Goal: Task Accomplishment & Management: Use online tool/utility

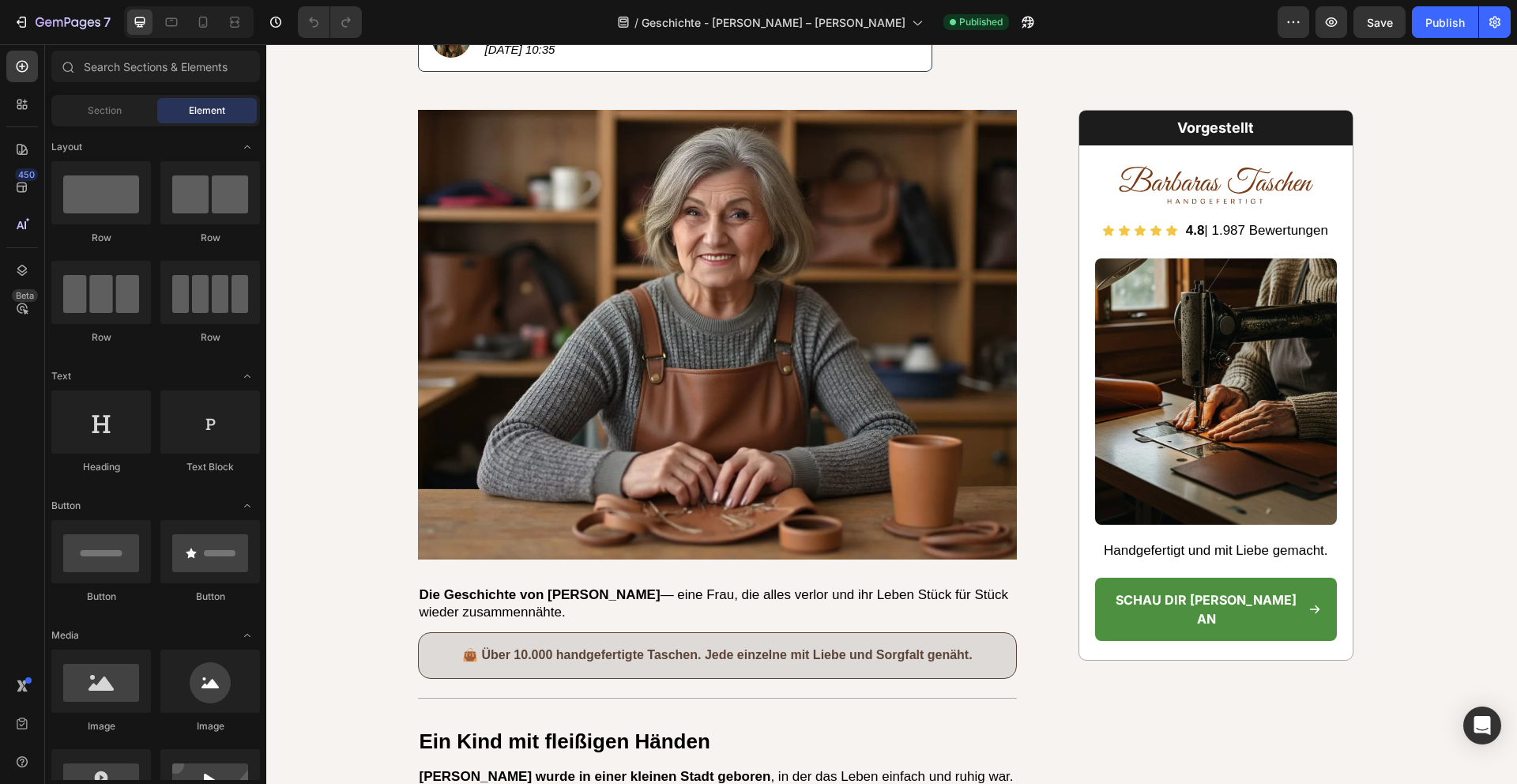
scroll to position [549, 0]
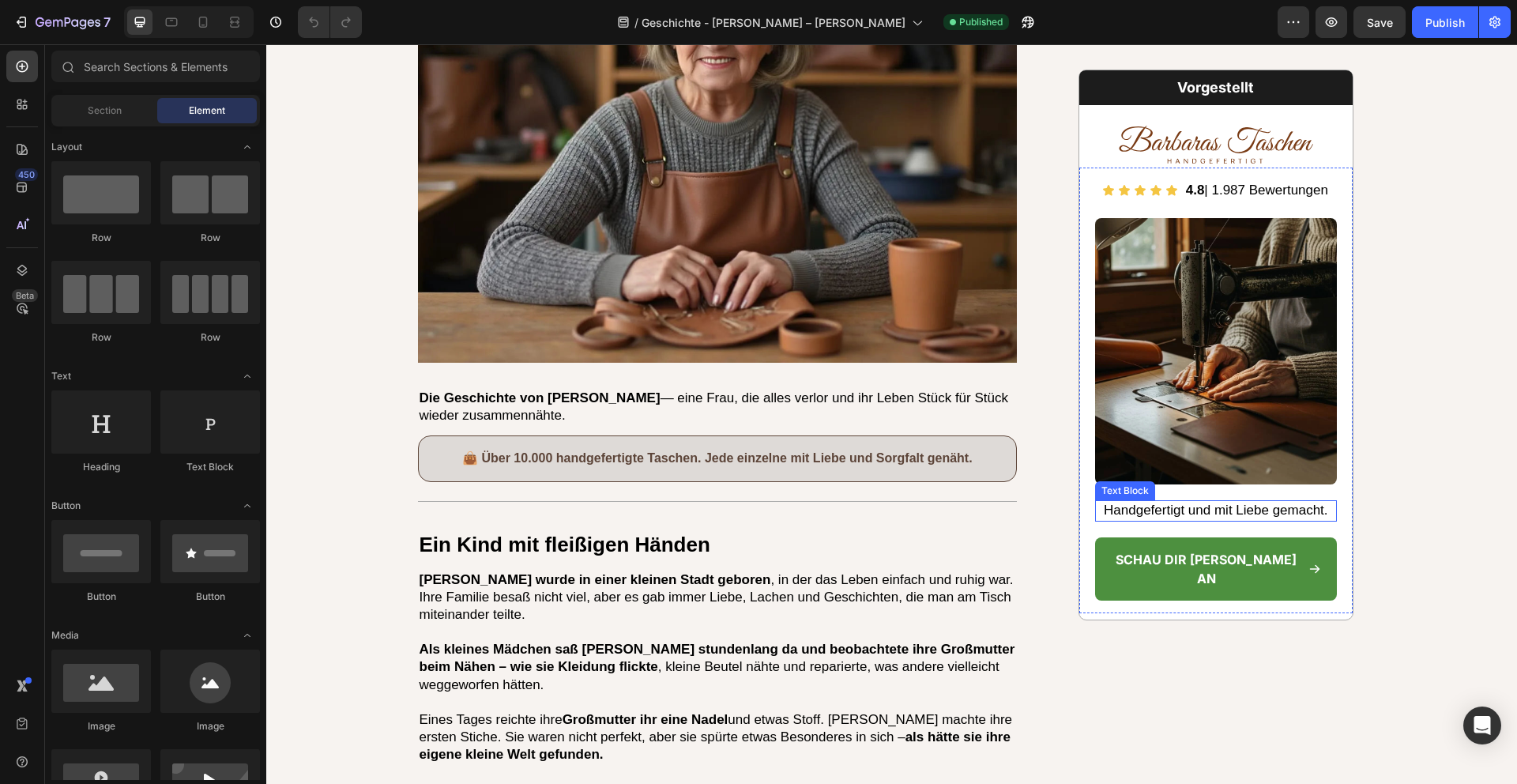
click at [1246, 513] on p "Handgefertigt und mit Liebe gemacht." at bounding box center [1216, 511] width 239 height 18
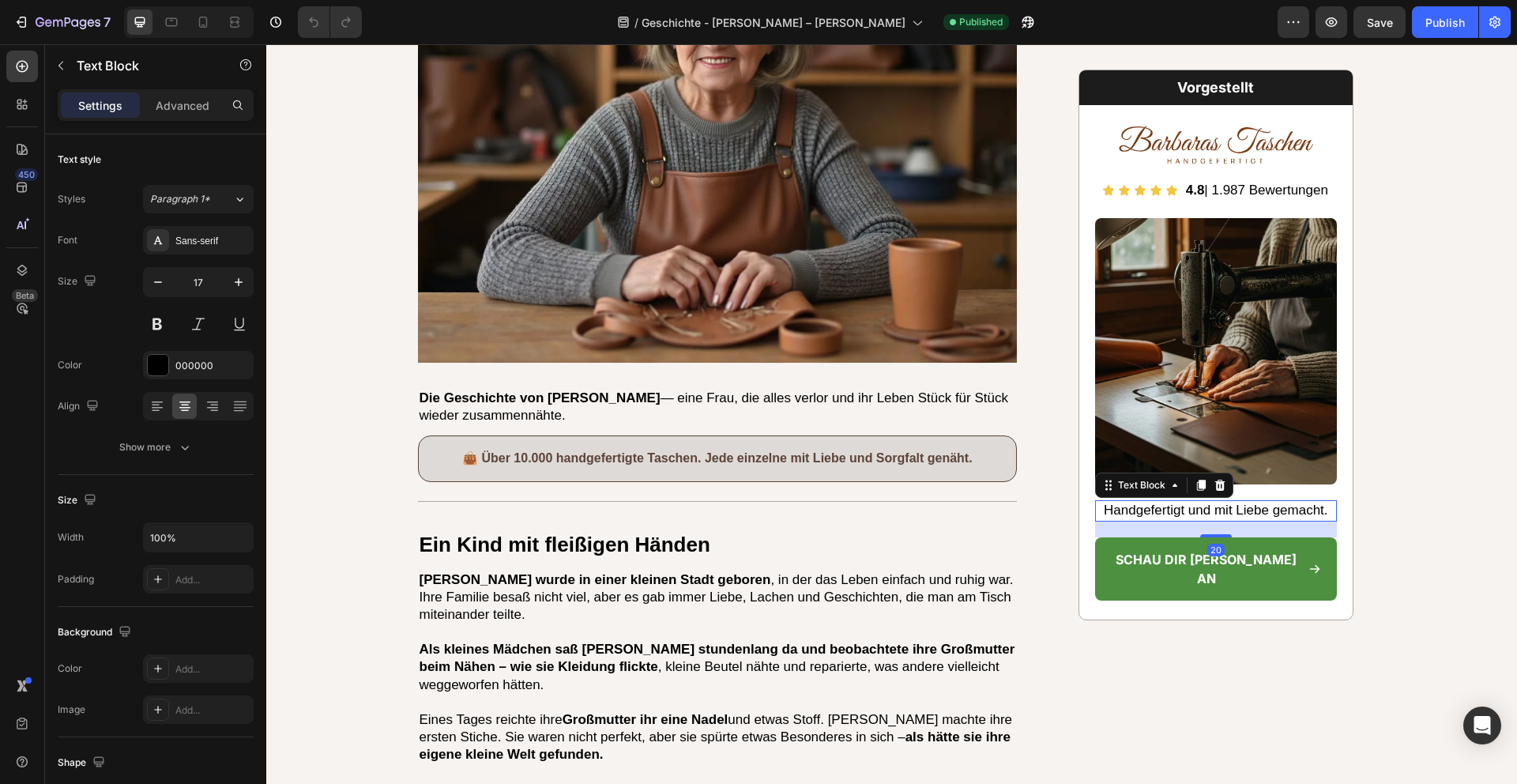
click at [1246, 513] on p "Handgefertigt und mit Liebe gemacht." at bounding box center [1216, 511] width 239 height 18
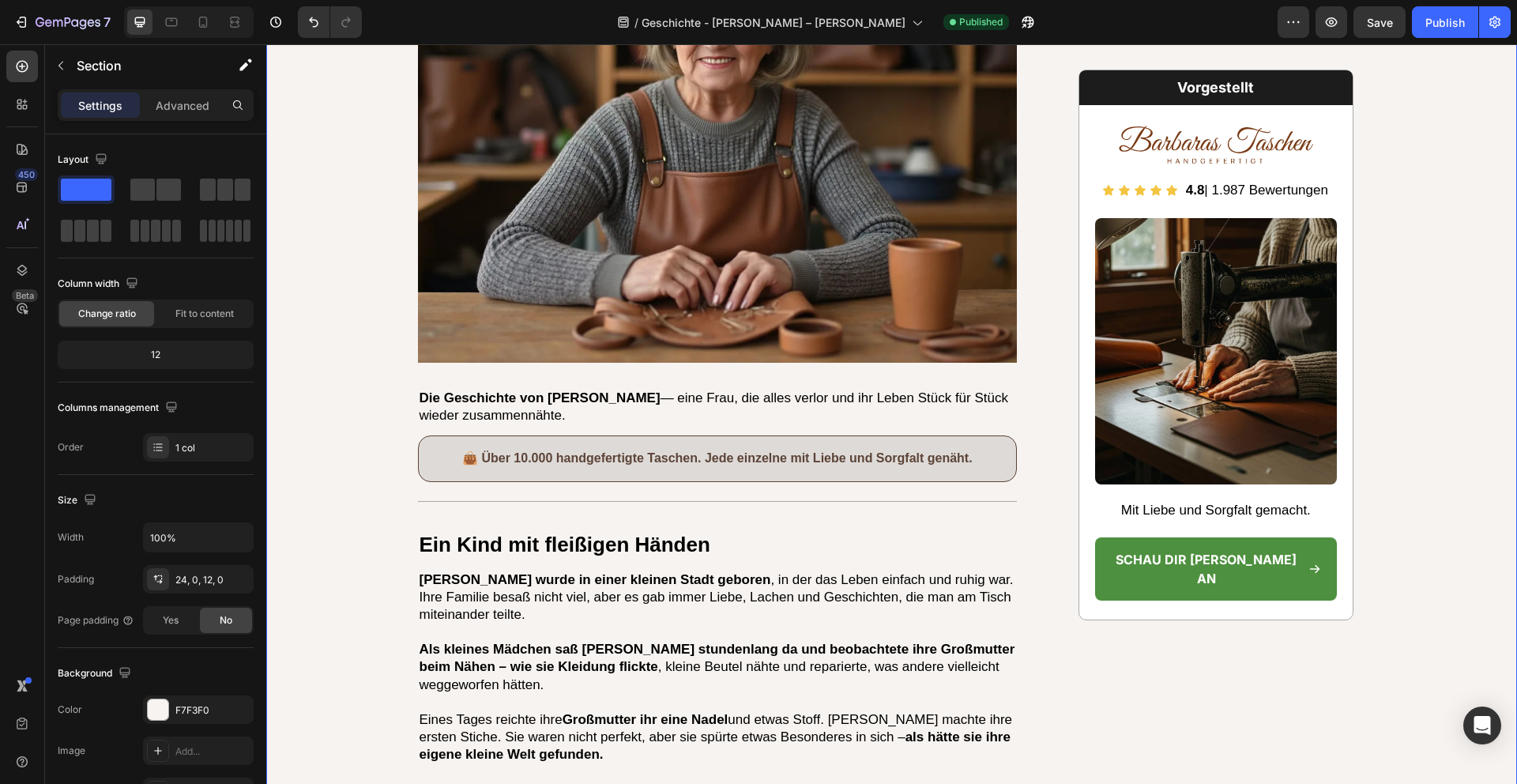
click at [1430, 417] on div "Startseite > Künstler der Woche > Barbara-Taschen-Geschichte Text Block Die Bar…" at bounding box center [891, 687] width 1251 height 2163
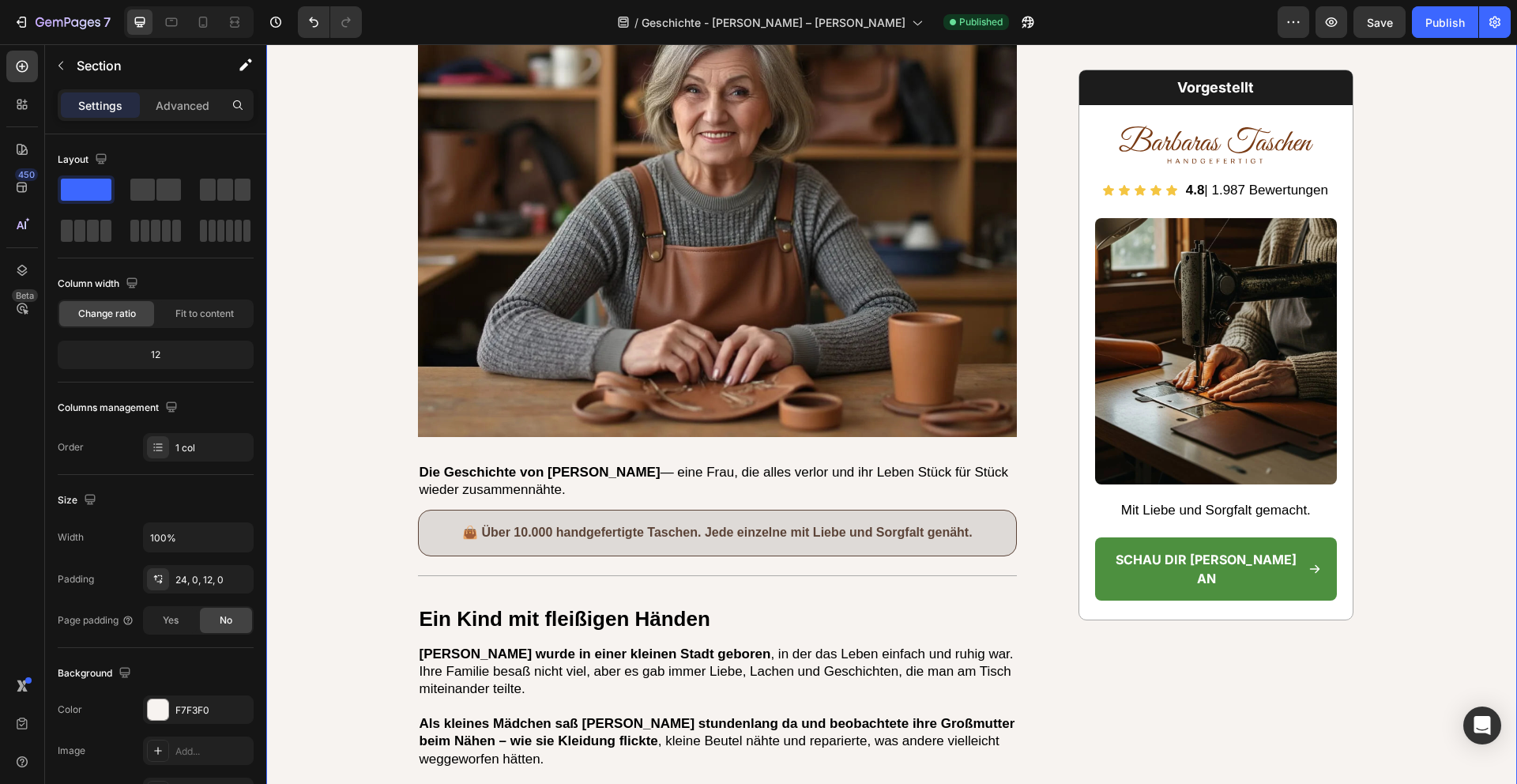
scroll to position [442, 0]
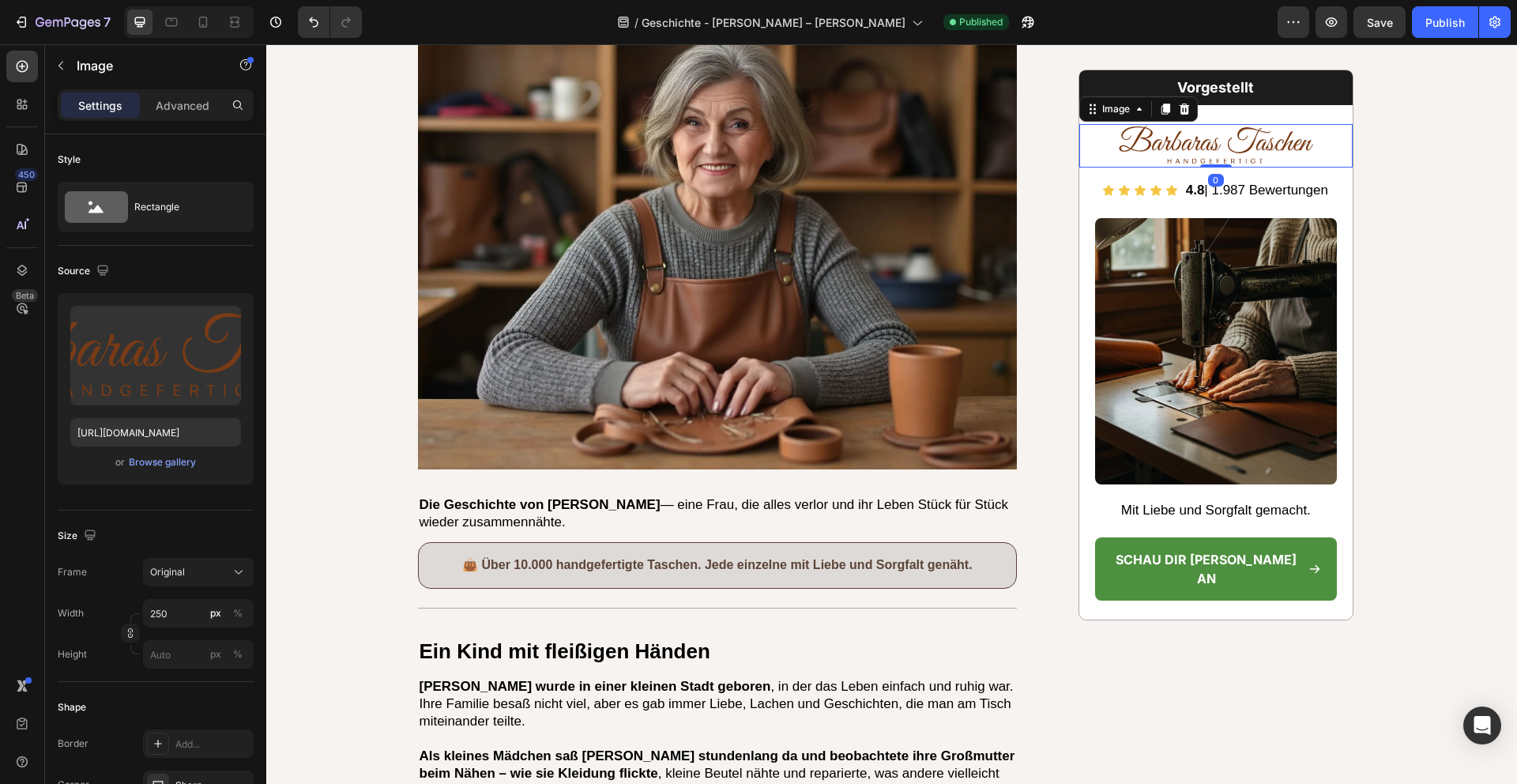
click at [1204, 142] on img at bounding box center [1216, 145] width 198 height 44
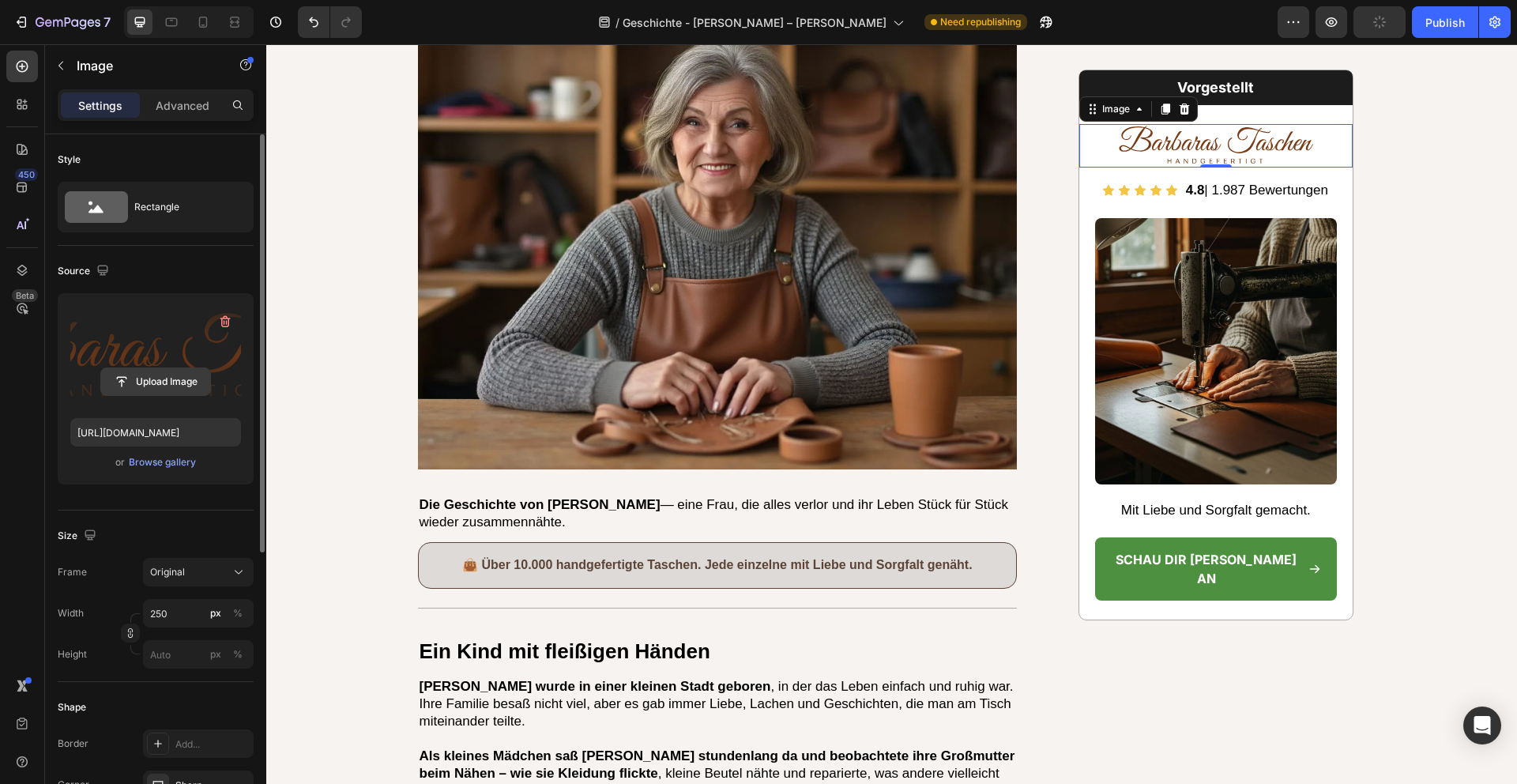
click at [182, 390] on input "file" at bounding box center [155, 381] width 109 height 27
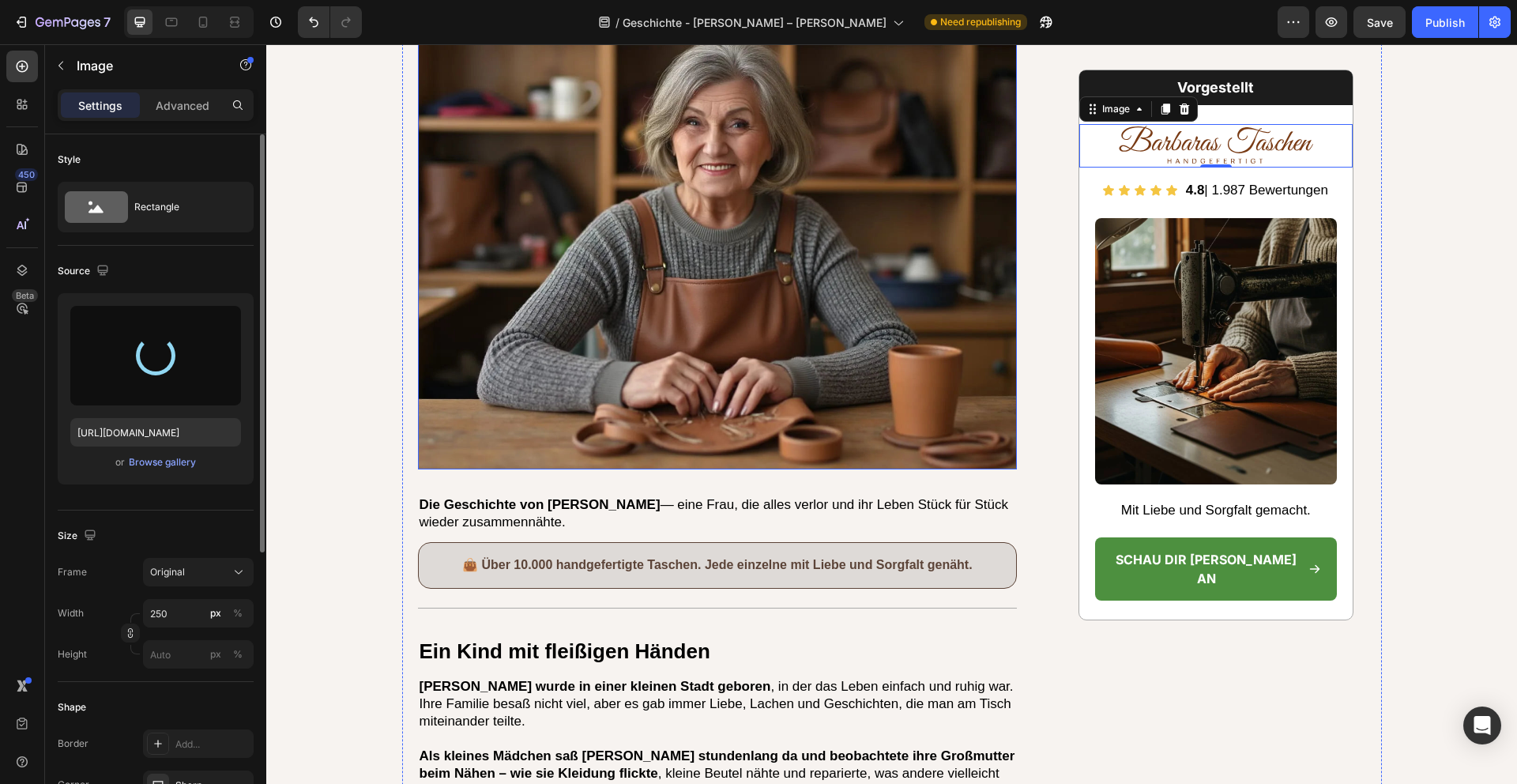
type input "[URL][DOMAIN_NAME]"
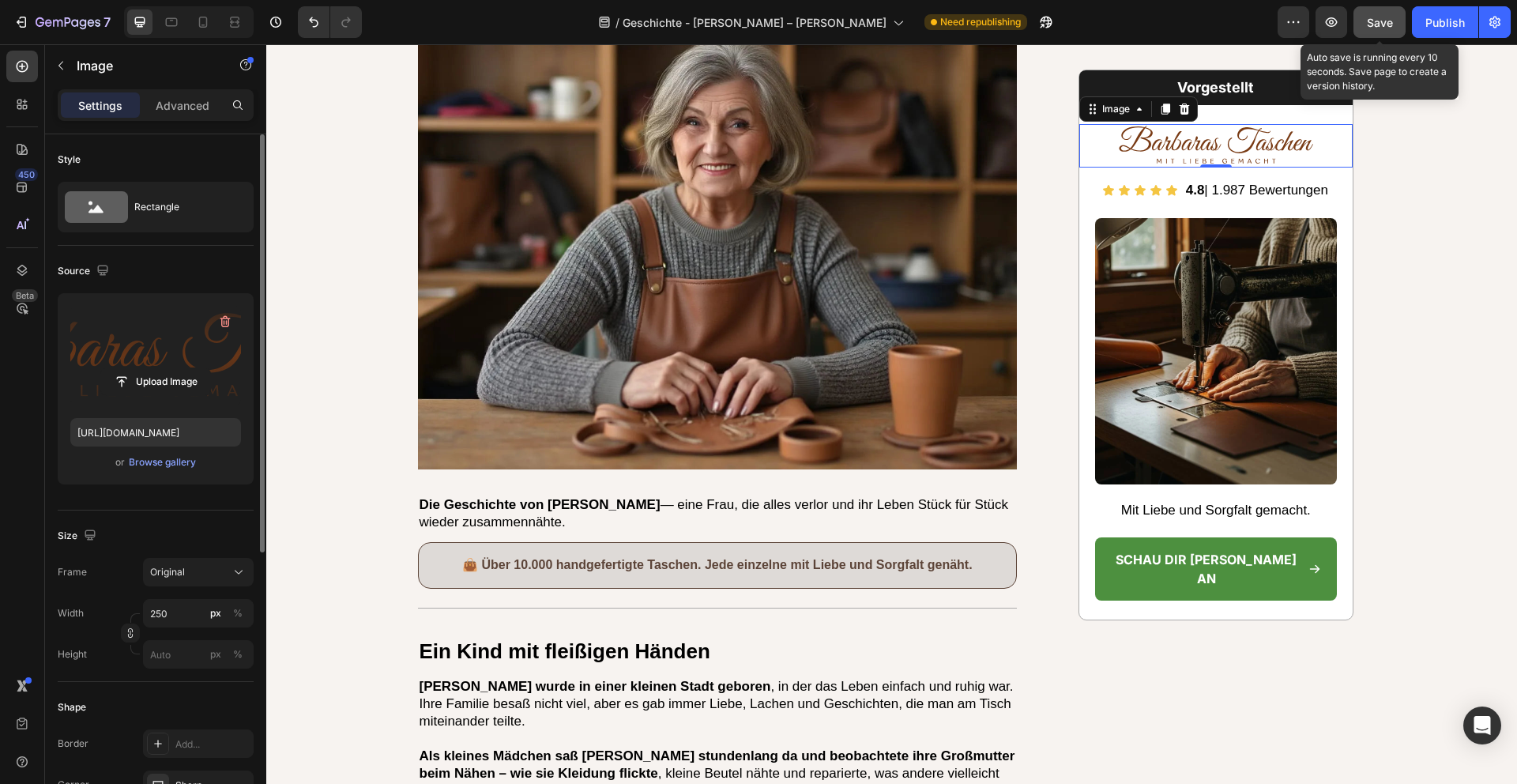
click at [1375, 19] on span "Save" at bounding box center [1380, 23] width 26 height 14
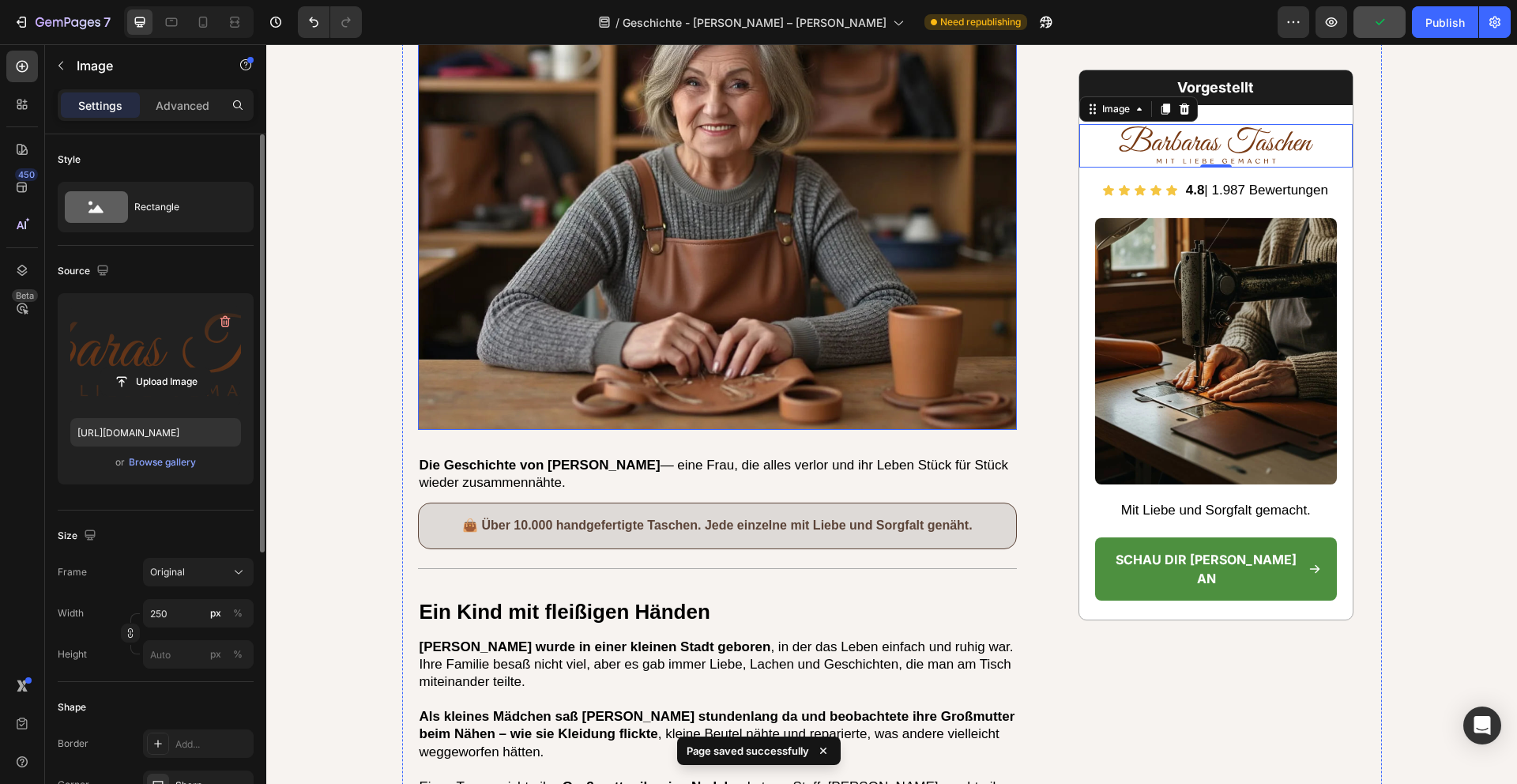
scroll to position [505, 0]
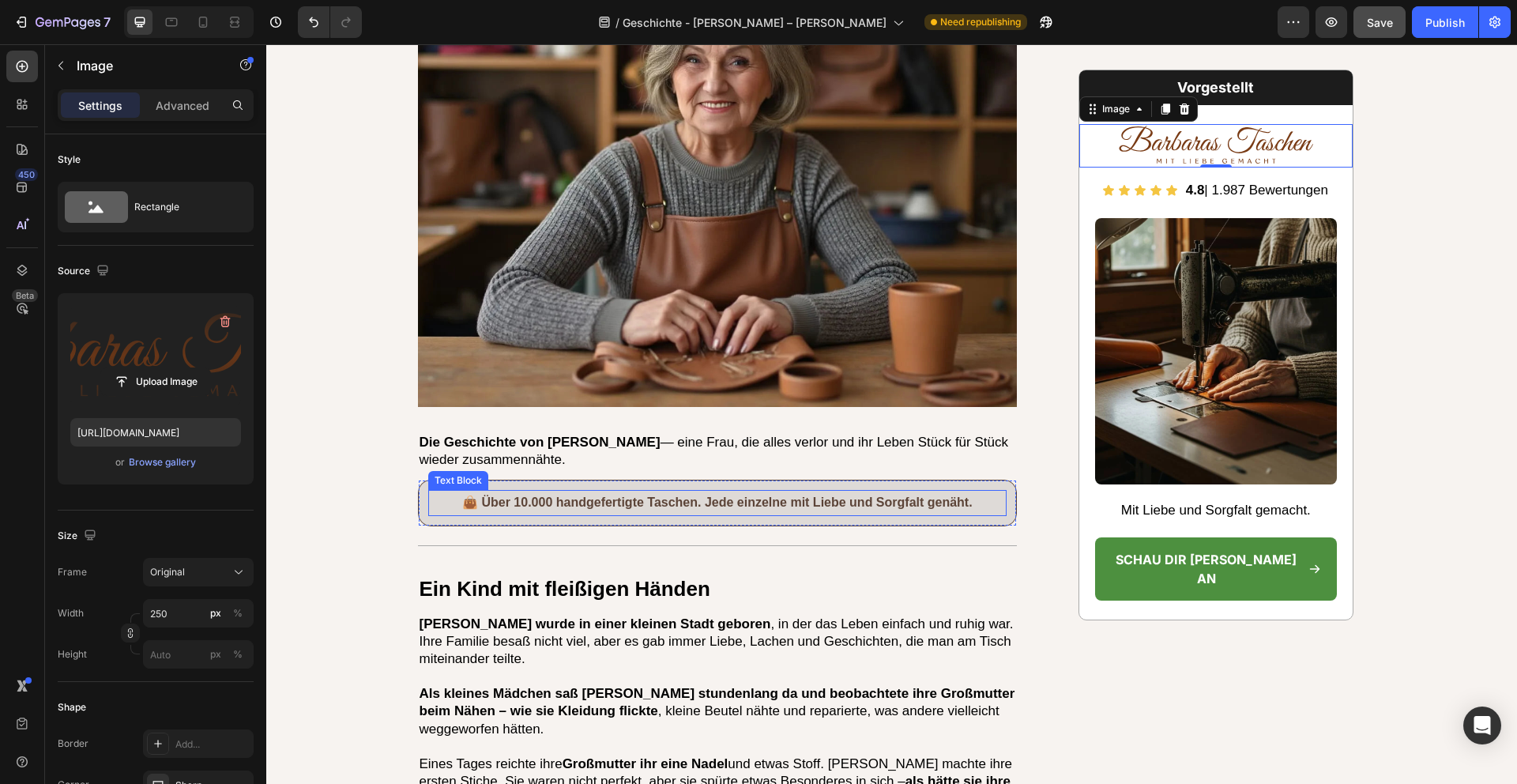
click at [683, 501] on p "👜 Über 10.000 handgefertigte Taschen. Jede einzelne mit Liebe und Sorgfalt genä…" at bounding box center [718, 502] width 576 height 23
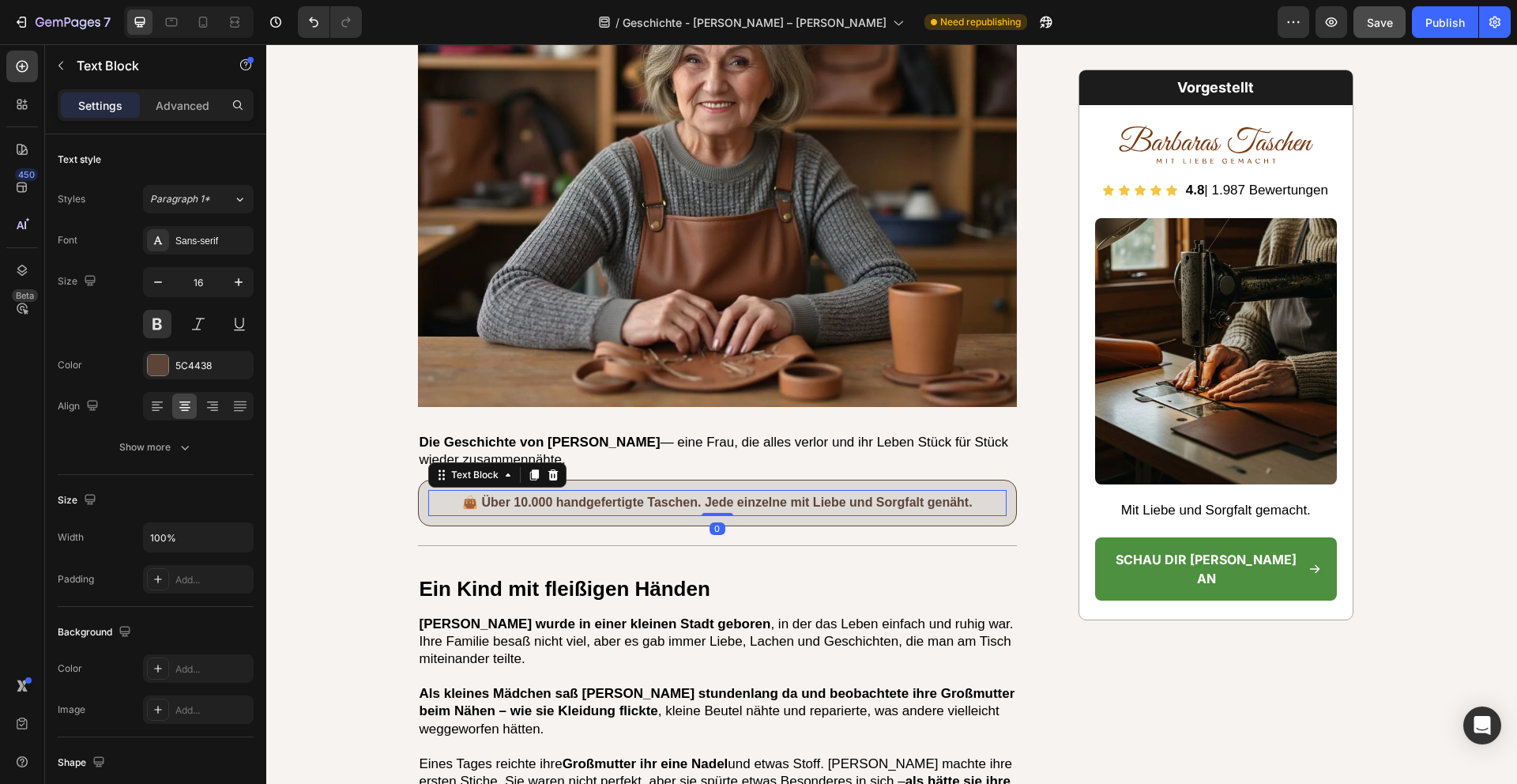
click at [683, 501] on p "👜 Über 10.000 handgefertigte Taschen. Jede einzelne mit Liebe und Sorgfalt genä…" at bounding box center [718, 502] width 576 height 23
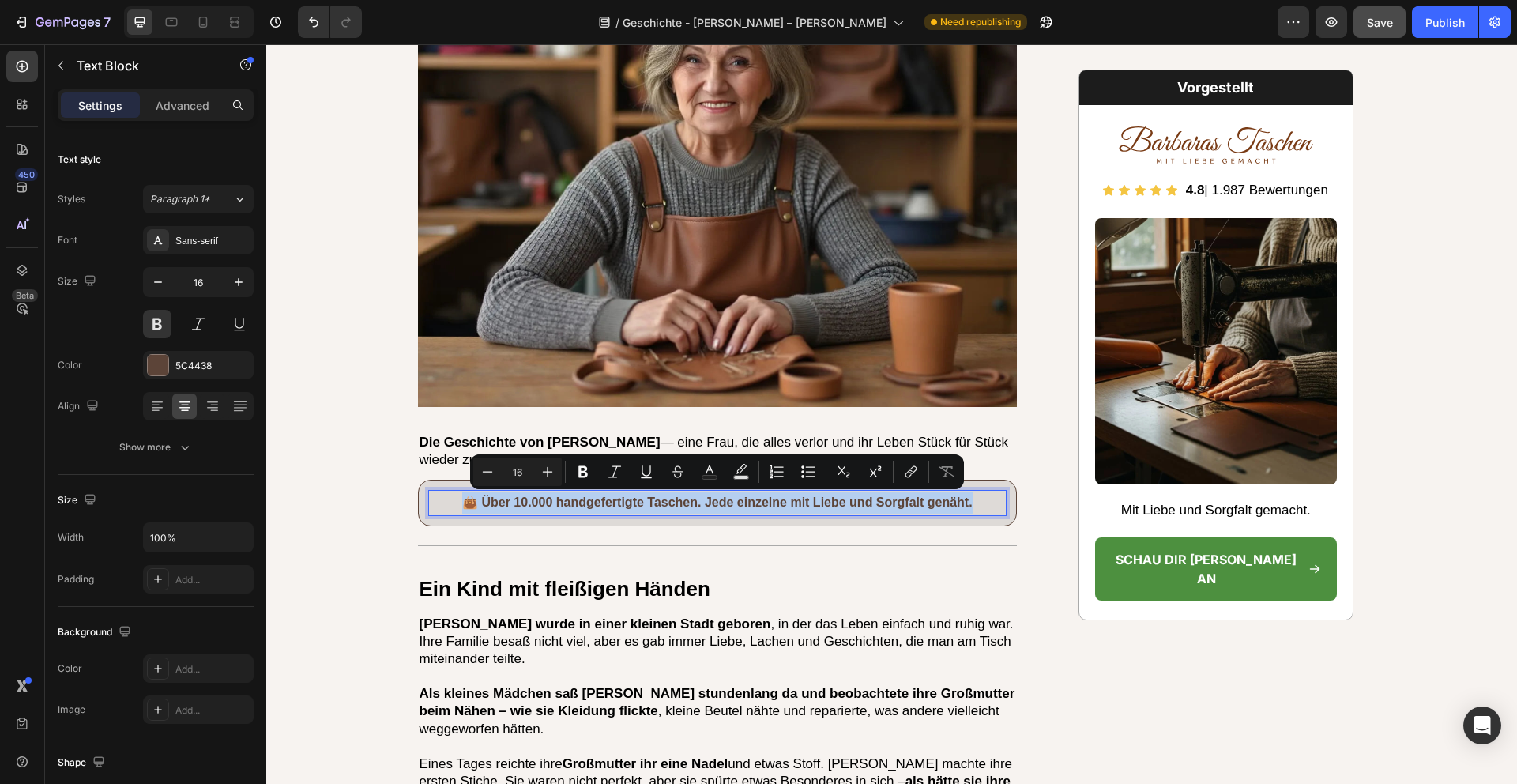
click at [711, 503] on p "👜 Über 10.000 handgefertigte Taschen. Jede einzelne mit Liebe und Sorgfalt genä…" at bounding box center [718, 502] width 576 height 23
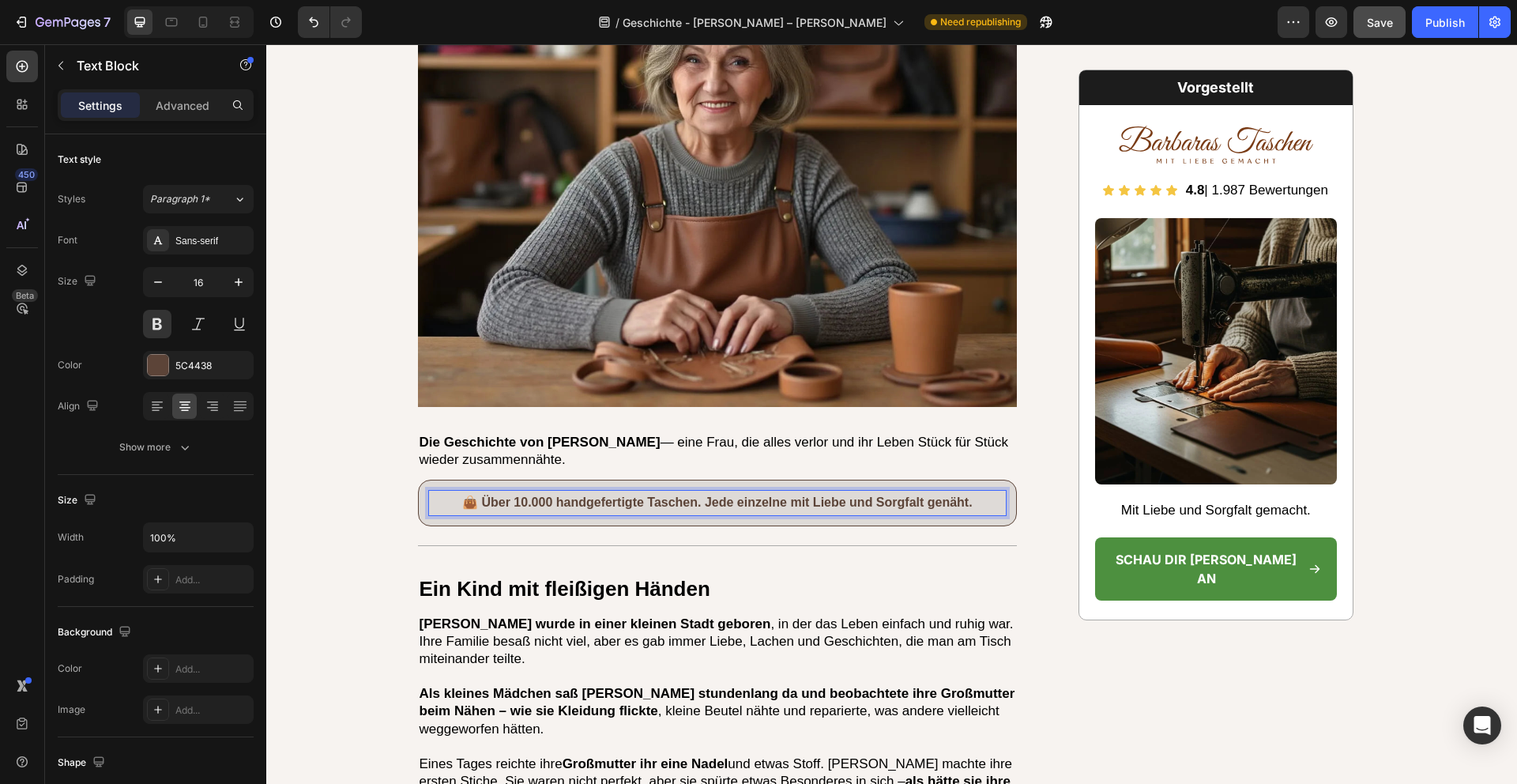
drag, startPoint x: 981, startPoint y: 501, endPoint x: 481, endPoint y: 508, distance: 500.0
click at [481, 508] on p "👜 Über 10.000 handgefertigte Taschen. Jede einzelne mit Liebe und Sorgfalt genä…" at bounding box center [718, 502] width 576 height 23
drag, startPoint x: 482, startPoint y: 504, endPoint x: 990, endPoint y: 497, distance: 508.0
click at [990, 497] on p "👜 Über 10.000 handgefertigte Taschen. Jede einzelne mit Liebe und Sorgfalt genä…" at bounding box center [718, 502] width 576 height 23
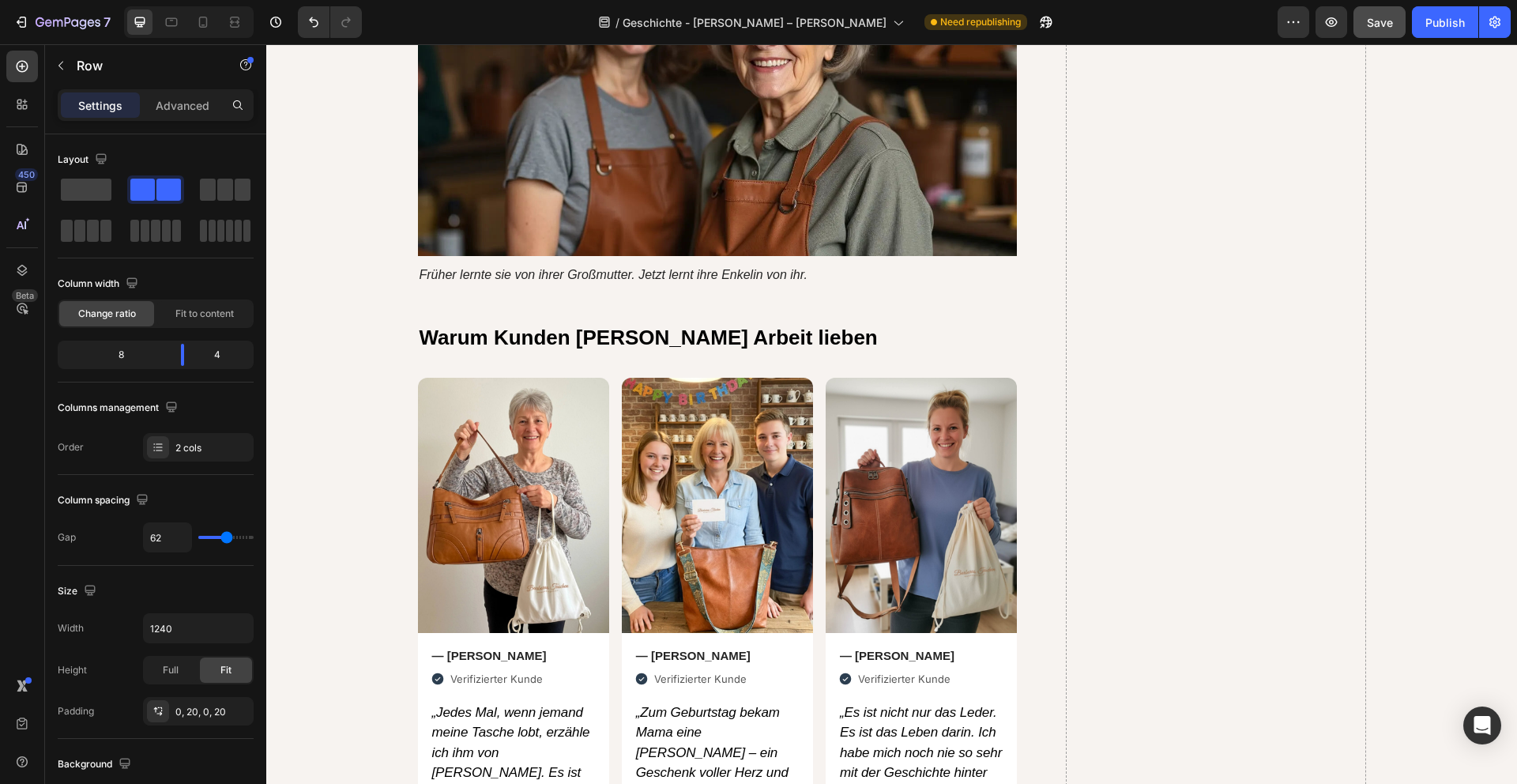
scroll to position [5678, 0]
click at [708, 325] on strong "Warum Kunden Barbaras Arbeit lieben" at bounding box center [649, 337] width 458 height 24
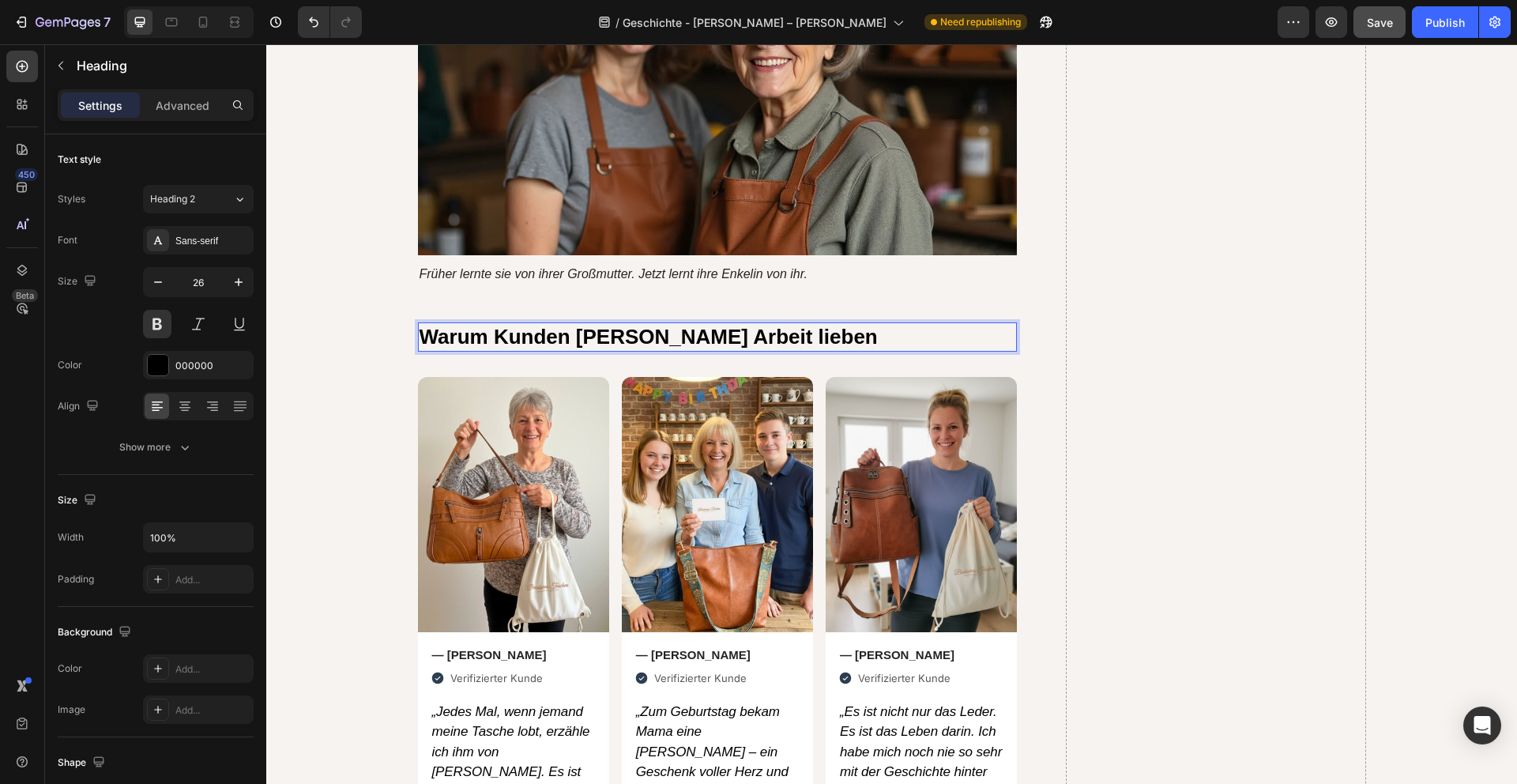
click at [708, 325] on strong "Warum Kunden Barbaras Arbeit lieben" at bounding box center [649, 337] width 458 height 24
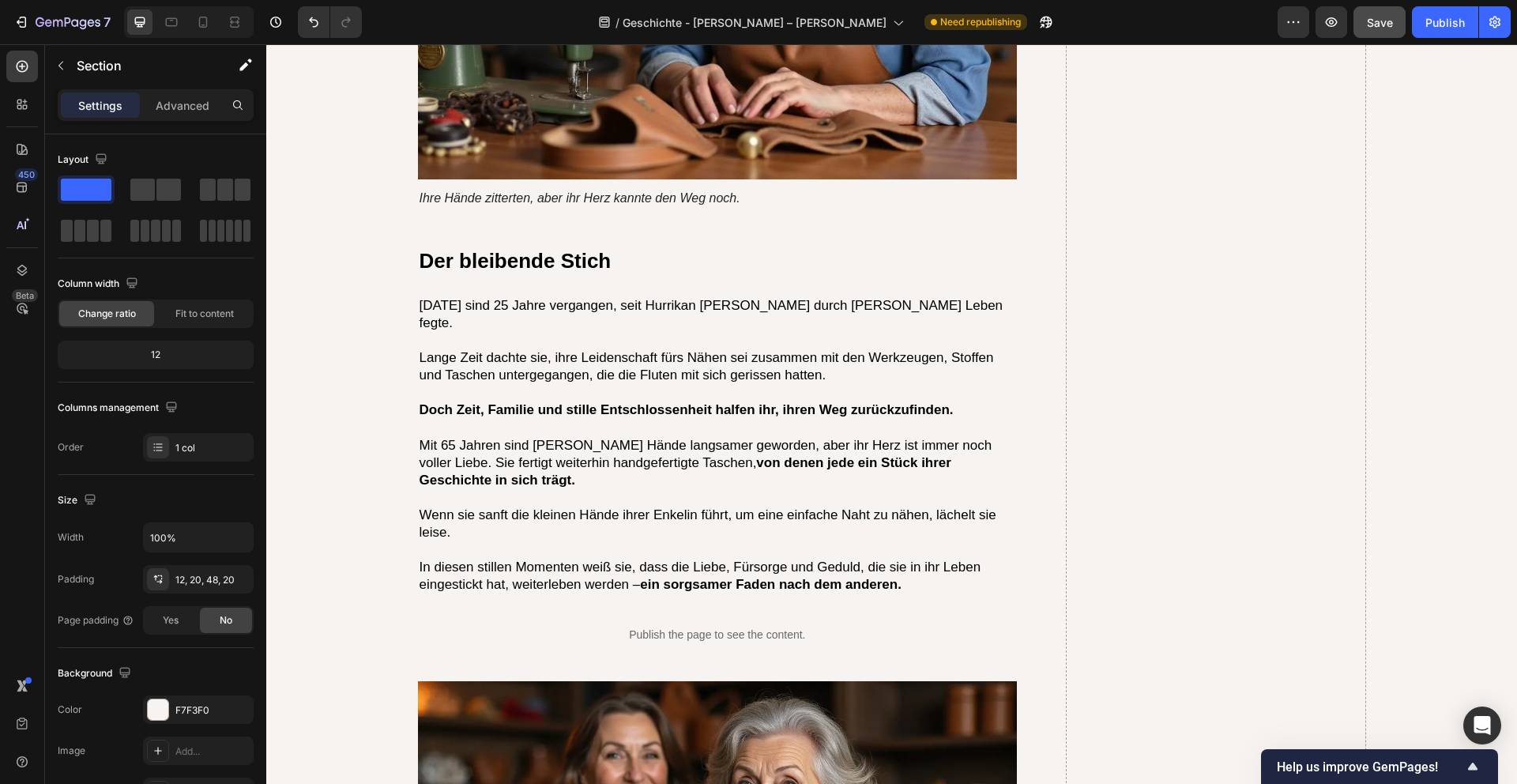
scroll to position [4903, 0]
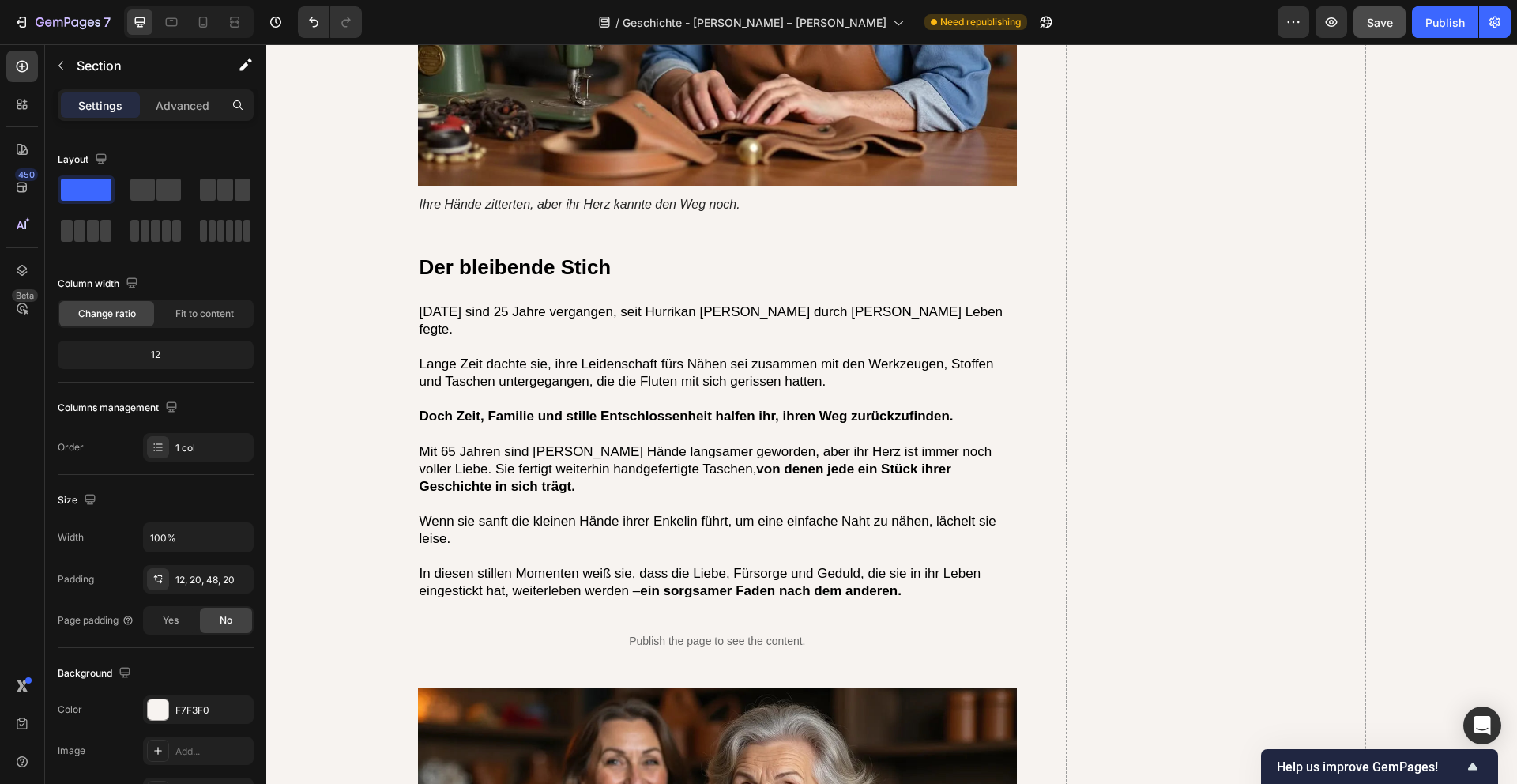
click at [581, 443] on p "Mit 65 Jahren sind Barbaras Hände langsamer geworden, aber ihr Herz ist immer n…" at bounding box center [718, 469] width 597 height 52
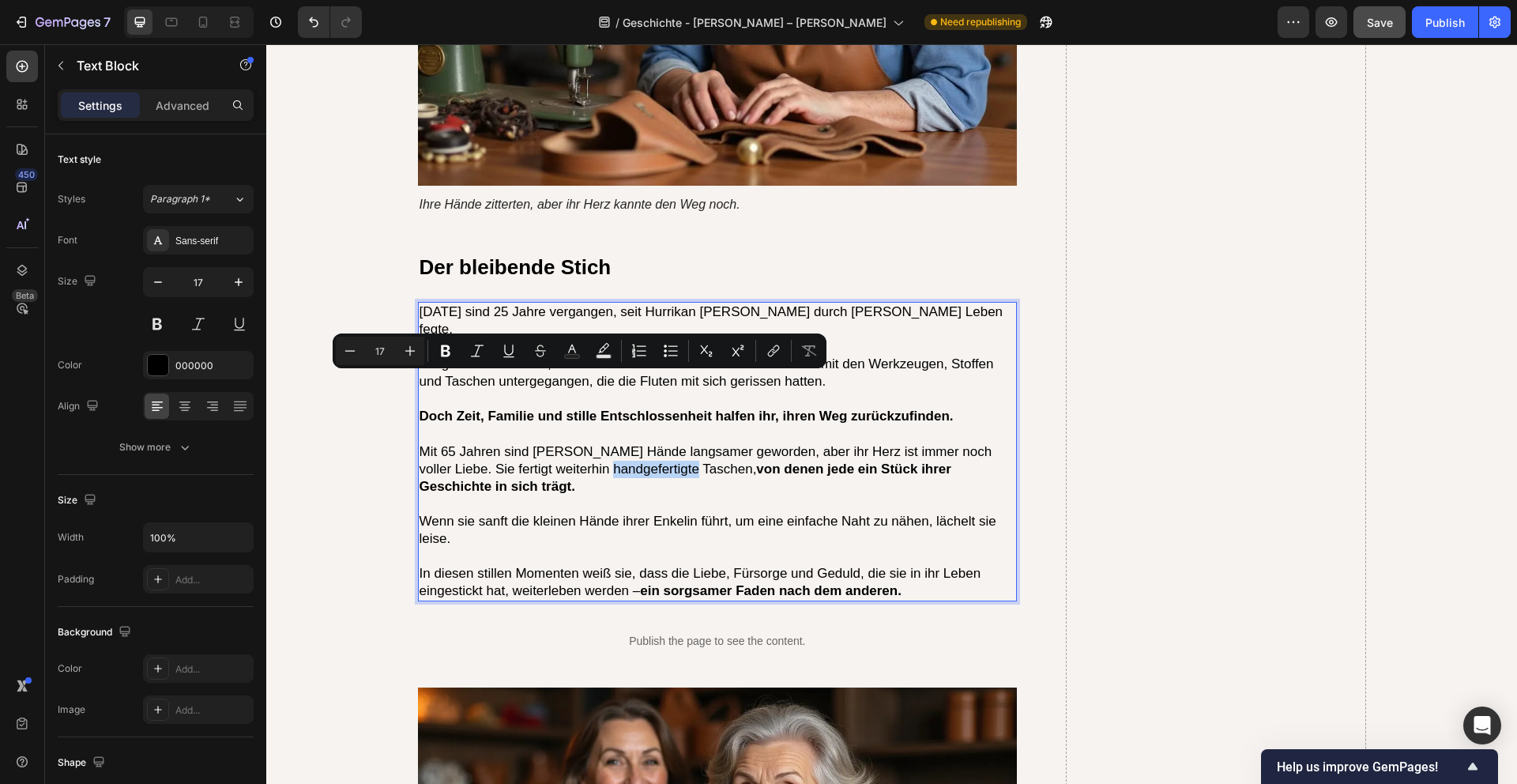
click at [581, 443] on p "Mit 65 Jahren sind Barbaras Hände langsamer geworden, aber ihr Herz ist immer n…" at bounding box center [718, 469] width 597 height 52
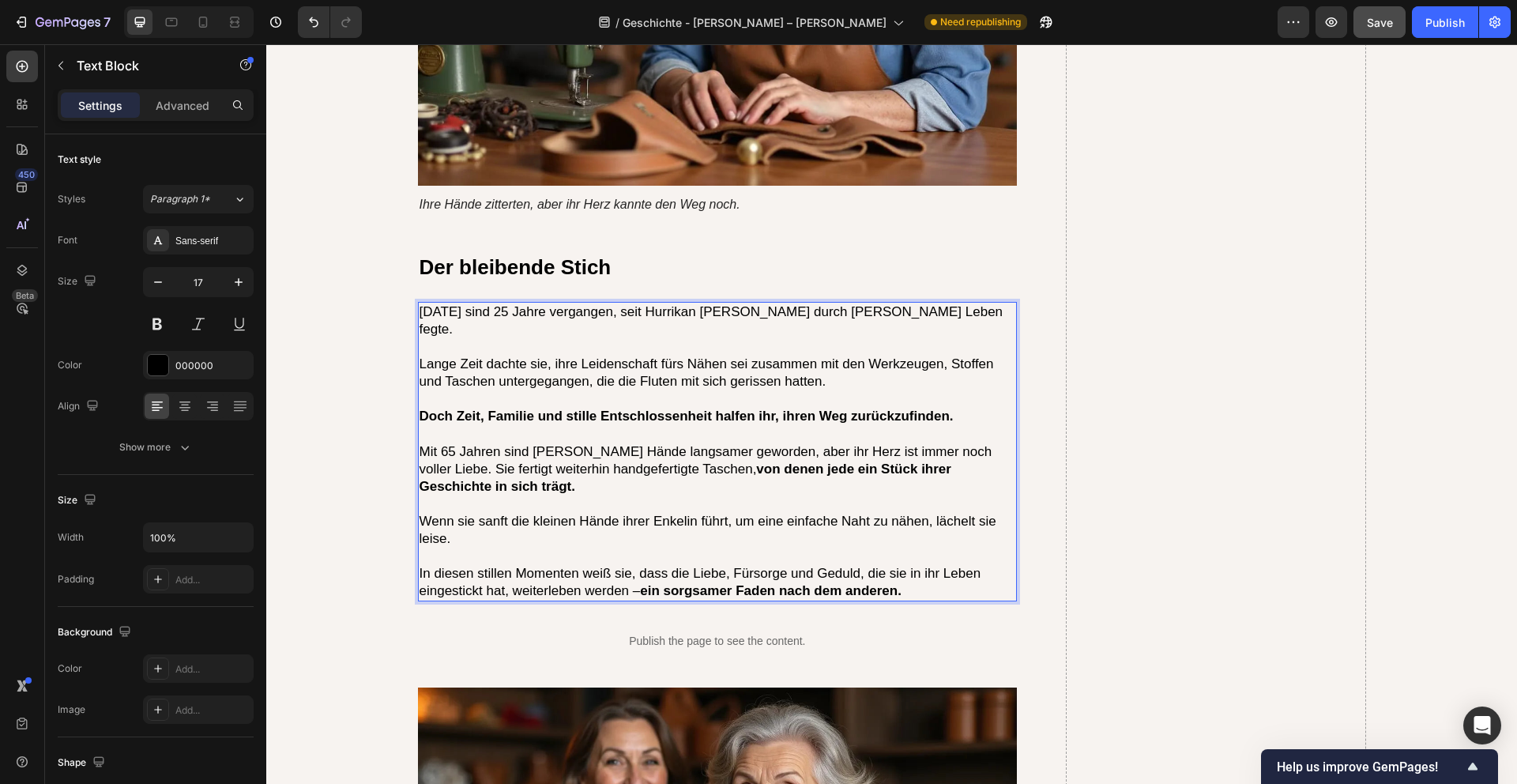
click at [581, 443] on p "Mit 65 Jahren sind Barbaras Hände langsamer geworden, aber ihr Herz ist immer n…" at bounding box center [718, 469] width 597 height 52
click at [693, 495] on p "Rich Text Editor. Editing area: main" at bounding box center [718, 504] width 597 height 18
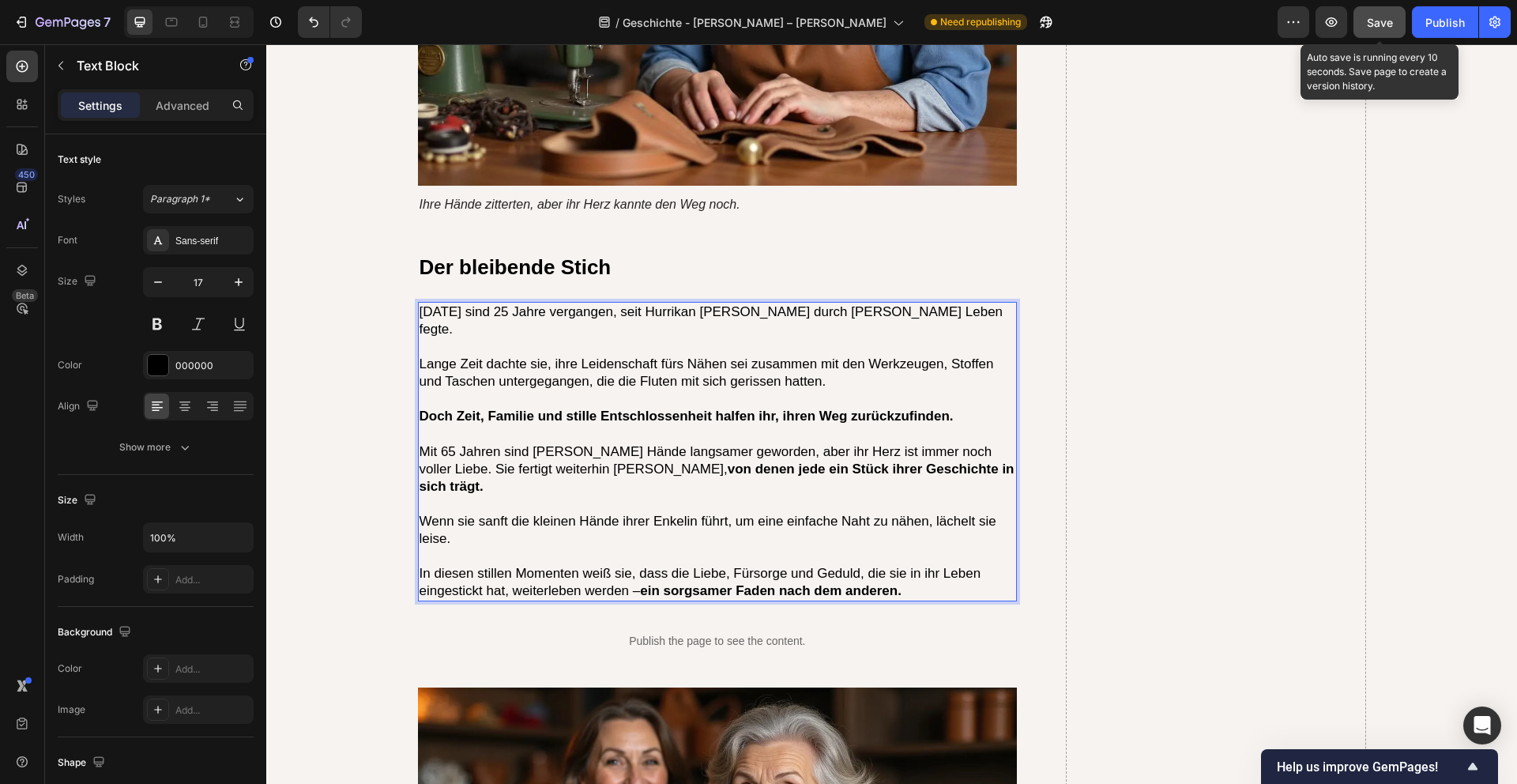
click at [1376, 22] on span "Save" at bounding box center [1380, 23] width 26 height 14
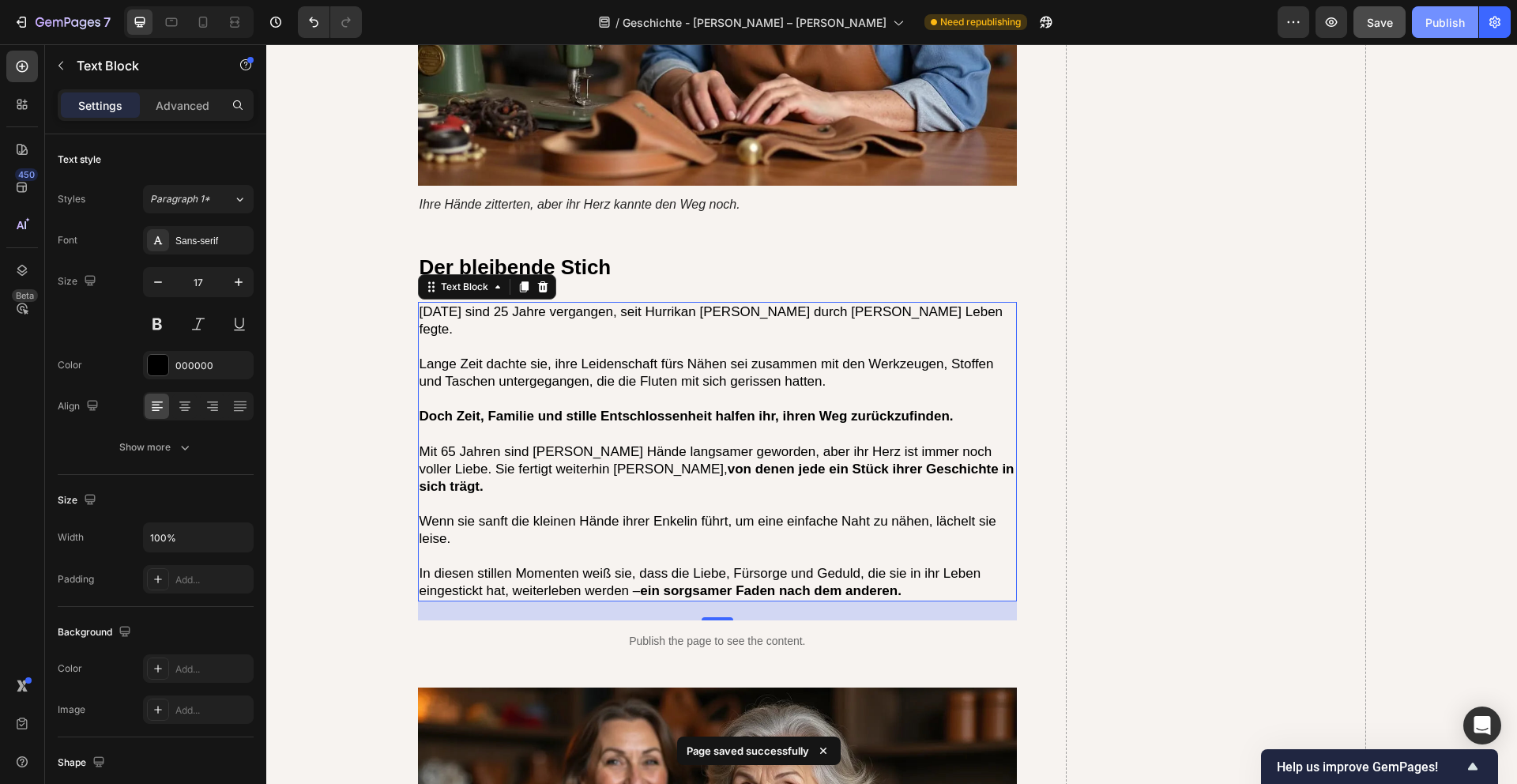
click at [1454, 30] on button "Publish" at bounding box center [1445, 22] width 66 height 32
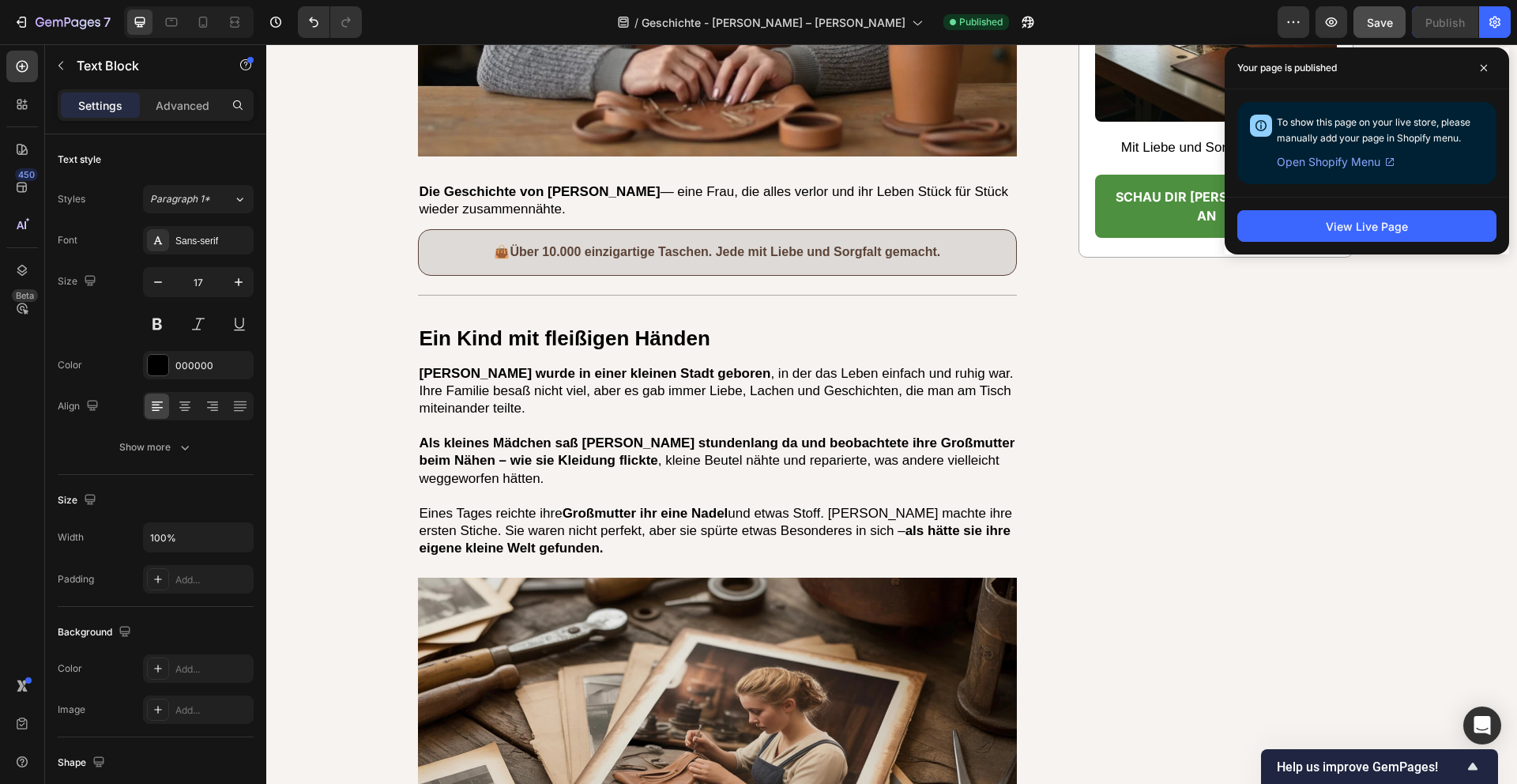
scroll to position [0, 0]
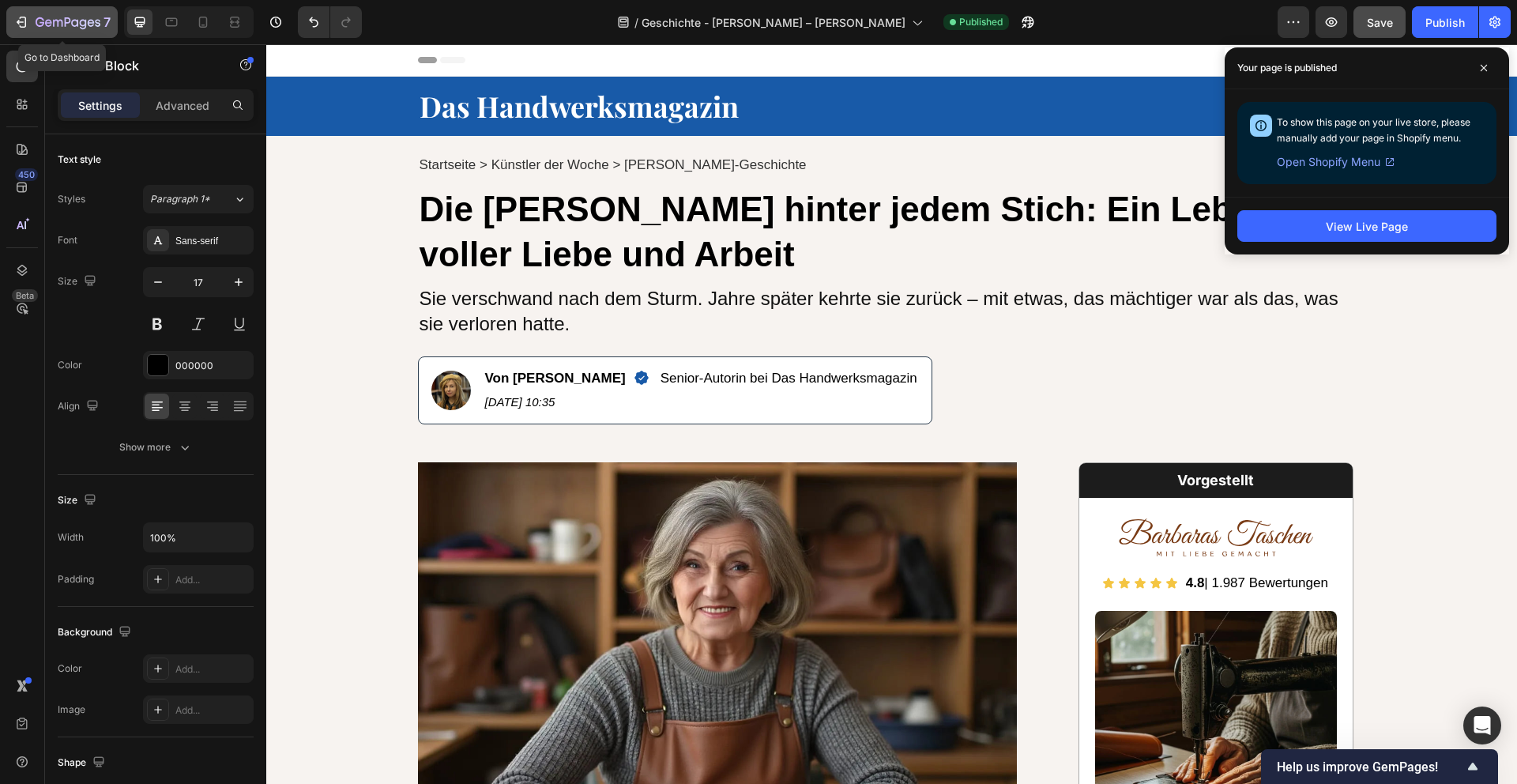
click at [85, 23] on icon "button" at bounding box center [83, 24] width 7 height 10
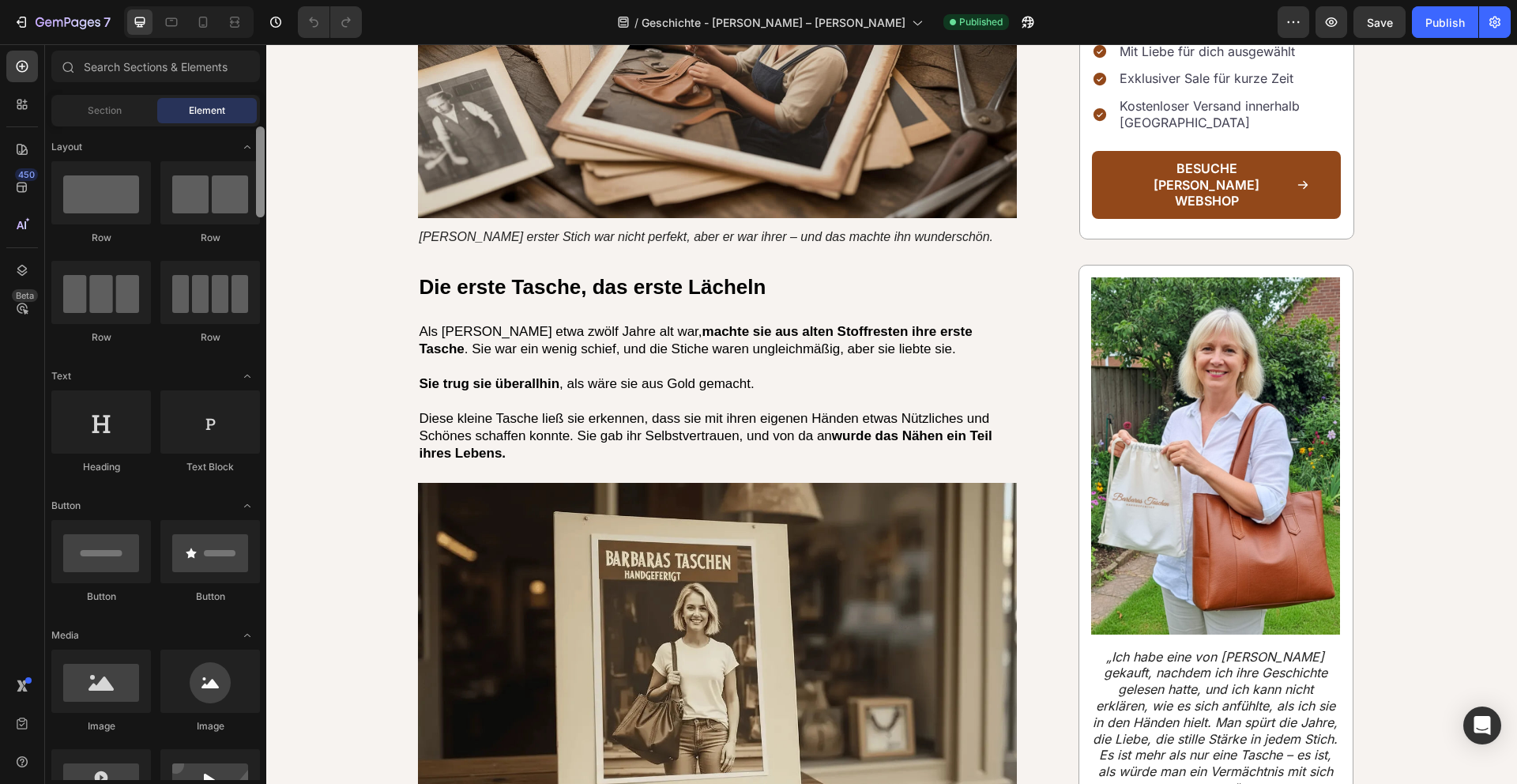
scroll to position [1357, 0]
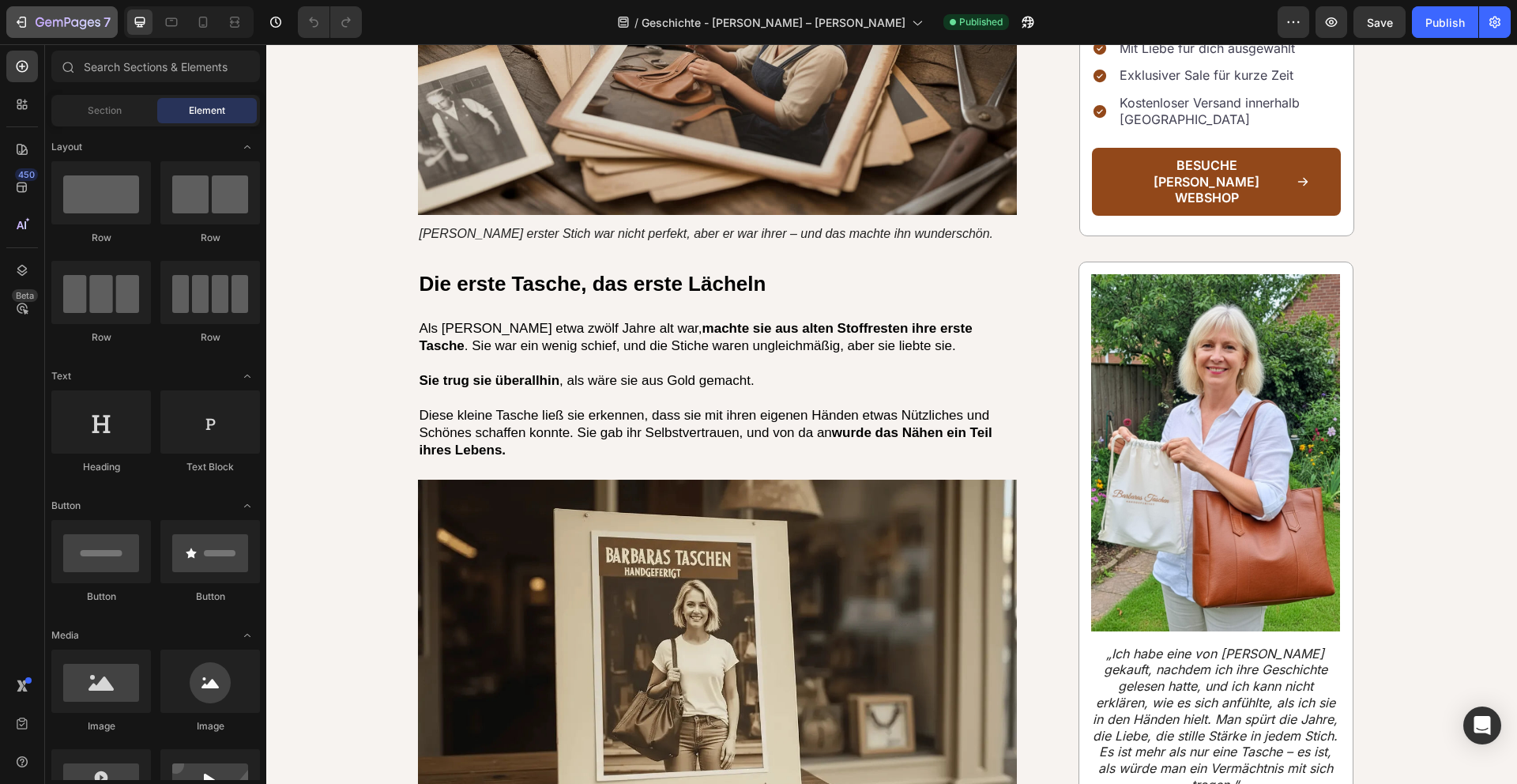
click at [90, 27] on icon "button" at bounding box center [67, 24] width 64 height 14
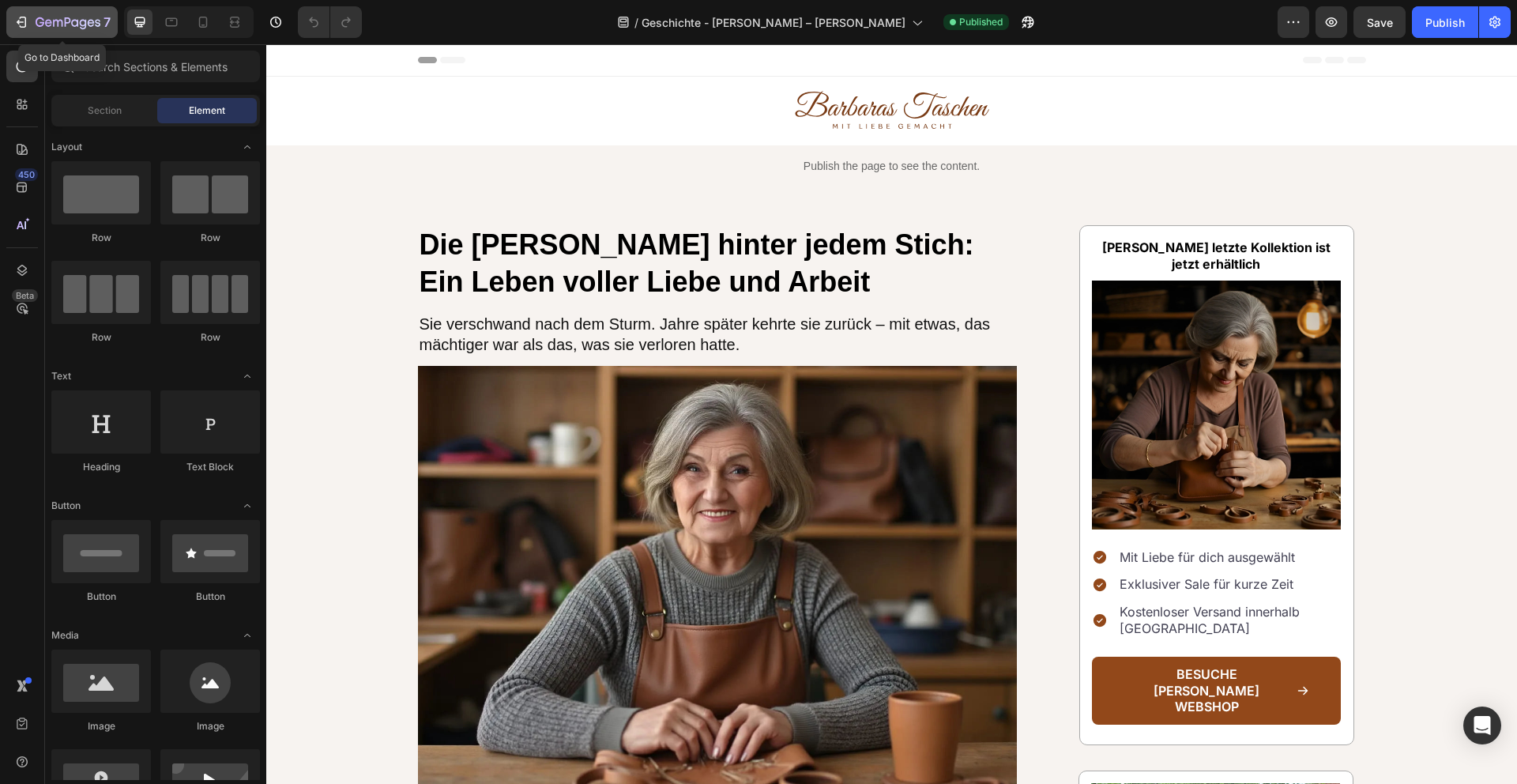
click at [68, 21] on icon "button" at bounding box center [67, 24] width 64 height 14
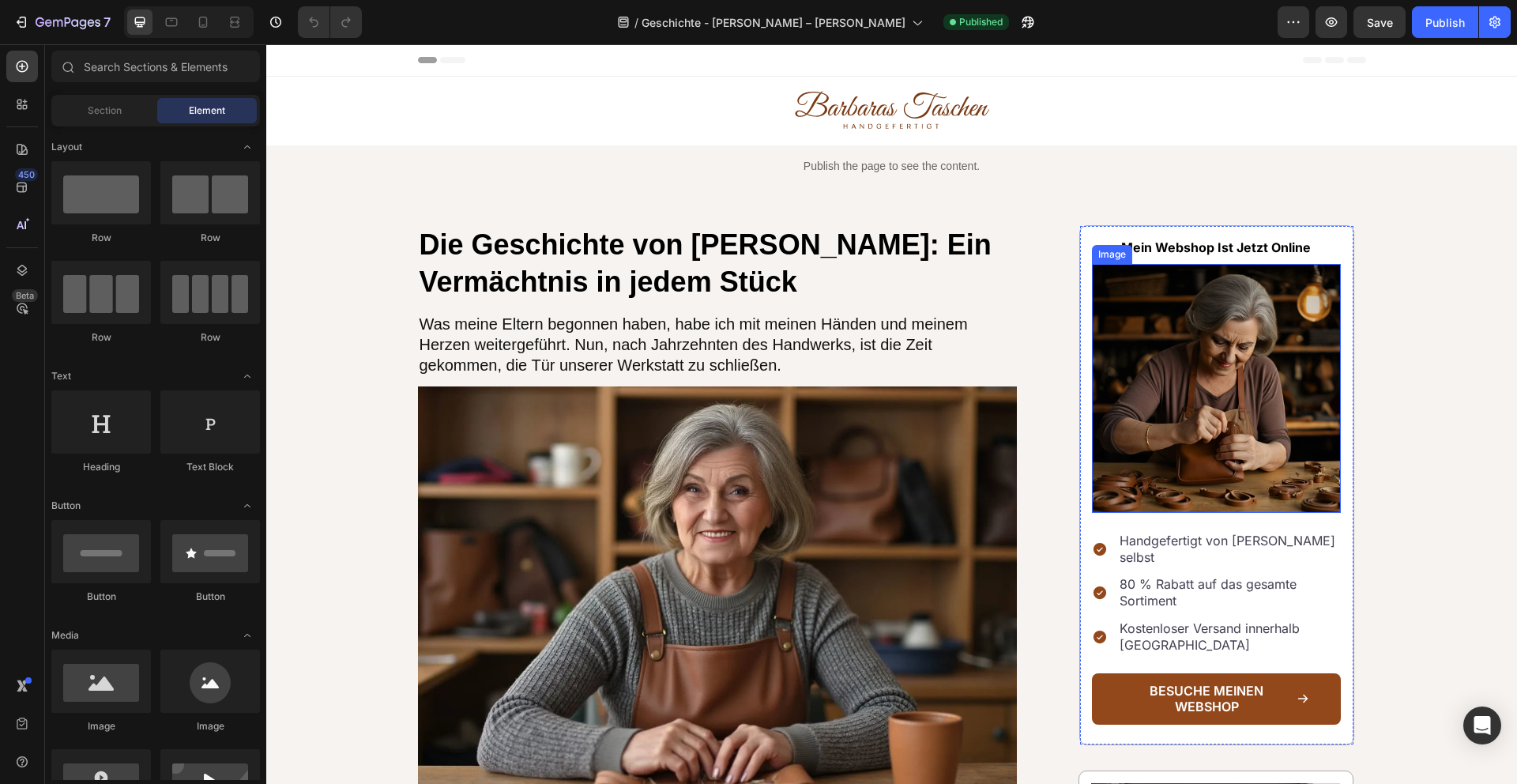
scroll to position [41, 0]
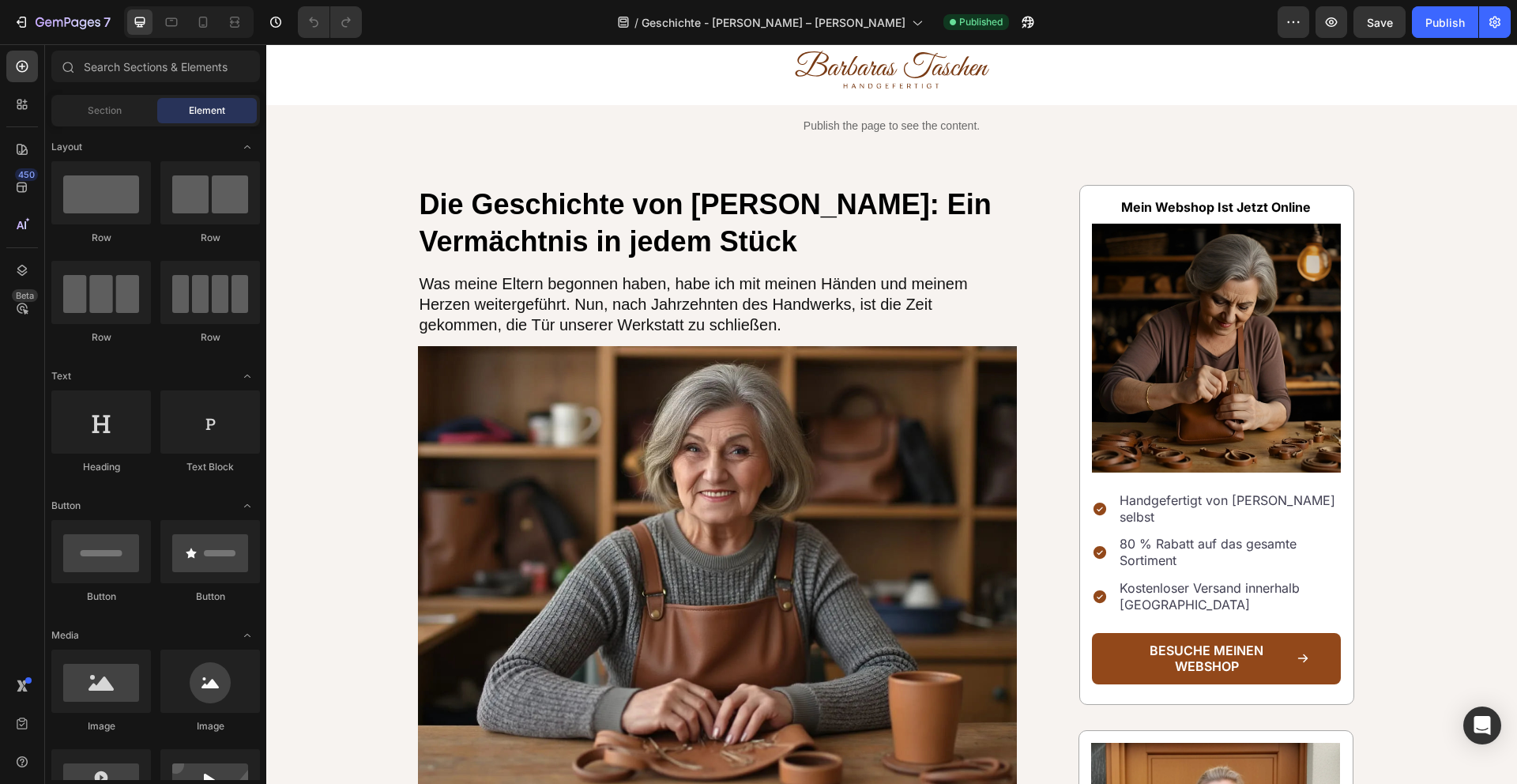
click at [1234, 498] on p "Handgefertigt von Barbara selbst" at bounding box center [1229, 509] width 219 height 34
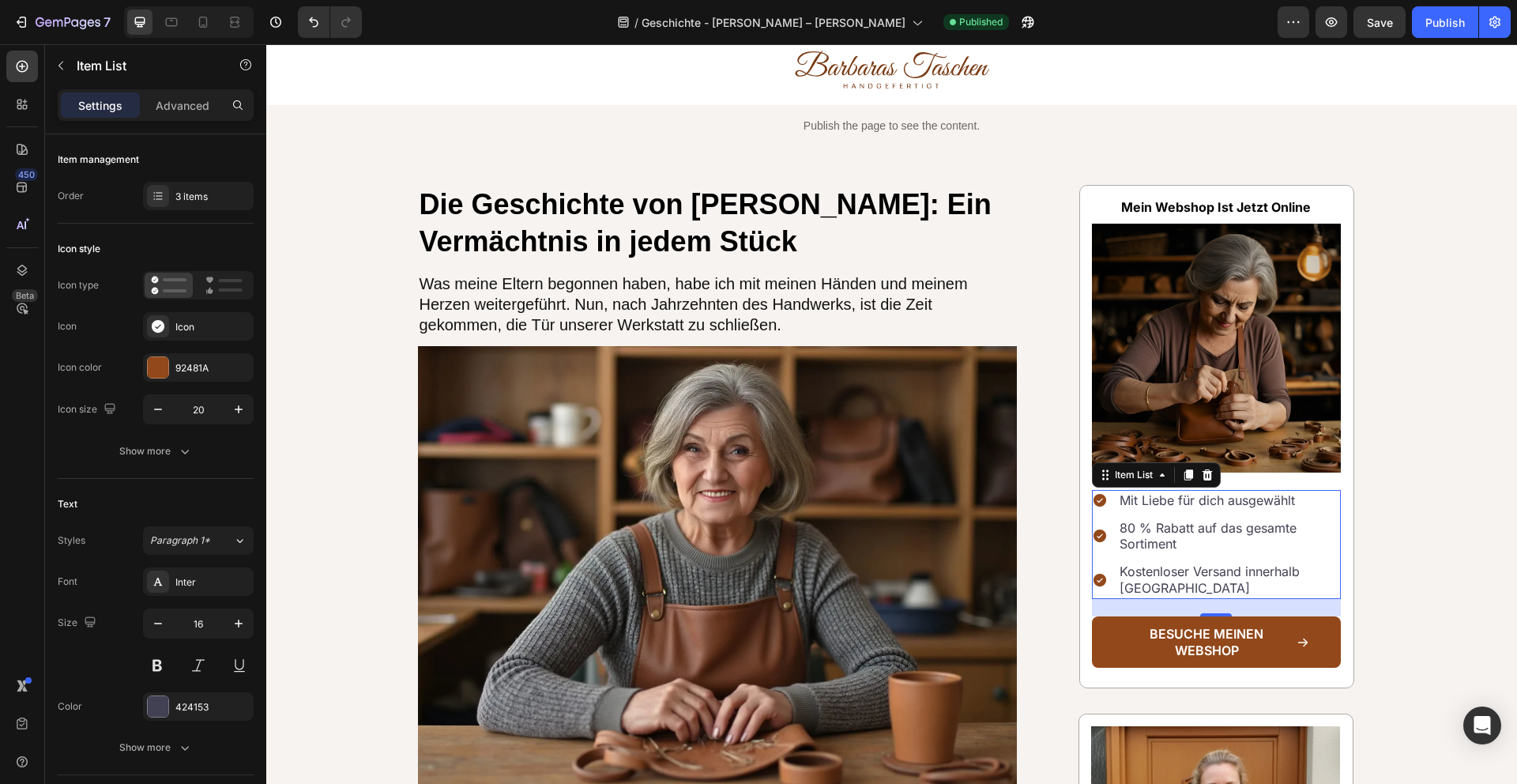
click at [1240, 532] on p "80 % Rabatt auf das gesamte Sortiment" at bounding box center [1229, 537] width 219 height 34
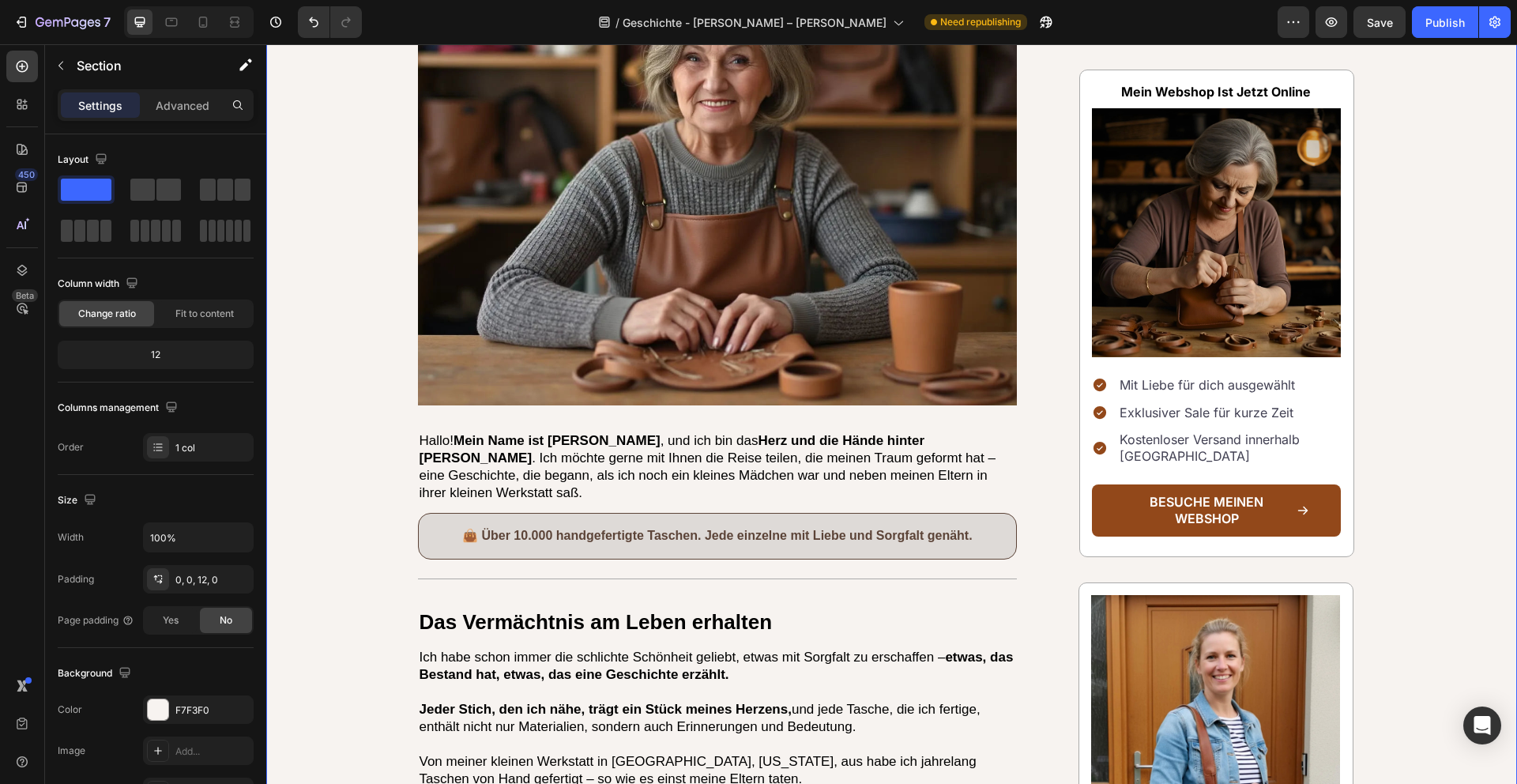
scroll to position [473, 0]
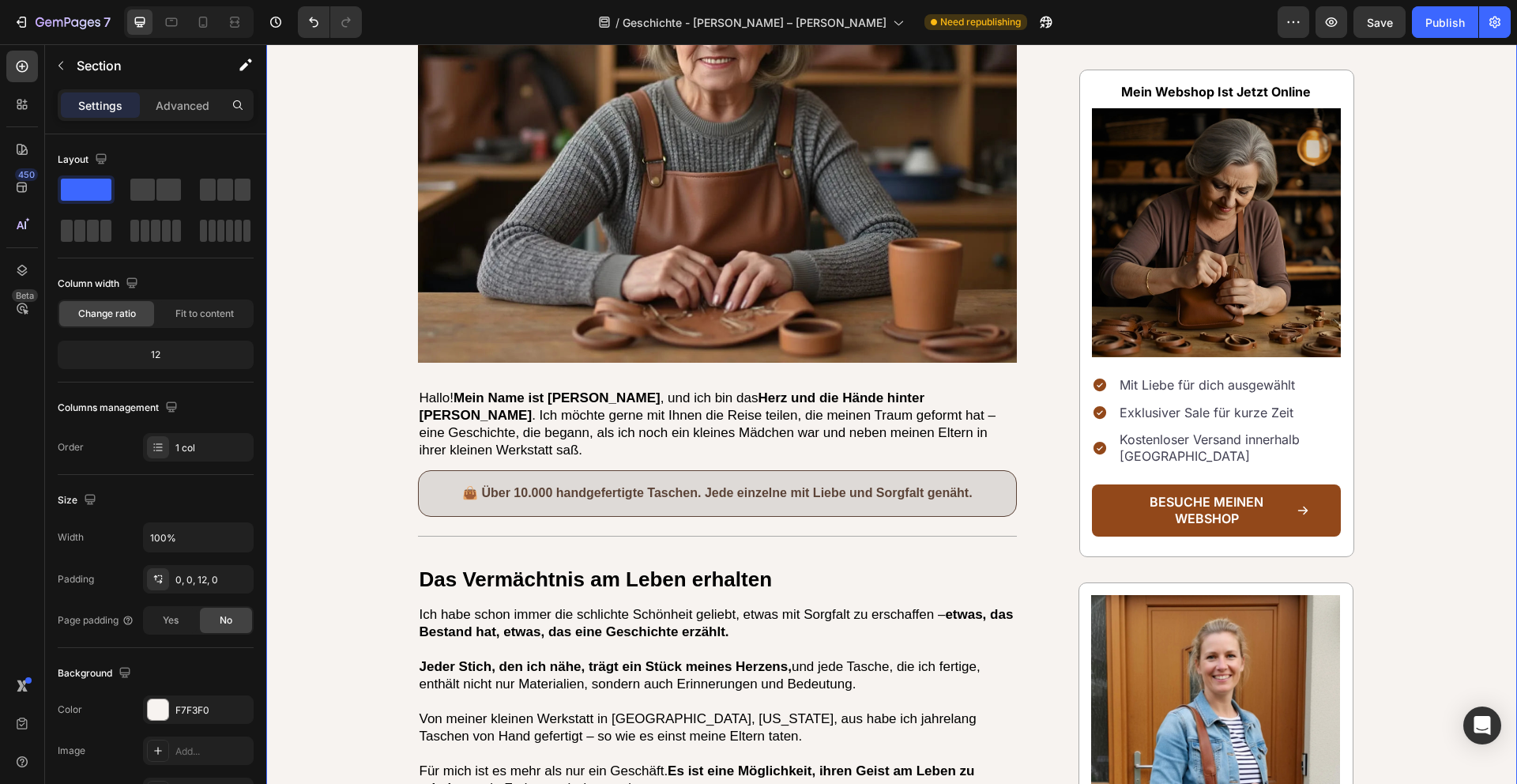
click at [869, 484] on p "👜 Über 10.000 handgefertigte Taschen. Jede einzelne mit Liebe und Sorgfalt genä…" at bounding box center [718, 493] width 576 height 23
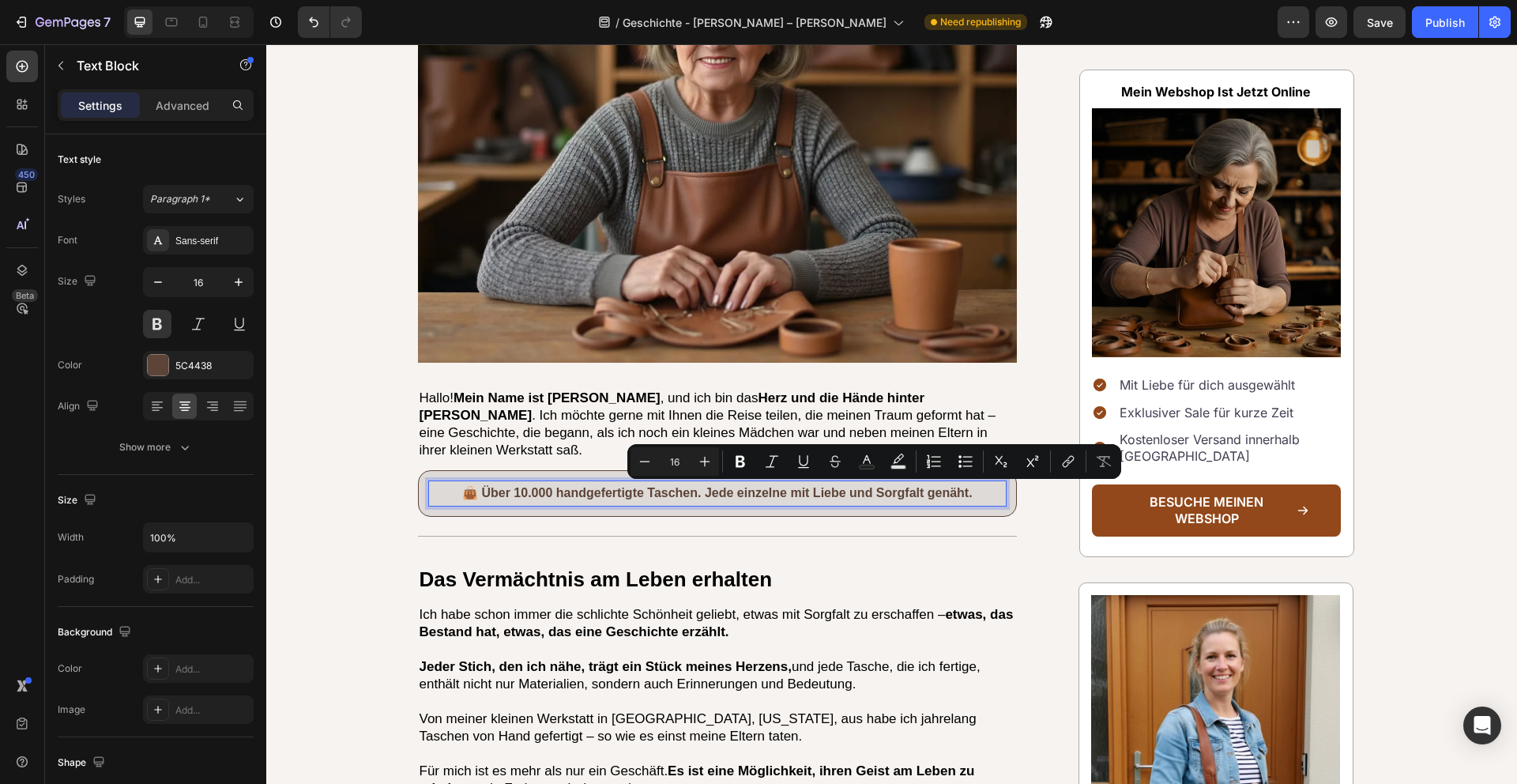
click at [967, 495] on p "👜 Über 10.000 handgefertigte Taschen. Jede einzelne mit Liebe und Sorgfalt genä…" at bounding box center [718, 493] width 576 height 23
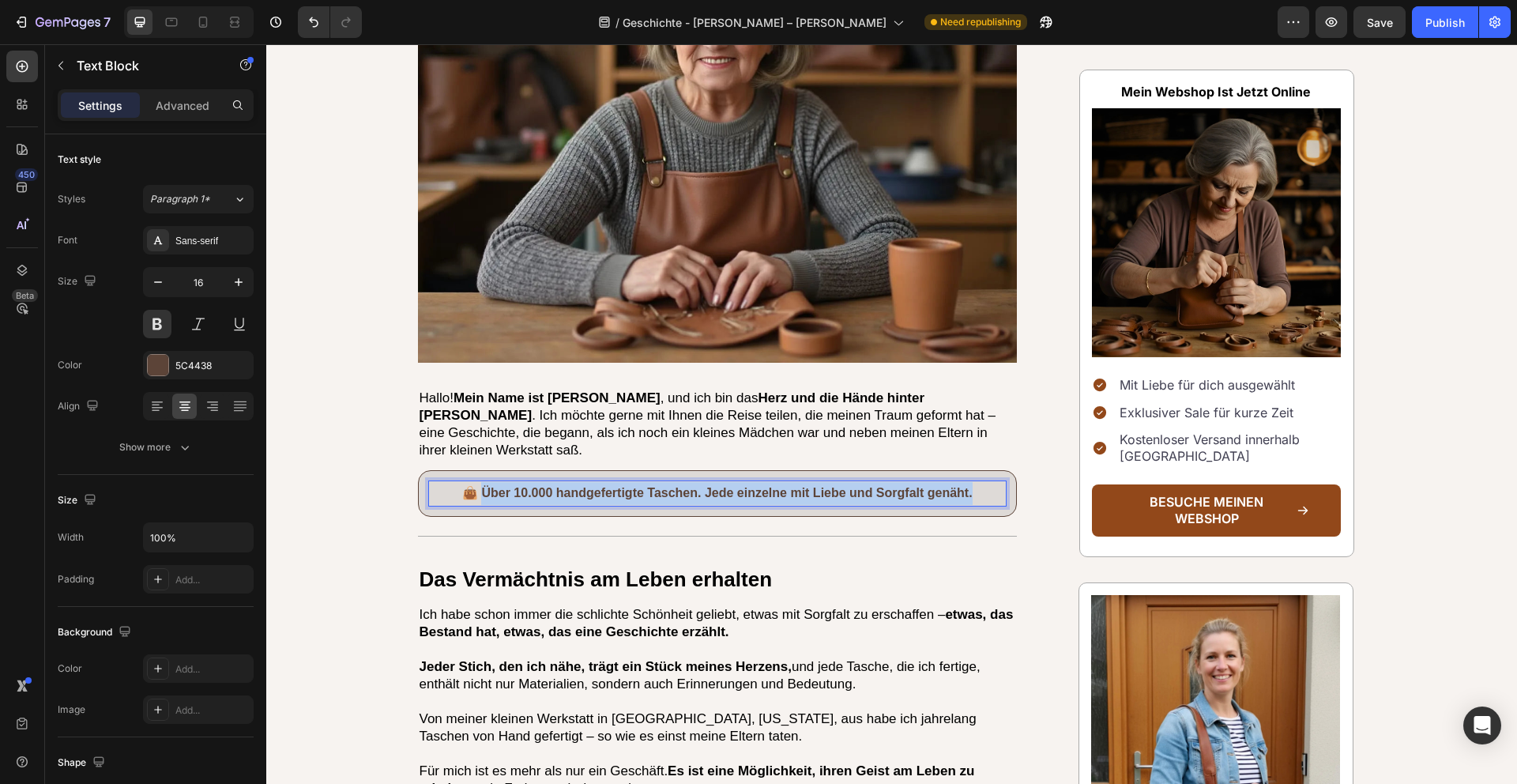
drag, startPoint x: 982, startPoint y: 493, endPoint x: 484, endPoint y: 495, distance: 498.0
click at [484, 495] on p "👜 Über 10.000 handgefertigte Taschen. Jede einzelne mit Liebe und Sorgfalt genä…" at bounding box center [718, 493] width 576 height 23
copy p "ber 10.000 handgefertigte Taschen. Jede einzelne mit Liebe und Sorgfalt genäht."
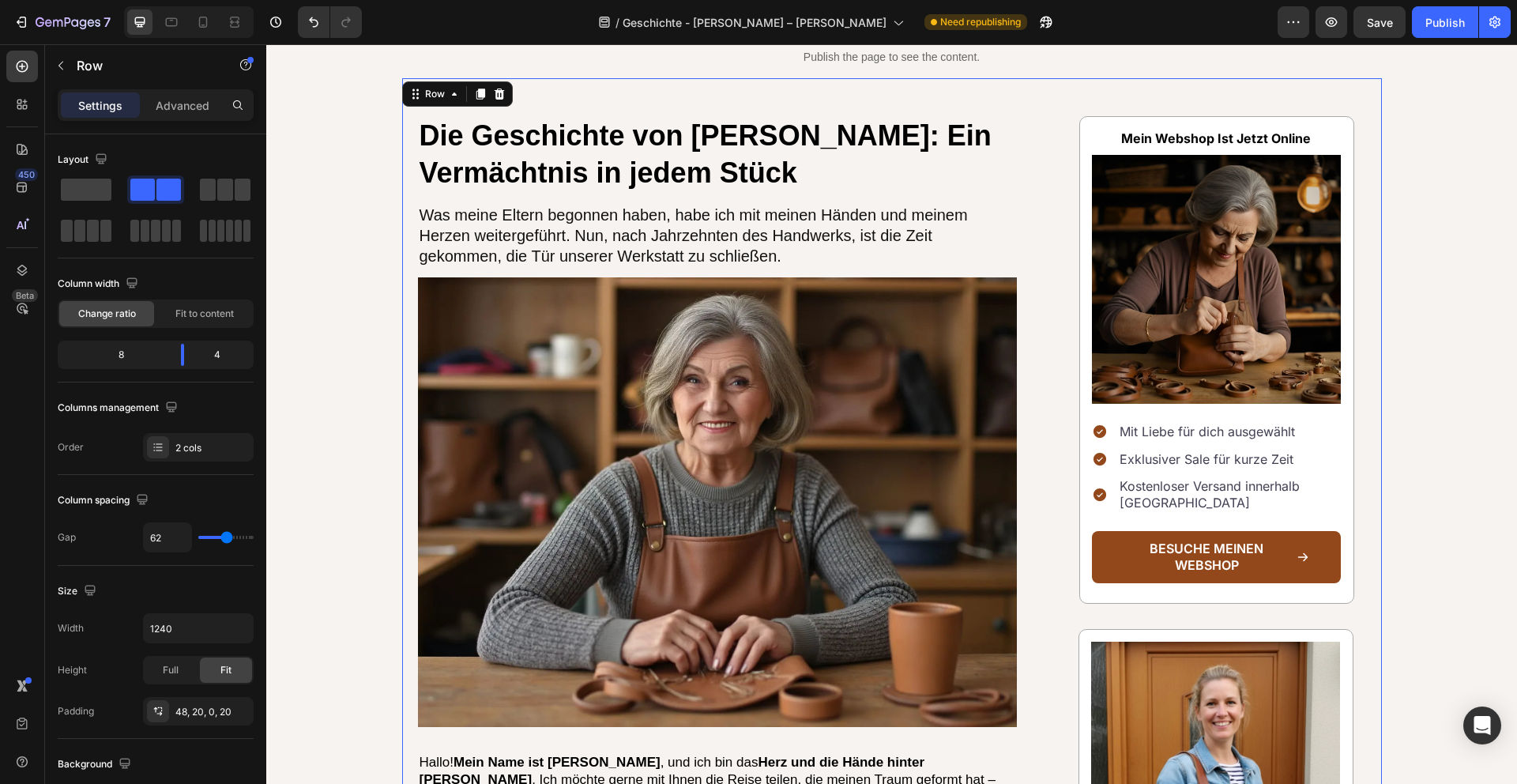
scroll to position [0, 0]
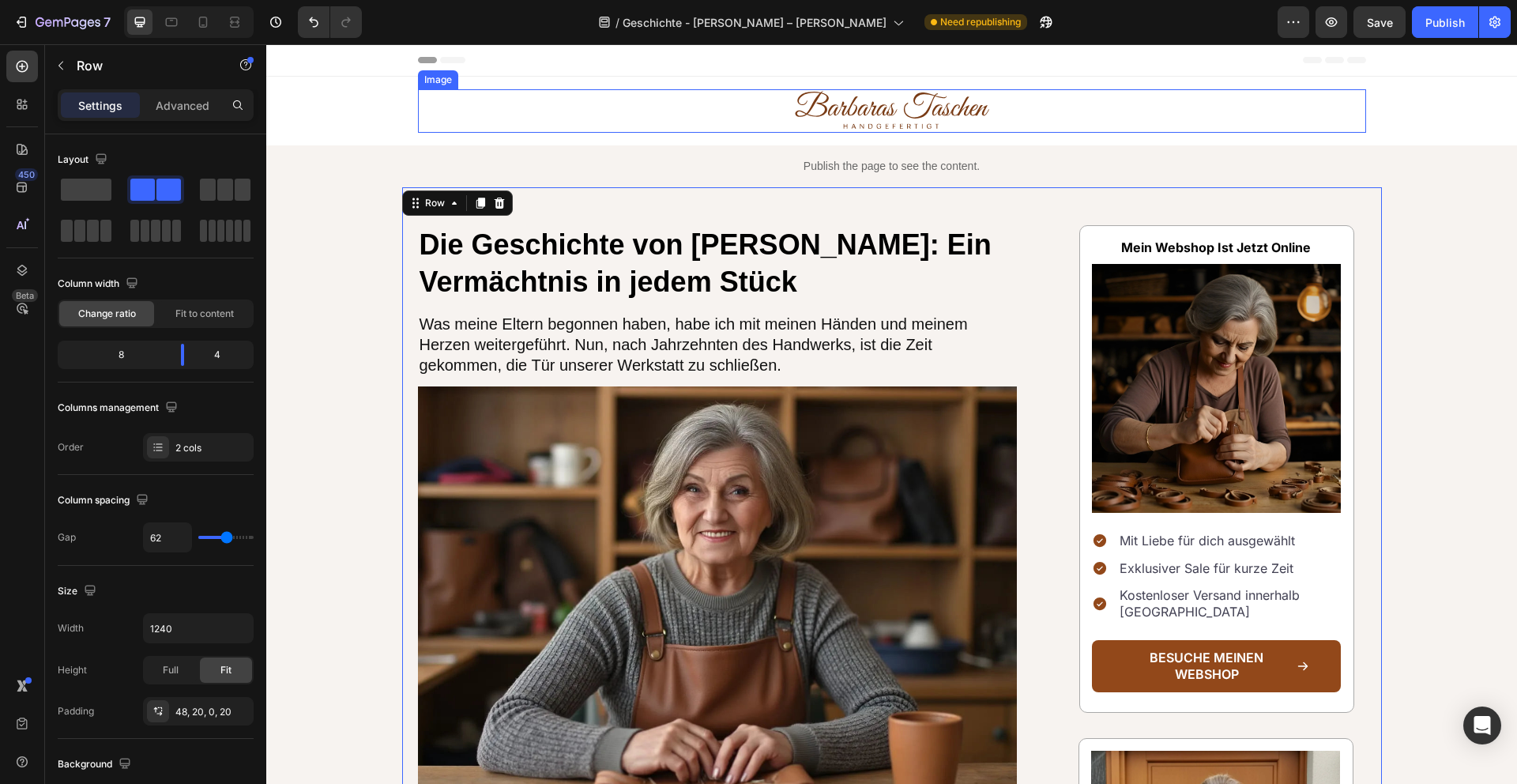
click at [886, 112] on img at bounding box center [892, 111] width 198 height 44
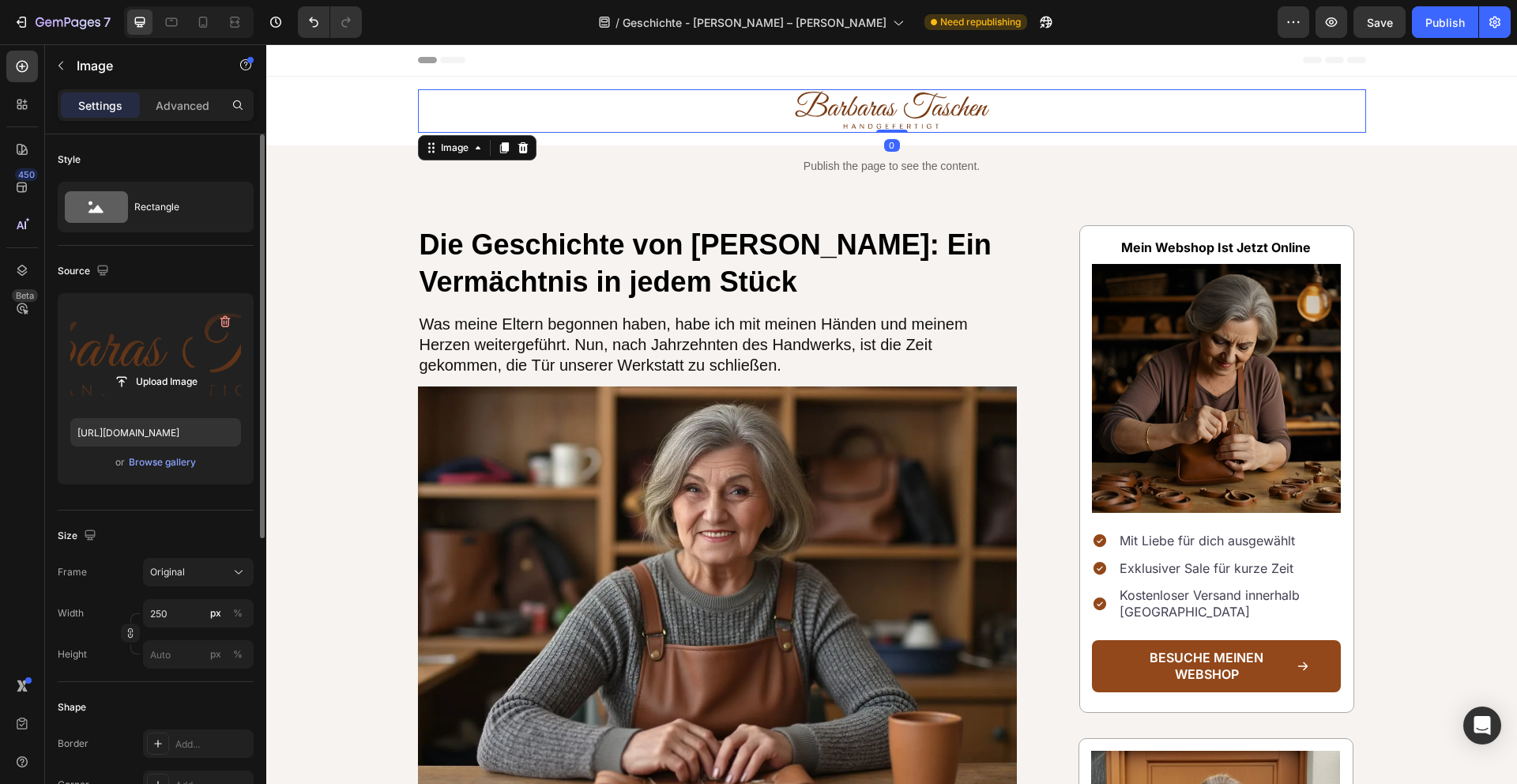
click at [140, 340] on label at bounding box center [155, 355] width 170 height 100
click at [140, 368] on input "file" at bounding box center [155, 381] width 109 height 27
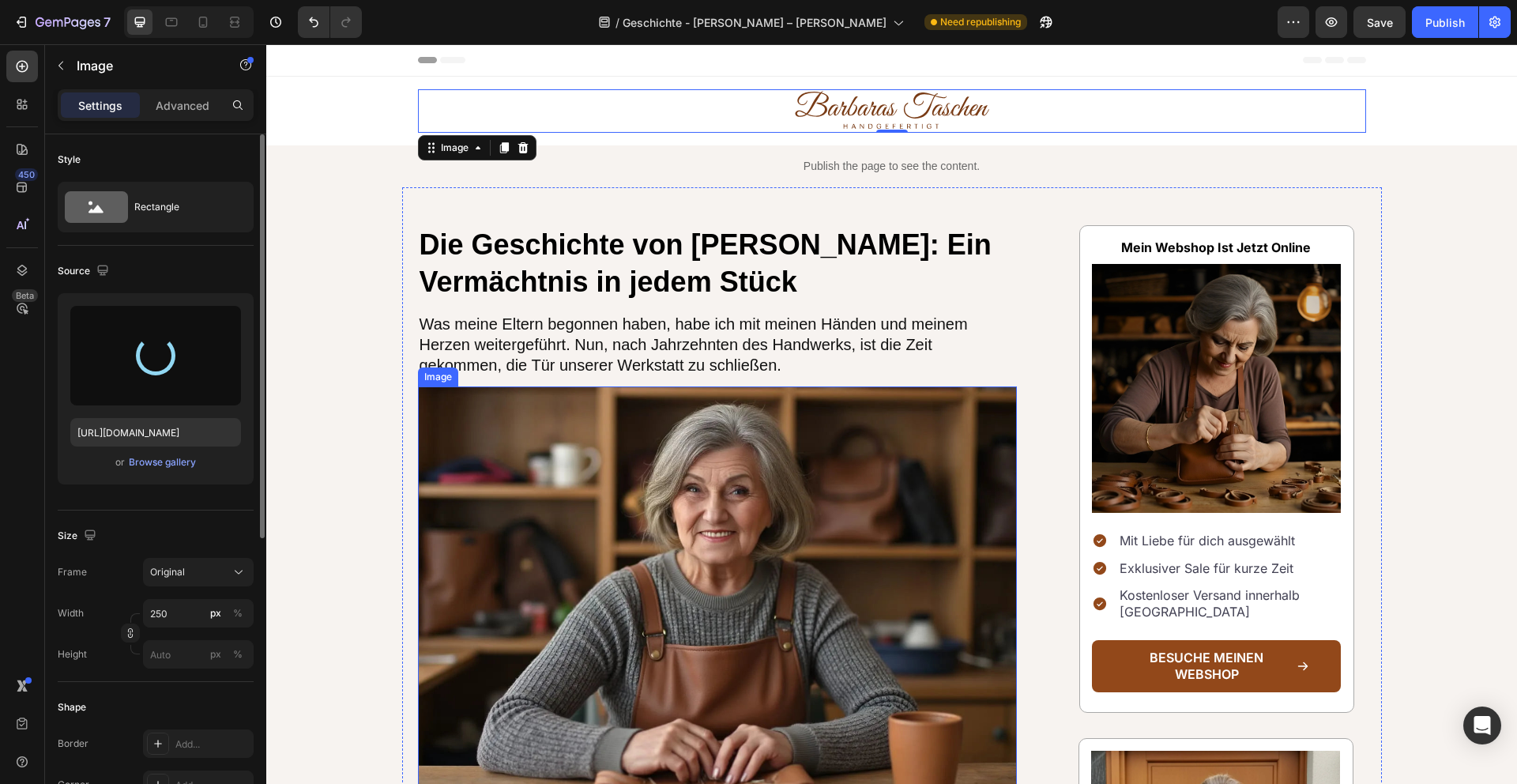
type input "https://cdn.shopify.com/s/files/1/0821/9836/4495/files/gempages_584529722579354…"
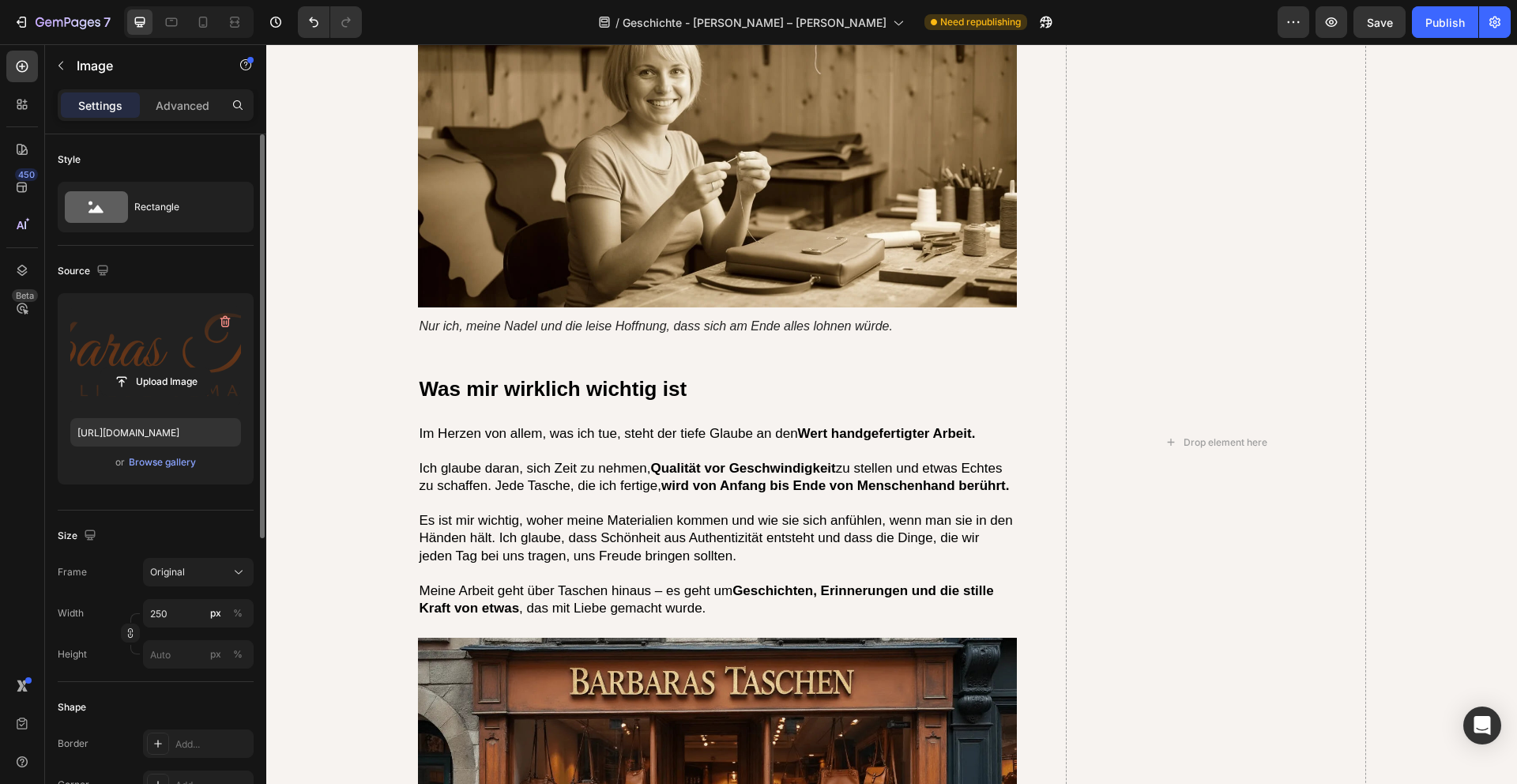
scroll to position [3831, 0]
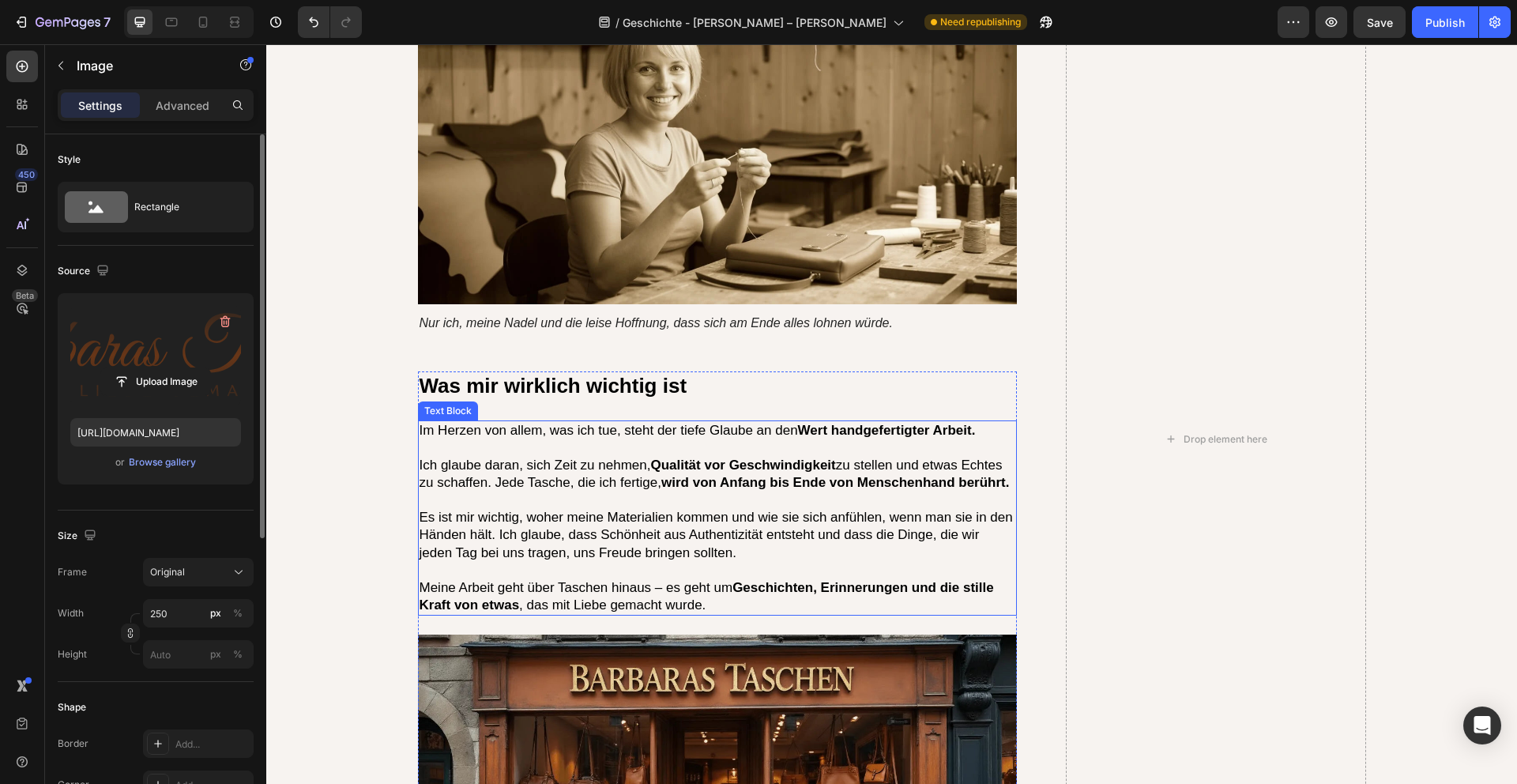
click at [663, 456] on p "Ich glaube daran, sich Zeit zu nehmen, Qualität vor Geschwindigkeit zu stellen …" at bounding box center [718, 473] width 597 height 35
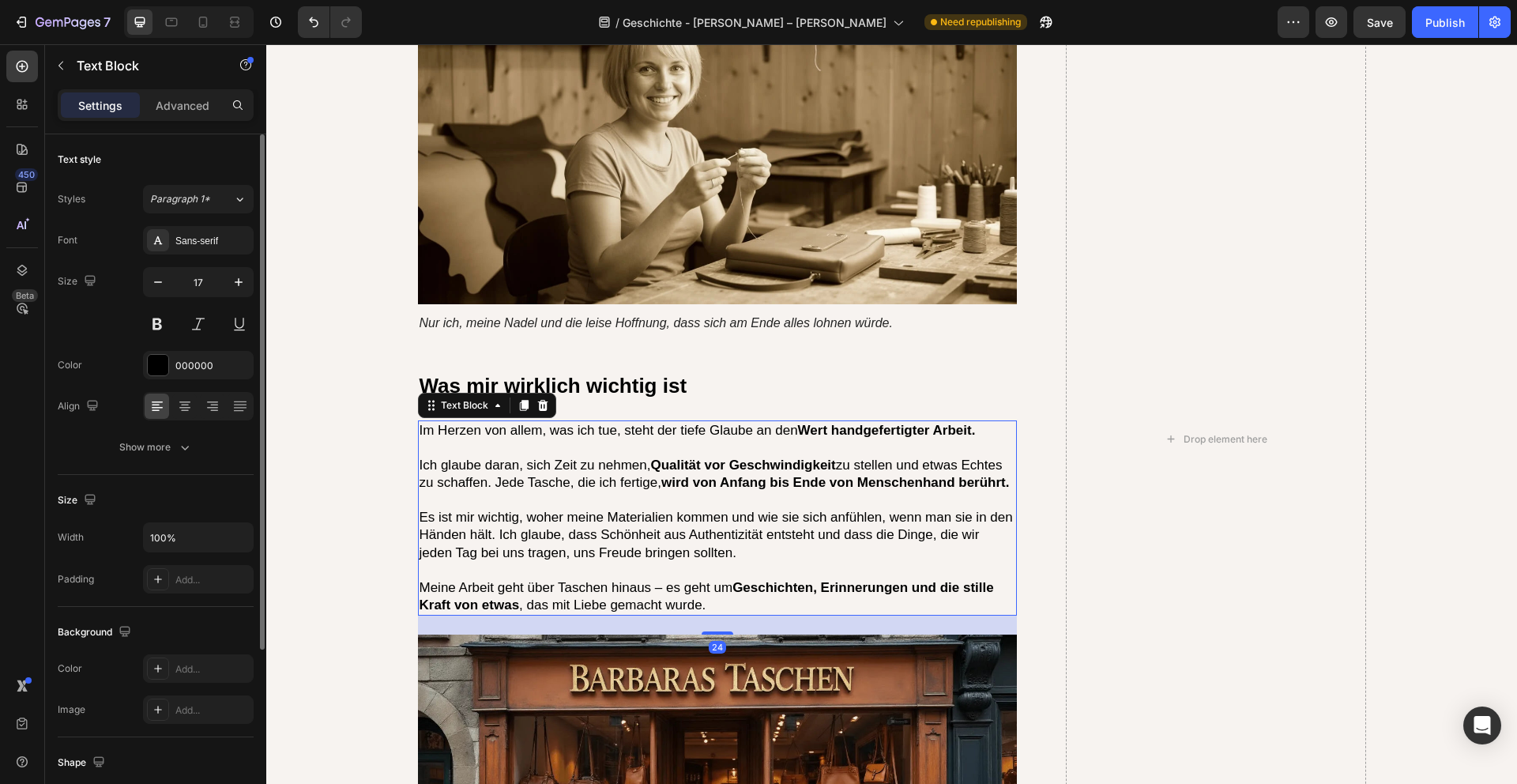
click at [507, 456] on p "Ich glaube daran, sich Zeit zu nehmen, Qualität vor Geschwindigkeit zu stellen …" at bounding box center [718, 473] width 597 height 35
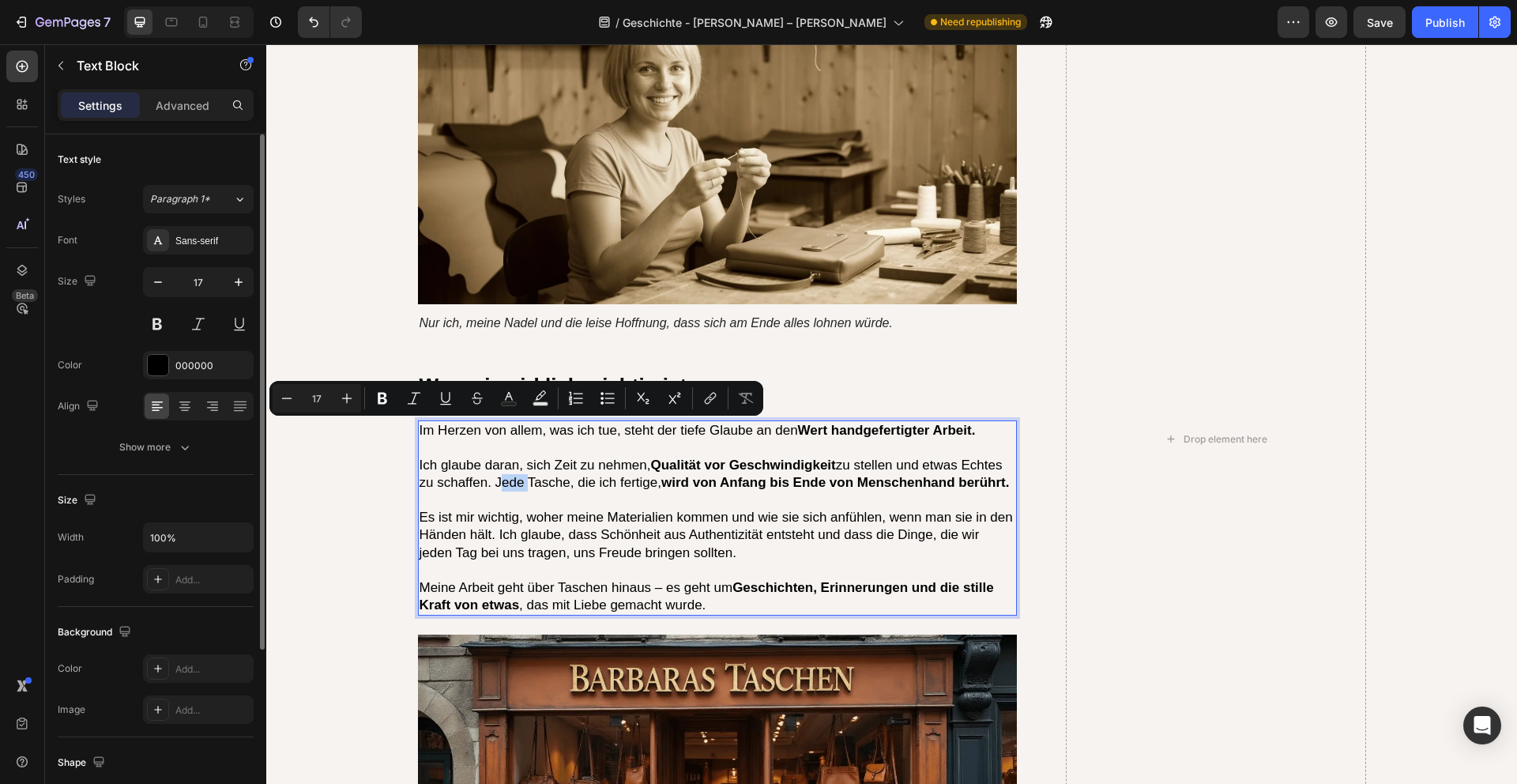
click at [495, 456] on p "Ich glaube daran, sich Zeit zu nehmen, Qualität vor Geschwindigkeit zu stellen …" at bounding box center [718, 473] width 597 height 35
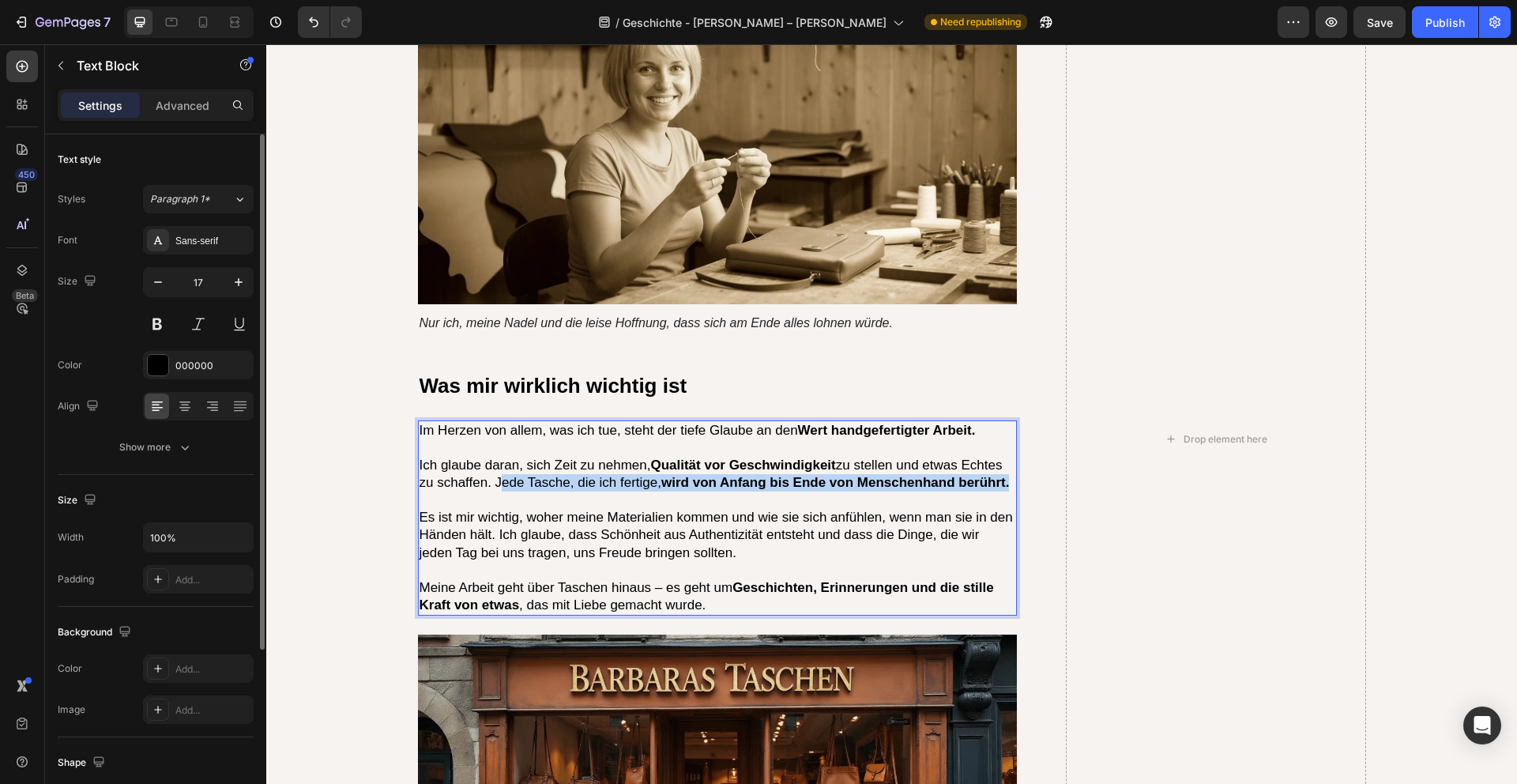
drag, startPoint x: 497, startPoint y: 432, endPoint x: 1012, endPoint y: 430, distance: 515.0
click at [1012, 456] on p "Ich glaube daran, sich Zeit zu nehmen, Qualität vor Geschwindigkeit zu stellen …" at bounding box center [718, 473] width 597 height 35
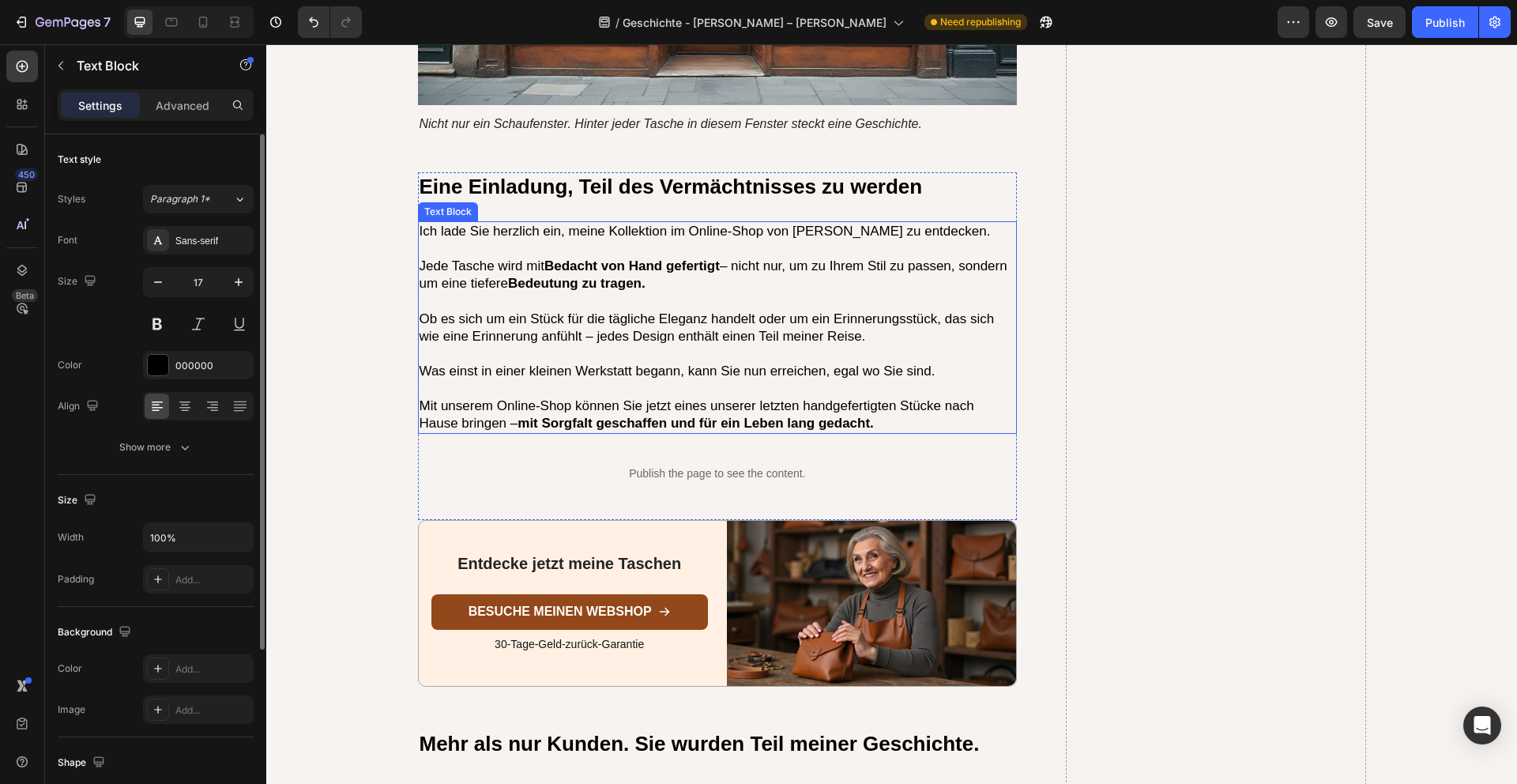
scroll to position [4651, 0]
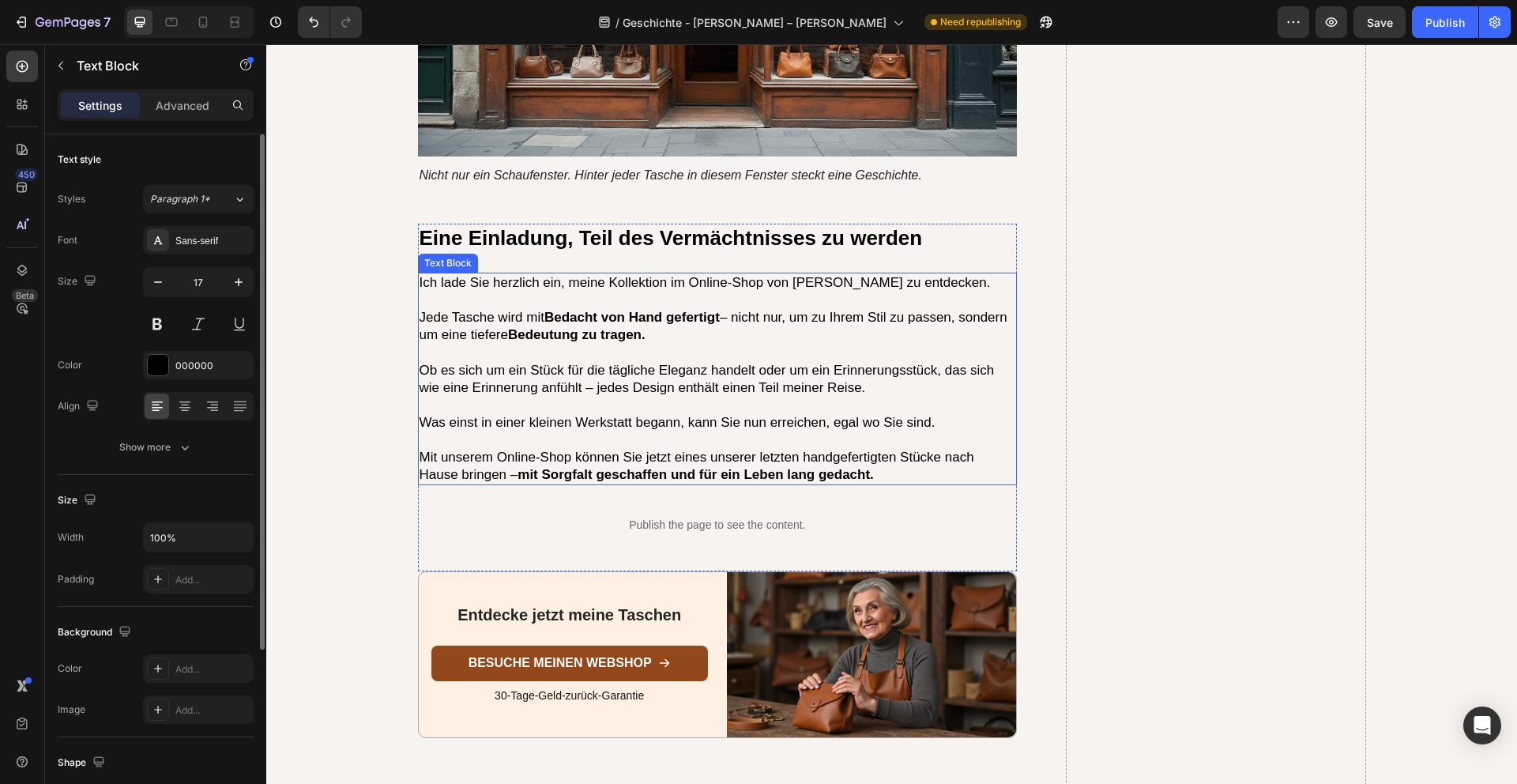
click at [574, 309] on p "Jede Tasche wird mit Bedacht von Hand gefertigt – nicht nur, um zu Ihrem Stil z…" at bounding box center [718, 326] width 597 height 35
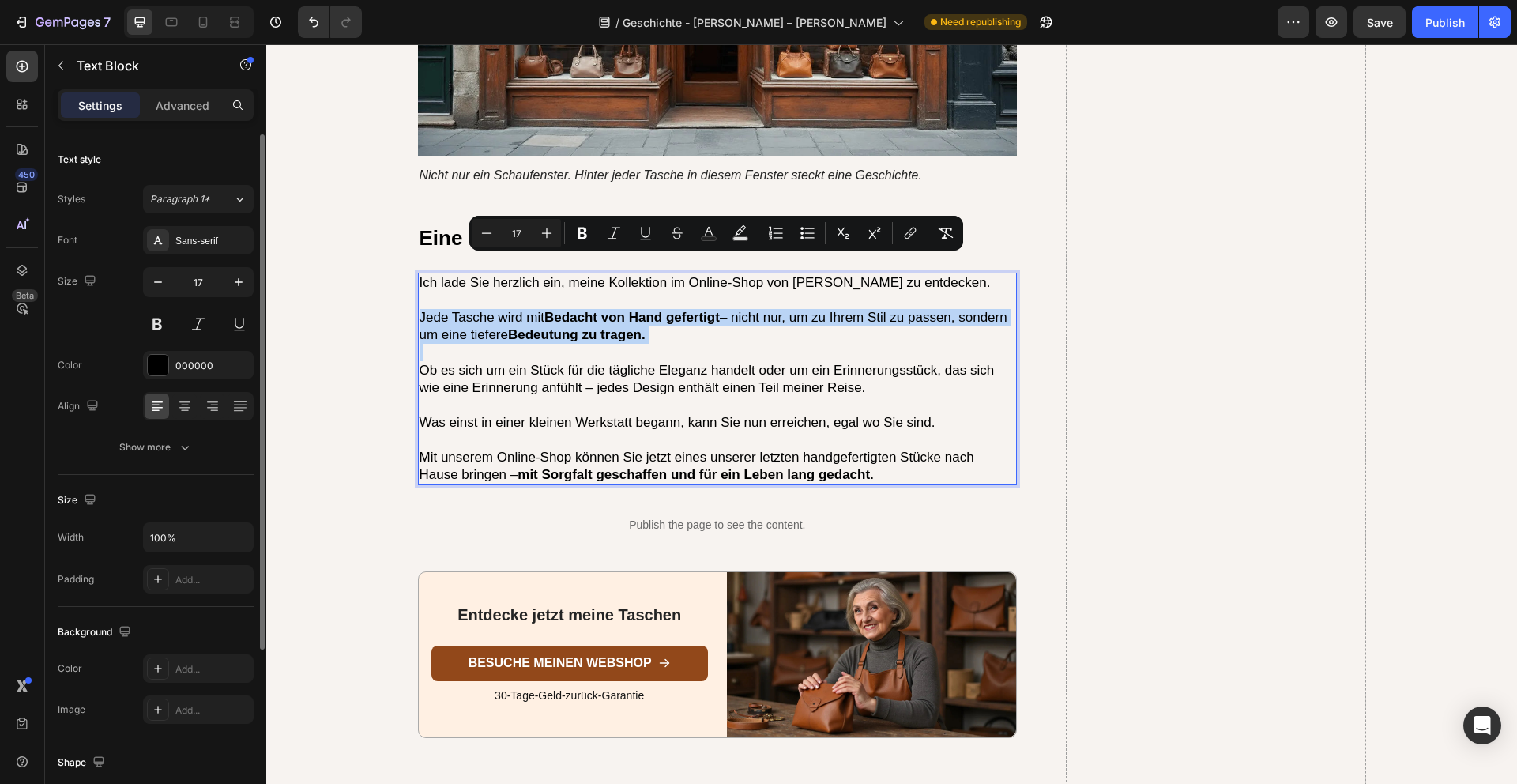
click at [652, 309] on p "Jede Tasche wird mit Bedacht von Hand gefertigt – nicht nur, um zu Ihrem Stil z…" at bounding box center [718, 326] width 597 height 35
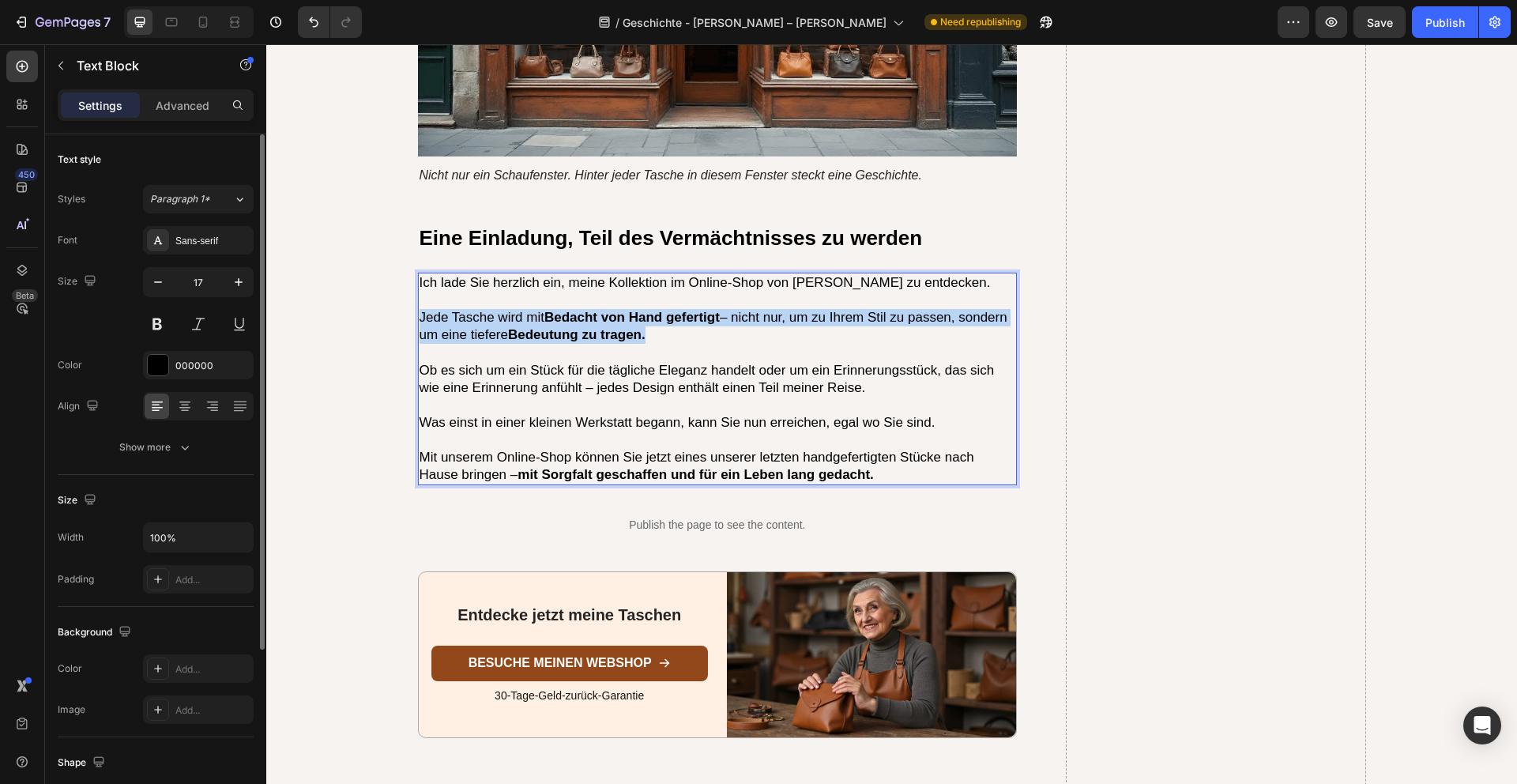
drag, startPoint x: 653, startPoint y: 283, endPoint x: 421, endPoint y: 264, distance: 232.8
click at [421, 309] on p "Jede Tasche wird mit Bedacht von Hand gefertigt – nicht nur, um zu Ihrem Stil z…" at bounding box center [718, 326] width 597 height 35
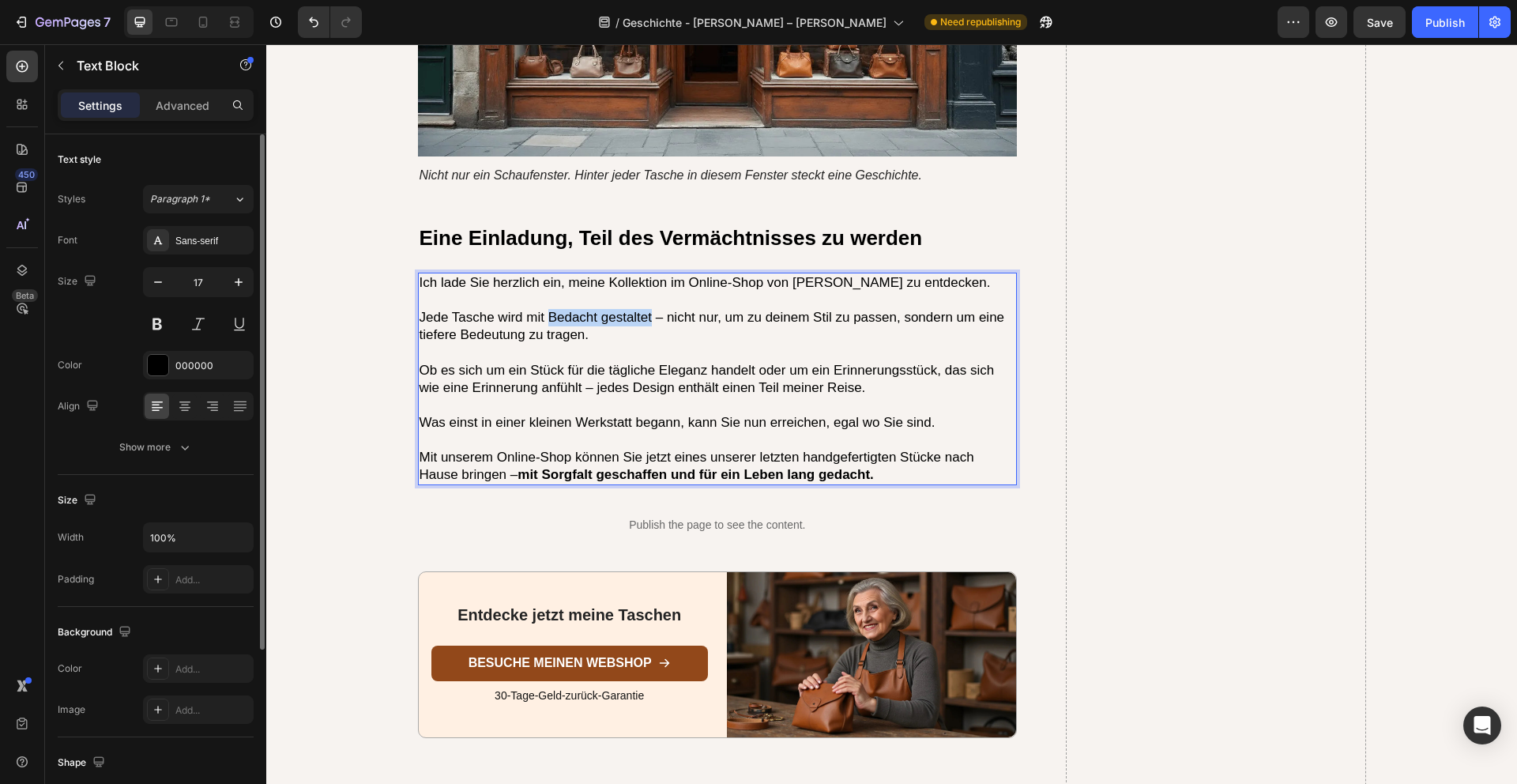
drag, startPoint x: 549, startPoint y: 266, endPoint x: 652, endPoint y: 266, distance: 103.0
click at [652, 309] on p "Jede Tasche wird mit Bedacht gestaltet – nicht nur, um zu deinem Stil zu passen…" at bounding box center [718, 326] width 597 height 35
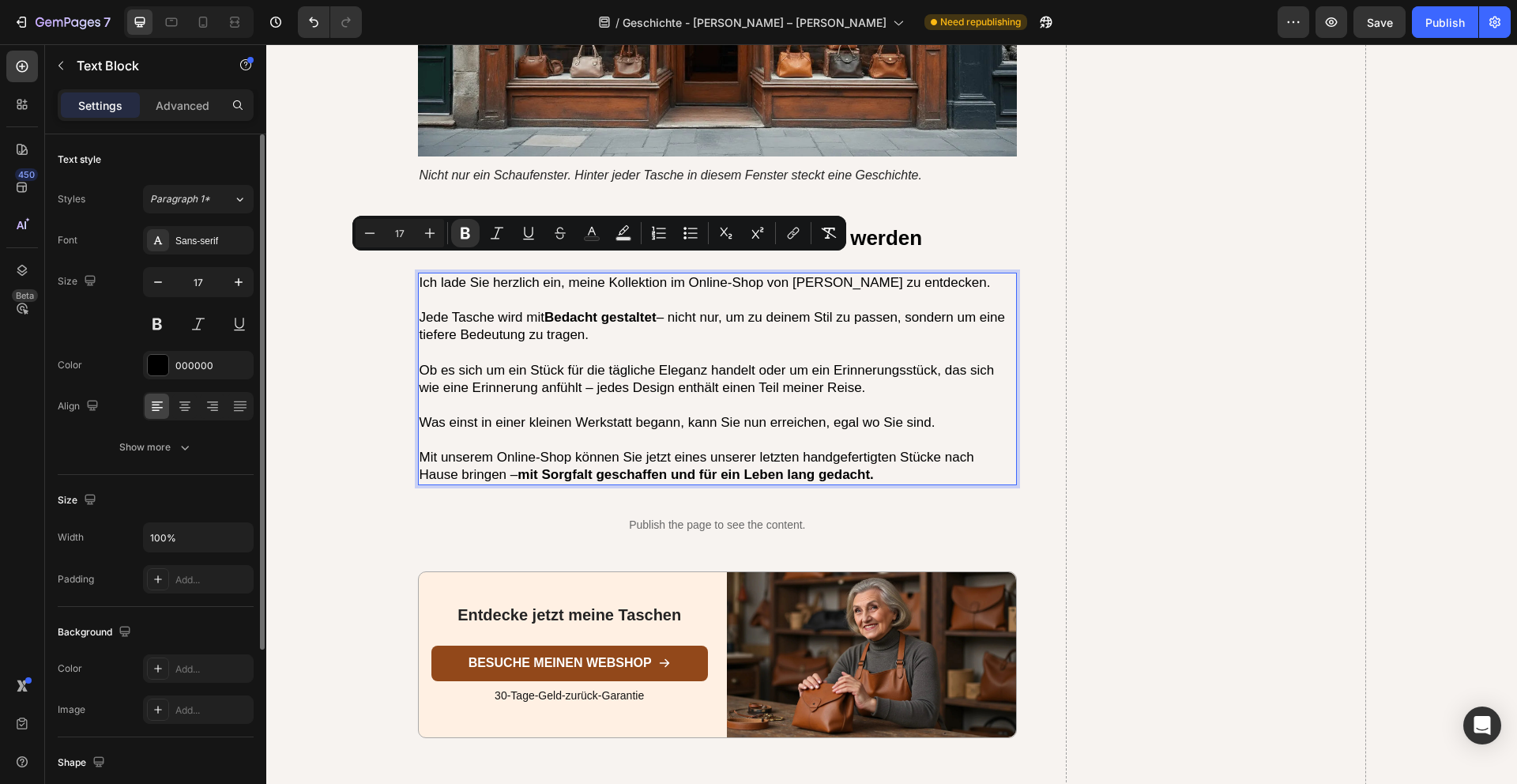
click at [684, 343] on p "Rich Text Editor. Editing area: main" at bounding box center [718, 352] width 597 height 18
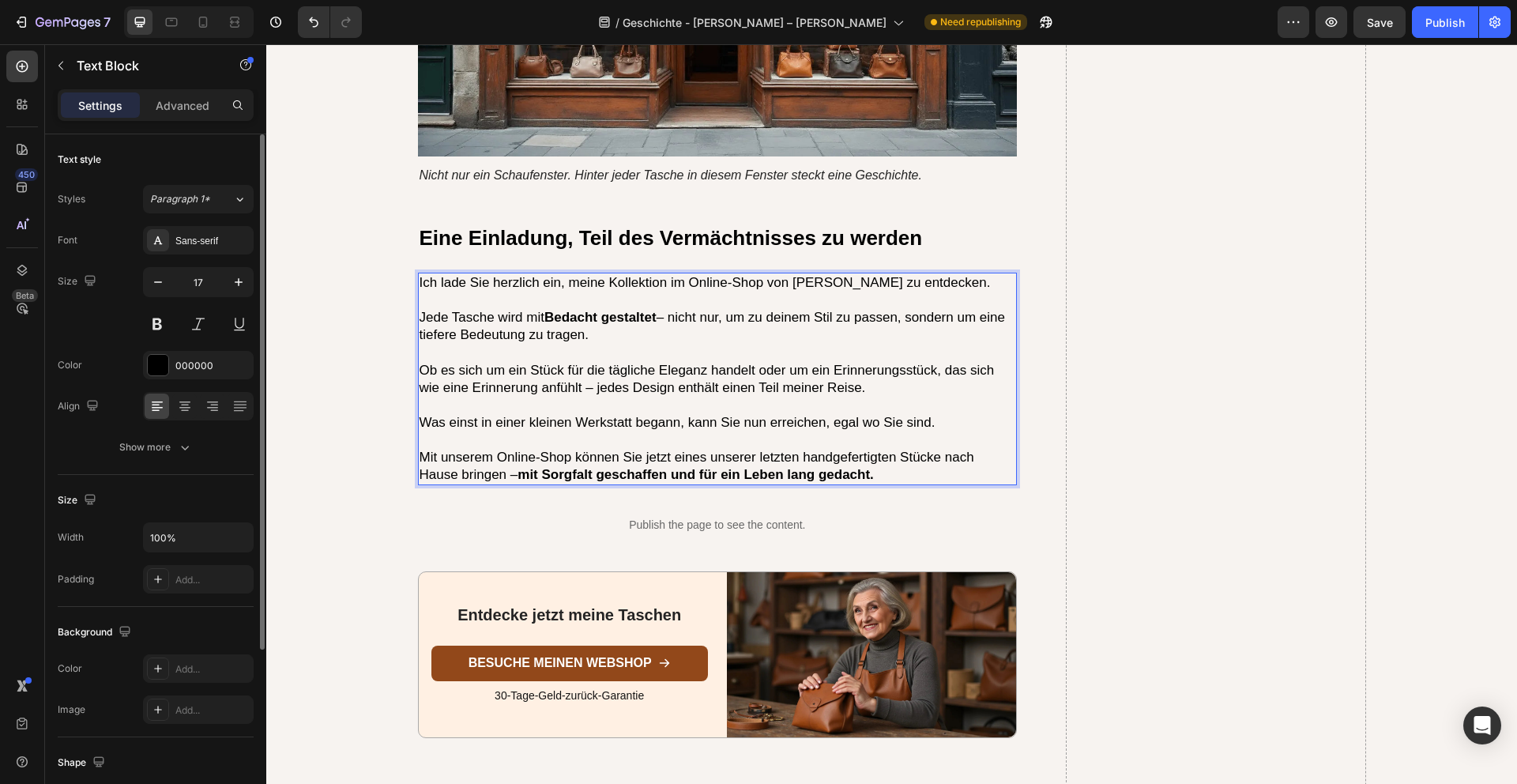
click at [641, 309] on p "Jede Tasche wird mit Bedacht gestaltet – nicht nur, um zu deinem Stil zu passen…" at bounding box center [718, 326] width 597 height 35
click at [487, 309] on p "Jede Tasche wird mit Bedacht gestaltet – nicht nur, um zu deinem Stil zu passen…" at bounding box center [718, 326] width 597 height 35
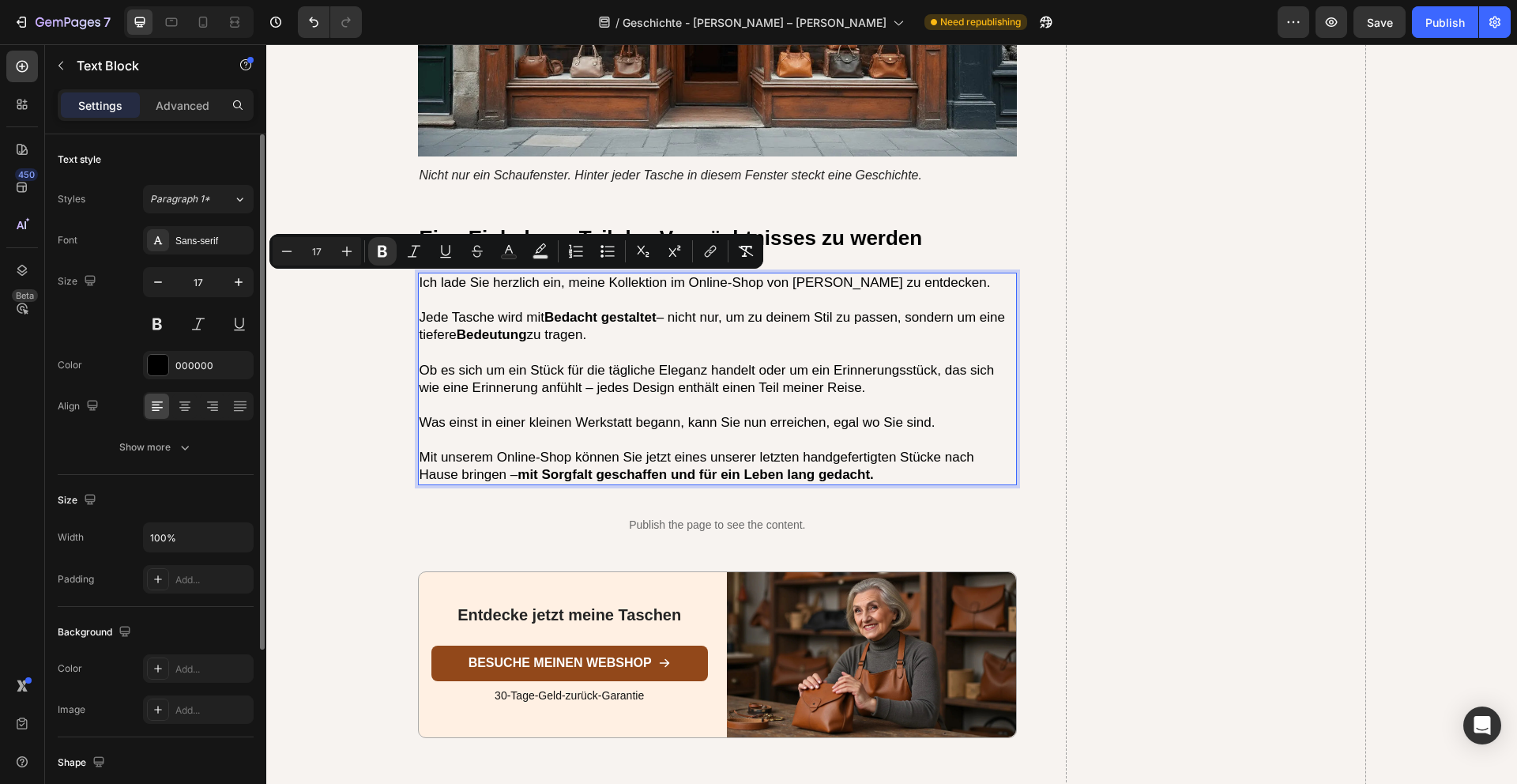
click at [616, 343] on p "Rich Text Editor. Editing area: main" at bounding box center [718, 352] width 597 height 18
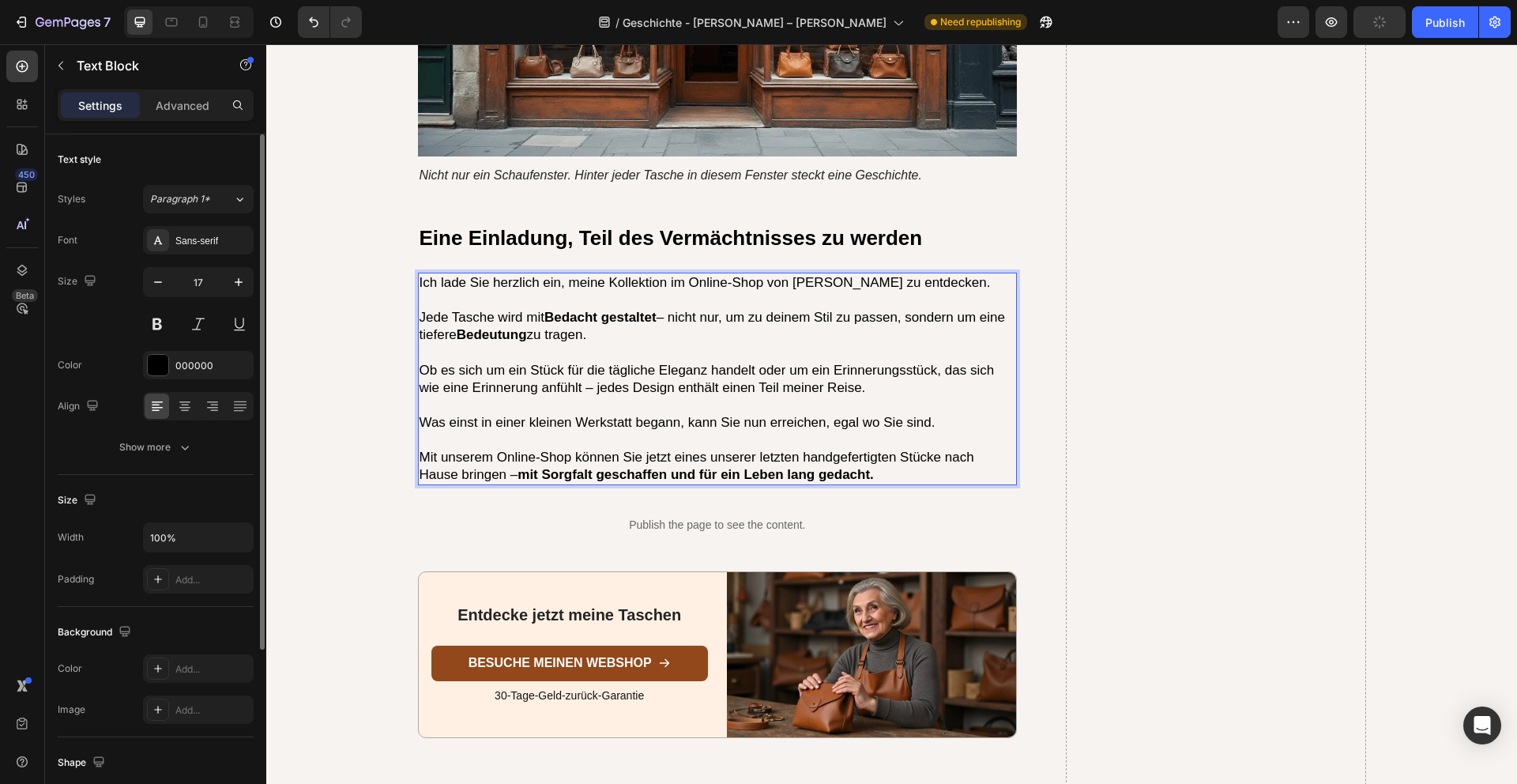
click at [785, 448] on p "Mit unserem Online-Shop können Sie jetzt eines unserer letzten handgefertigten …" at bounding box center [718, 465] width 597 height 35
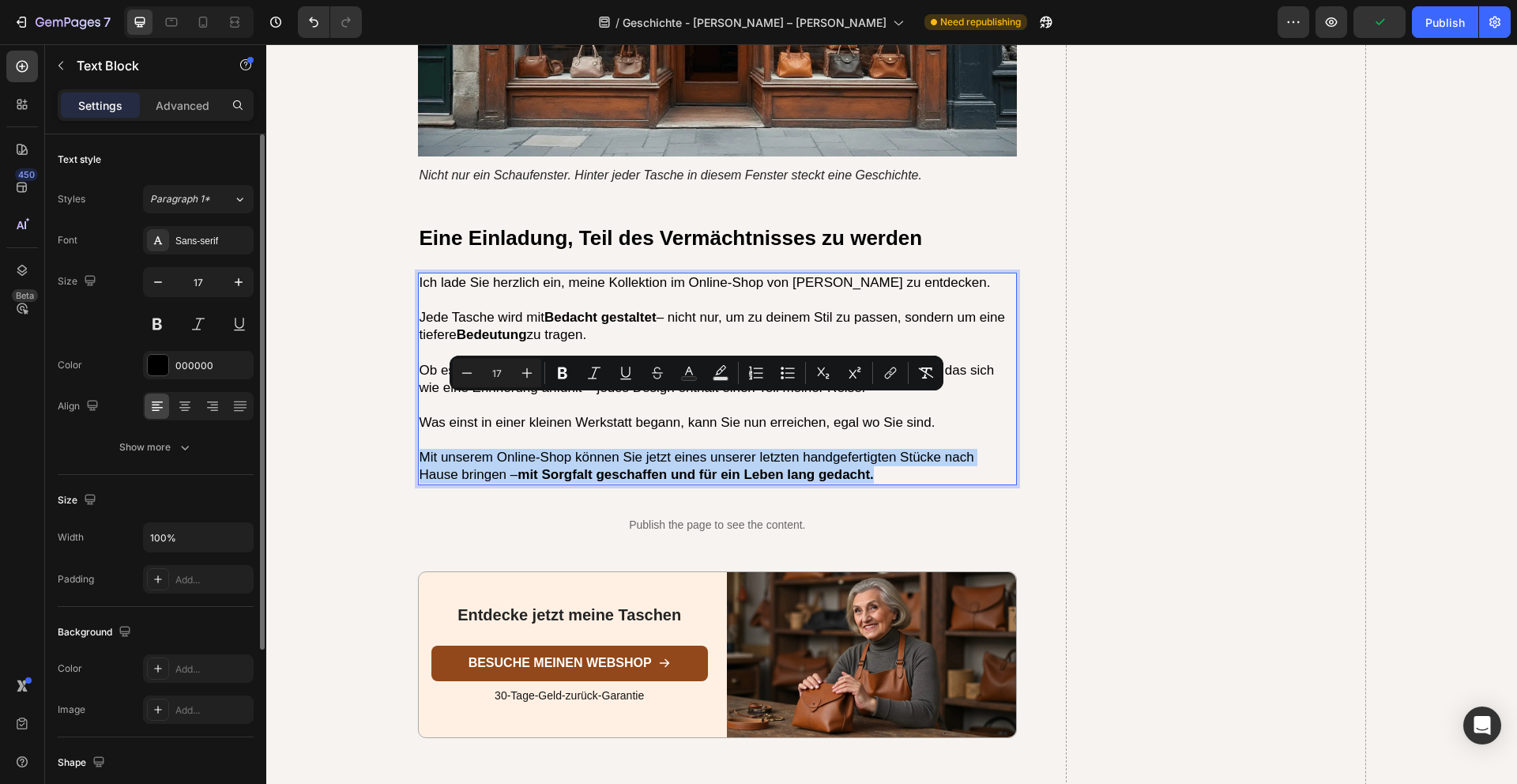
copy p "Mit unserem Online-Shop können Sie jetzt eines unserer letzten handgefertigten …"
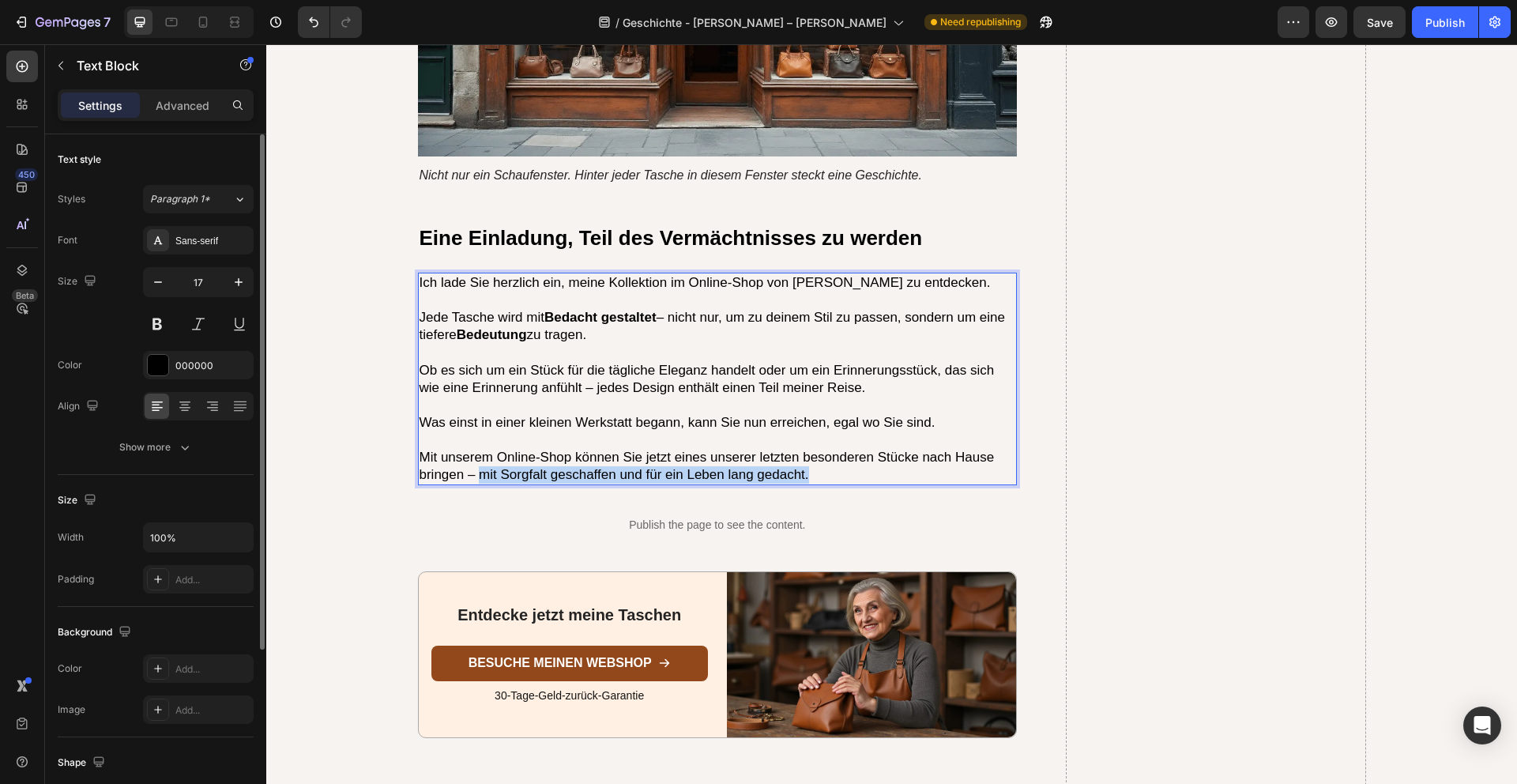
drag, startPoint x: 479, startPoint y: 423, endPoint x: 815, endPoint y: 421, distance: 336.0
click at [815, 448] on p "Mit unserem Online-Shop können Sie jetzt eines unserer letzten besonderen Stück…" at bounding box center [718, 465] width 597 height 35
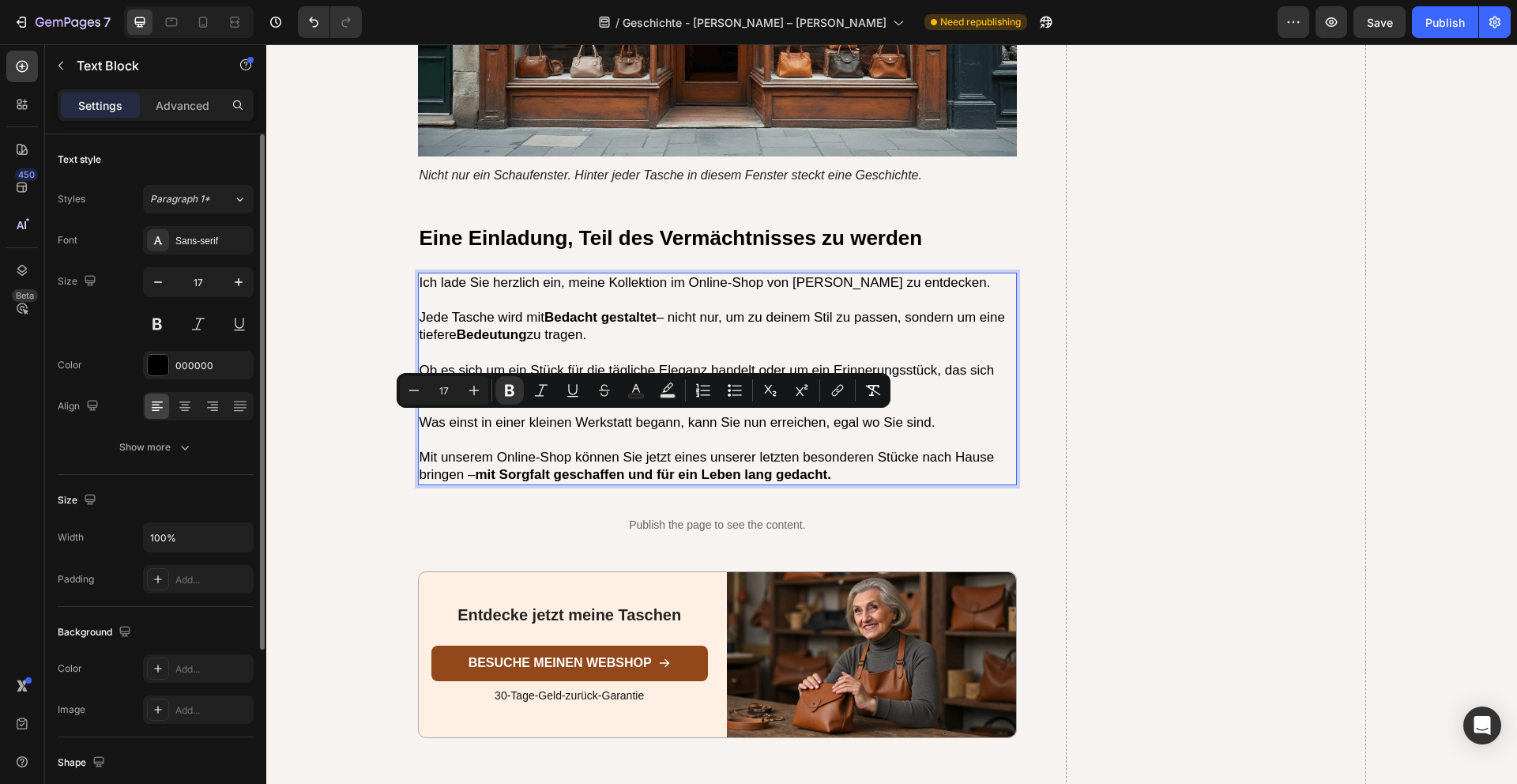
drag, startPoint x: 828, startPoint y: 421, endPoint x: 898, endPoint y: 421, distance: 70.0
click at [898, 448] on p "Mit unserem Online-Shop können Sie jetzt eines unserer letzten besonderen Stück…" at bounding box center [718, 465] width 597 height 35
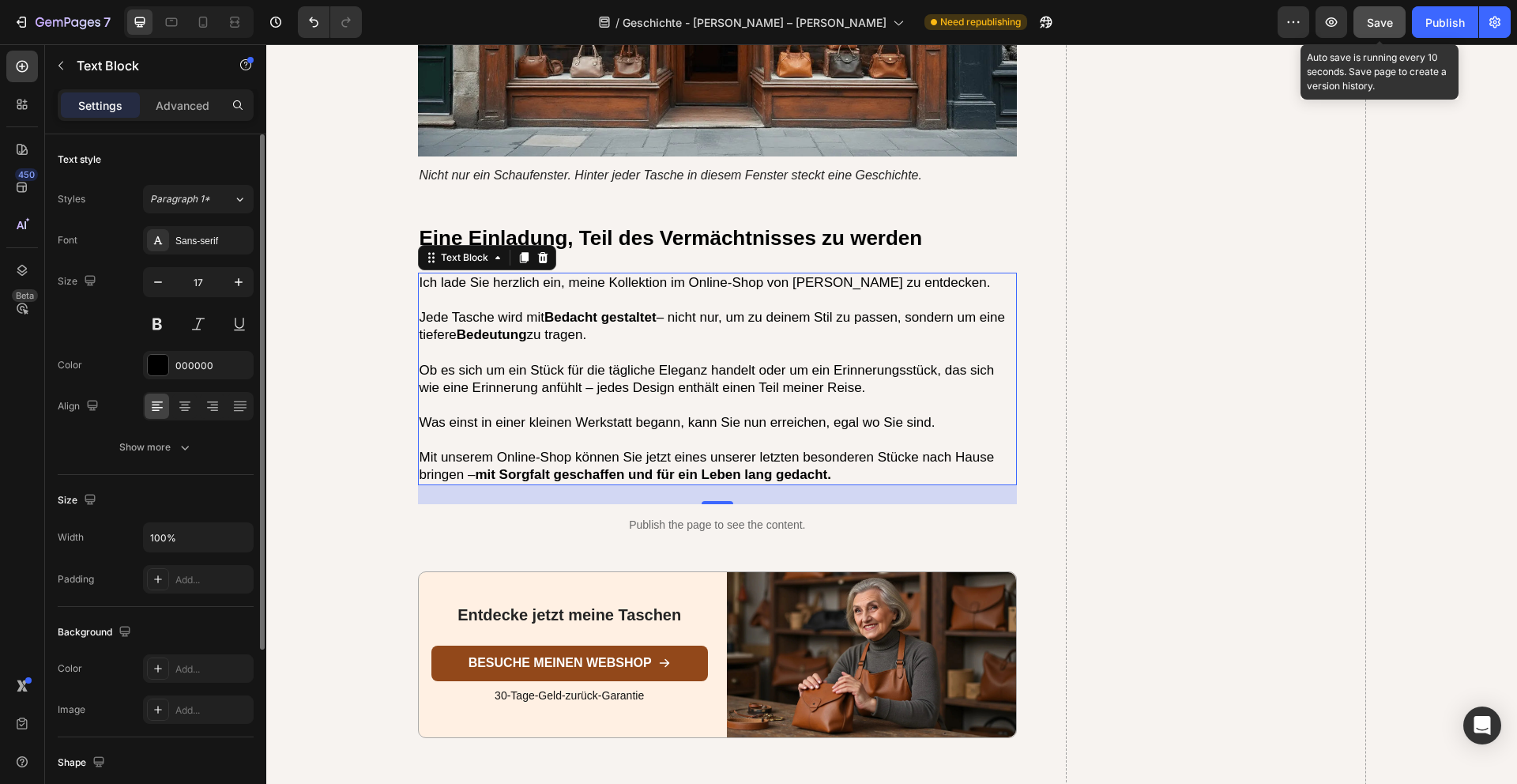
click at [1387, 30] on div "Save" at bounding box center [1380, 22] width 26 height 17
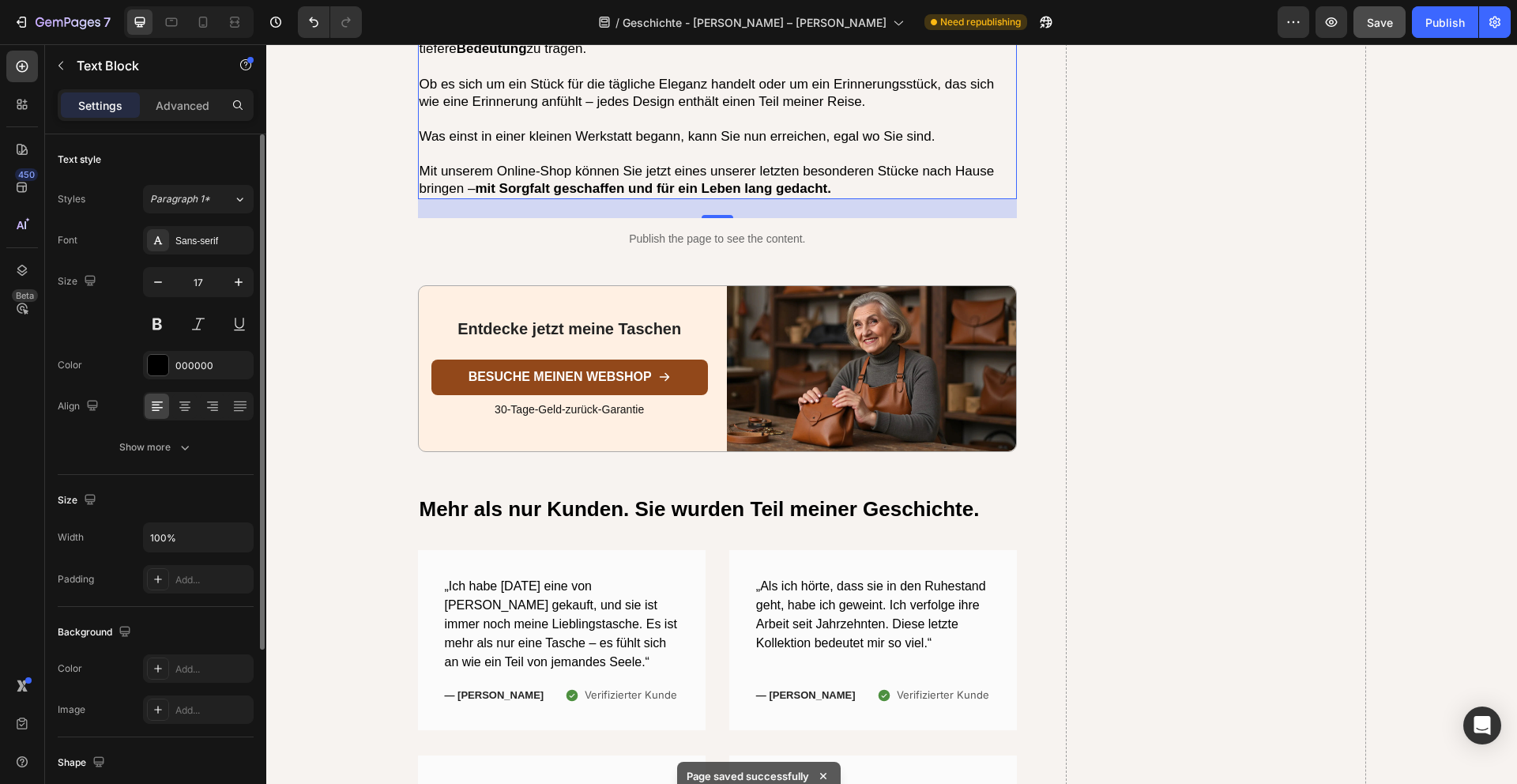
scroll to position [4999, 0]
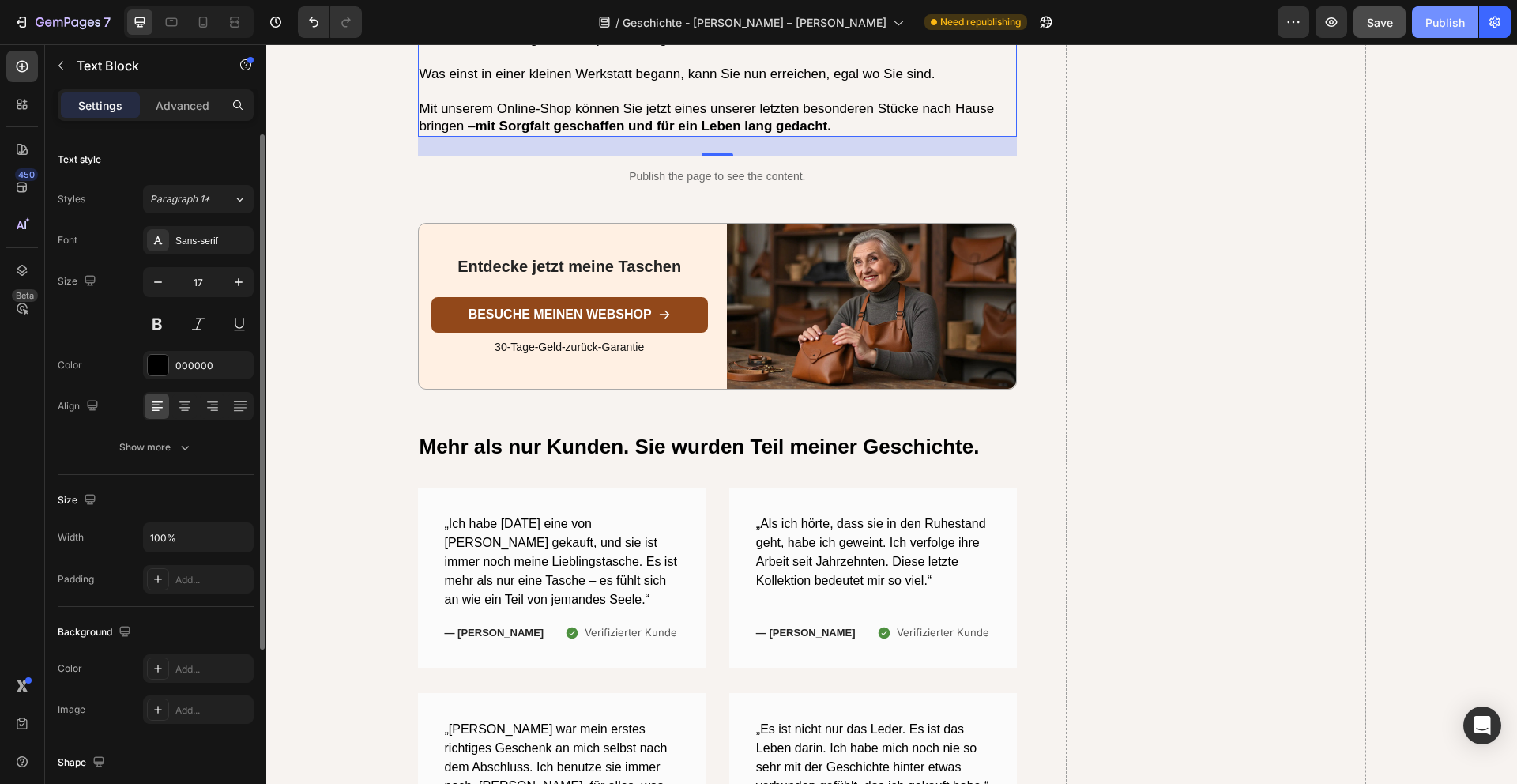
click at [1448, 24] on div "Publish" at bounding box center [1446, 22] width 40 height 17
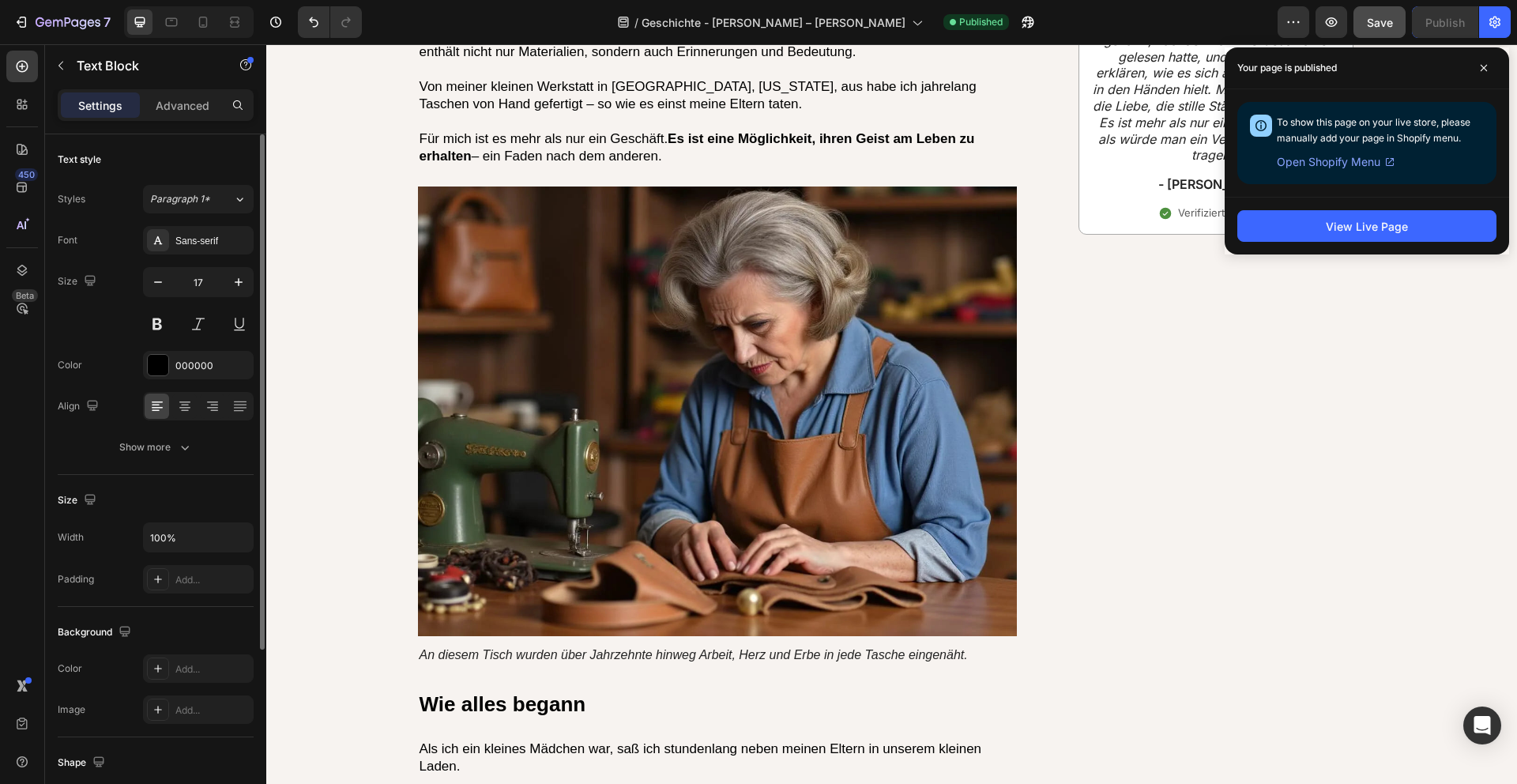
scroll to position [0, 0]
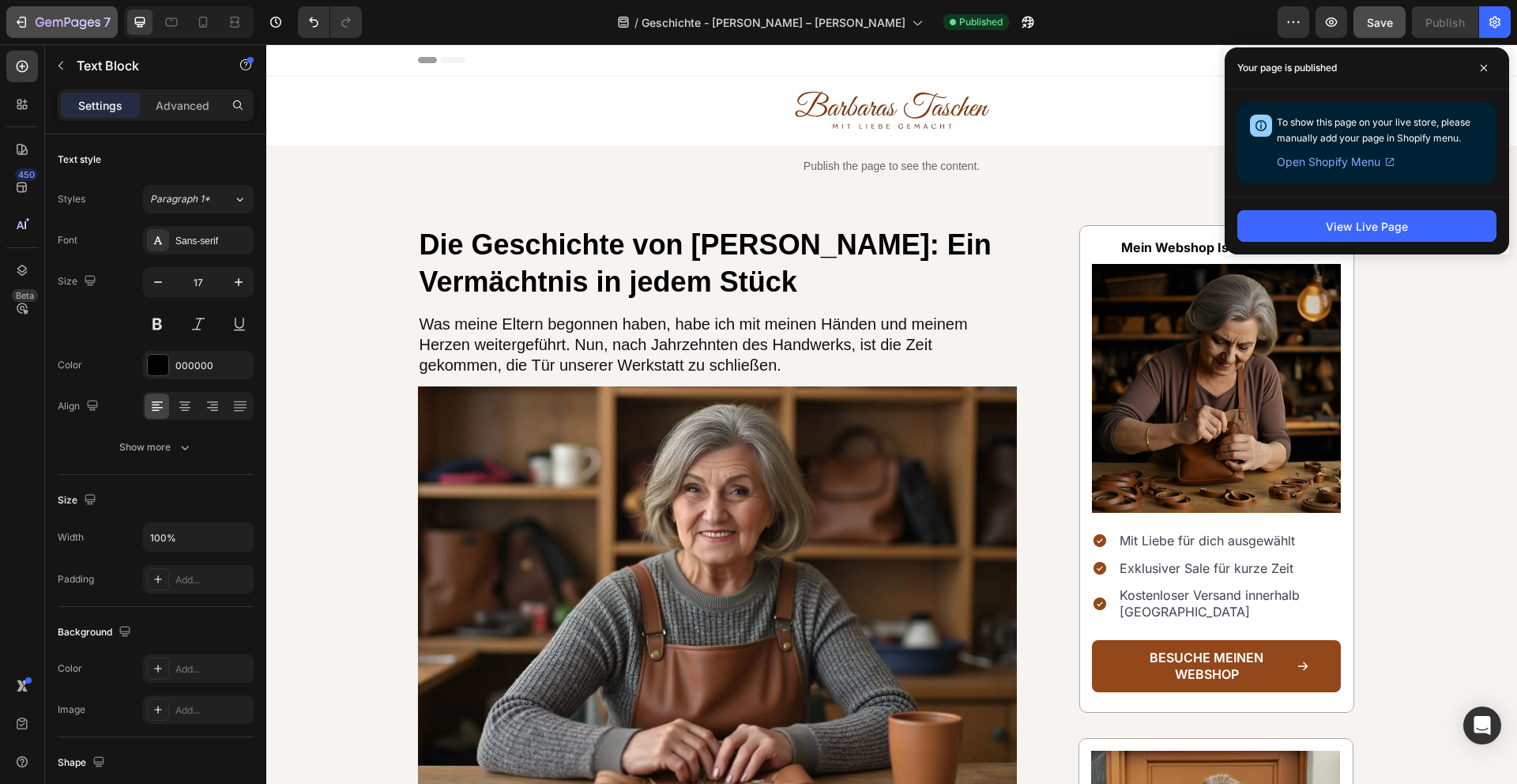
click at [41, 24] on icon "button" at bounding box center [67, 24] width 64 height 14
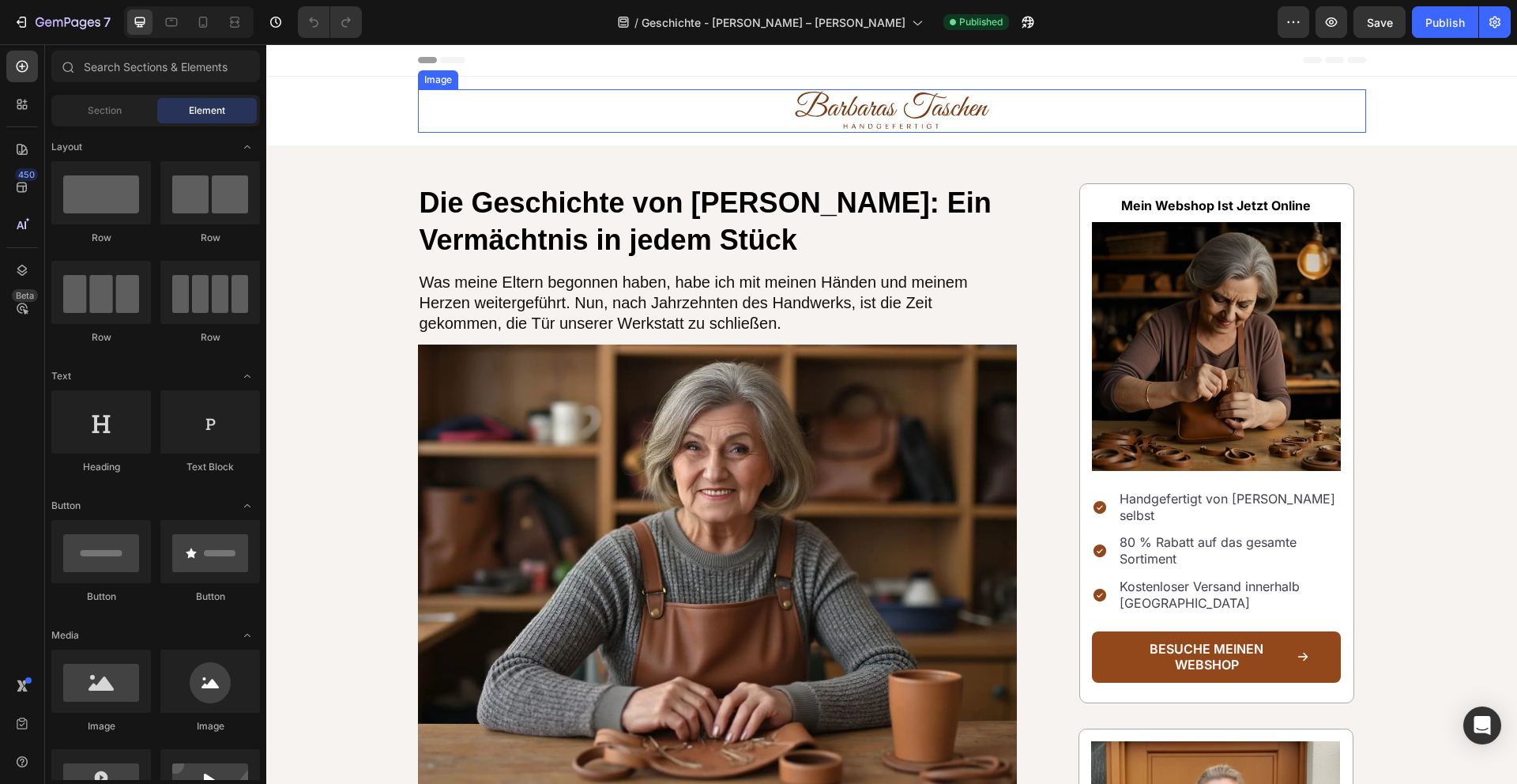
click at [881, 122] on img at bounding box center [892, 111] width 198 height 44
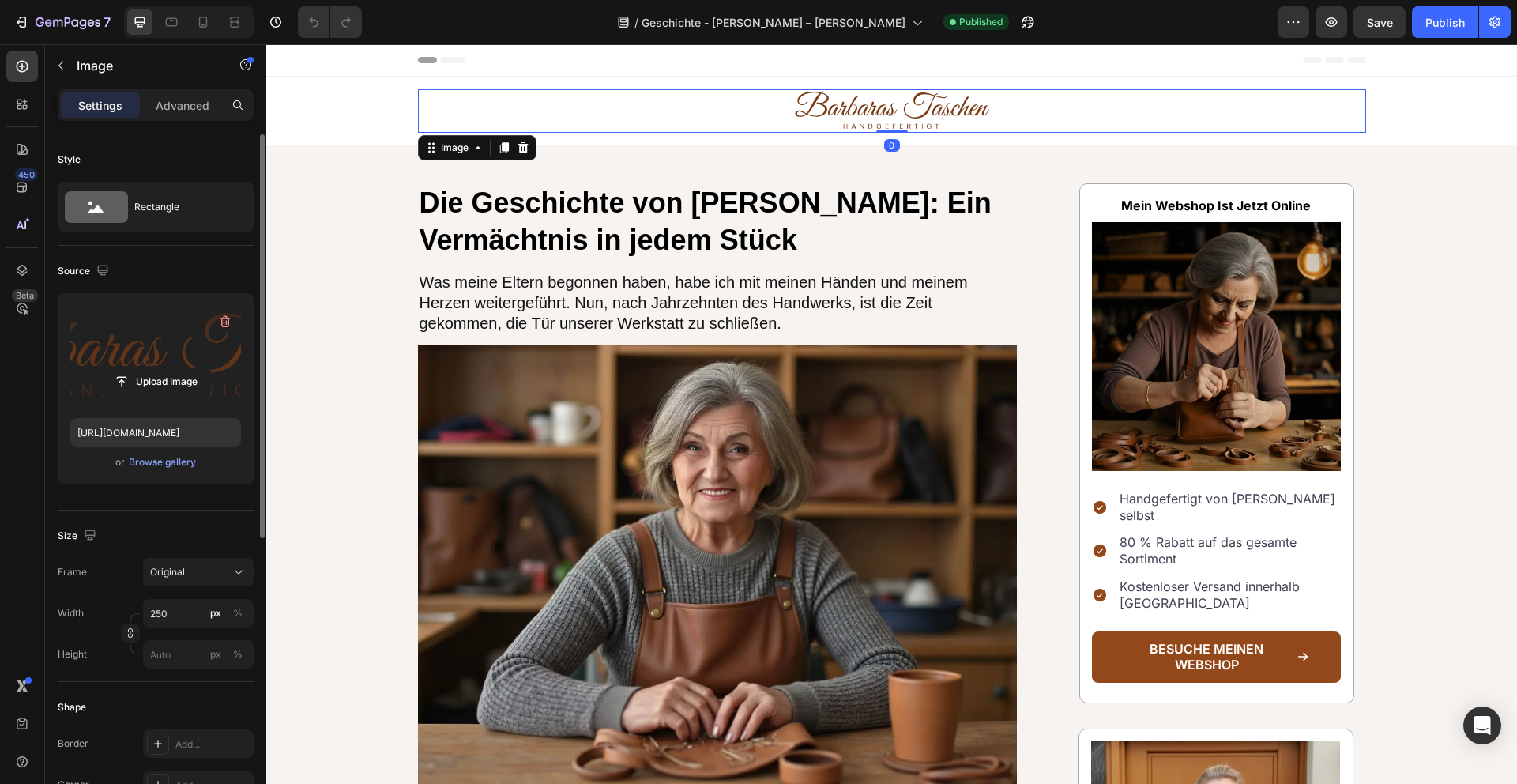
click at [91, 335] on label at bounding box center [155, 355] width 170 height 100
click at [101, 368] on input "file" at bounding box center [155, 381] width 109 height 27
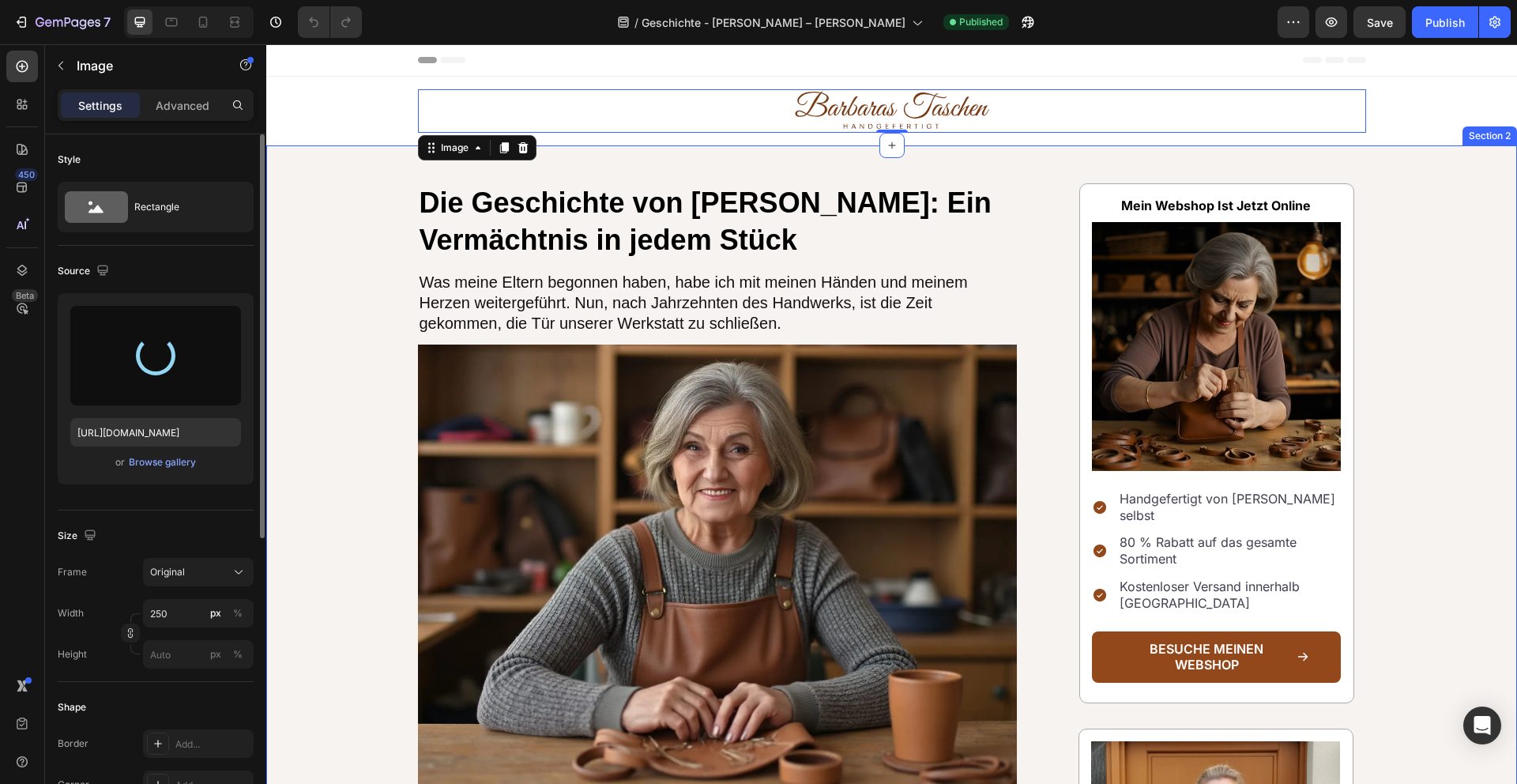
type input "[URL][DOMAIN_NAME]"
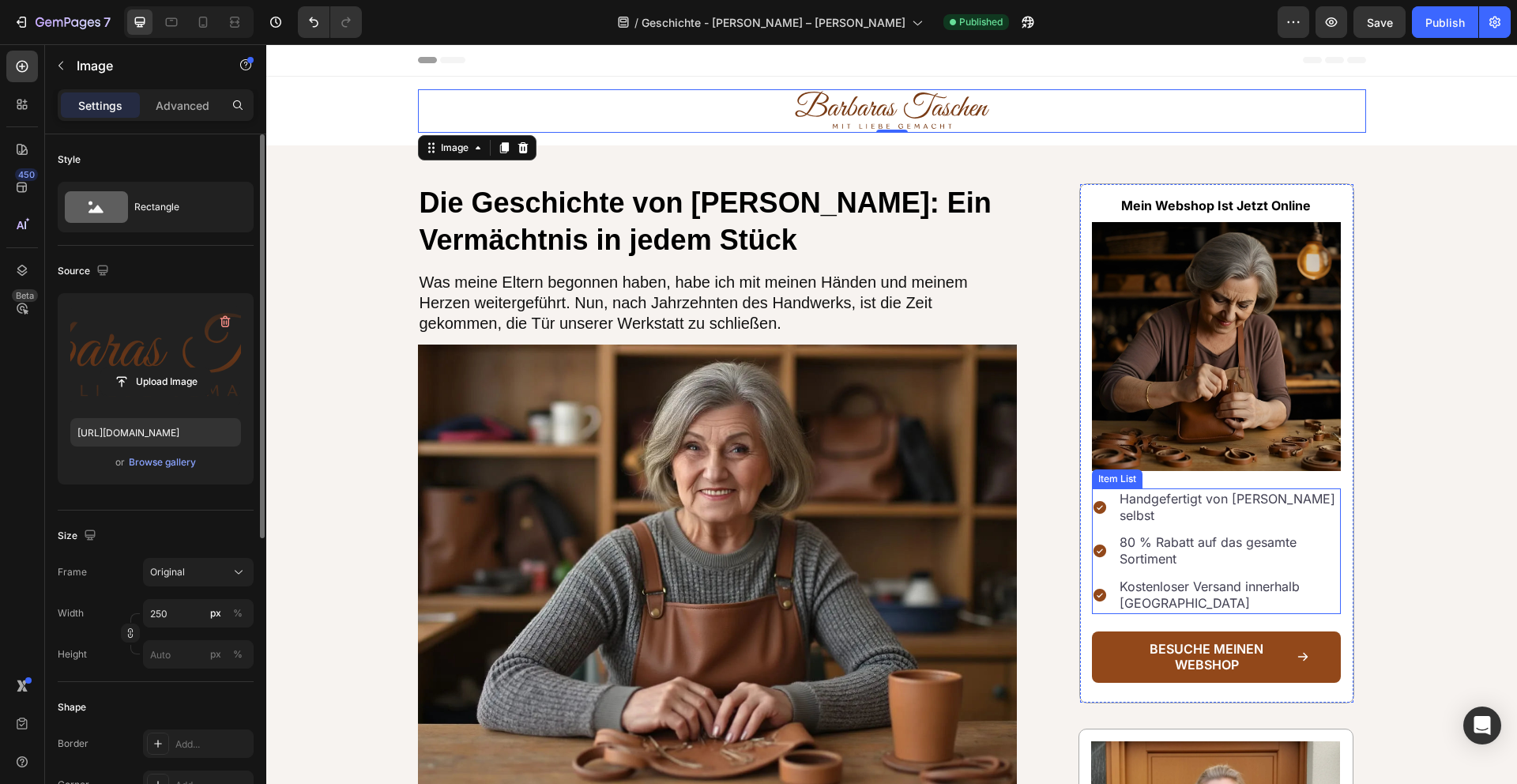
click at [1228, 500] on p "Handgefertigt von [PERSON_NAME] selbst" at bounding box center [1229, 508] width 219 height 34
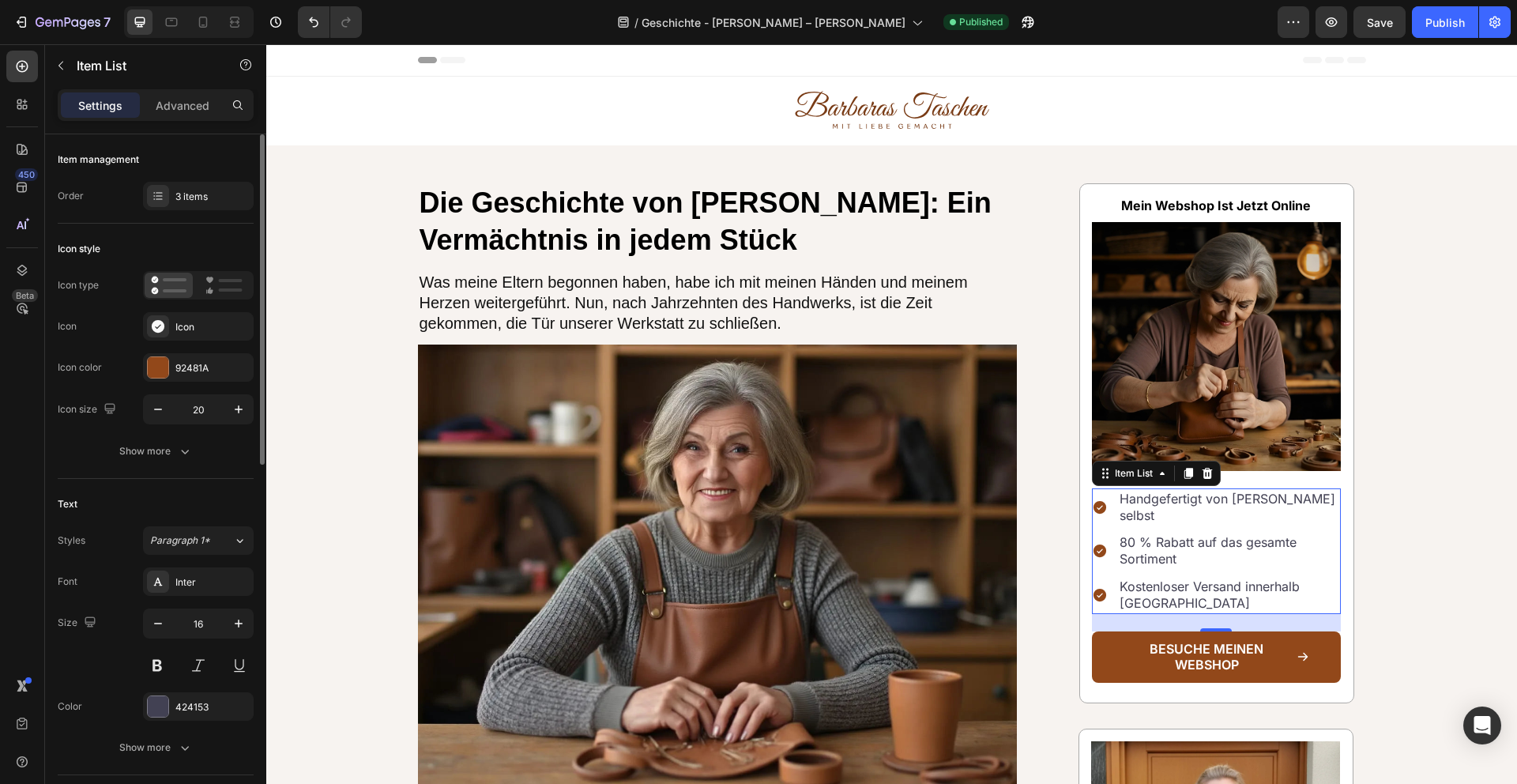
click at [1256, 499] on p "Handgefertigt von Barbara selbst" at bounding box center [1229, 508] width 219 height 34
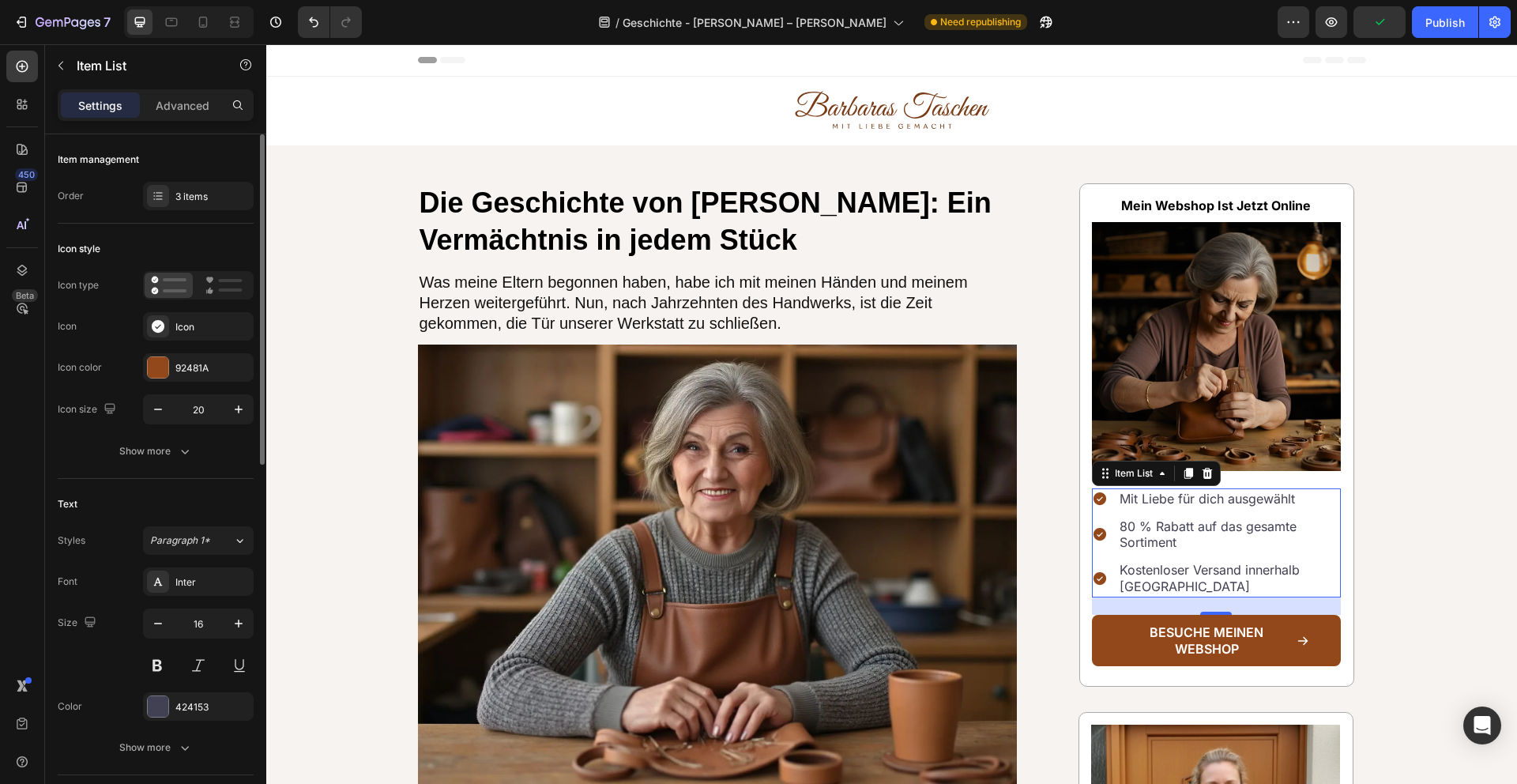
click at [1213, 532] on p "80 % Rabatt auf das gesamte Sortiment" at bounding box center [1229, 536] width 219 height 34
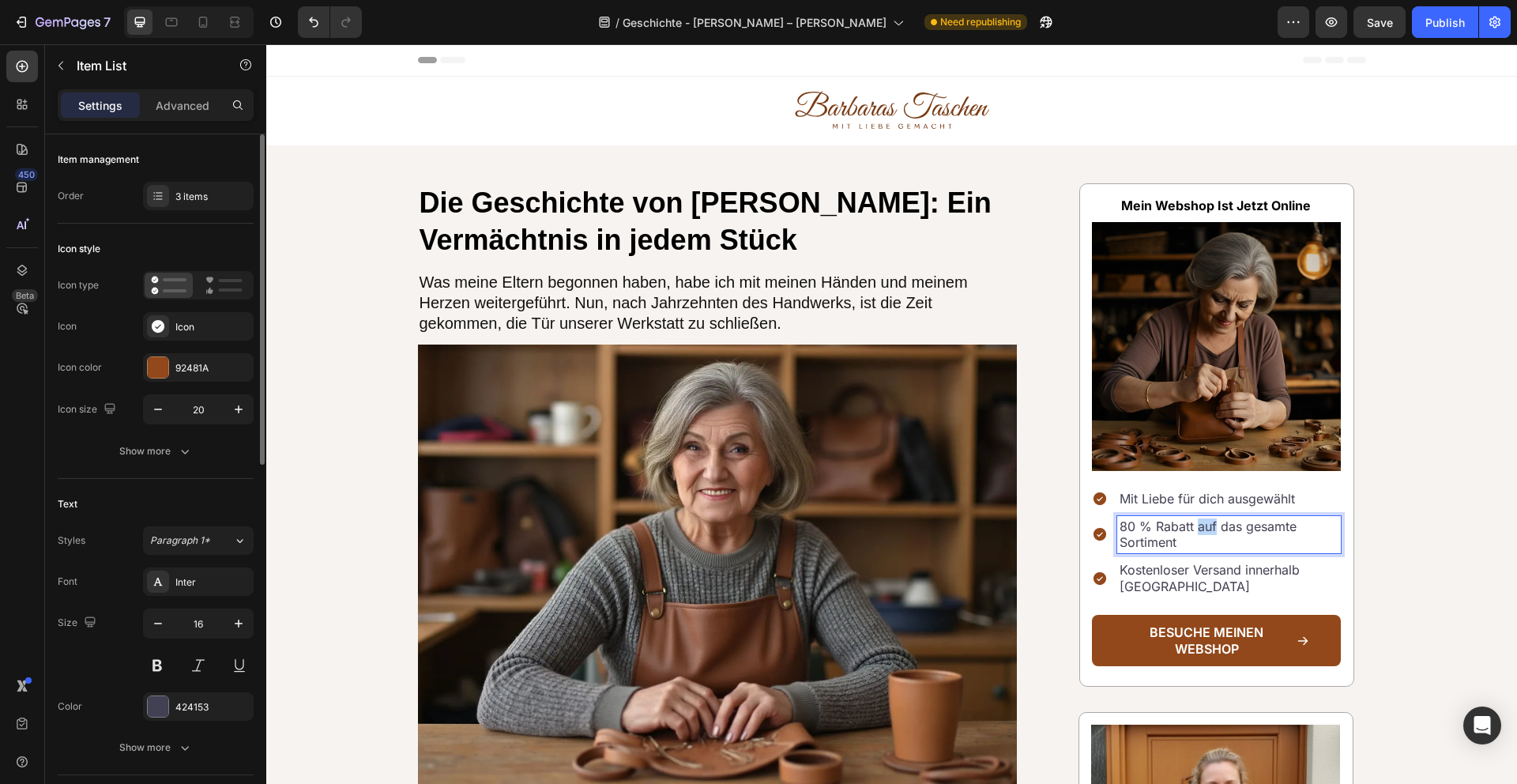
click at [1213, 532] on p "80 % Rabatt auf das gesamte Sortiment" at bounding box center [1229, 536] width 219 height 34
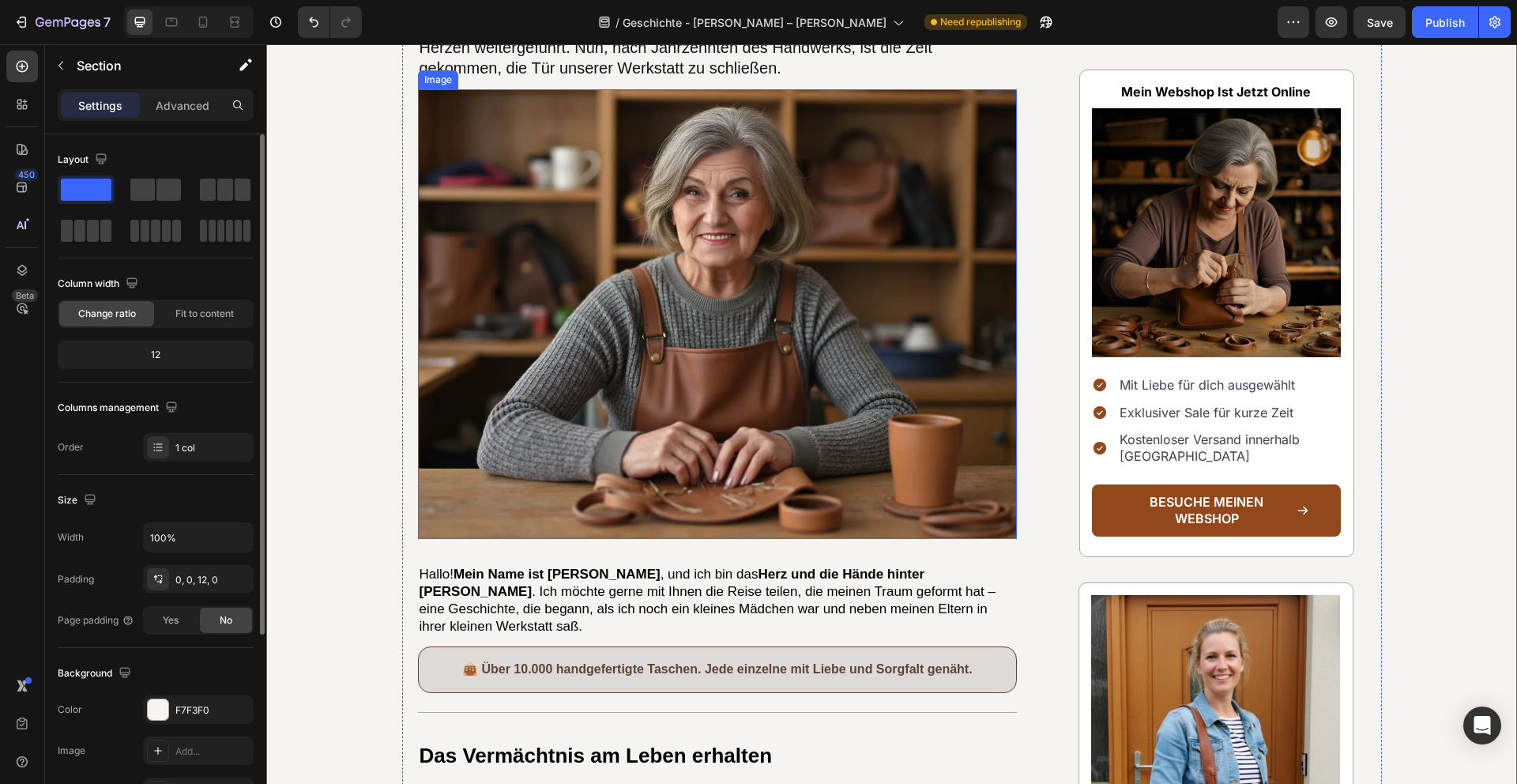
scroll to position [312, 0]
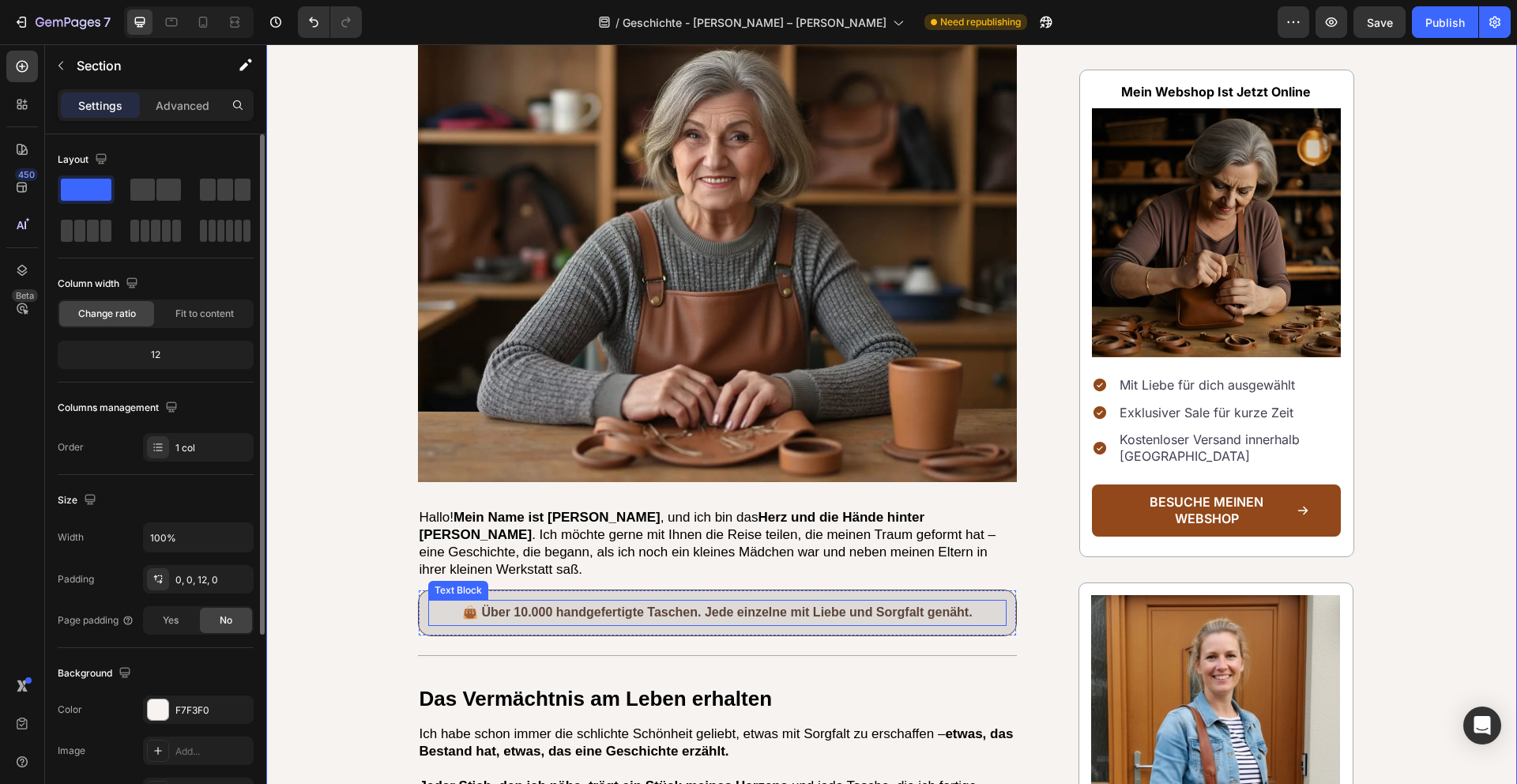
click at [945, 610] on p "👜 Über 10.000 handgefertigte Taschen. Jede einzelne mit Liebe und Sorgfalt genä…" at bounding box center [718, 612] width 576 height 23
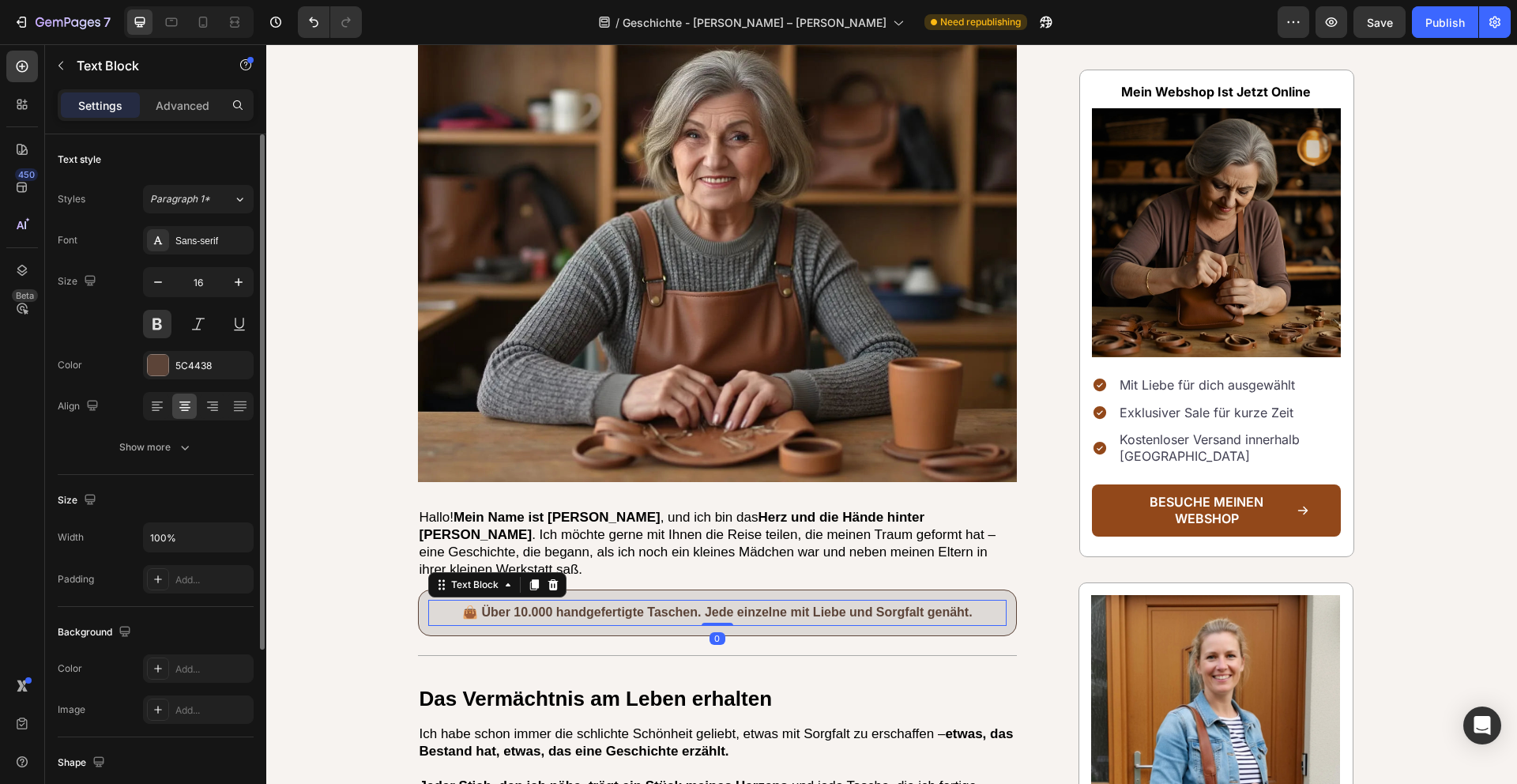
click at [945, 610] on p "👜 Über 10.000 handgefertigte Taschen. Jede einzelne mit Liebe und Sorgfalt genä…" at bounding box center [718, 612] width 576 height 23
click at [984, 609] on p "👜 Über 10.000 handgefertigte Taschen. Jede einzelne mit Liebe und Sorgfalt genä…" at bounding box center [718, 612] width 576 height 23
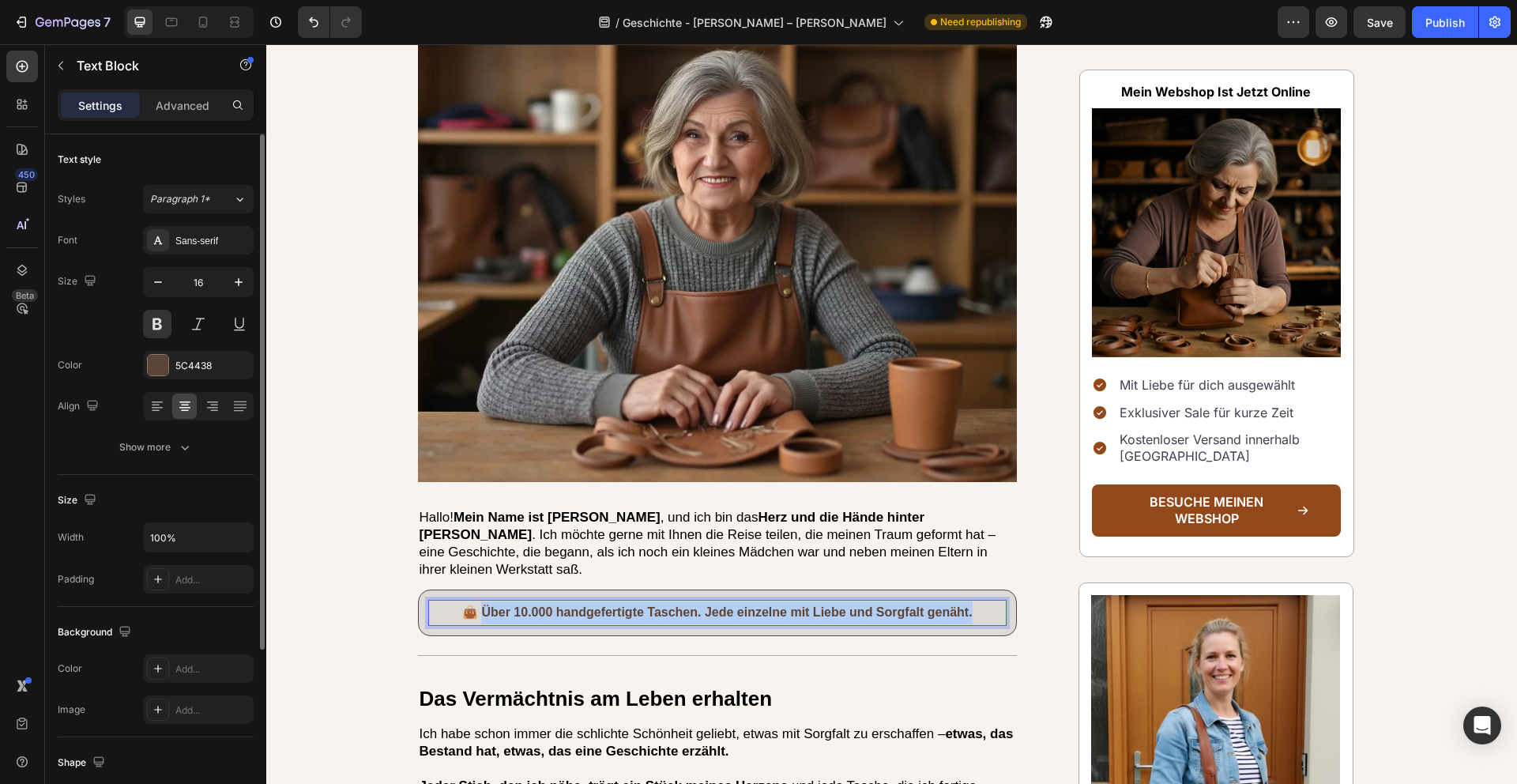
drag, startPoint x: 996, startPoint y: 610, endPoint x: 484, endPoint y: 610, distance: 512.0
click at [484, 610] on p "👜 Über 10.000 handgefertigte Taschen. Jede einzelne mit Liebe und Sorgfalt genä…" at bounding box center [718, 612] width 576 height 23
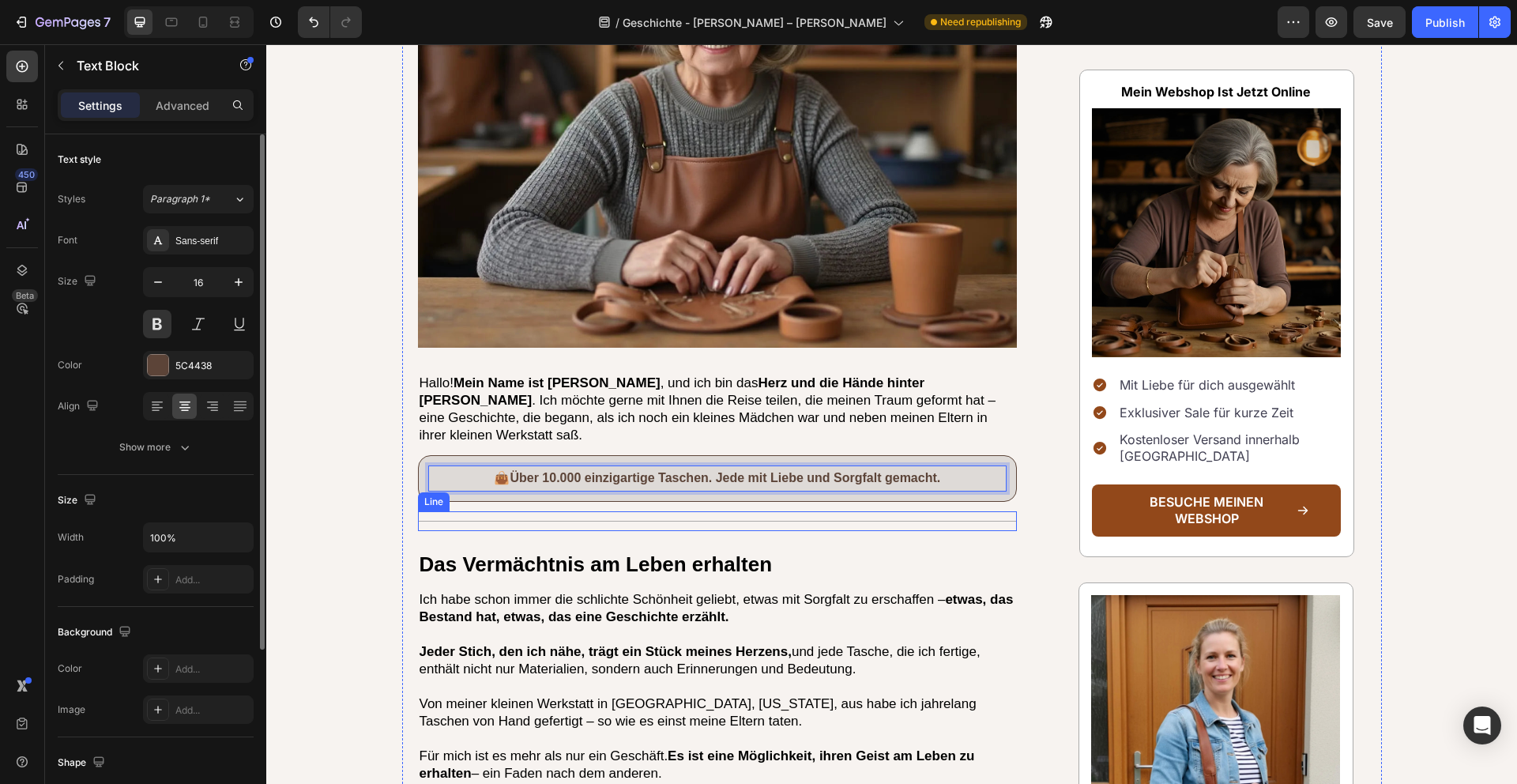
scroll to position [611, 0]
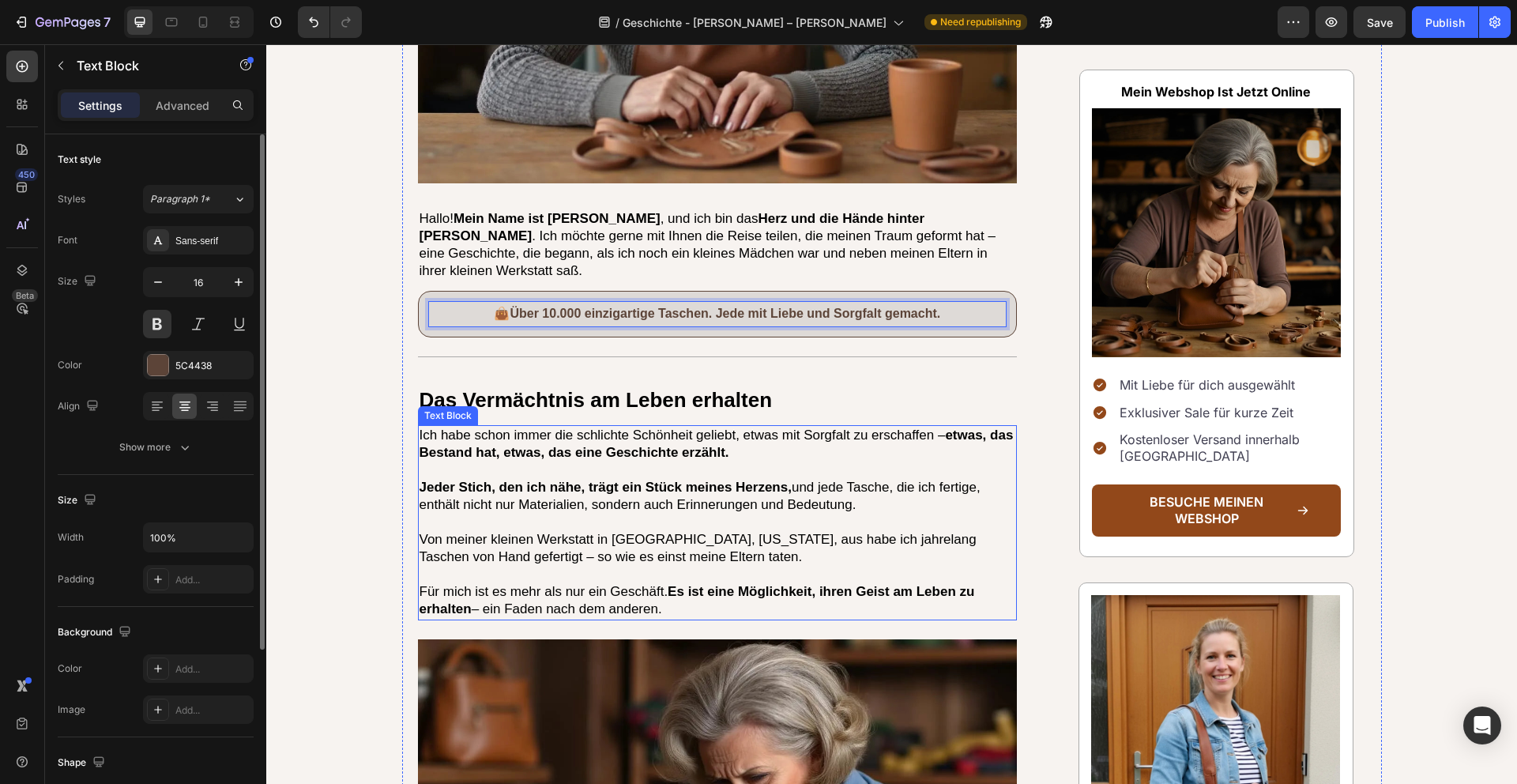
click at [862, 449] on p "Ich habe schon immer die schlichte Schönheit geliebt, etwas mit Sorgfalt zu ers…" at bounding box center [718, 443] width 597 height 35
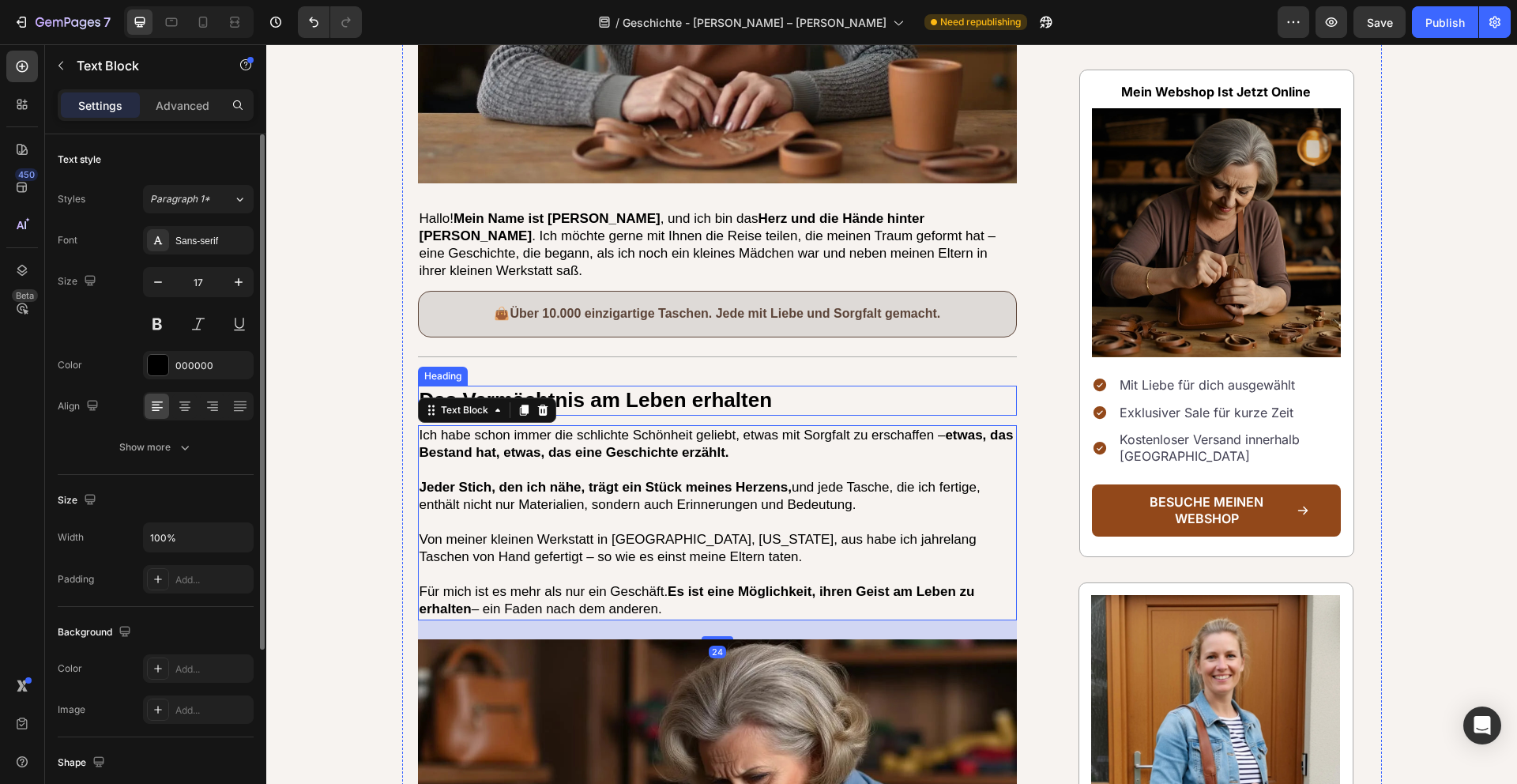
click at [842, 405] on h2 "Das Vermächtnis am Leben erhalten" at bounding box center [718, 400] width 600 height 30
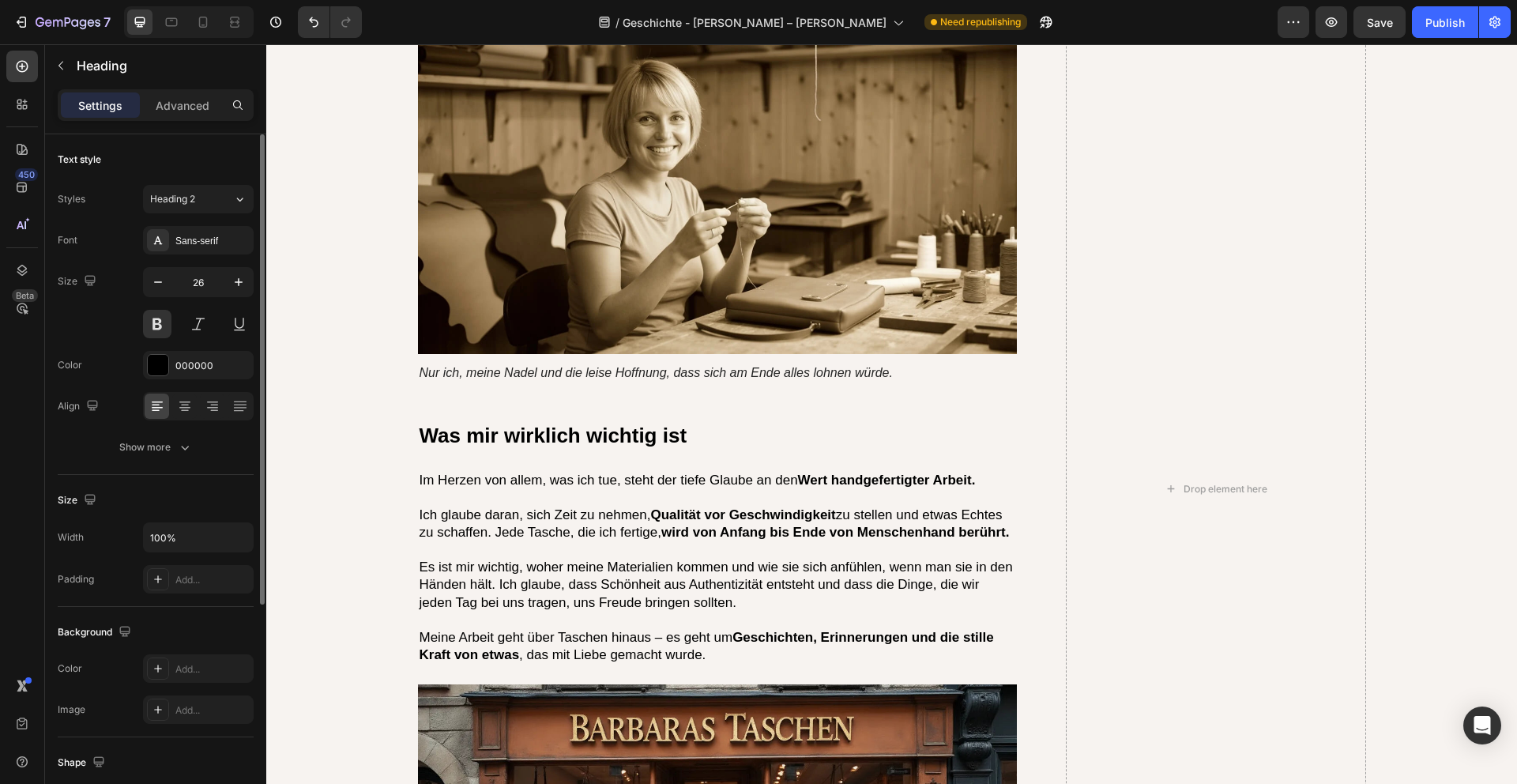
scroll to position [3932, 0]
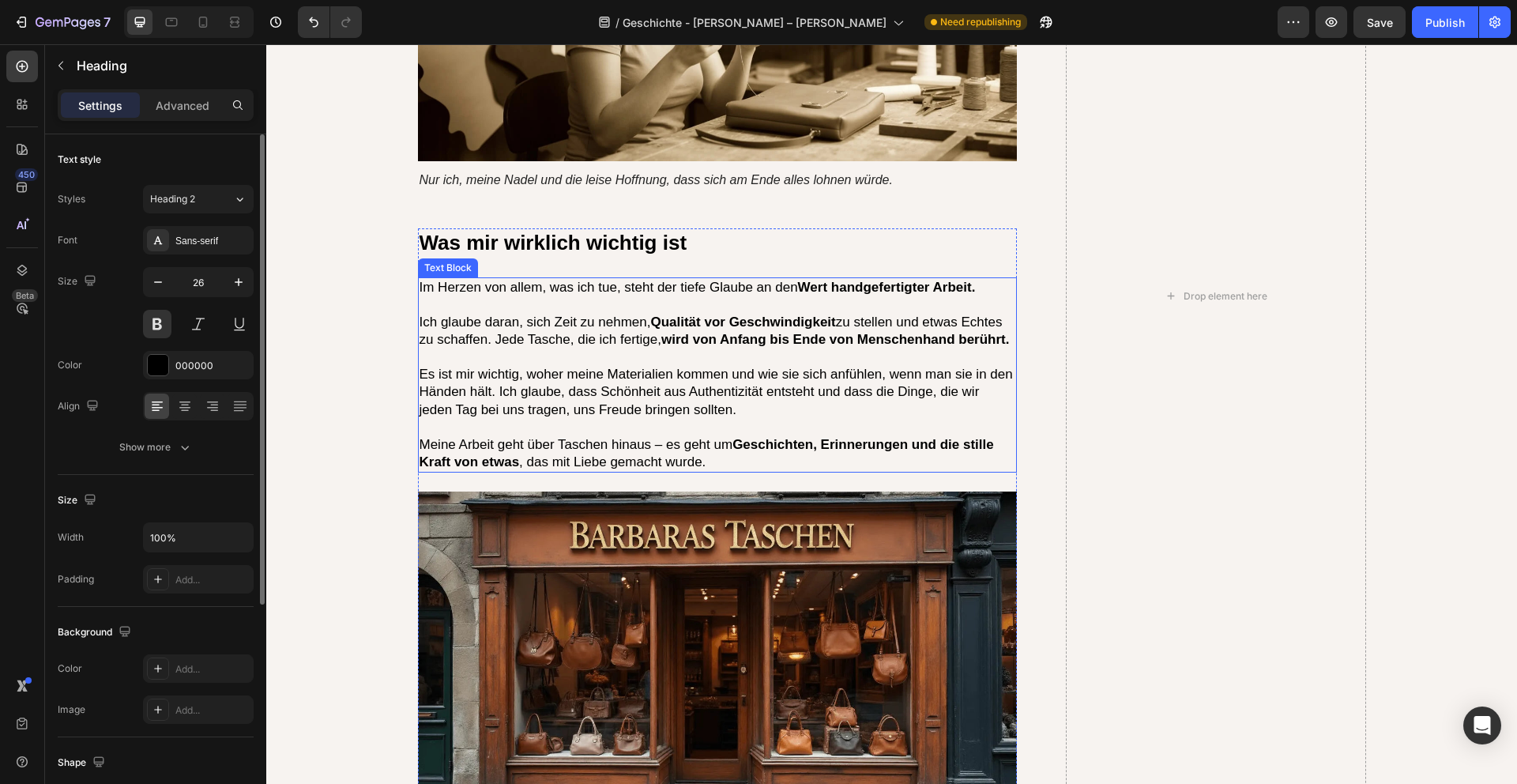
click at [912, 332] on strong "wird von Anfang bis Ende von Menschenhand berührt." at bounding box center [835, 339] width 348 height 15
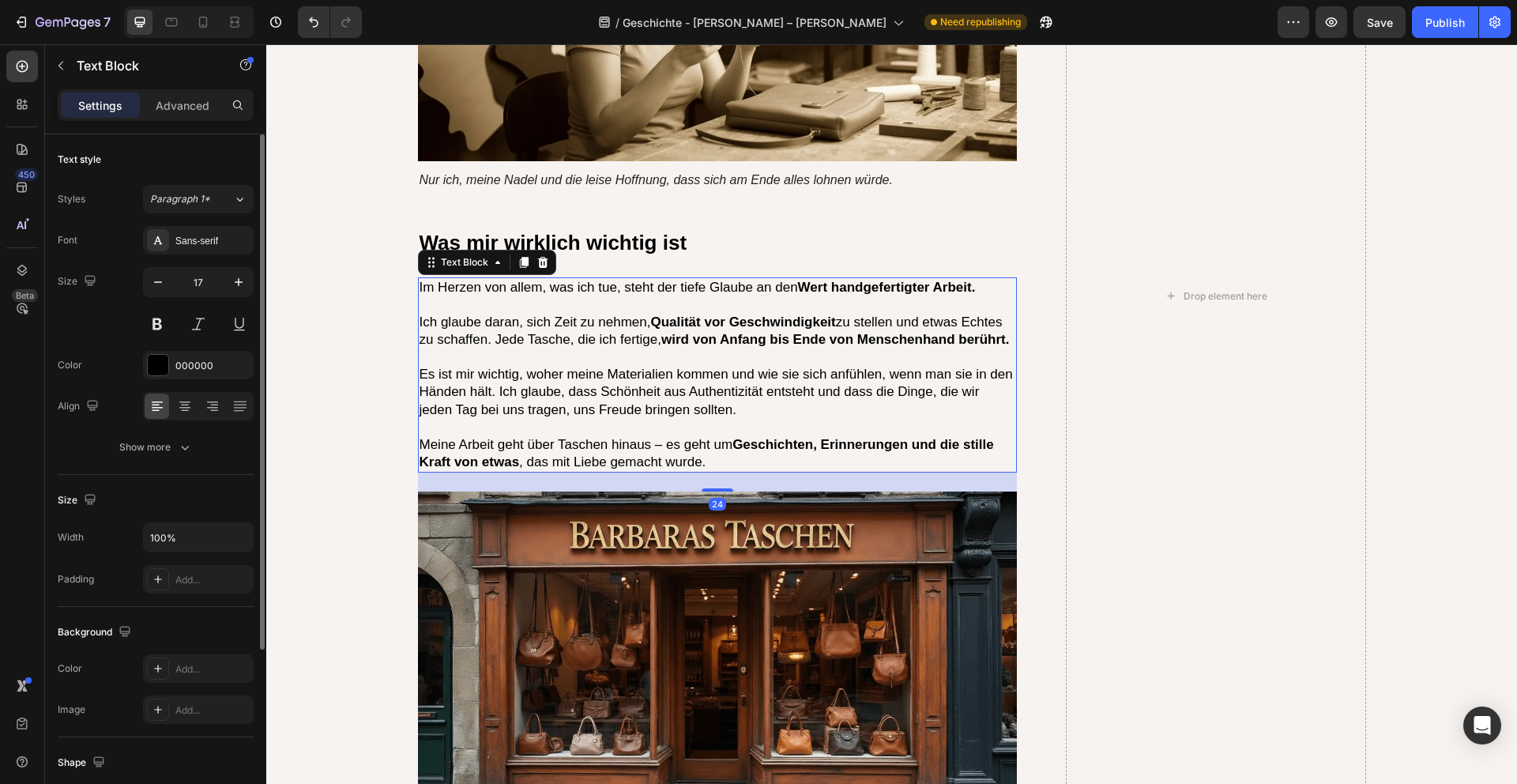
click at [895, 332] on strong "wird von Anfang bis Ende von Menschenhand berührt." at bounding box center [835, 339] width 348 height 15
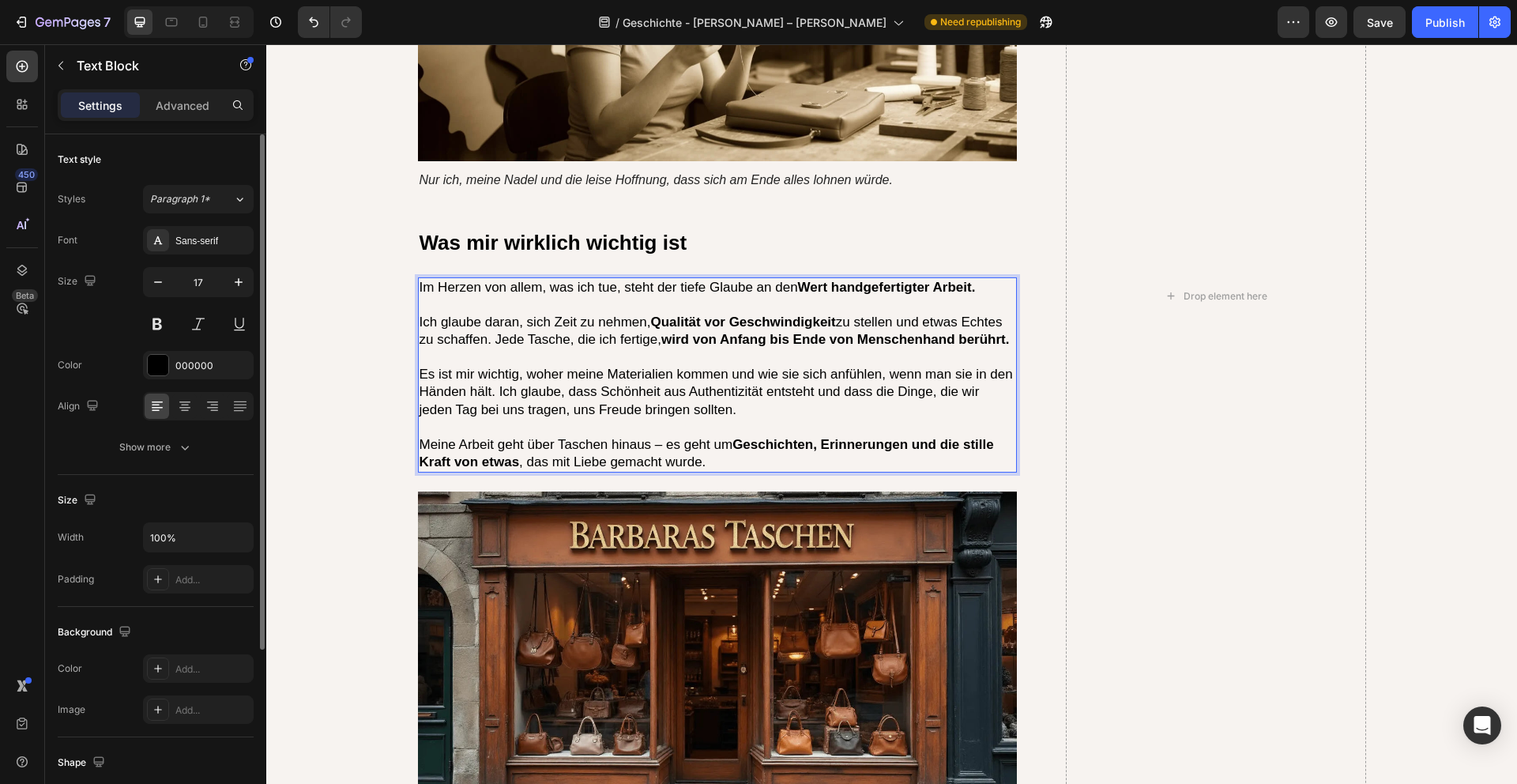
click at [562, 314] on p "Ich glaube daran, sich Zeit zu nehmen, Qualität vor Geschwindigkeit zu stellen …" at bounding box center [718, 331] width 597 height 35
drag, startPoint x: 498, startPoint y: 287, endPoint x: 1015, endPoint y: 292, distance: 517.0
click at [1015, 292] on div "Im Herzen von allem, was ich tue, steht der tiefe Glaube an den Wert handgefert…" at bounding box center [718, 374] width 600 height 195
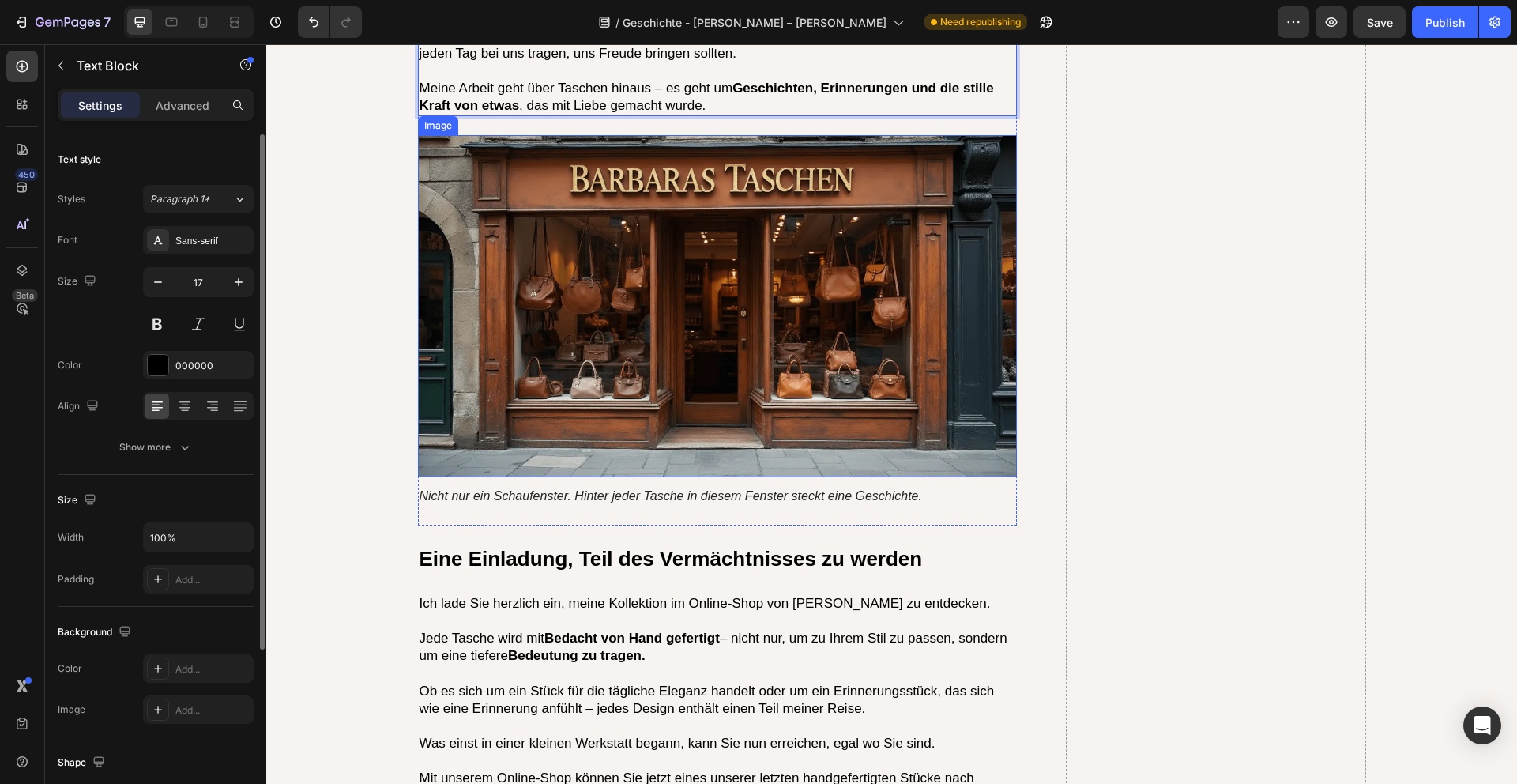
scroll to position [4462, 0]
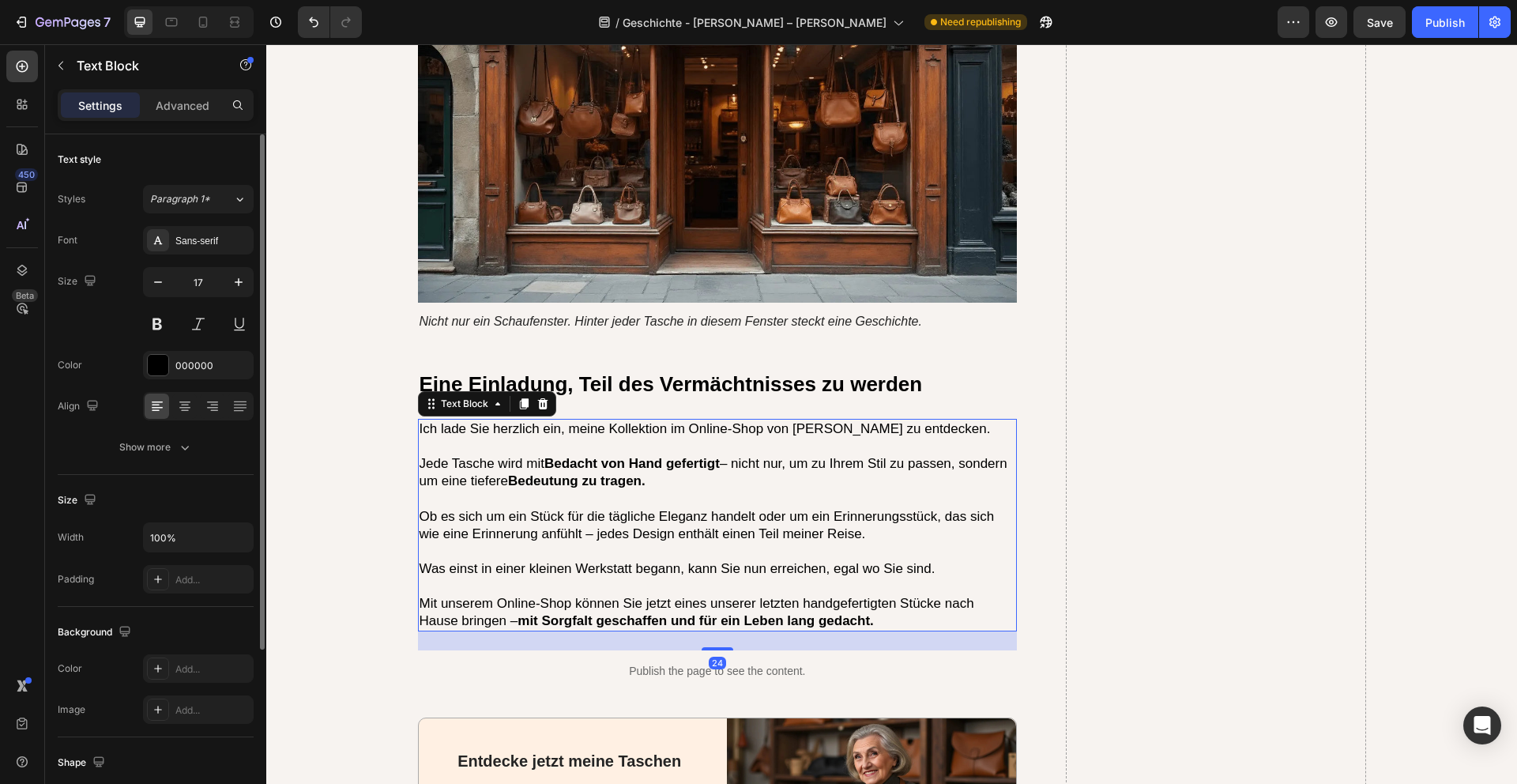
click at [664, 455] on p "Jede Tasche wird mit Bedacht von Hand gefertigt – nicht nur, um zu Ihrem Stil z…" at bounding box center [718, 472] width 597 height 35
click at [641, 473] on strong "Bedeutung zu tragen." at bounding box center [576, 480] width 138 height 15
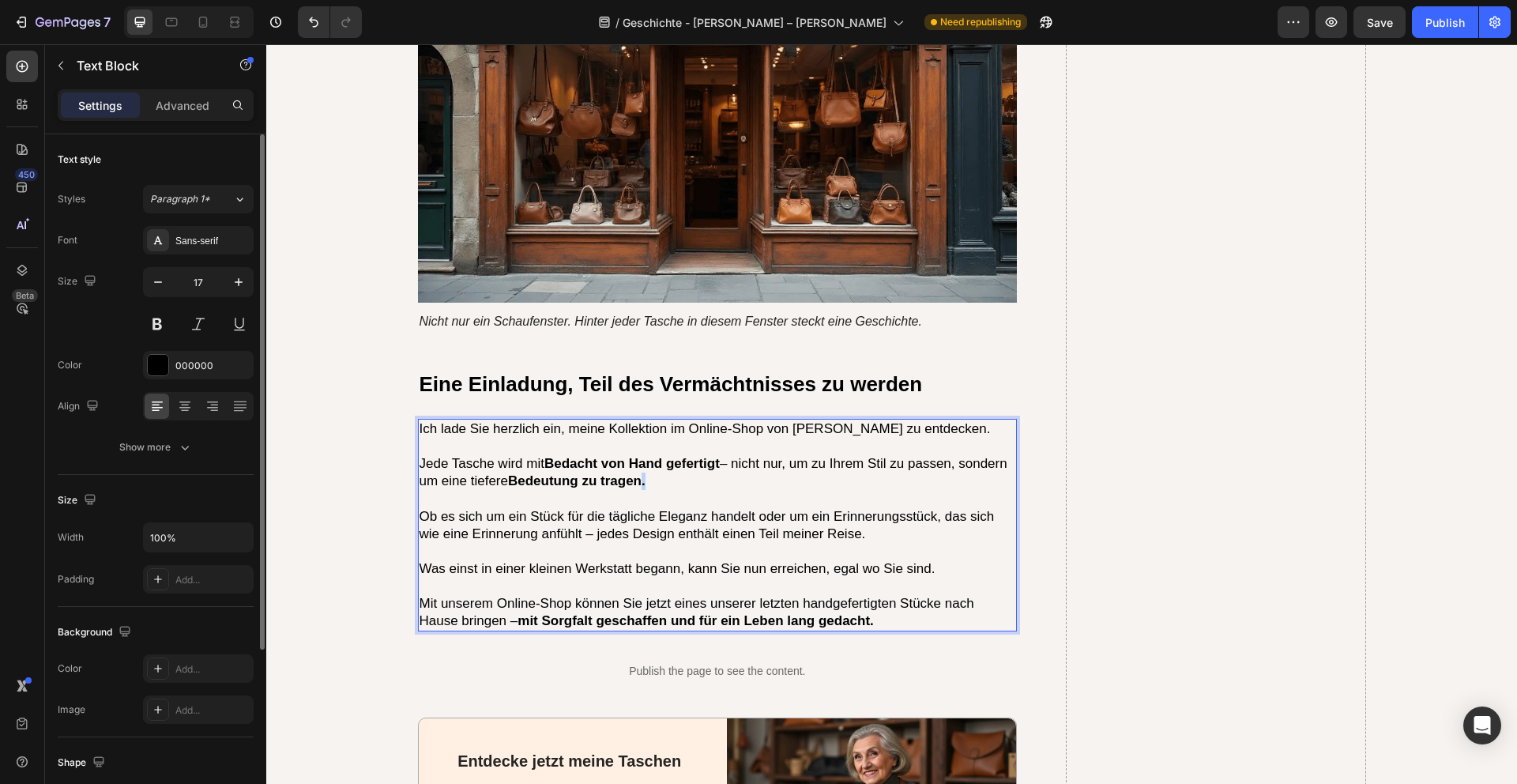
click at [641, 473] on strong "Bedeutung zu tragen." at bounding box center [576, 480] width 138 height 15
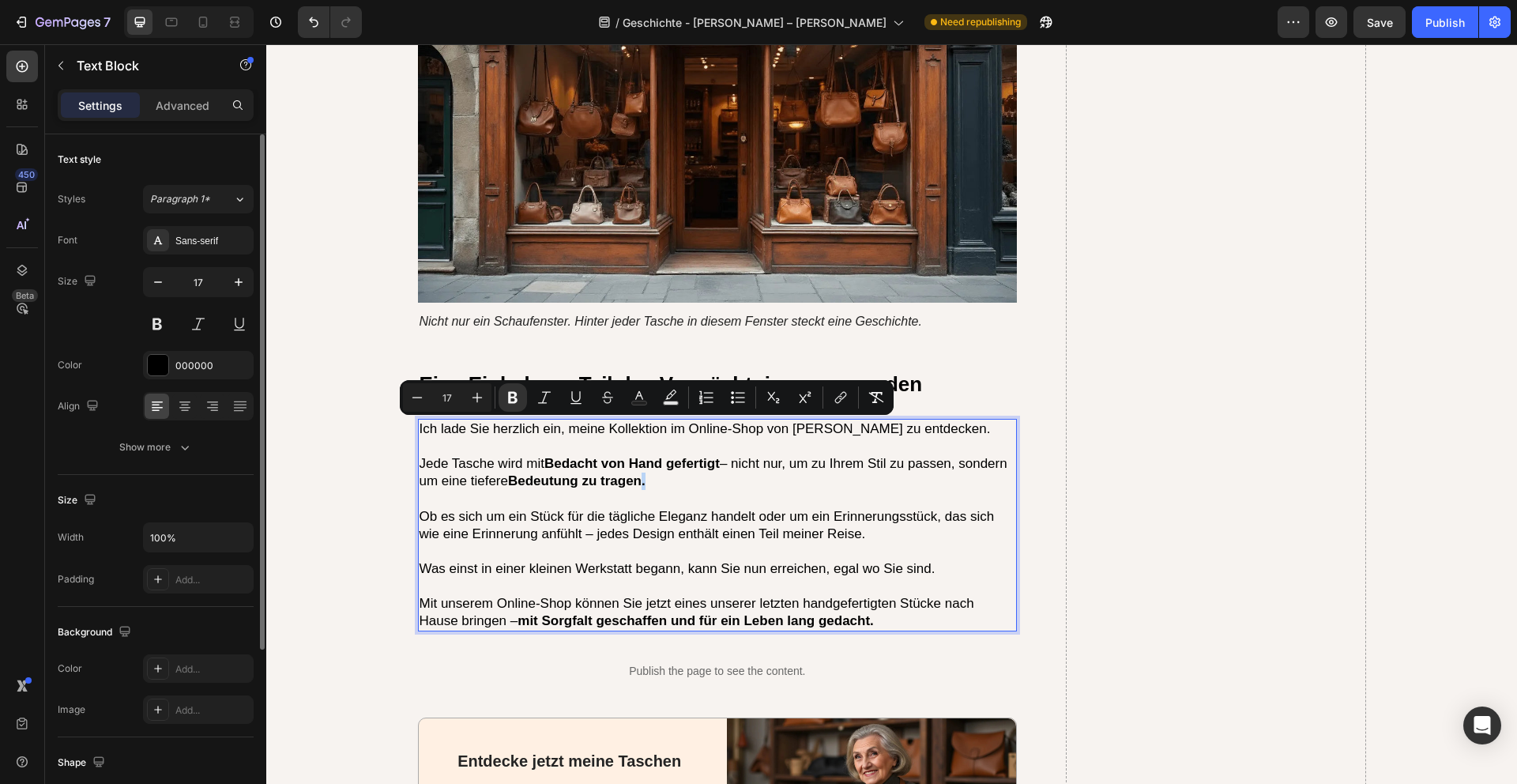
click at [654, 455] on p "Jede Tasche wird mit Bedacht von Hand gefertigt – nicht nur, um zu Ihrem Stil z…" at bounding box center [718, 472] width 597 height 35
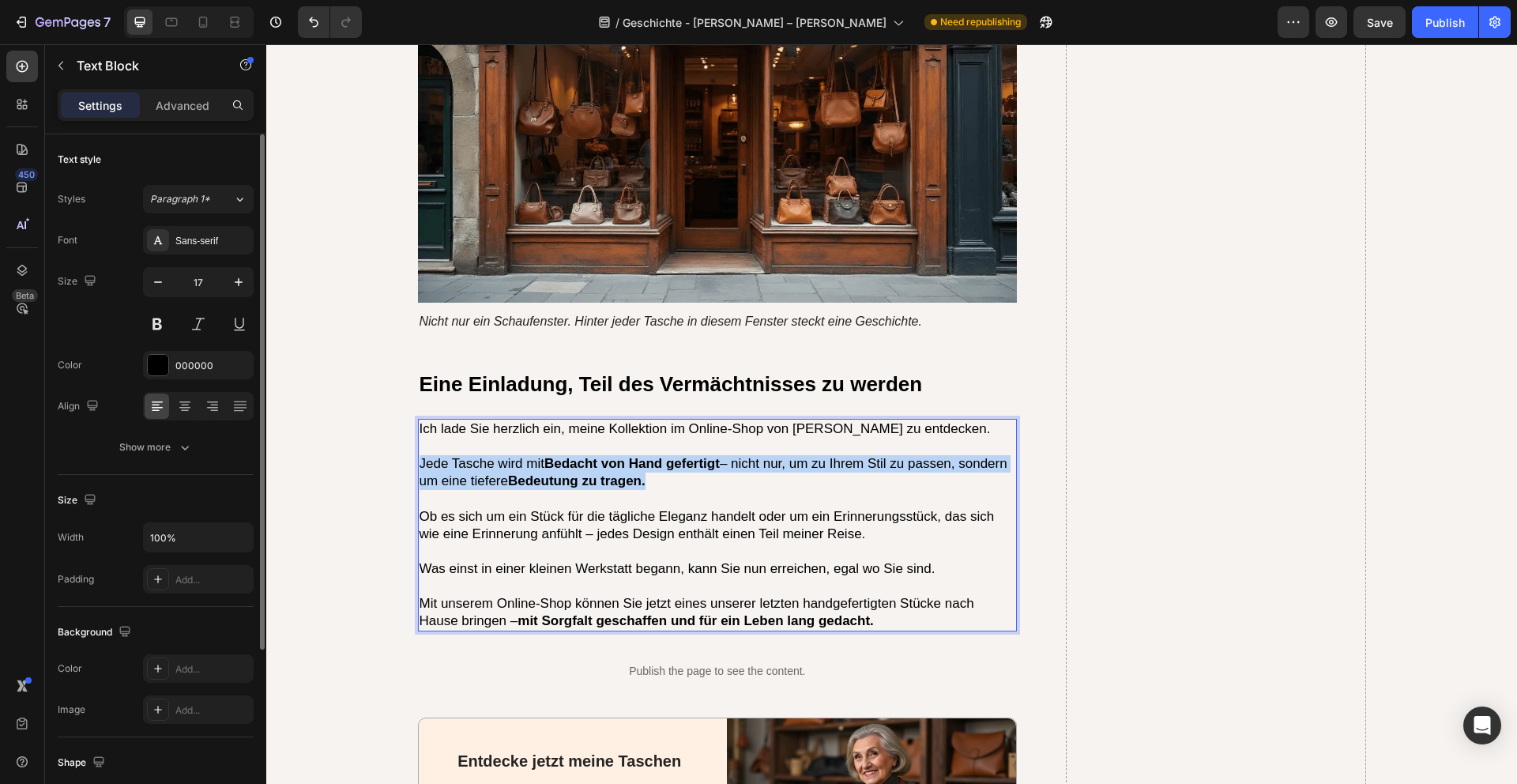
drag, startPoint x: 663, startPoint y: 432, endPoint x: 420, endPoint y: 409, distance: 244.1
click at [420, 455] on p "Jede Tasche wird mit Bedacht von Hand gefertigt – nicht nur, um zu Ihrem Stil z…" at bounding box center [718, 472] width 597 height 35
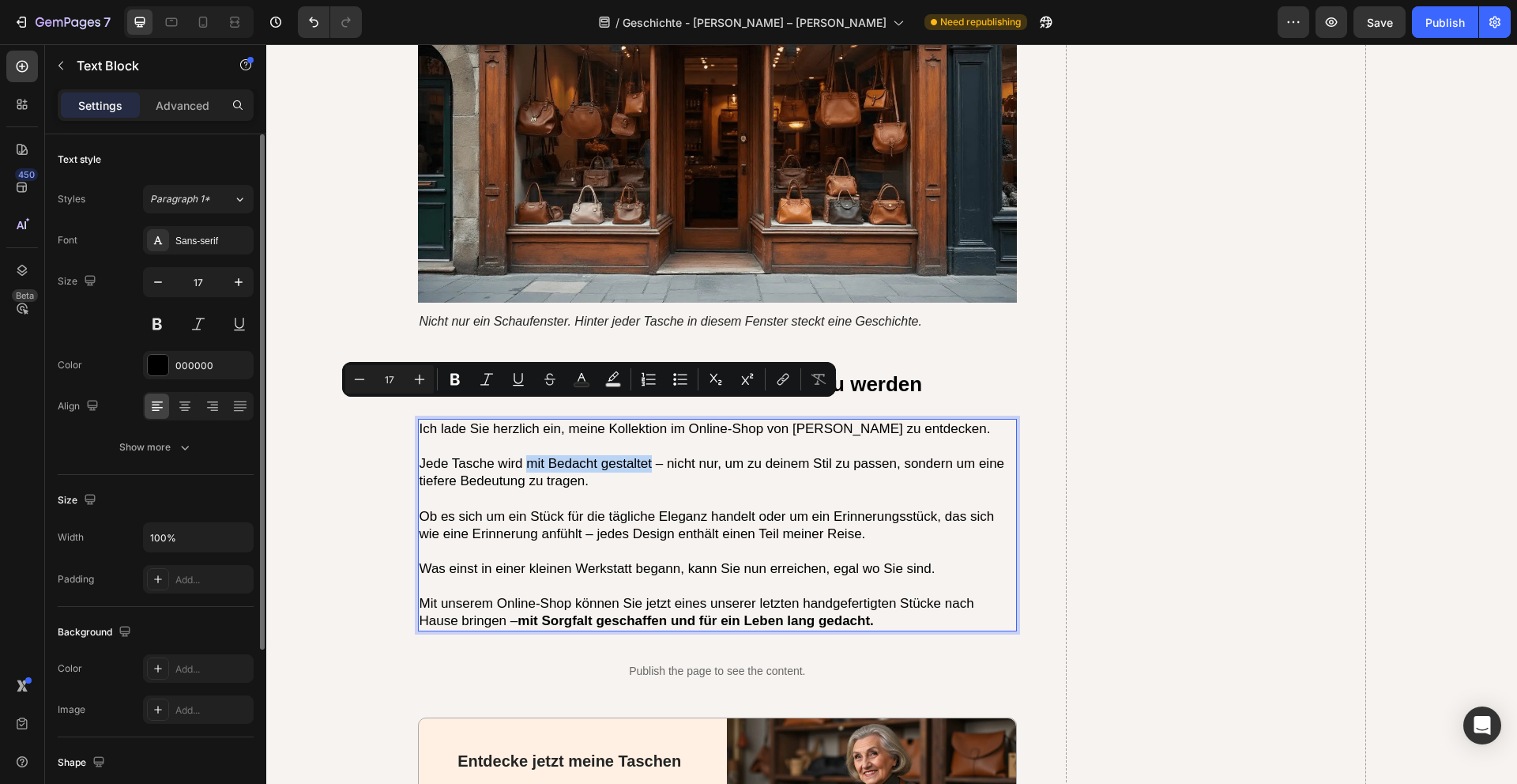
drag, startPoint x: 654, startPoint y: 415, endPoint x: 527, endPoint y: 412, distance: 127.0
click at [527, 455] on p "Jede Tasche wird mit Bedacht gestaltet – nicht nur, um zu deinem Stil zu passen…" at bounding box center [718, 472] width 597 height 35
click at [483, 455] on p "Jede Tasche wird mit Bedacht gestaltet – nicht nur, um zu deinem Stil zu passen…" at bounding box center [718, 472] width 597 height 35
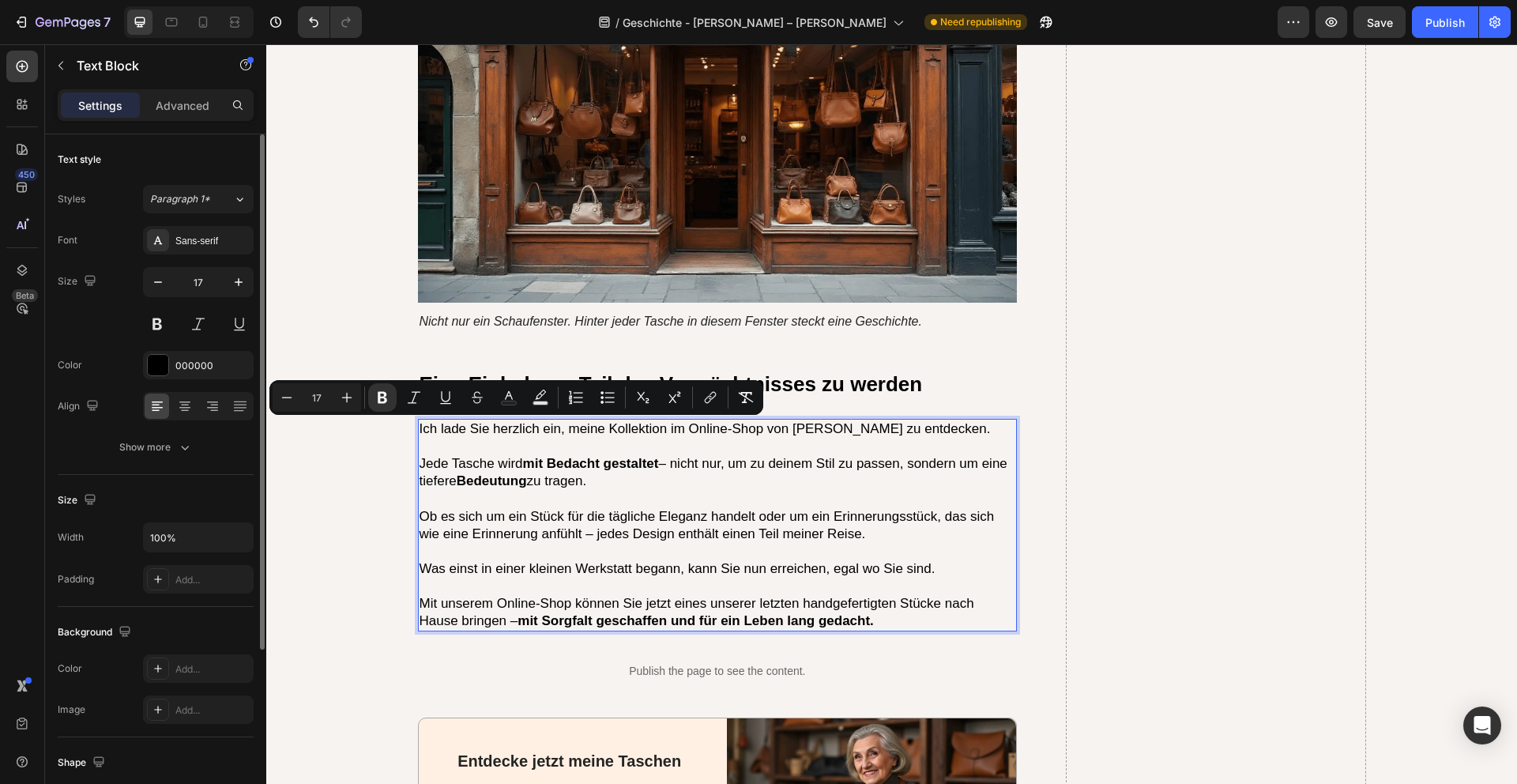
click at [606, 490] on p "Rich Text Editor. Editing area: main" at bounding box center [718, 499] width 597 height 18
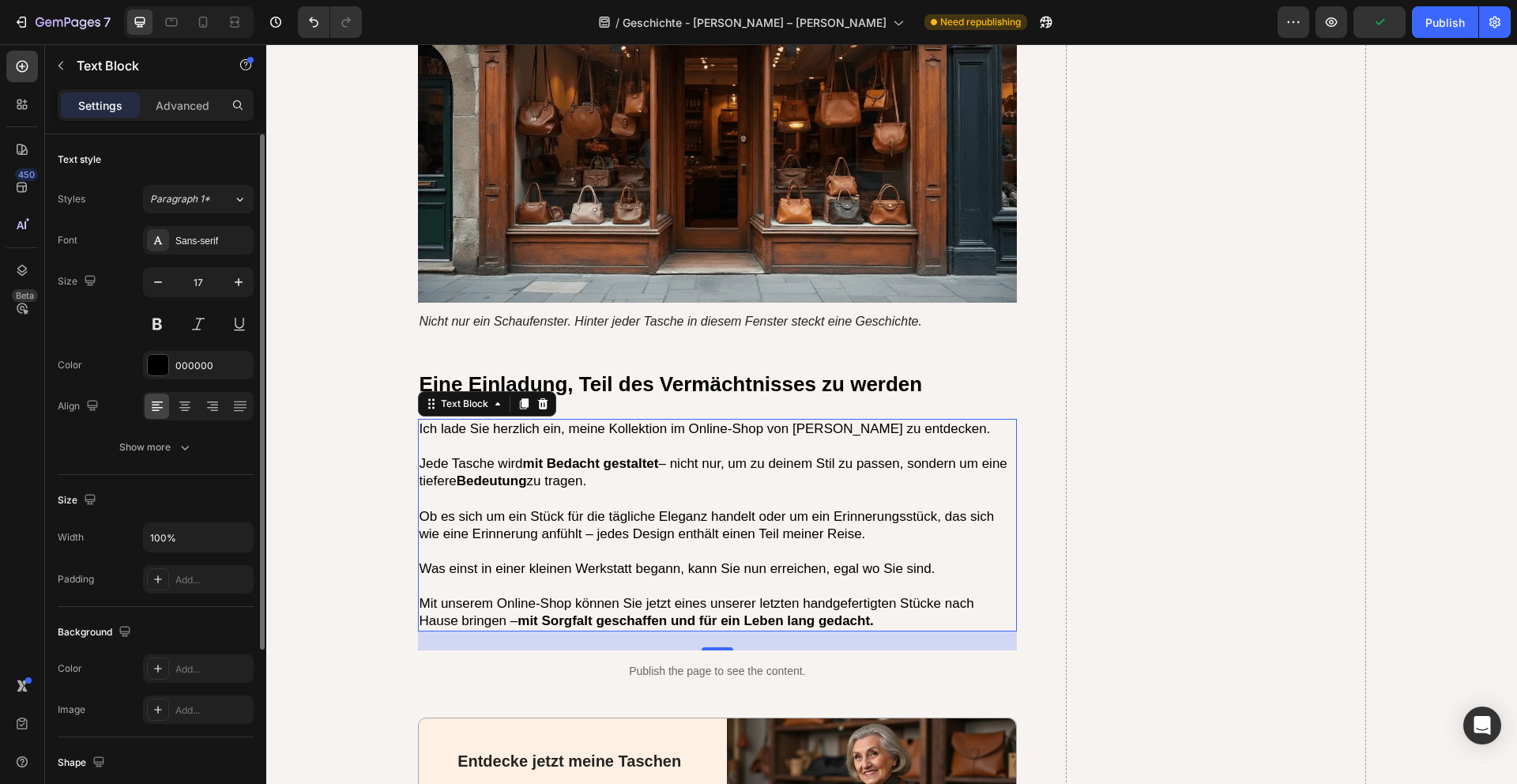
scroll to position [4490, 0]
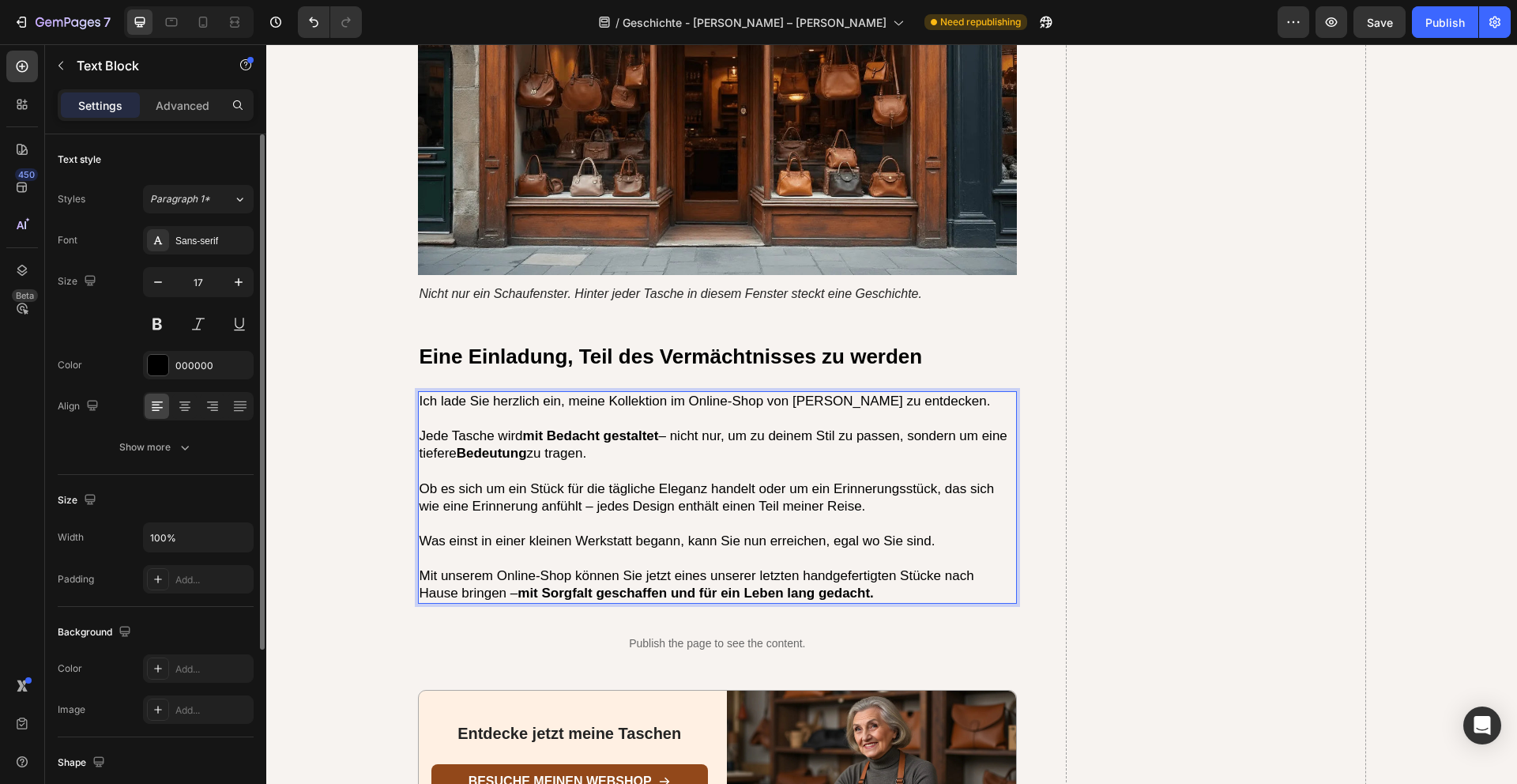
click at [642, 428] on p "Jede Tasche wird mit Bedacht gestaltet – nicht nur, um zu deinem Stil zu passen…" at bounding box center [718, 444] width 597 height 35
click at [612, 480] on p "Ob es sich um ein Stück für die tägliche Eleganz handelt oder um ein Erinnerung…" at bounding box center [718, 497] width 597 height 35
click at [817, 480] on p "Ob es sich um ein Stück für die tägliche Eleganz handelt oder um ein Erinnerung…" at bounding box center [718, 497] width 597 height 35
click at [898, 480] on p "Ob es sich um ein Stück für die tägliche Eleganz handelt oder um ein Erinnerung…" at bounding box center [718, 497] width 597 height 35
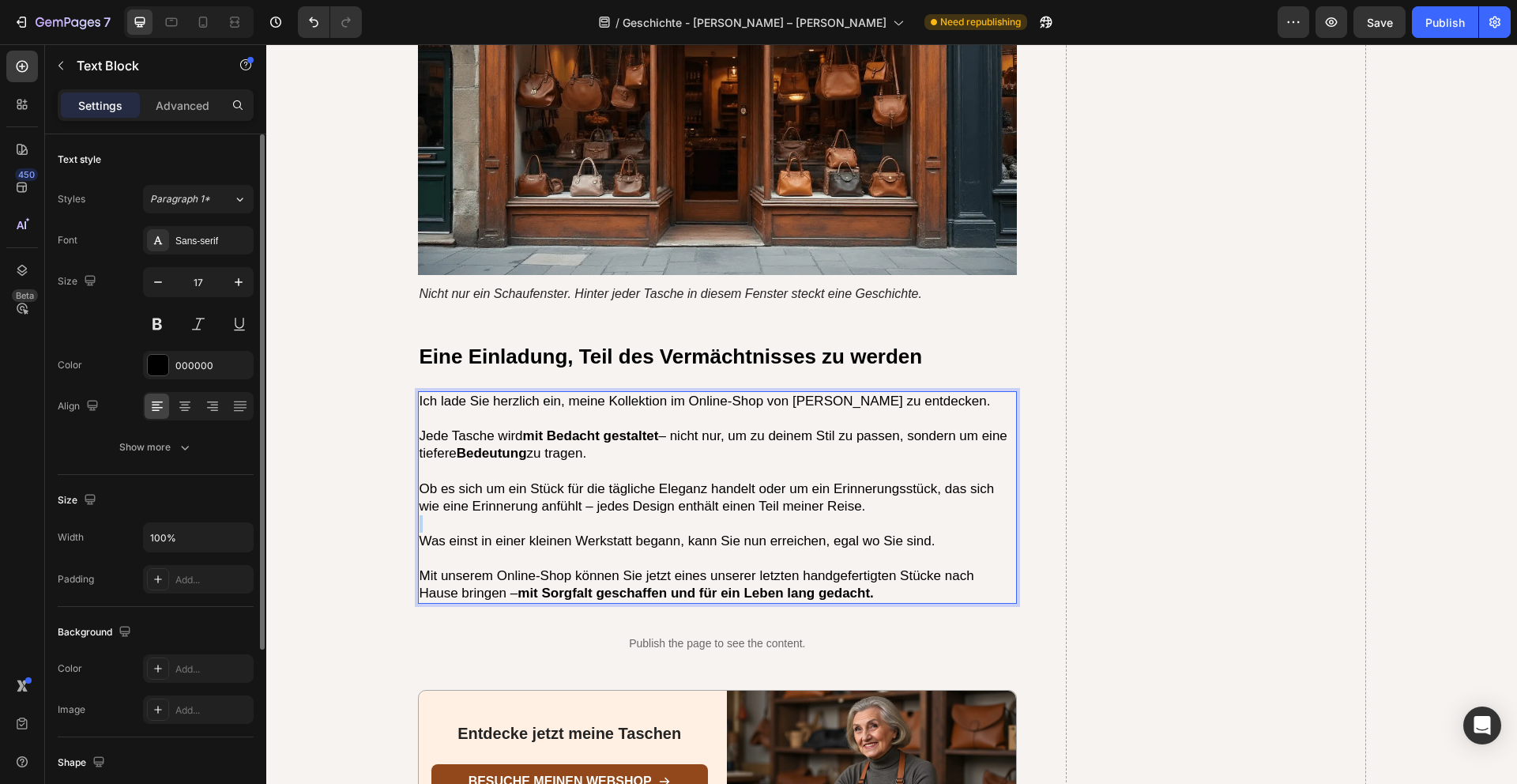
click at [898, 480] on p "Ob es sich um ein Stück für die tägliche Eleganz handelt oder um ein Erinnerung…" at bounding box center [718, 497] width 597 height 35
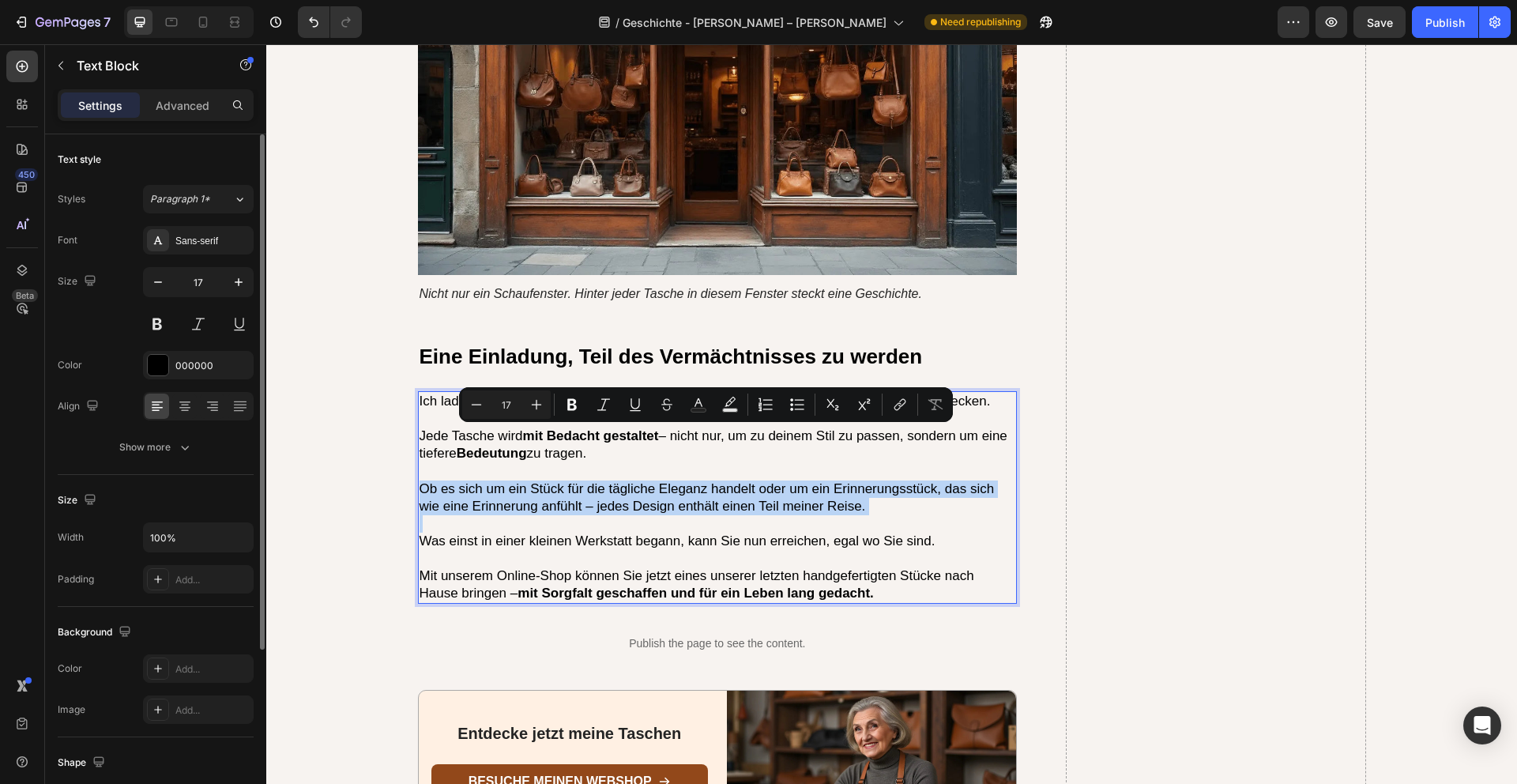
click at [887, 480] on p "Ob es sich um ein Stück für die tägliche Eleganz handelt oder um ein Erinnerung…" at bounding box center [718, 497] width 597 height 35
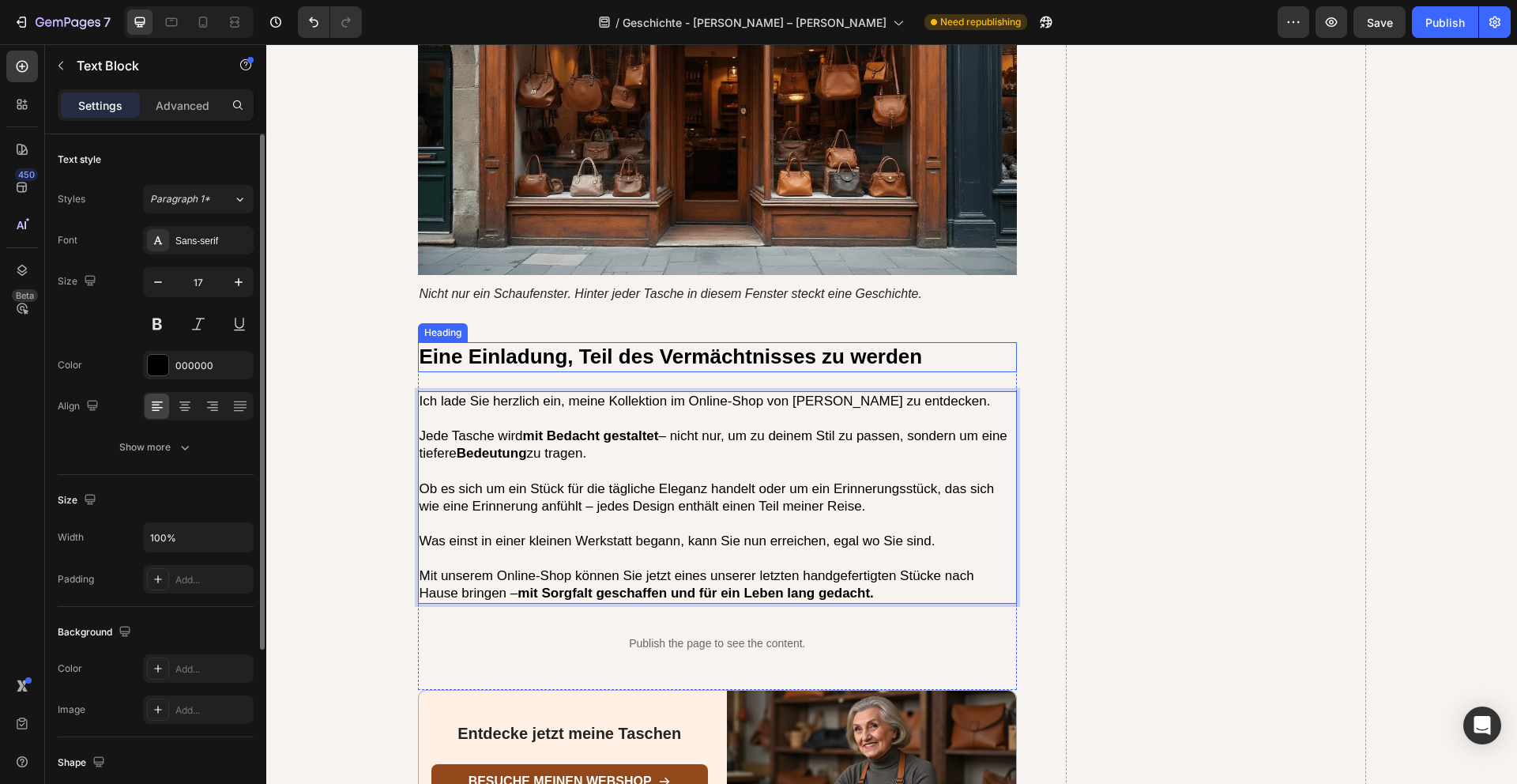
click at [668, 344] on strong "Eine Einladung, Teil des Vermächtnisses zu werden" at bounding box center [671, 356] width 503 height 24
click at [677, 428] on p "Jede Tasche wird mit Bedacht gestaltet – nicht nur, um zu deinem Stil zu passen…" at bounding box center [718, 444] width 597 height 35
click at [717, 428] on p "Jede Tasche wird mit Bedacht gestaltet – nicht nur, um zu deinem Stil zu passen…" at bounding box center [718, 444] width 597 height 35
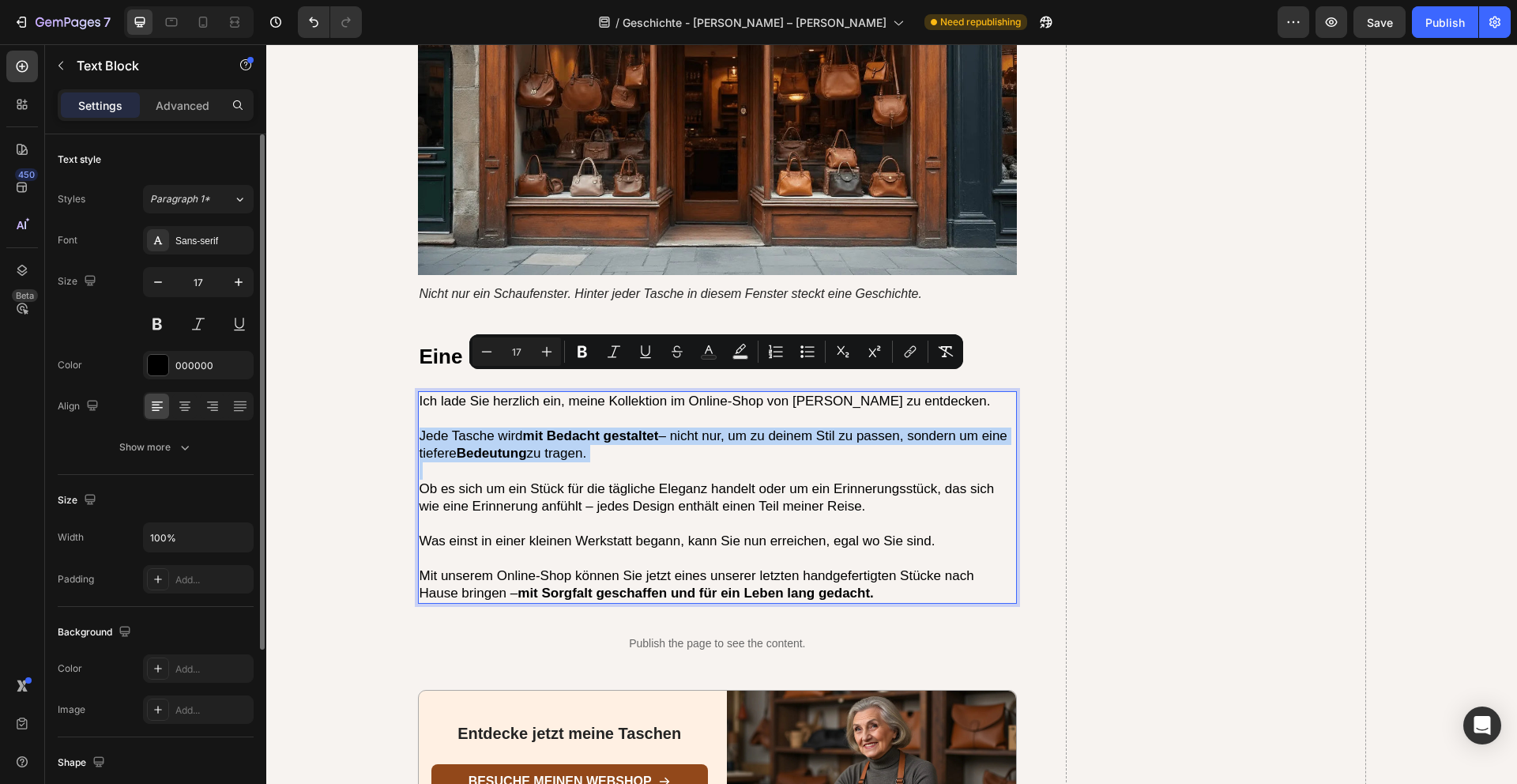
click at [721, 428] on p "Jede Tasche wird mit Bedacht gestaltet – nicht nur, um zu deinem Stil zu passen…" at bounding box center [718, 444] width 597 height 35
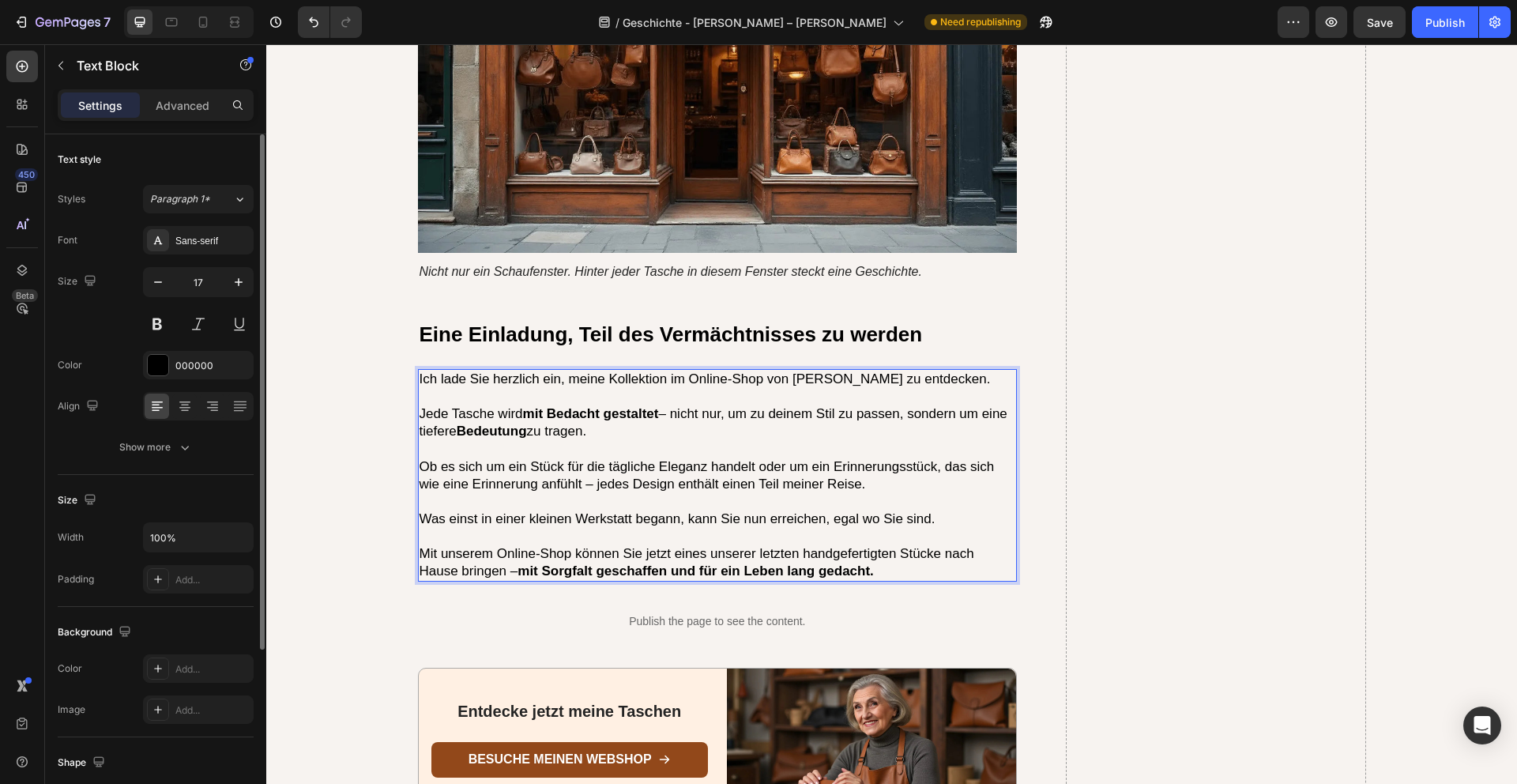
scroll to position [4515, 0]
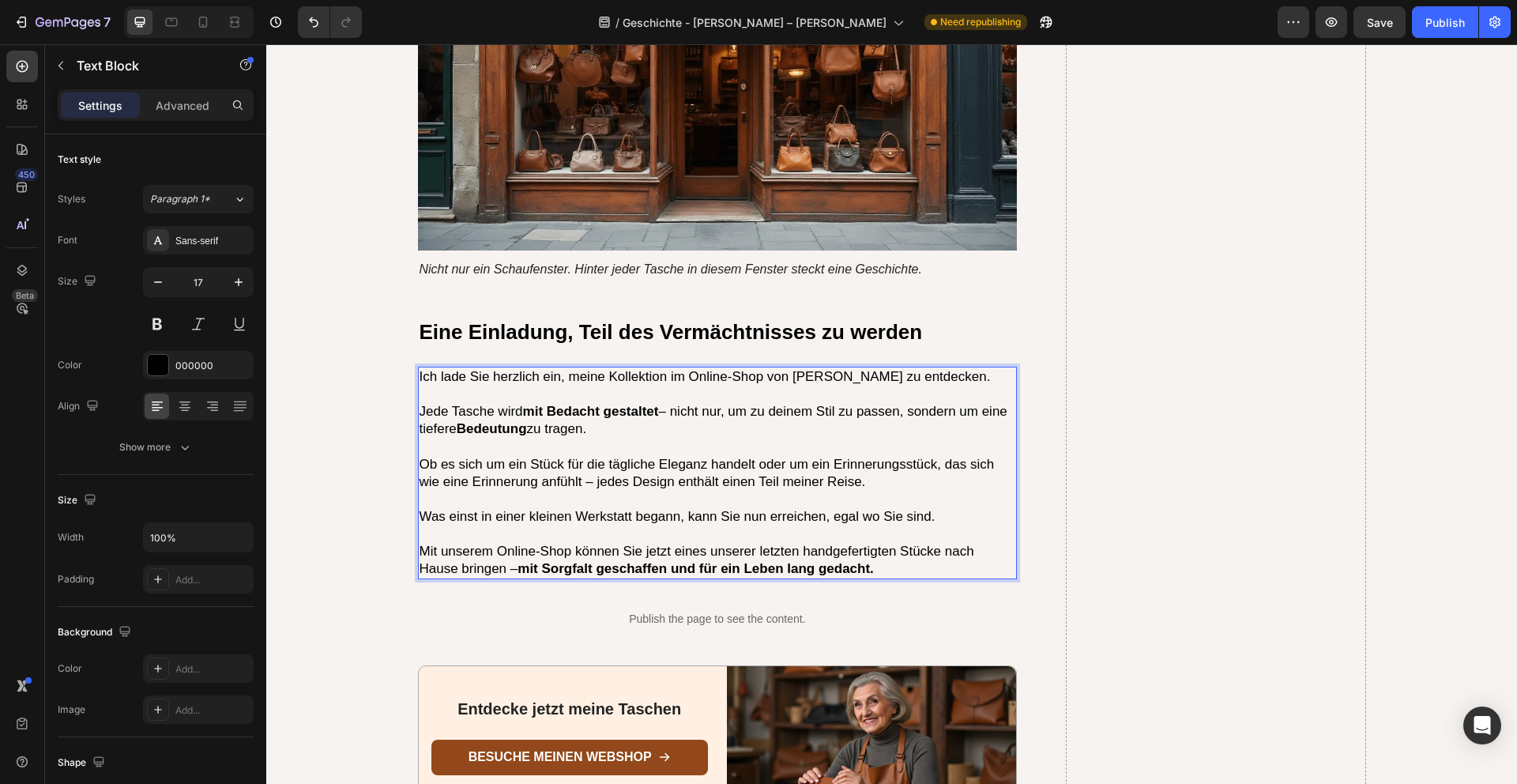
click at [848, 542] on p "Mit unserem Online-Shop können Sie jetzt eines unserer letzten handgefertigten …" at bounding box center [718, 559] width 597 height 35
drag, startPoint x: 806, startPoint y: 516, endPoint x: 482, endPoint y: 516, distance: 324.0
click at [482, 542] on p "Mit unserem Online-Shop können Sie jetzt eines unserer letzten besonderen Stück…" at bounding box center [718, 559] width 597 height 35
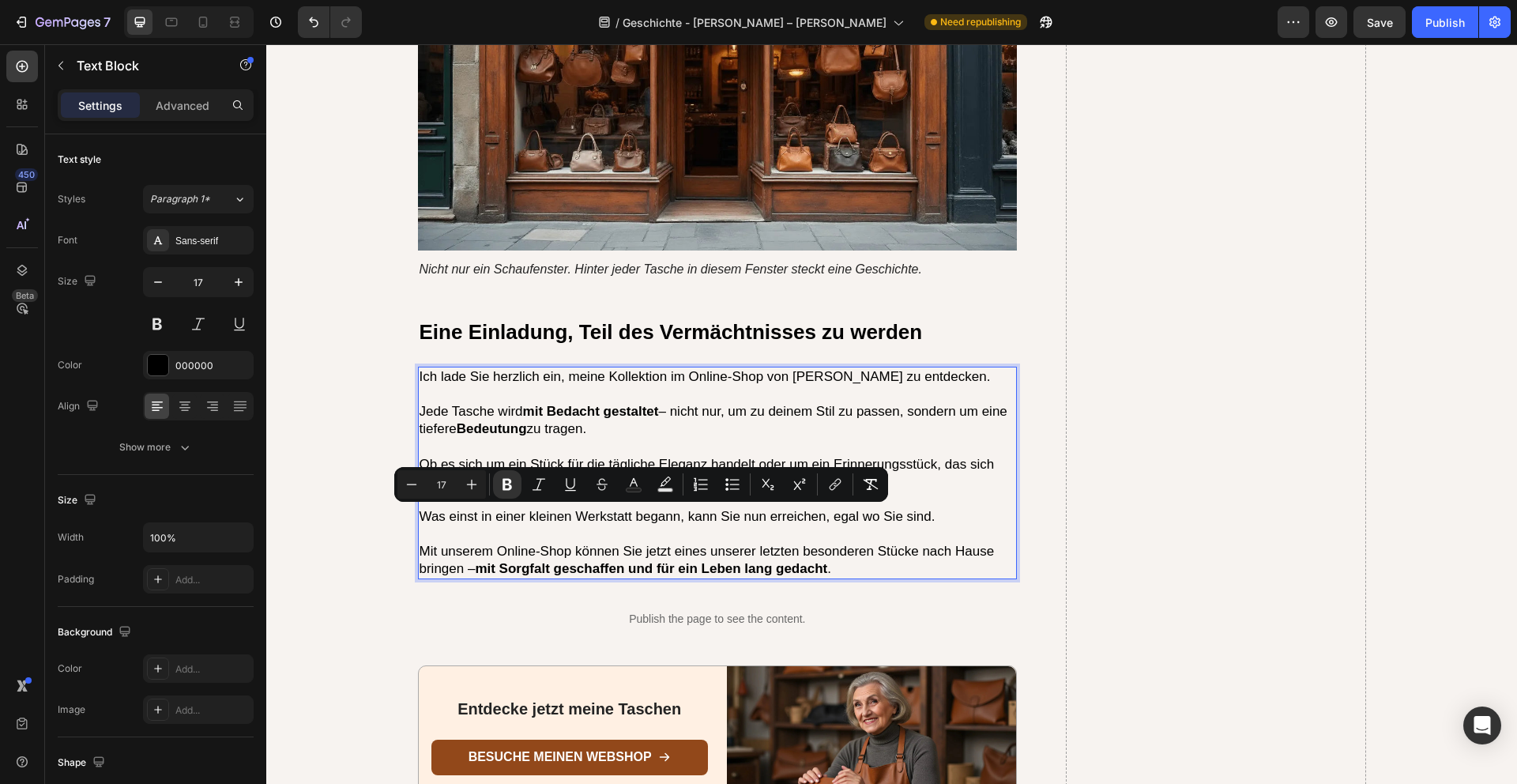
click at [886, 542] on p "Mit unserem Online-Shop können Sie jetzt eines unserer letzten besonderen Stück…" at bounding box center [718, 559] width 597 height 35
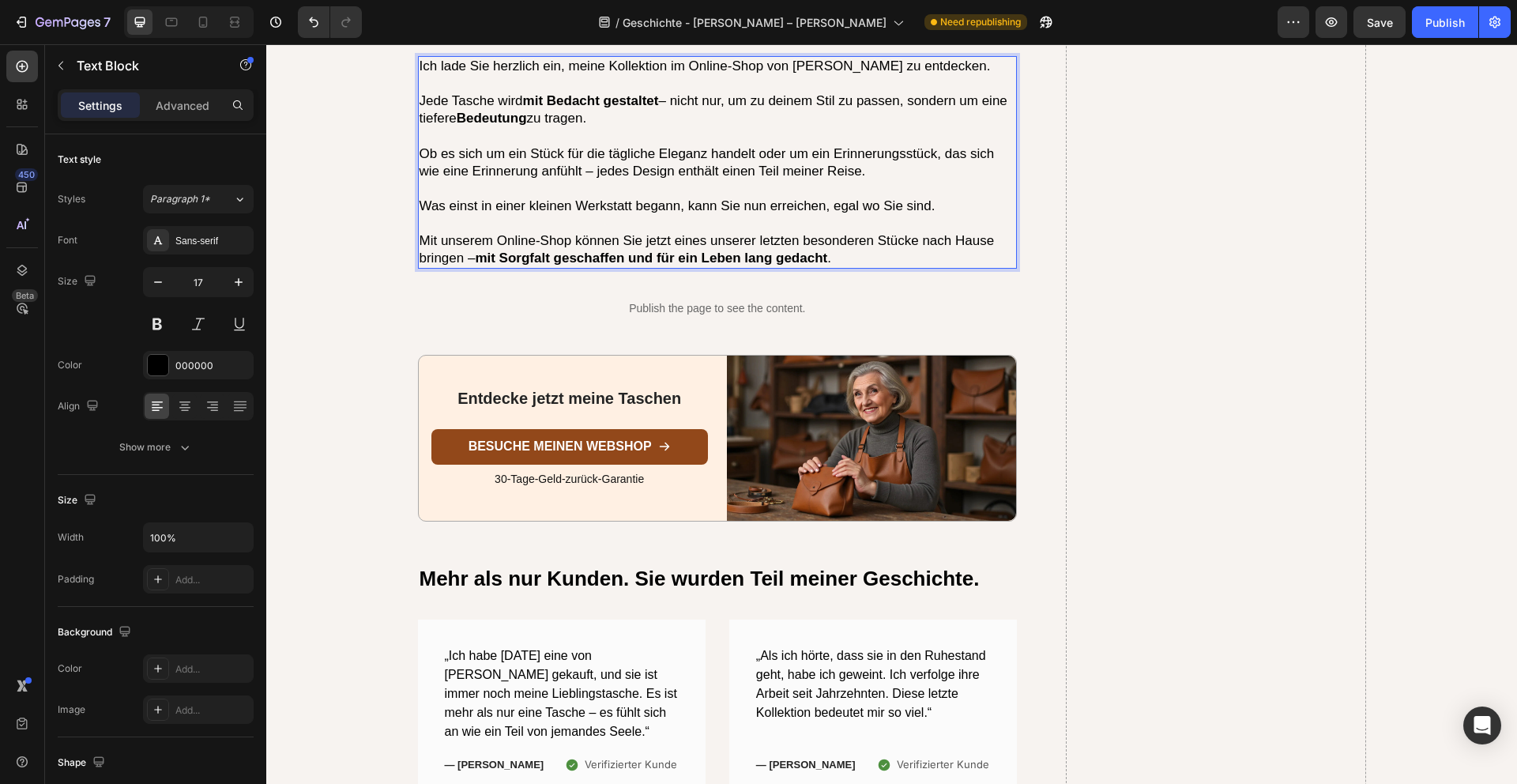
scroll to position [4849, 0]
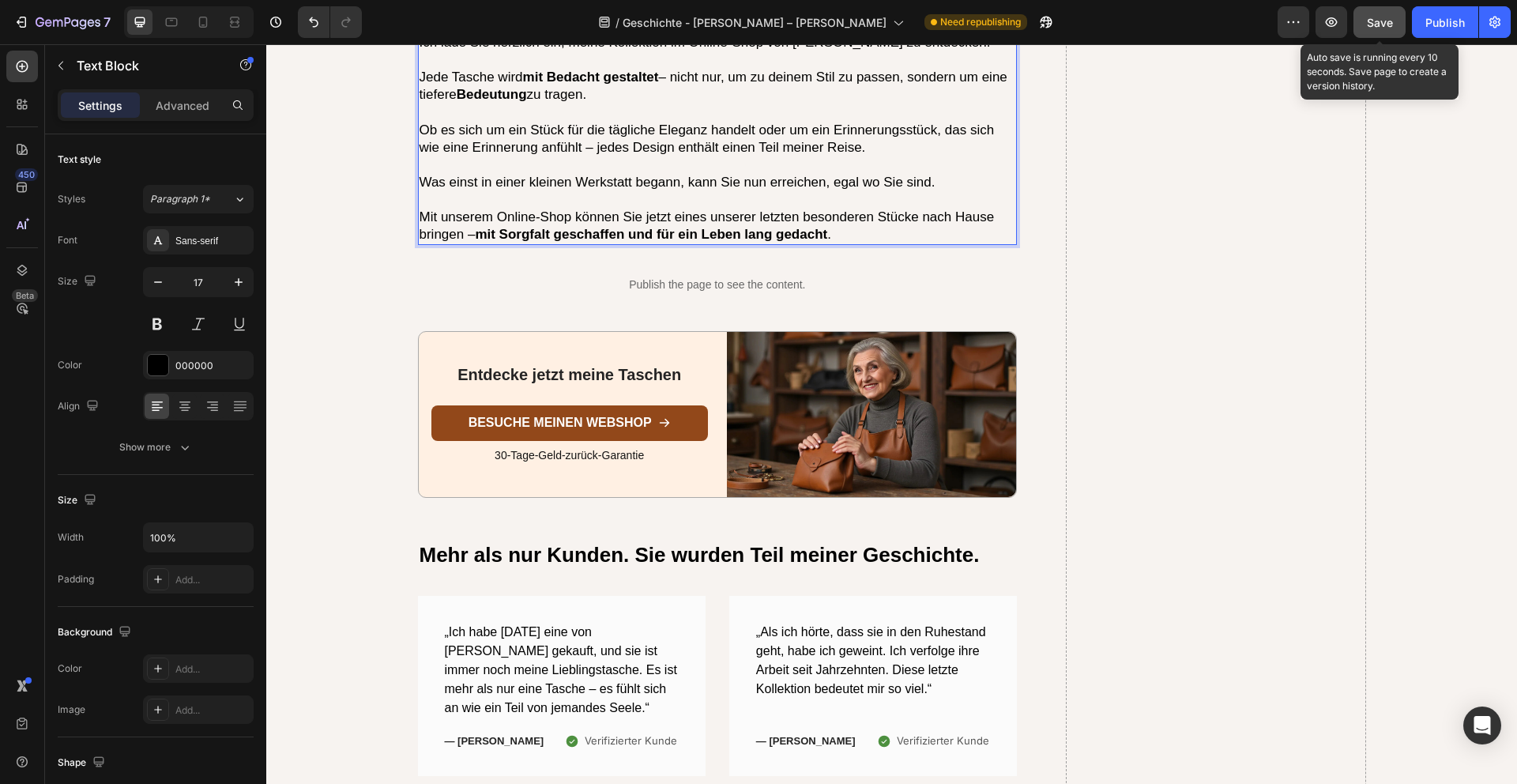
click at [1383, 24] on span "Save" at bounding box center [1380, 23] width 26 height 14
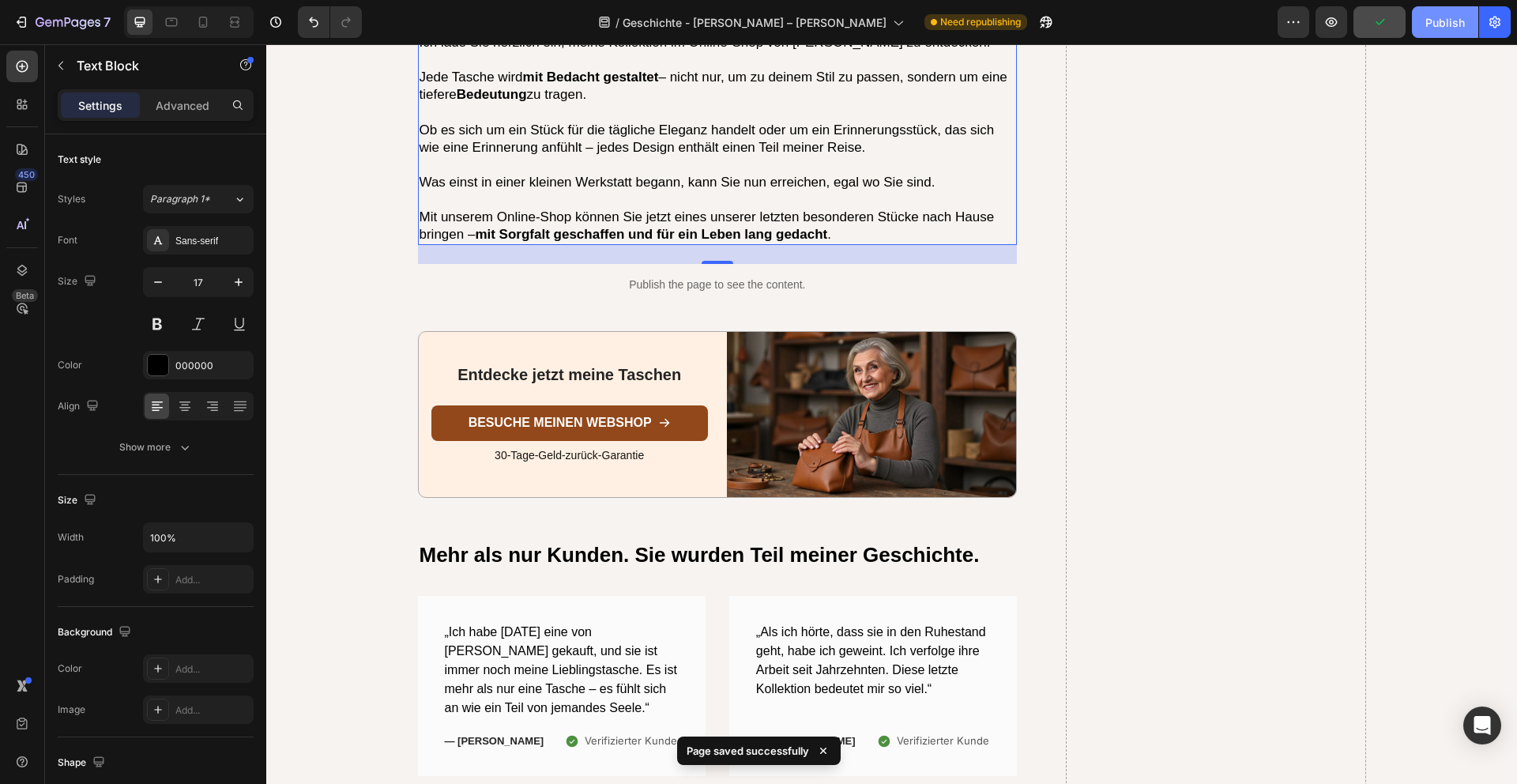
click at [1448, 24] on div "Publish" at bounding box center [1446, 22] width 40 height 17
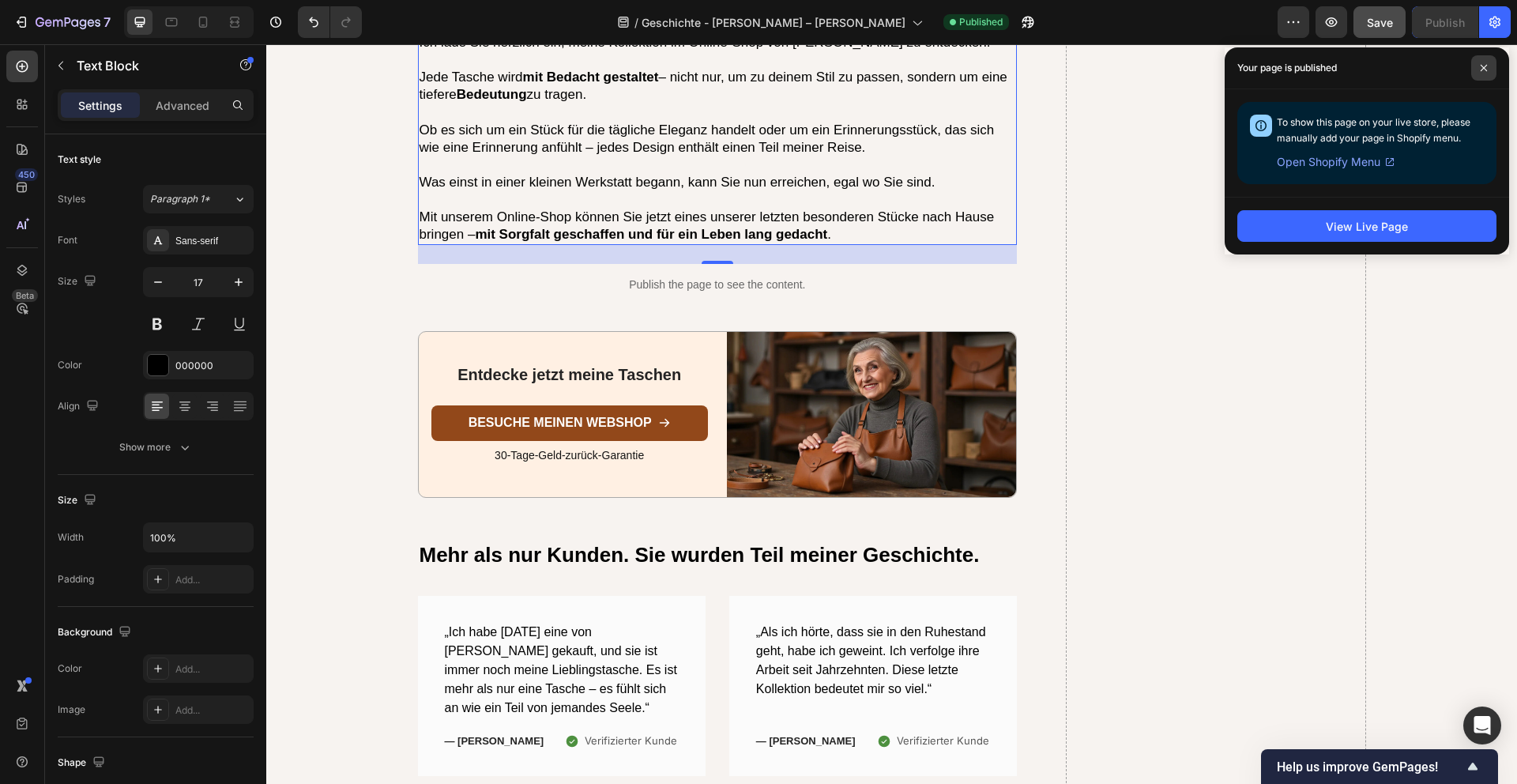
click at [1482, 64] on icon at bounding box center [1484, 68] width 8 height 8
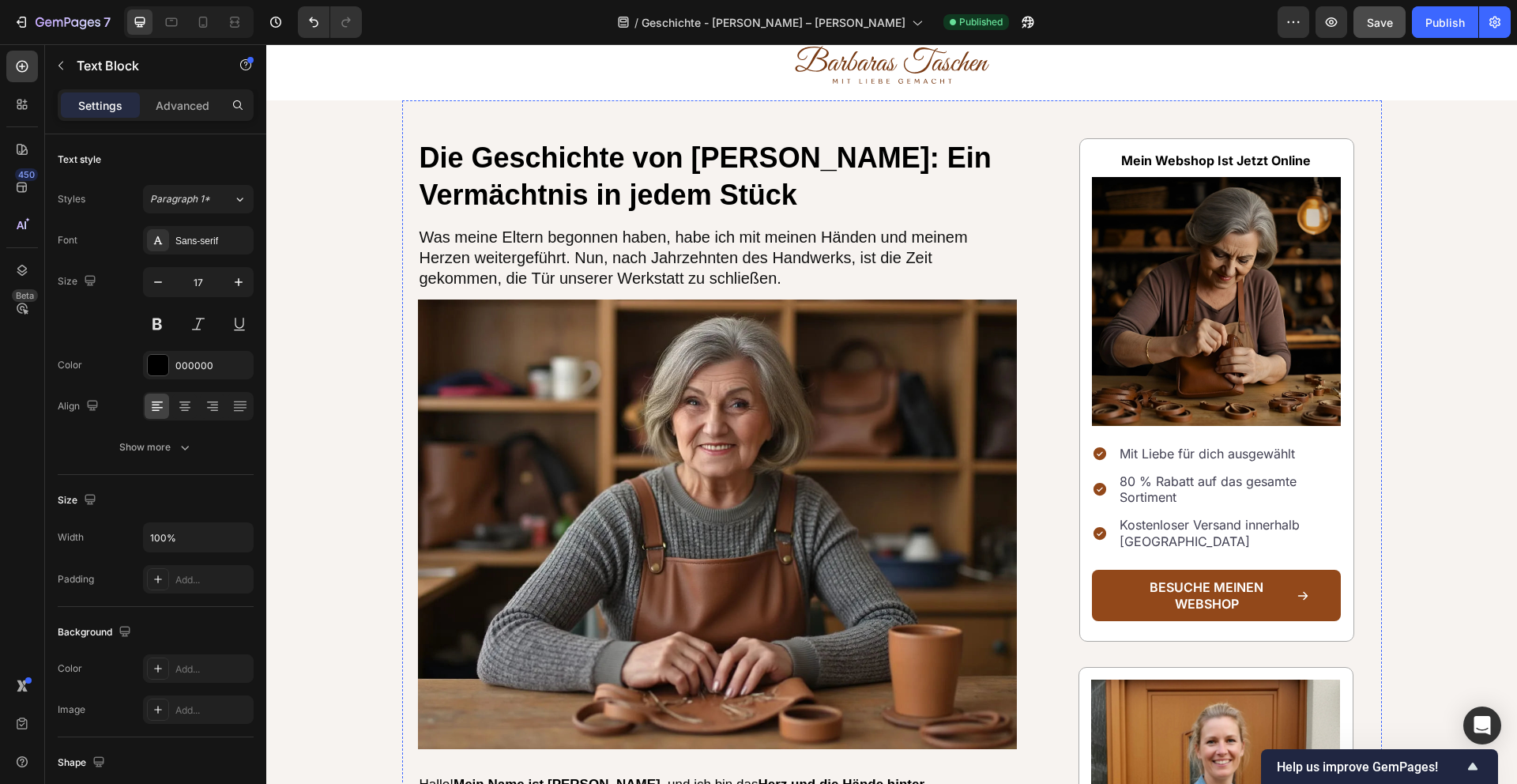
scroll to position [0, 0]
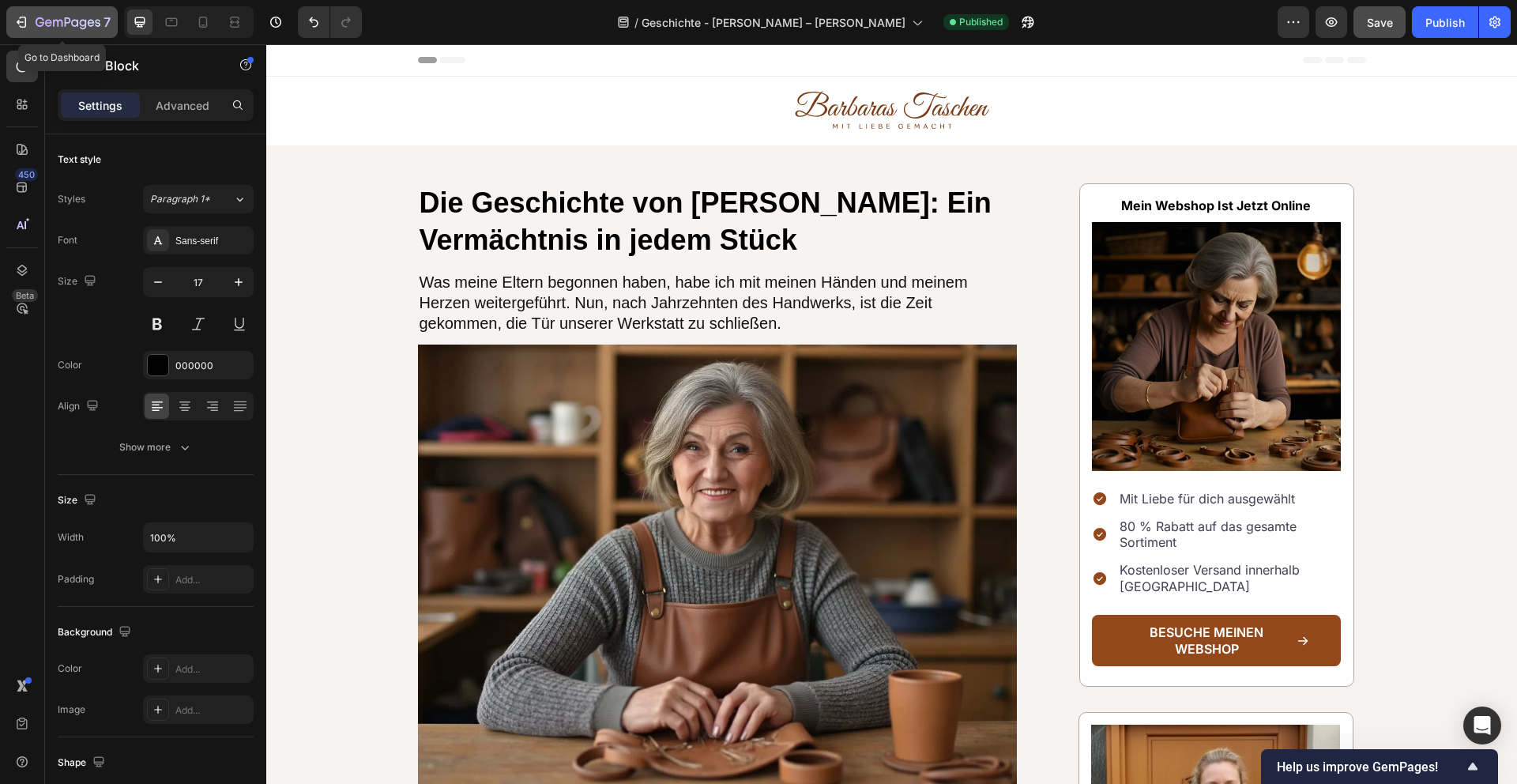
click at [56, 22] on icon "button" at bounding box center [67, 24] width 64 height 14
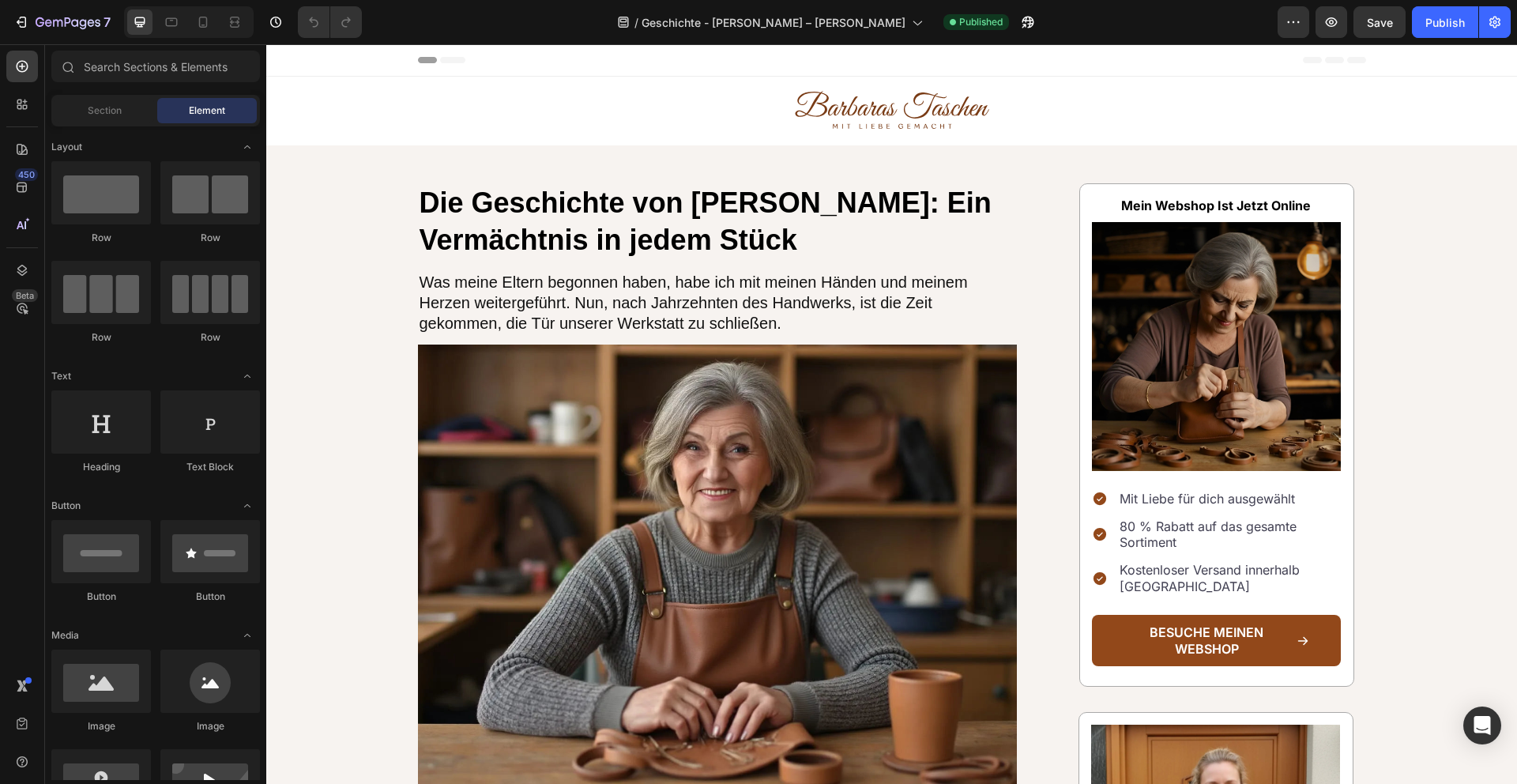
click at [1174, 532] on p "80 % Rabatt auf das gesamte Sortiment" at bounding box center [1229, 536] width 219 height 34
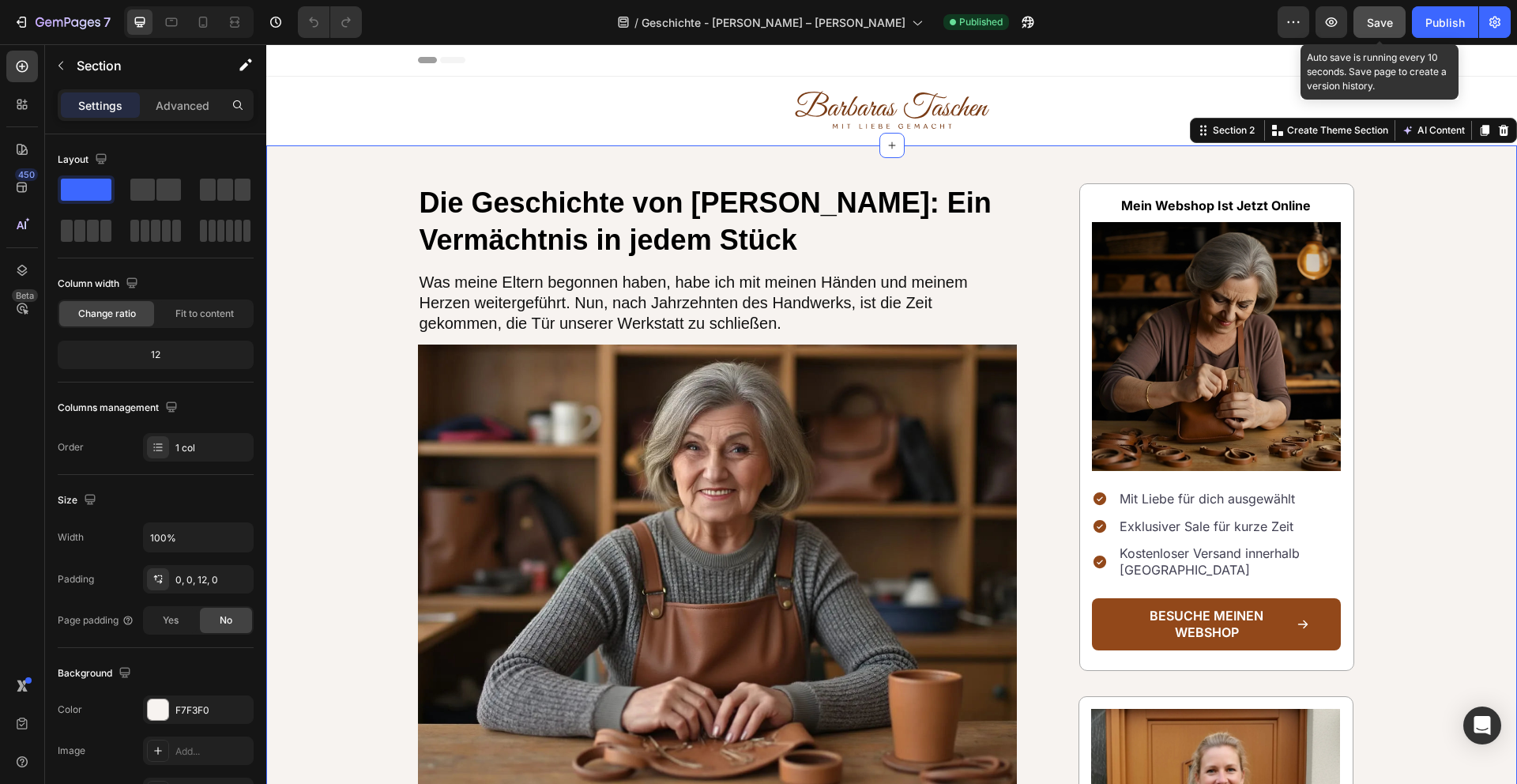
click at [1385, 26] on span "Save" at bounding box center [1380, 23] width 26 height 14
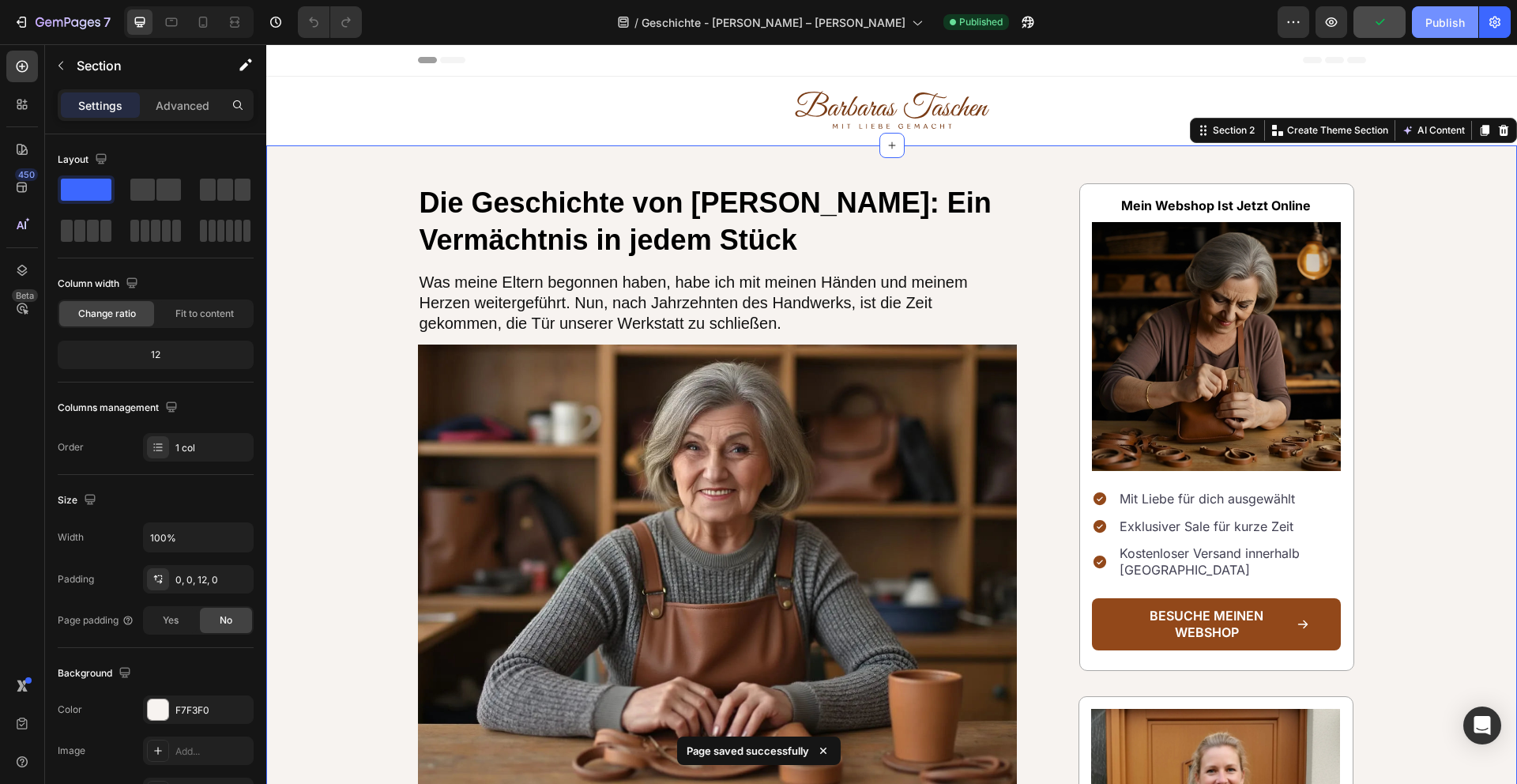
click at [1447, 22] on div "Publish" at bounding box center [1446, 22] width 40 height 17
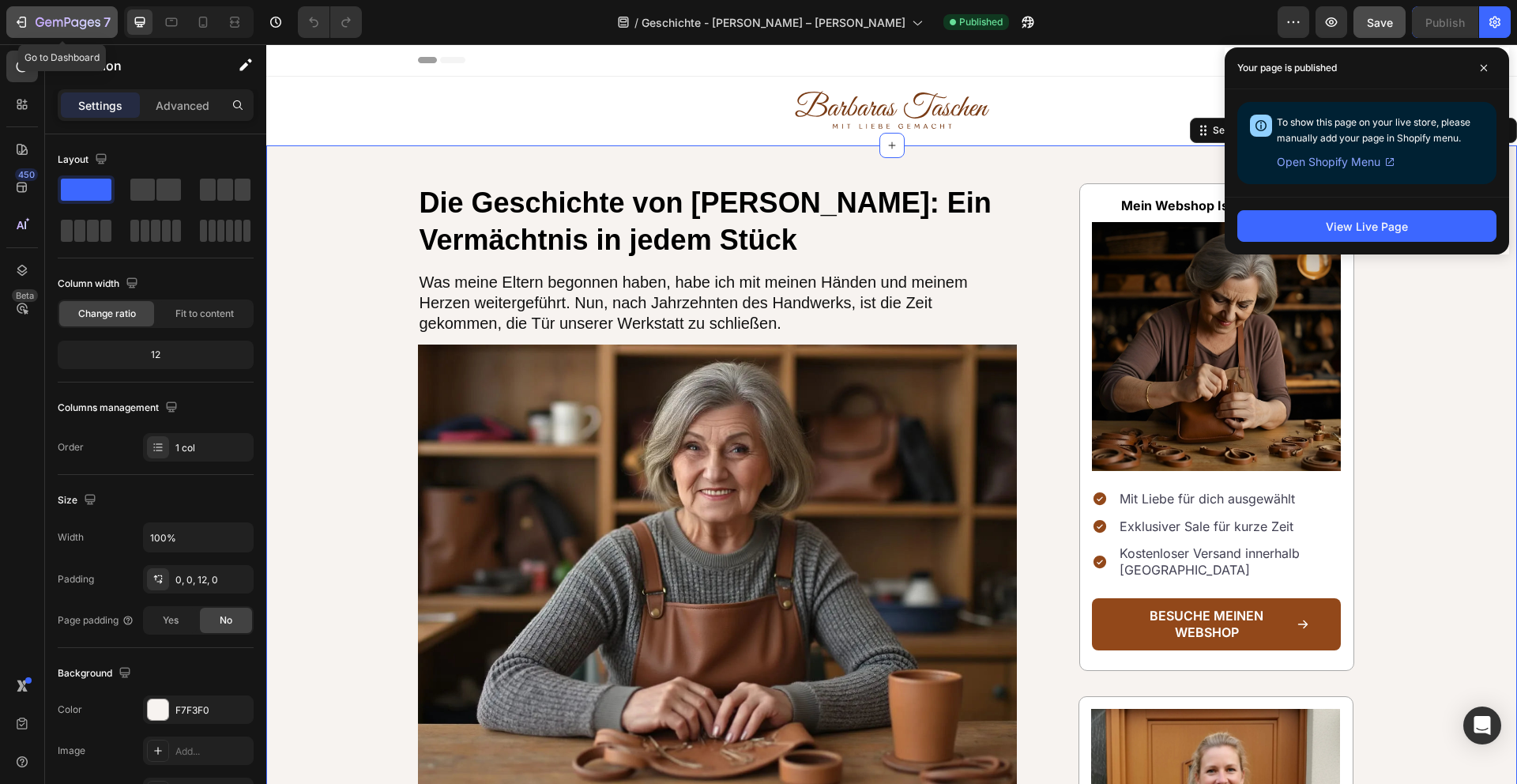
click at [92, 28] on icon "button" at bounding box center [67, 24] width 64 height 14
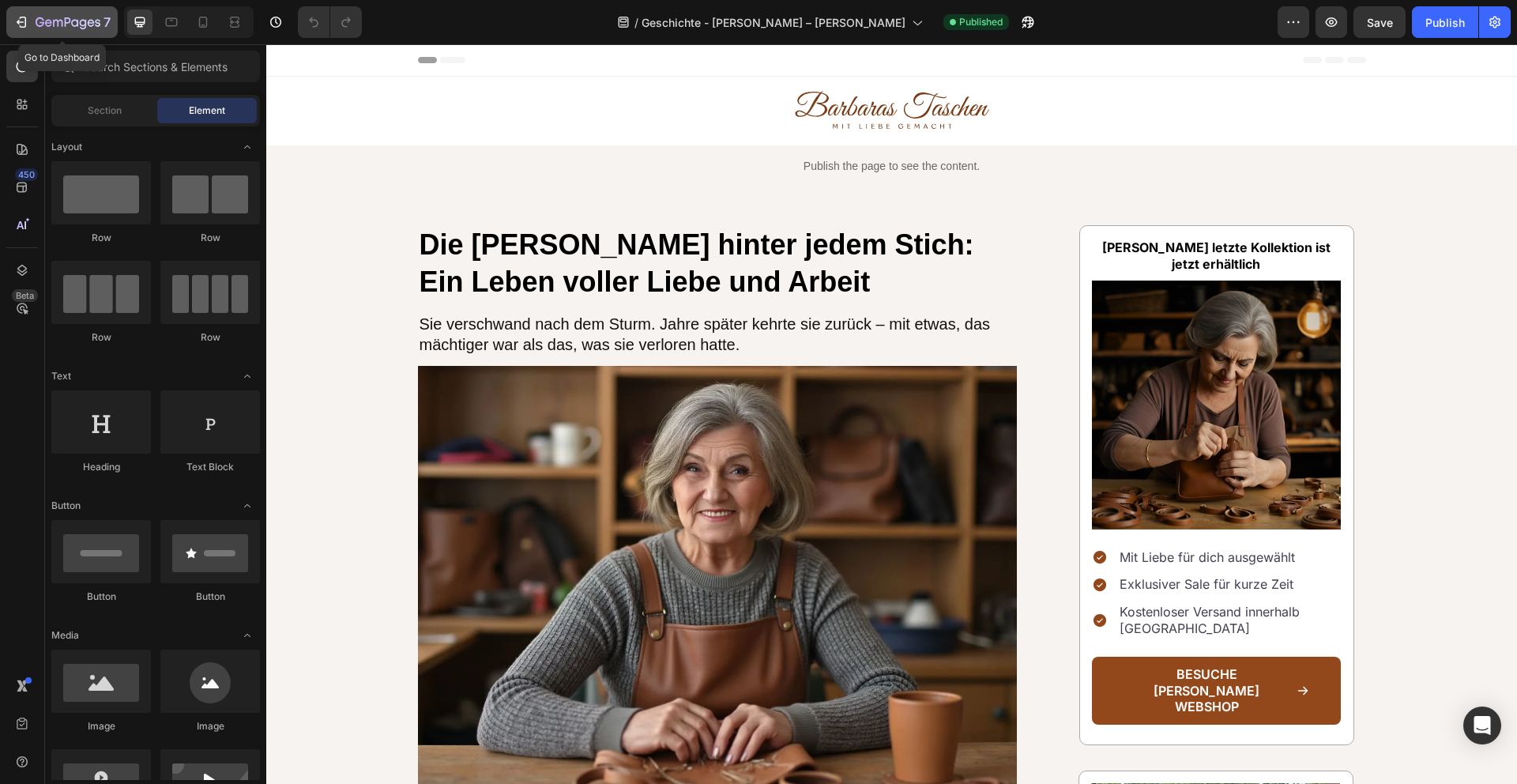
click at [68, 21] on icon "button" at bounding box center [67, 23] width 6 height 10
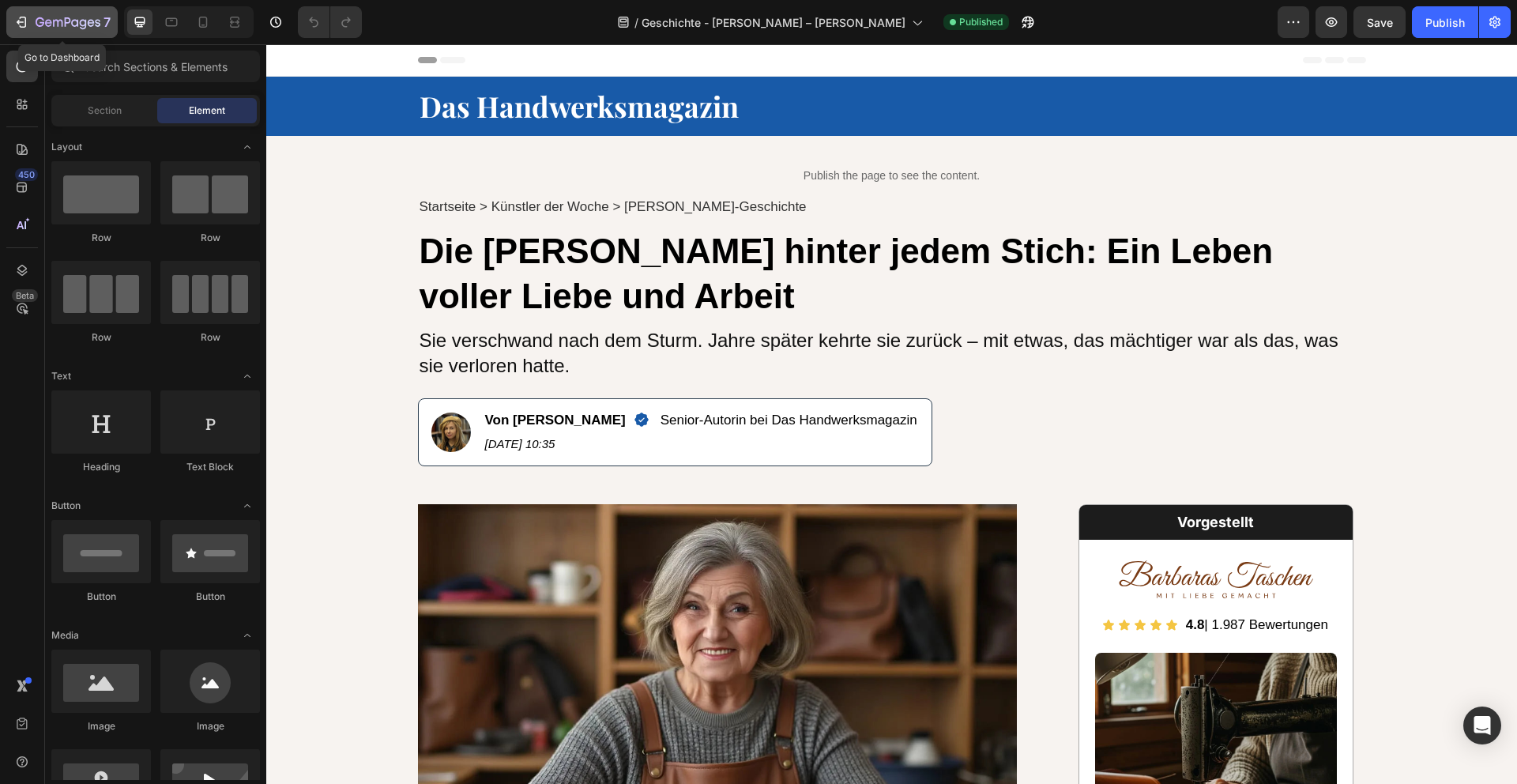
click at [54, 24] on icon "button" at bounding box center [67, 24] width 64 height 14
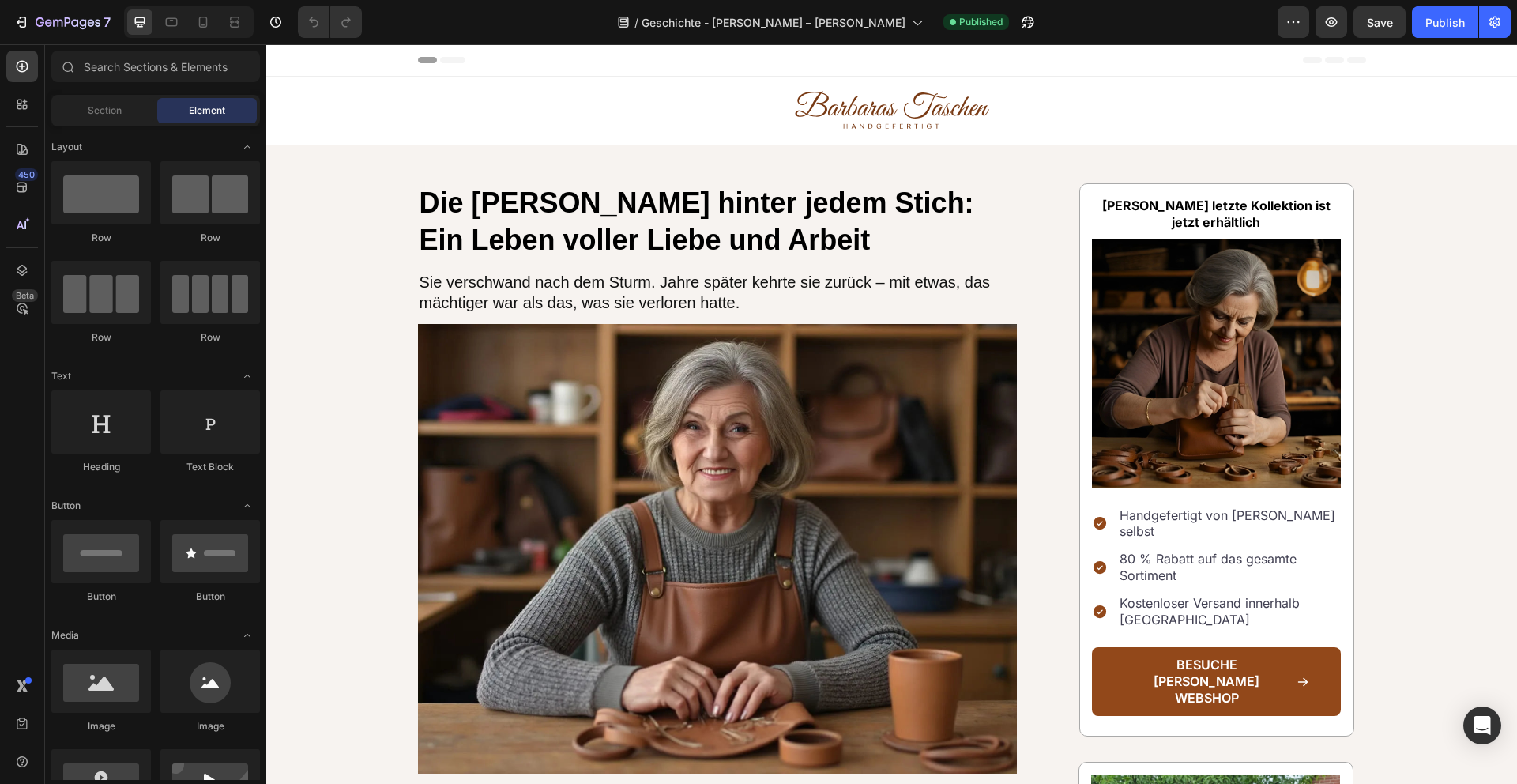
click at [1238, 517] on p "Handgefertigt von [PERSON_NAME] selbst" at bounding box center [1229, 524] width 219 height 34
click at [1238, 517] on p "Handgefertigt von Barbara selbst" at bounding box center [1229, 524] width 219 height 34
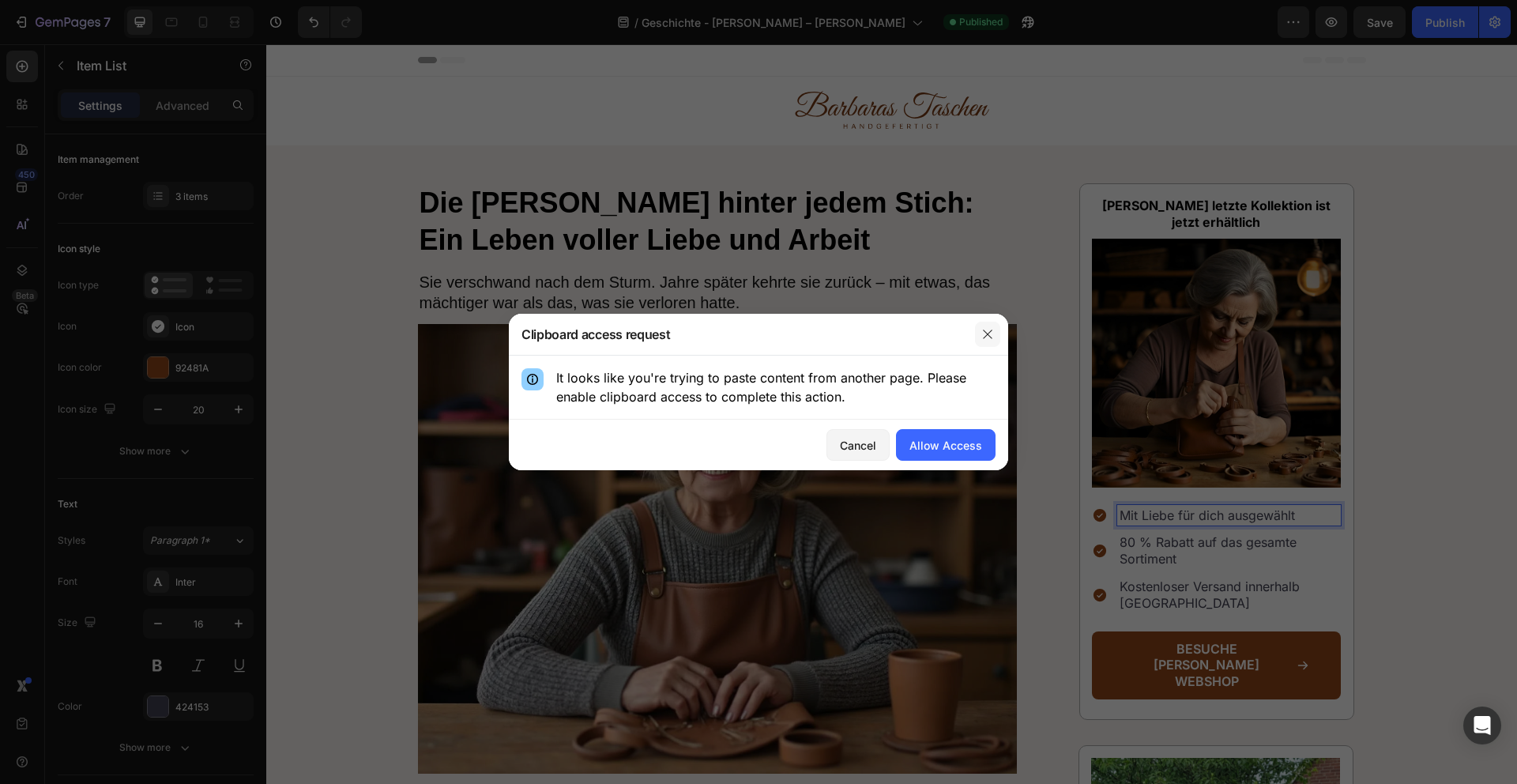
click at [991, 333] on icon "button" at bounding box center [987, 334] width 13 height 13
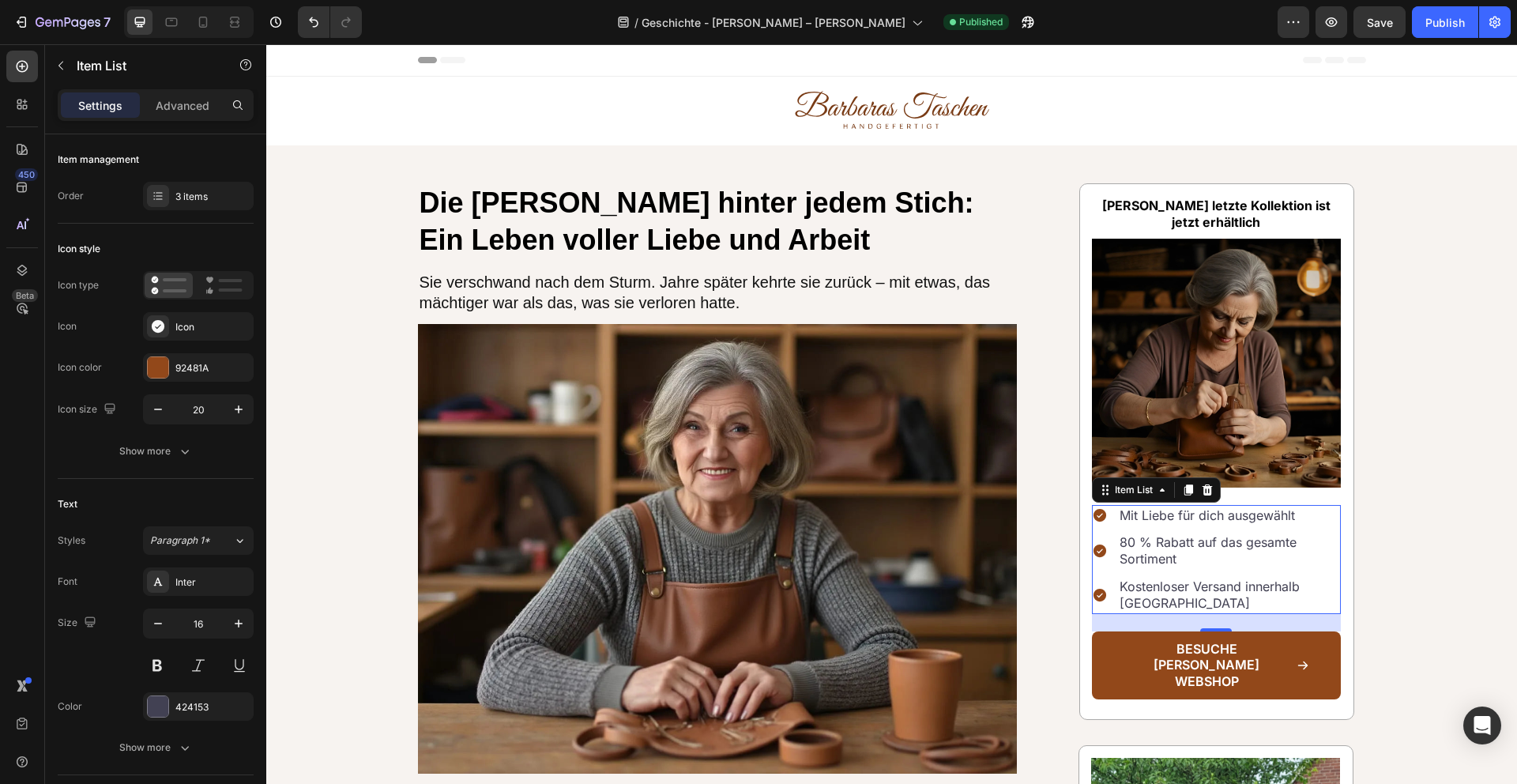
click at [1225, 515] on span "Mit Liebe für dich ausgewählt" at bounding box center [1207, 515] width 175 height 16
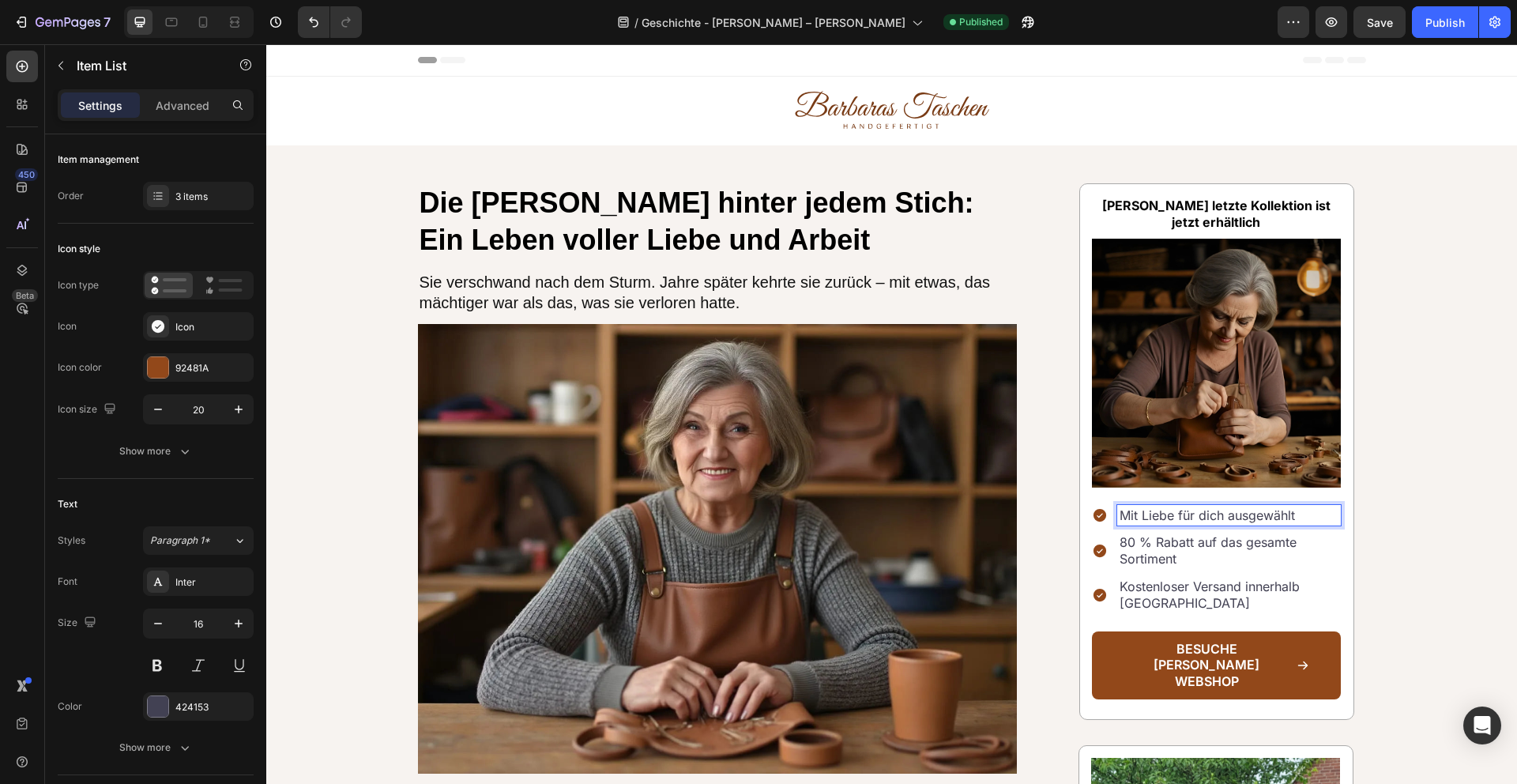
click at [1245, 515] on span "Mit Liebe für dich ausgewählt" at bounding box center [1207, 515] width 175 height 16
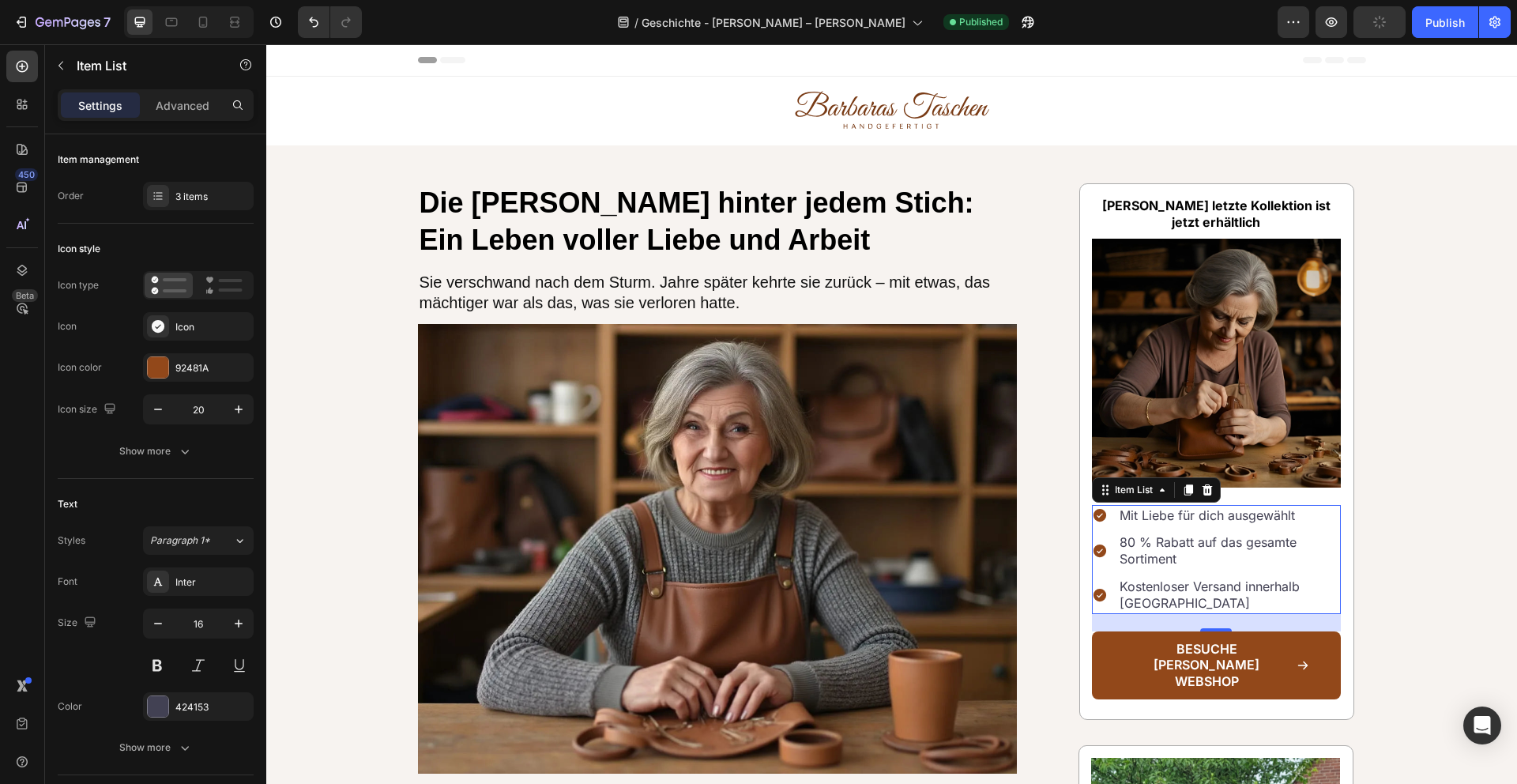
click at [1167, 547] on p "80 % Rabatt auf das gesamte Sortiment" at bounding box center [1229, 550] width 219 height 34
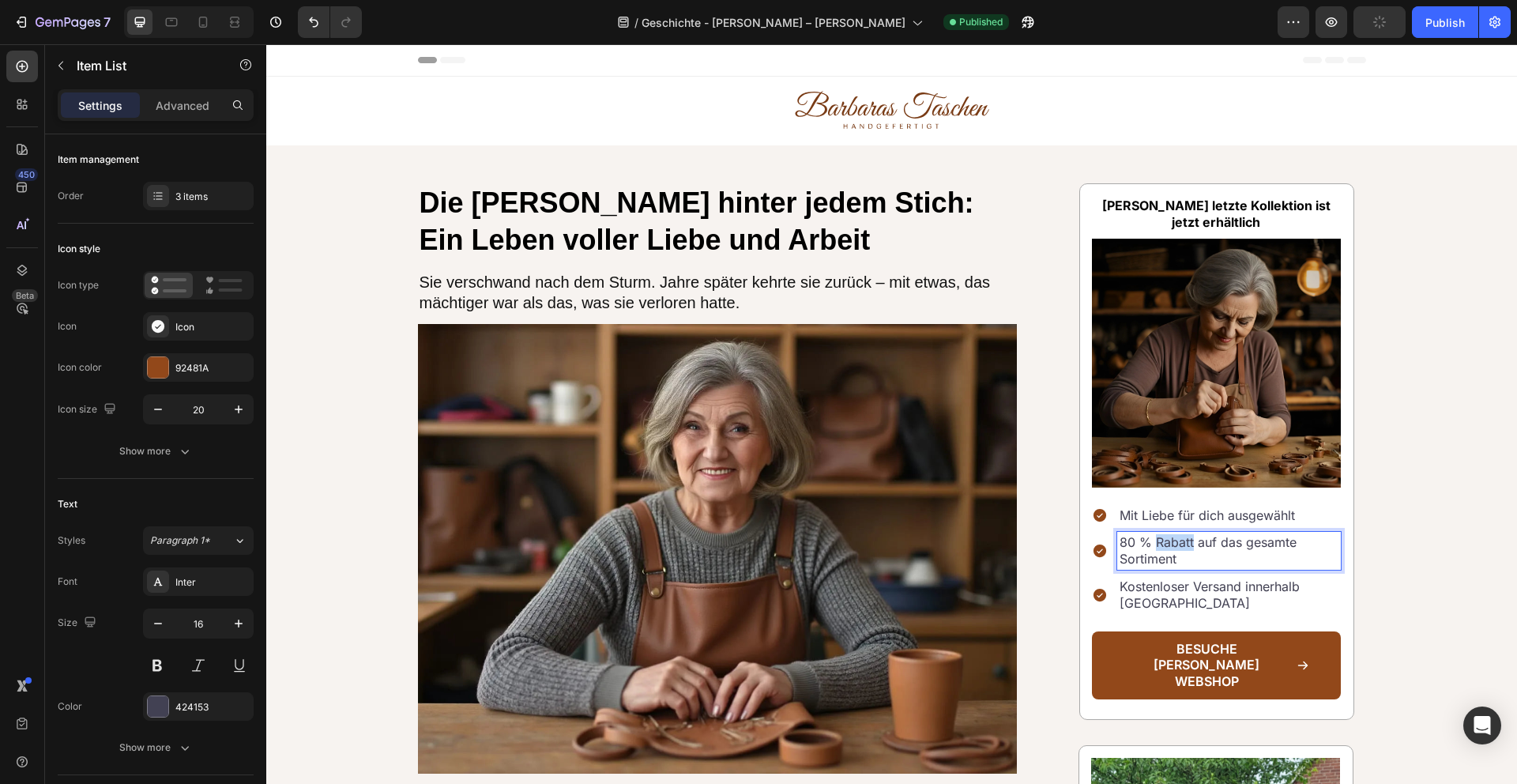
click at [1167, 547] on p "80 % Rabatt auf das gesamte Sortiment" at bounding box center [1229, 550] width 219 height 34
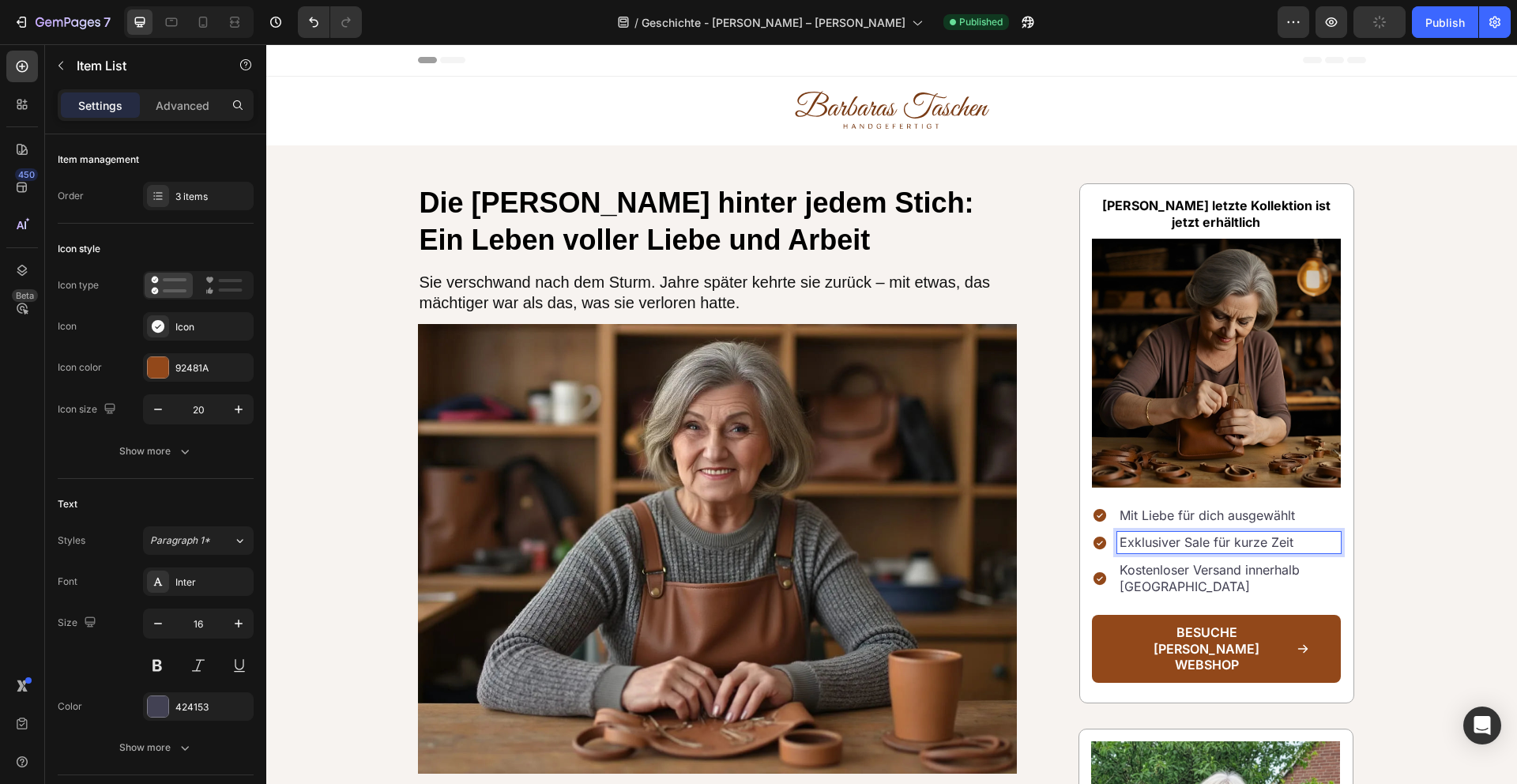
click at [1273, 582] on p "Kostenloser Versand innerhalb Deutschlands" at bounding box center [1229, 578] width 219 height 34
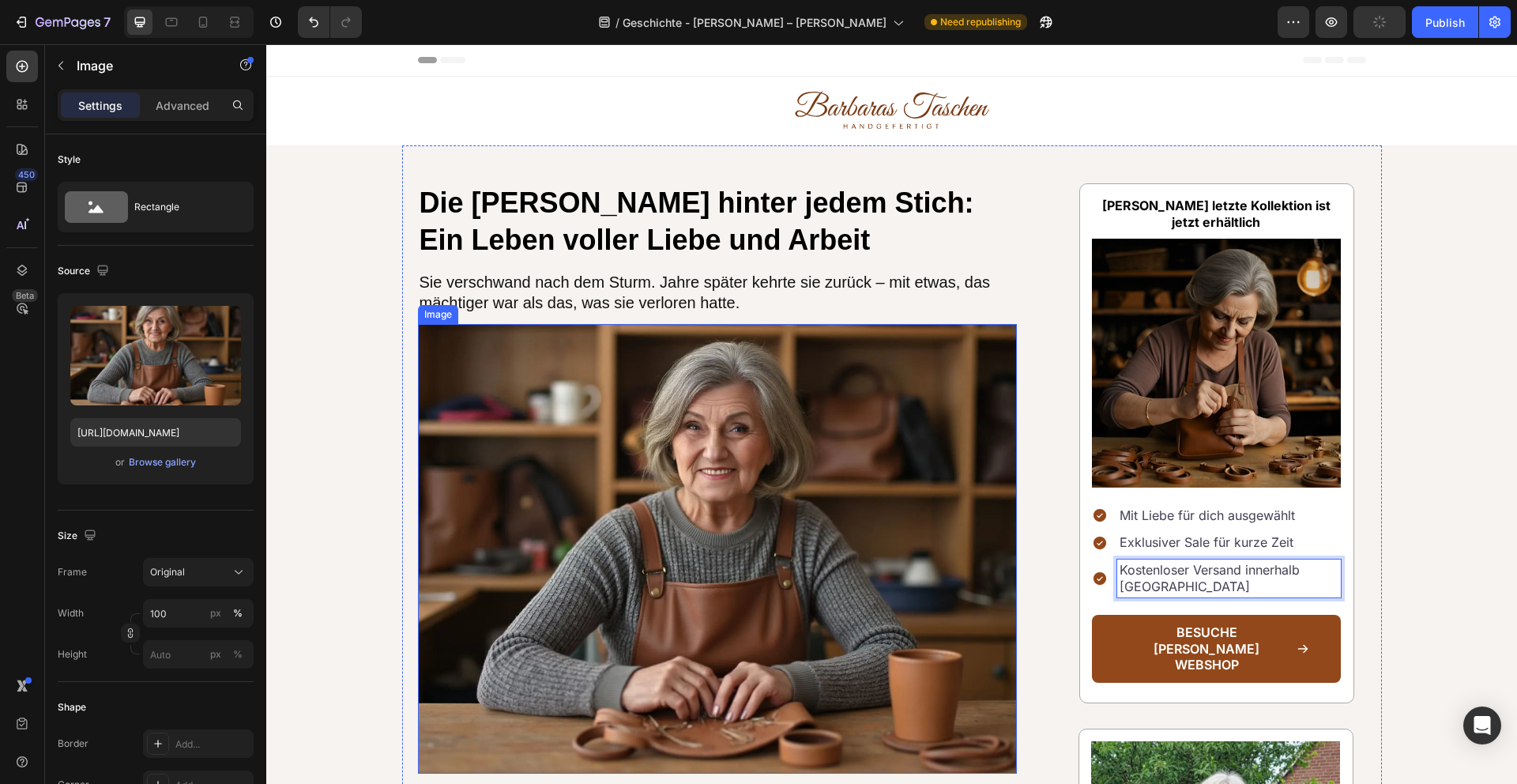
click at [868, 426] on img at bounding box center [718, 548] width 600 height 449
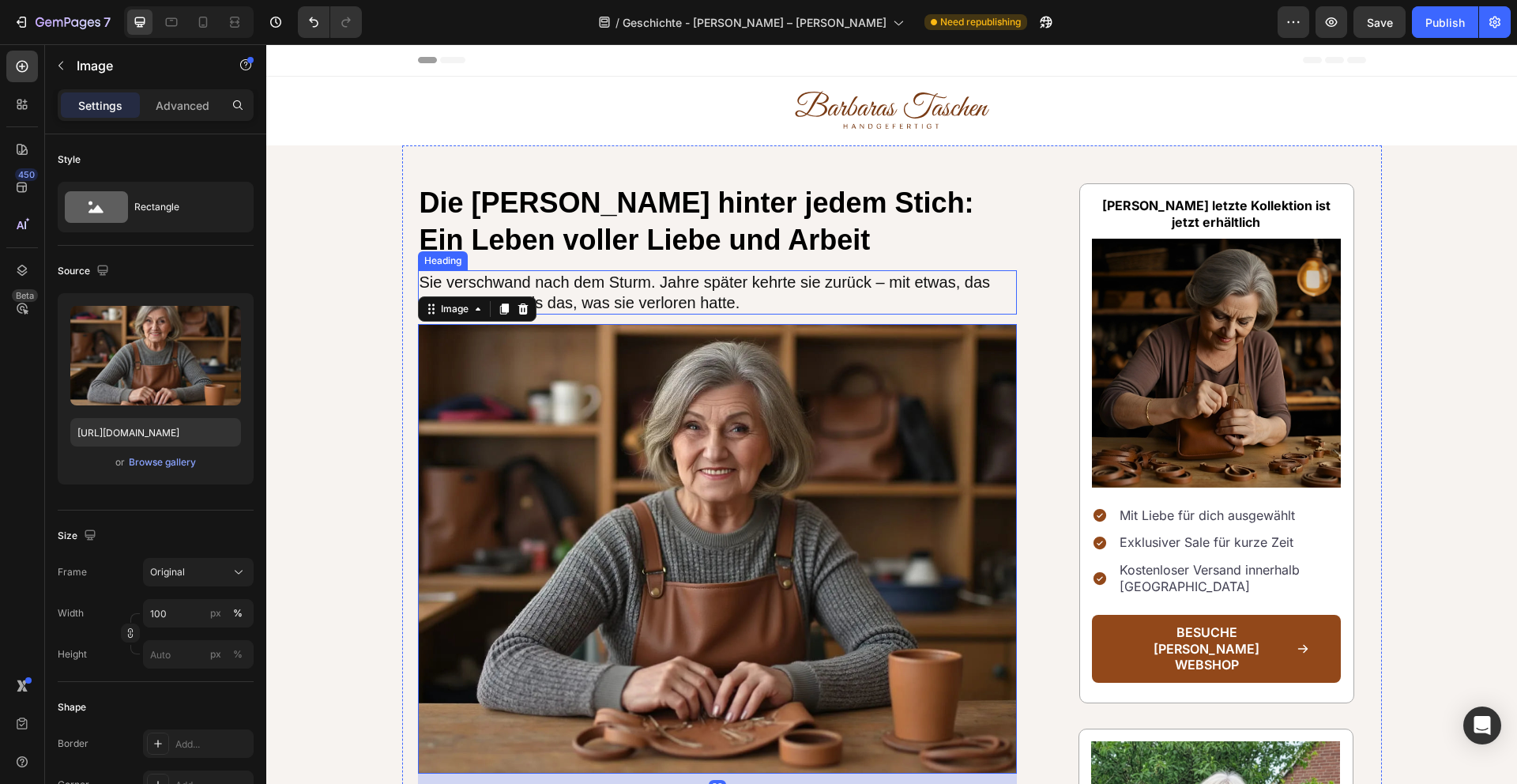
click at [767, 284] on h3 "Sie verschwand nach dem Sturm. Jahre später kehrte sie zurück – mit etwas, das …" at bounding box center [718, 292] width 600 height 45
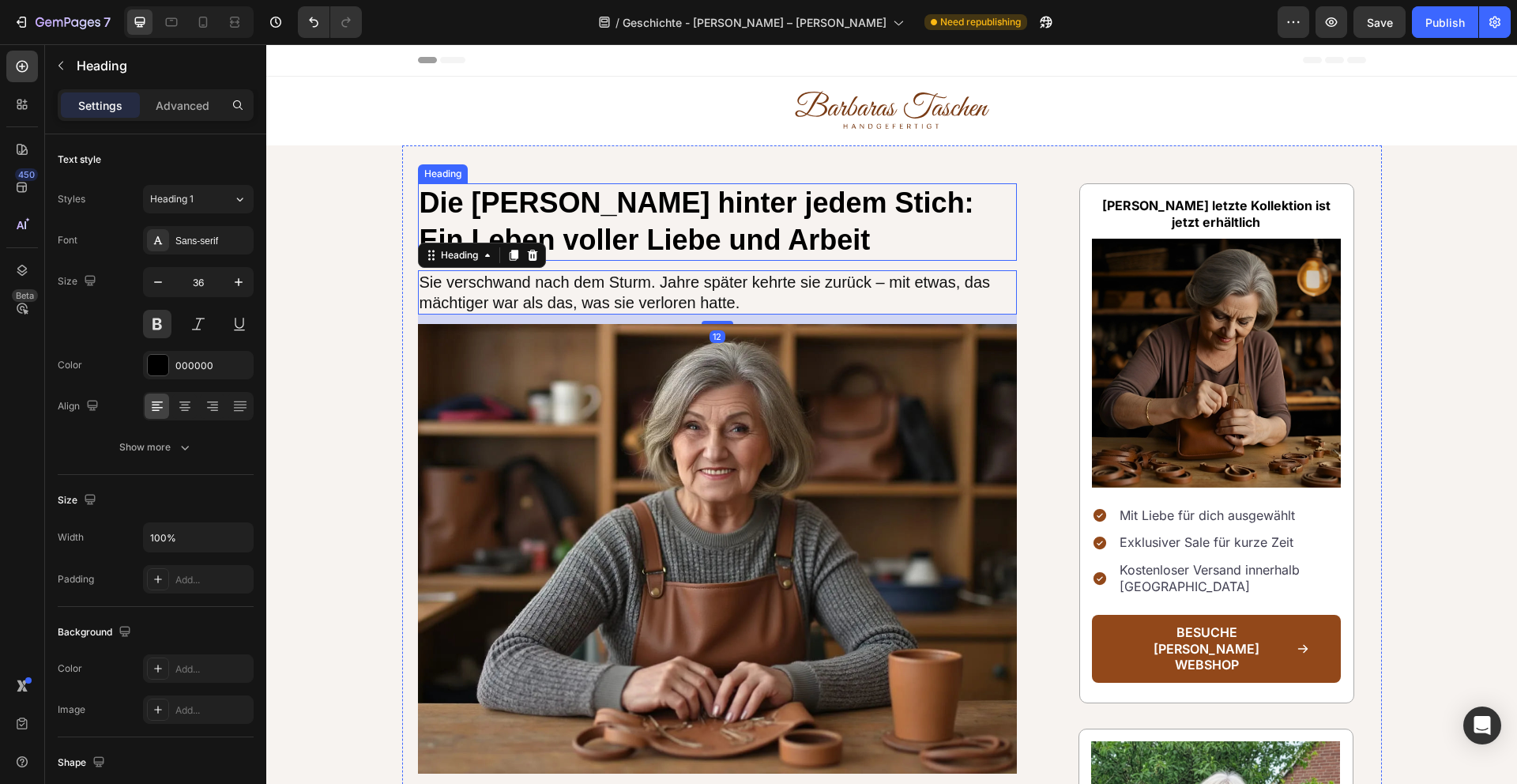
click at [749, 237] on h1 "Die Barbara hinter jedem Stich: Ein Leben voller Liebe und Arbeit" at bounding box center [718, 222] width 600 height 77
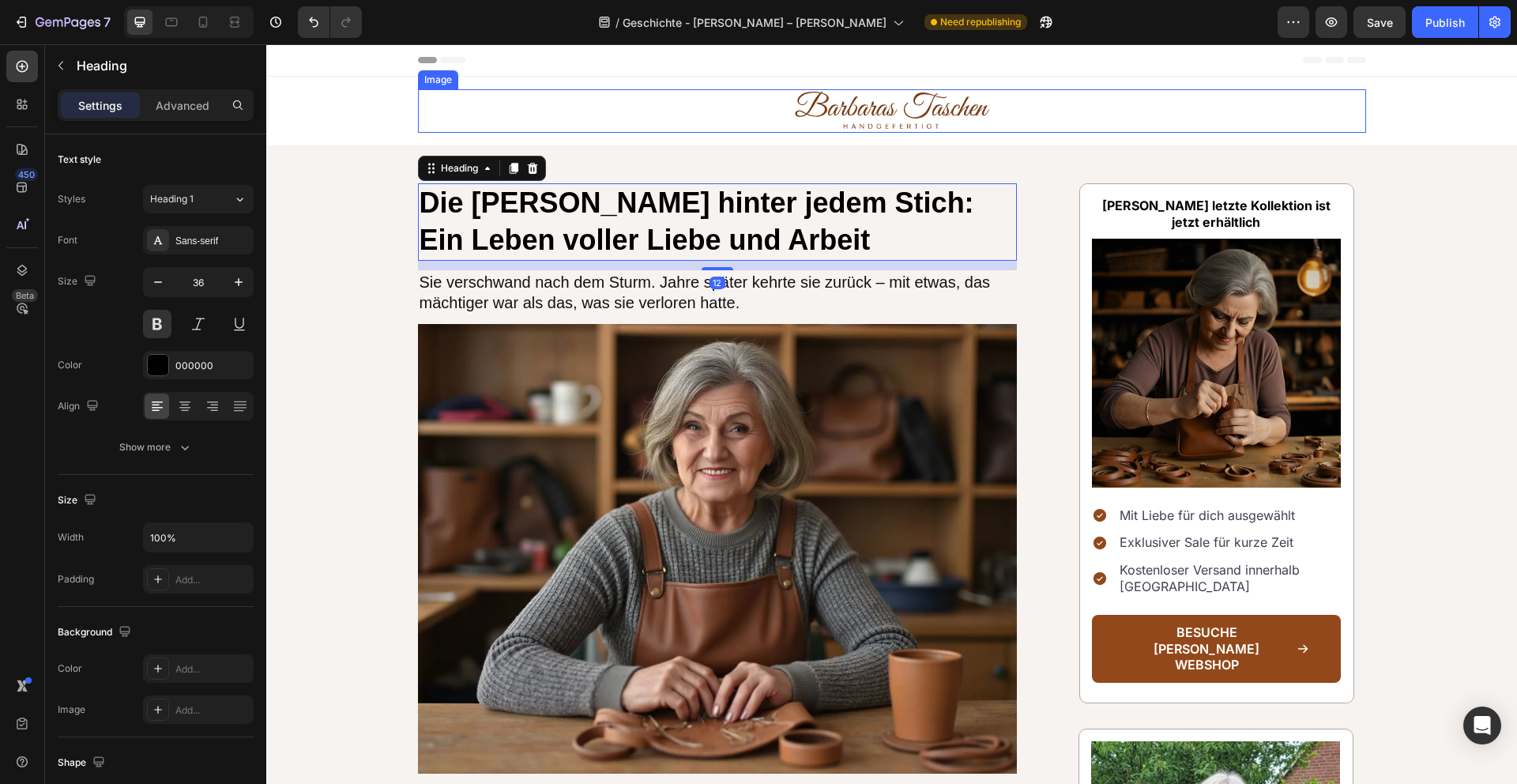
click at [932, 104] on img at bounding box center [892, 111] width 198 height 44
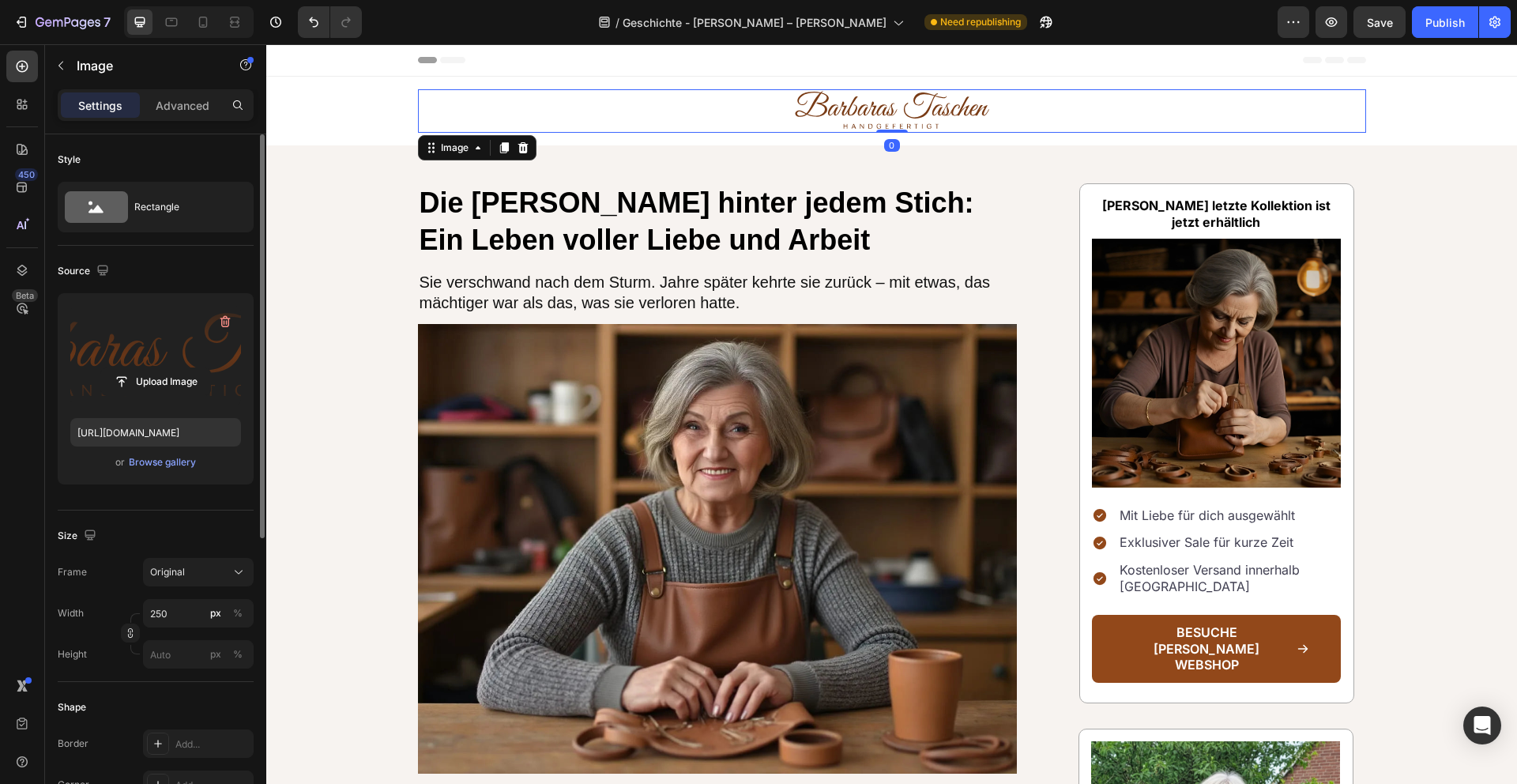
click at [147, 351] on label at bounding box center [155, 355] width 170 height 100
click at [147, 368] on input "file" at bounding box center [155, 381] width 109 height 27
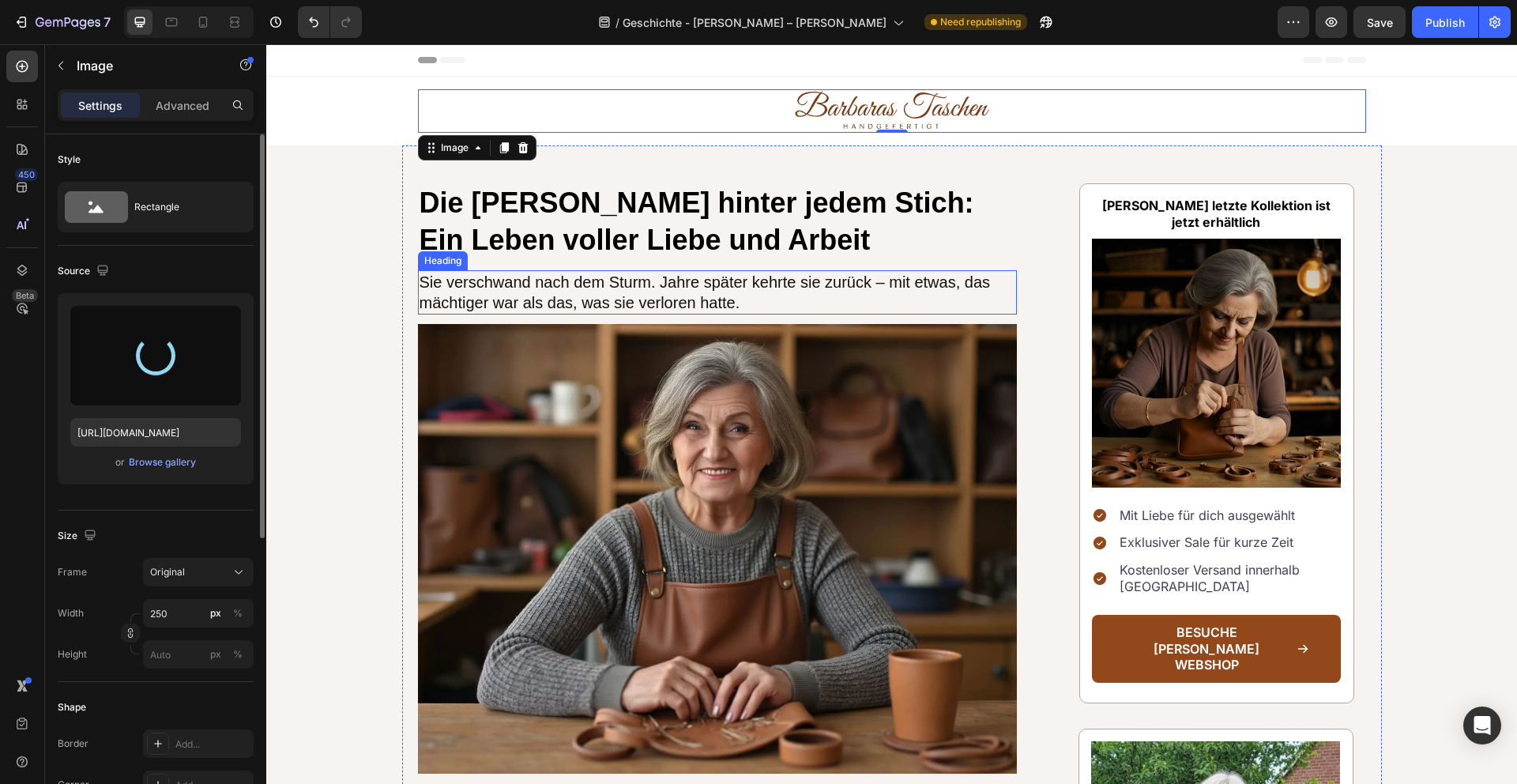
type input "https://cdn.shopify.com/s/files/1/0821/9836/4495/files/gempages_584529722579354…"
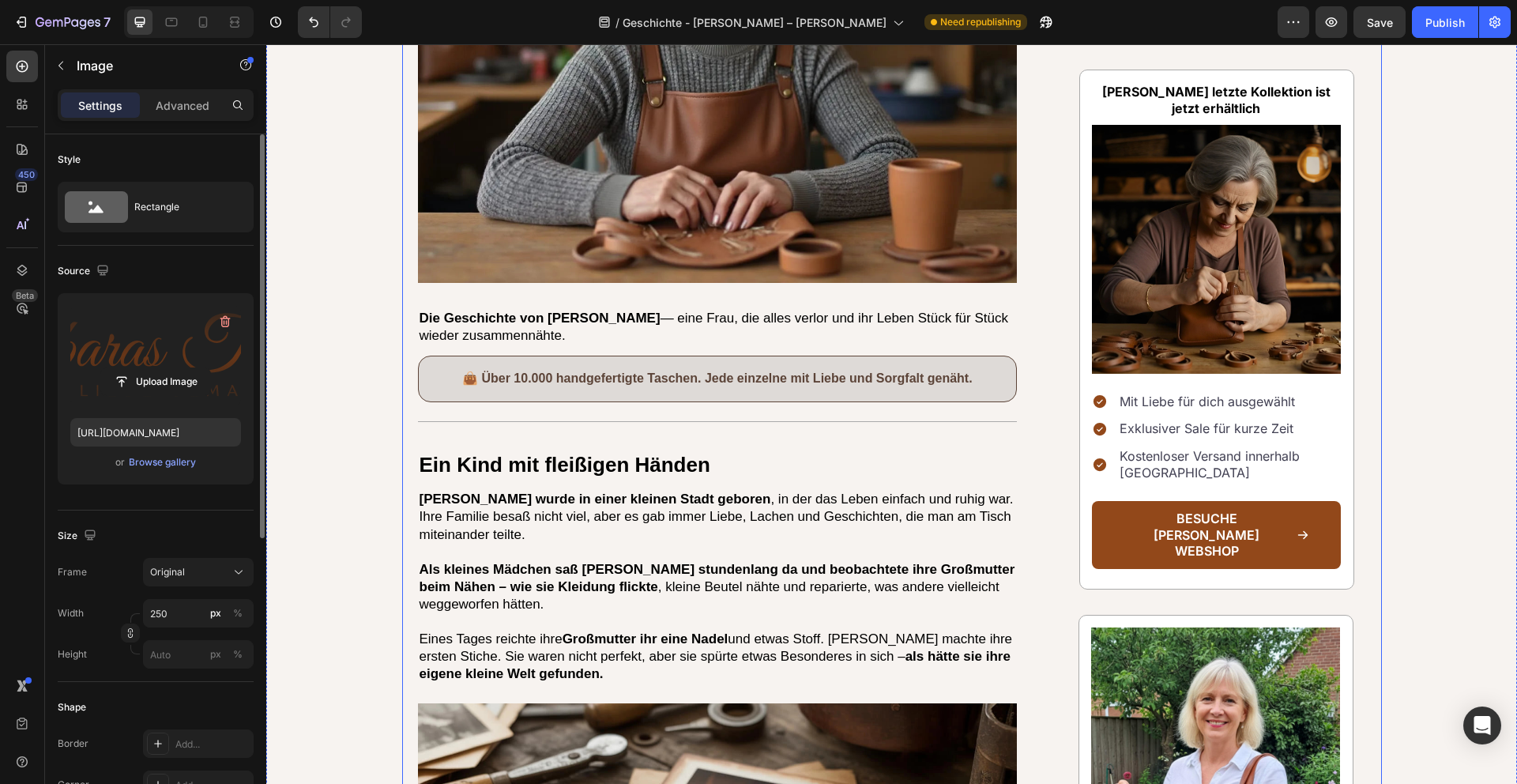
scroll to position [539, 0]
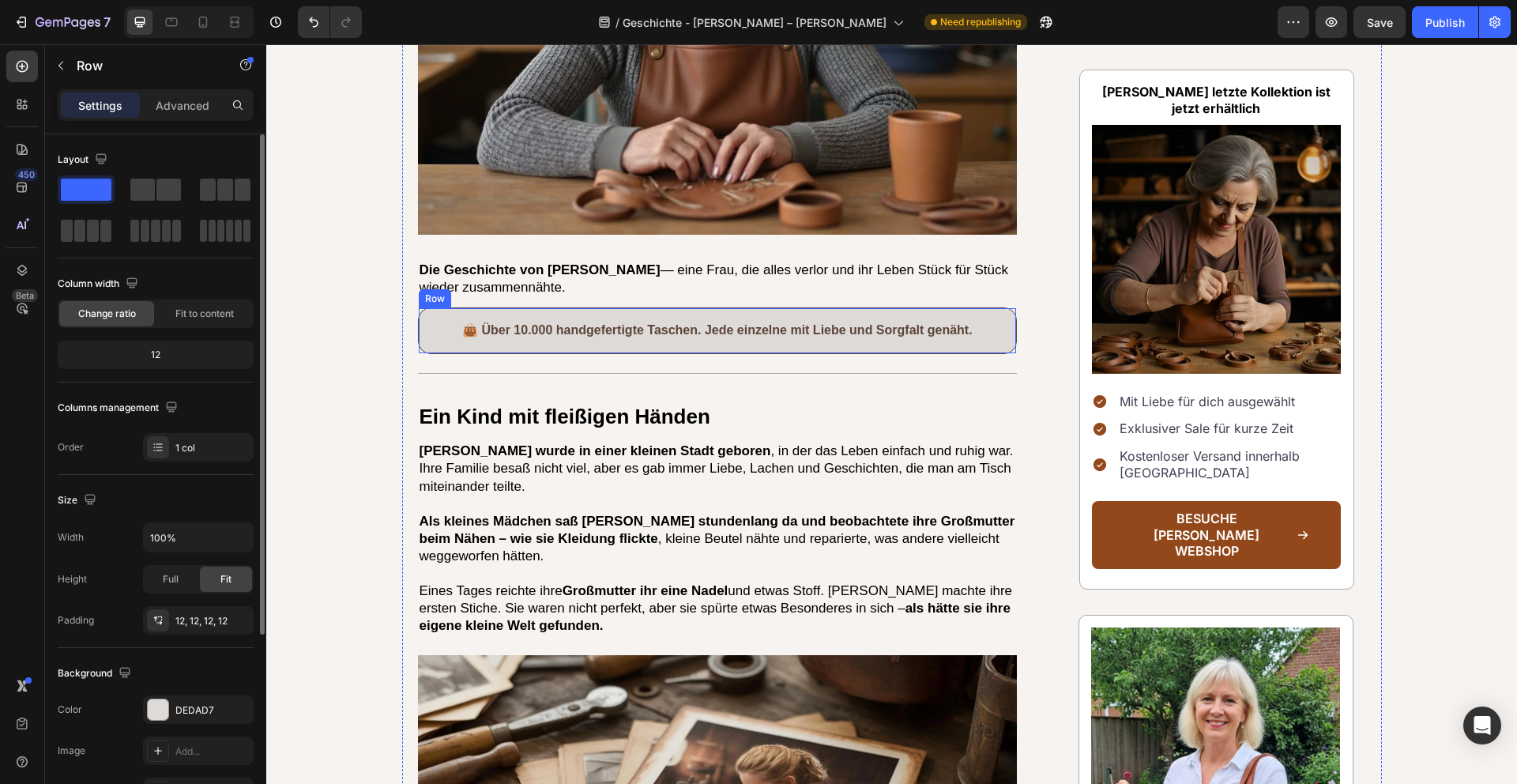
click at [844, 308] on div "👜 Über 10.000 handgefertigte Taschen. Jede einzelne mit Liebe und Sorgfalt genä…" at bounding box center [718, 330] width 600 height 47
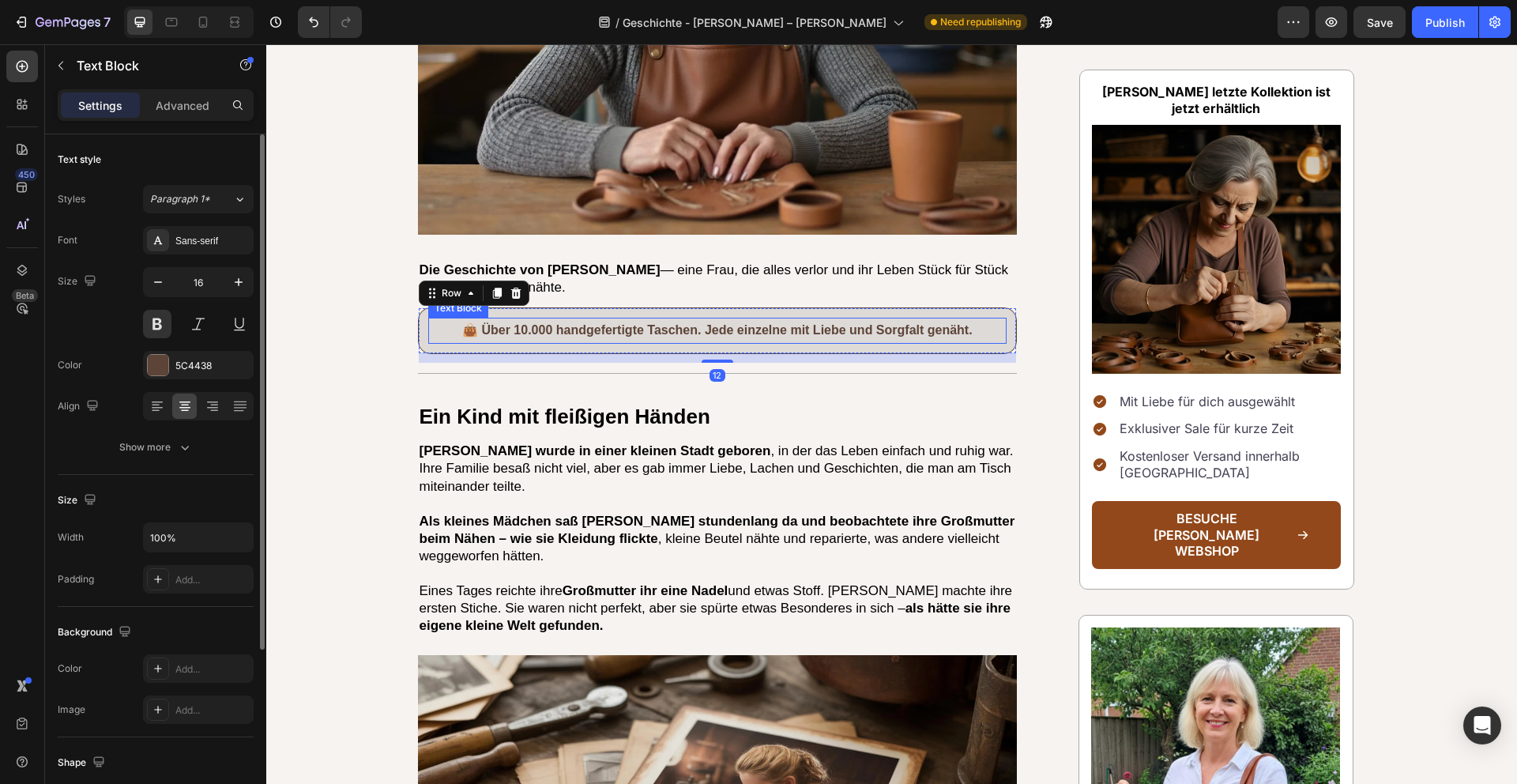
click at [867, 331] on p "👜 Über 10.000 handgefertigte Taschen. Jede einzelne mit Liebe und Sorgfalt genä…" at bounding box center [718, 330] width 576 height 23
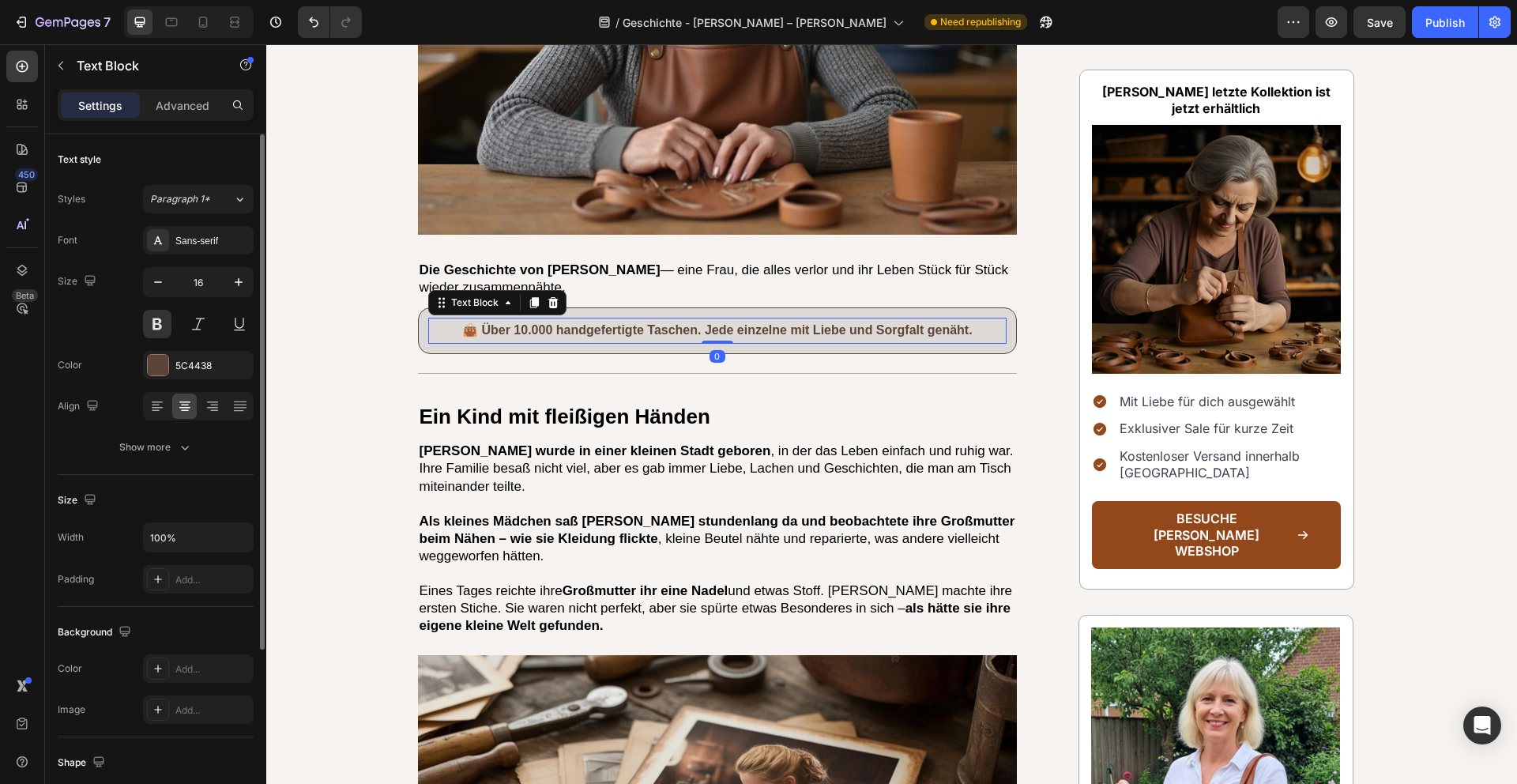
click at [955, 327] on p "👜 Über 10.000 handgefertigte Taschen. Jede einzelne mit Liebe und Sorgfalt genä…" at bounding box center [718, 330] width 576 height 23
click at [972, 327] on p "👜 Über 10.000 handgefertigte Taschen. Jede einzelne mit Liebe und Sorgfalt genä…" at bounding box center [718, 330] width 576 height 23
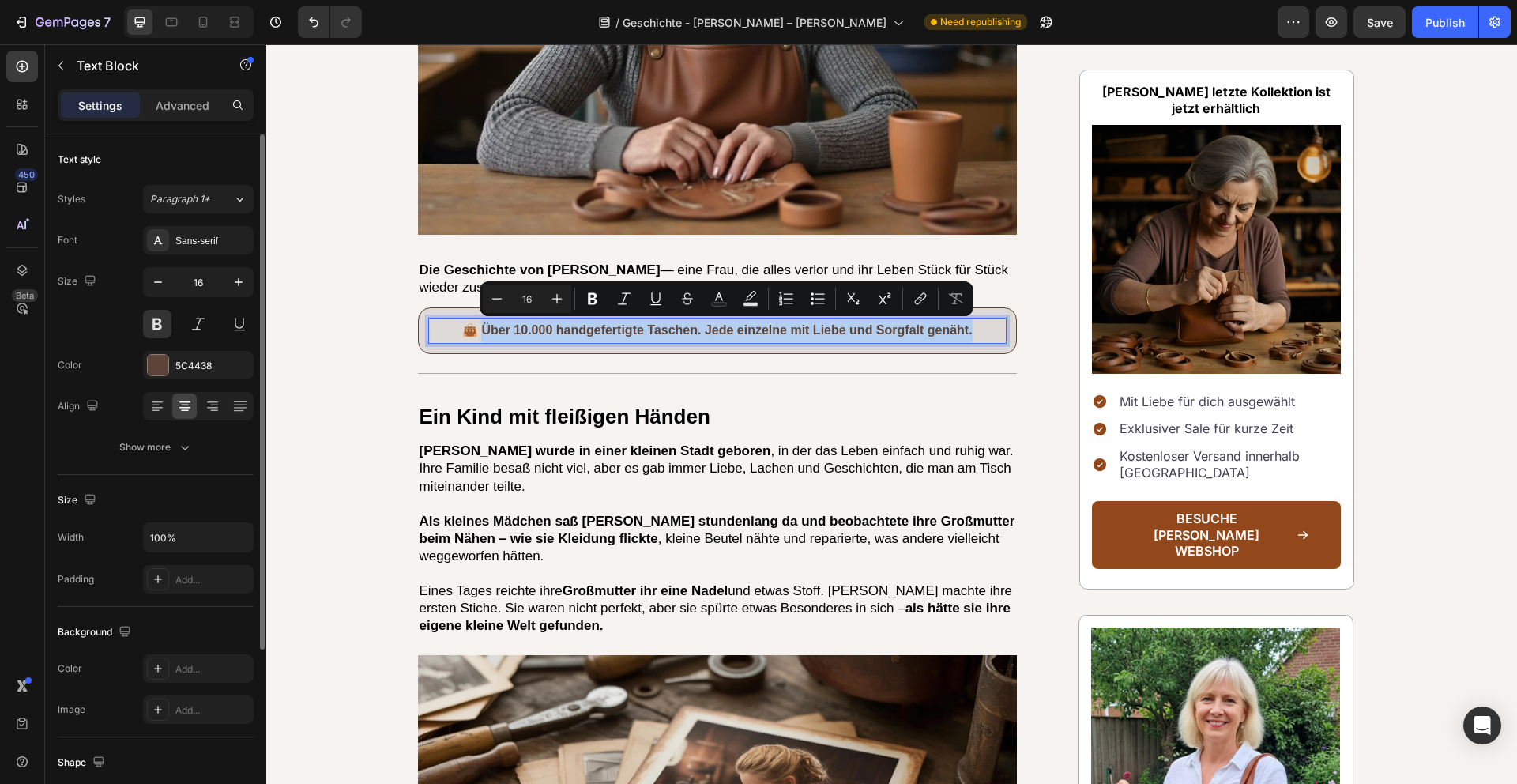
drag, startPoint x: 979, startPoint y: 327, endPoint x: 487, endPoint y: 332, distance: 492.0
click at [487, 332] on p "👜 Über 10.000 handgefertigte Taschen. Jede einzelne mit Liebe und Sorgfalt genä…" at bounding box center [718, 330] width 576 height 23
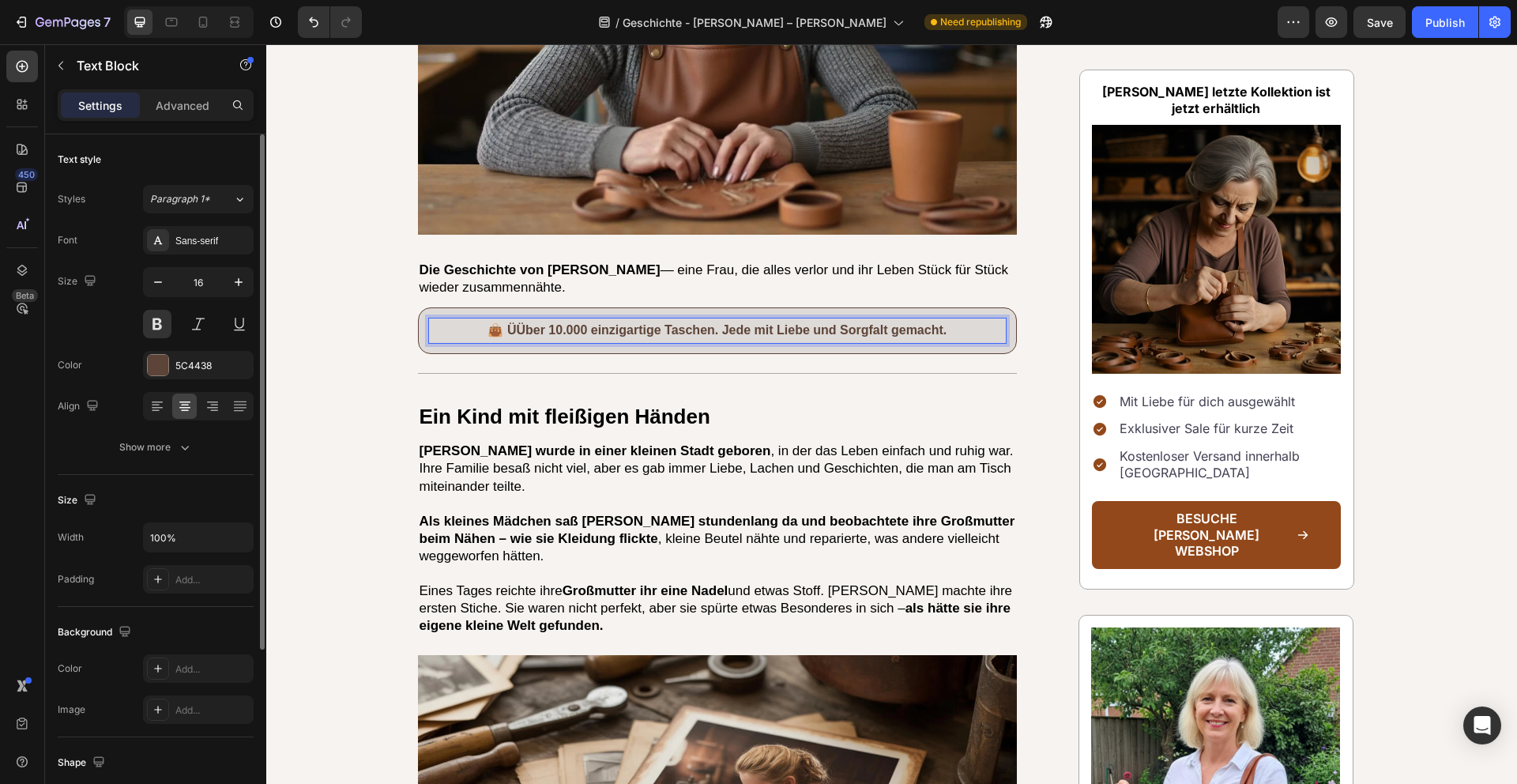
click at [514, 334] on p "👜 Ü Über 10.000 einzigartige Taschen. Jede mit Liebe und Sorgfalt gemacht." at bounding box center [718, 330] width 576 height 23
click at [585, 451] on strong "Barbara wurde in einer kleinen Stadt geboren" at bounding box center [595, 450] width 352 height 15
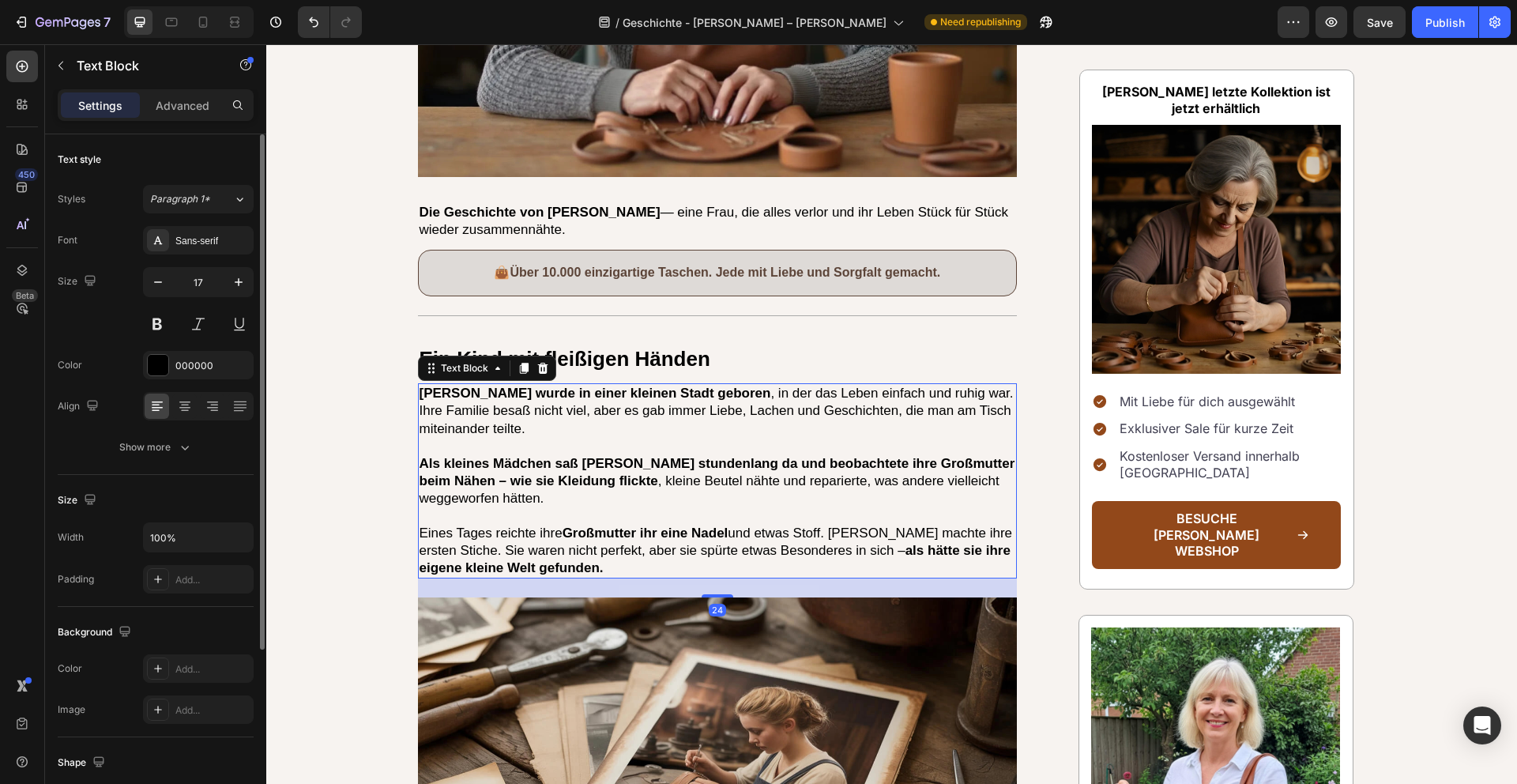
scroll to position [613, 0]
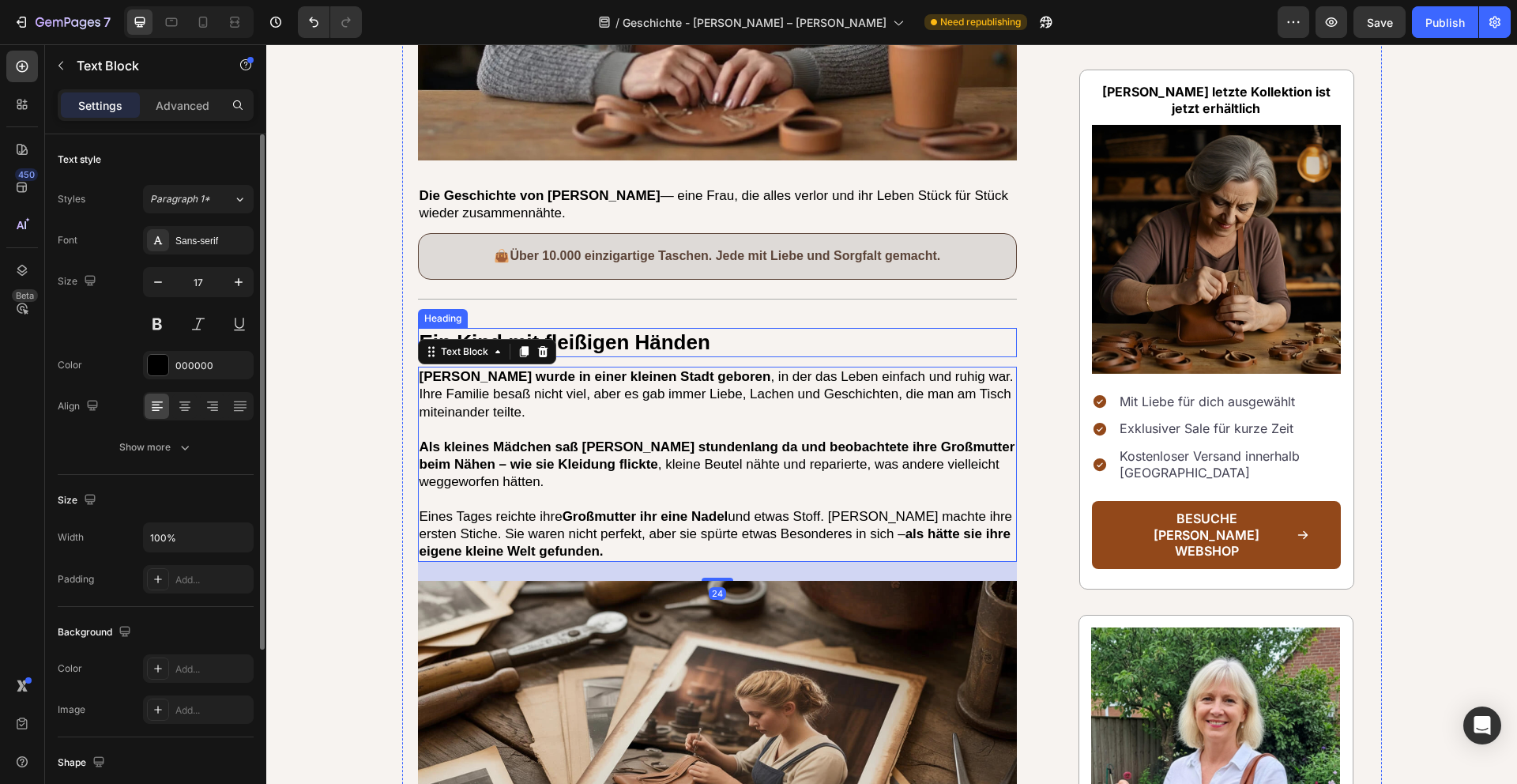
click at [750, 337] on h2 "Ein Kind mit fleißigen Händen" at bounding box center [718, 343] width 600 height 30
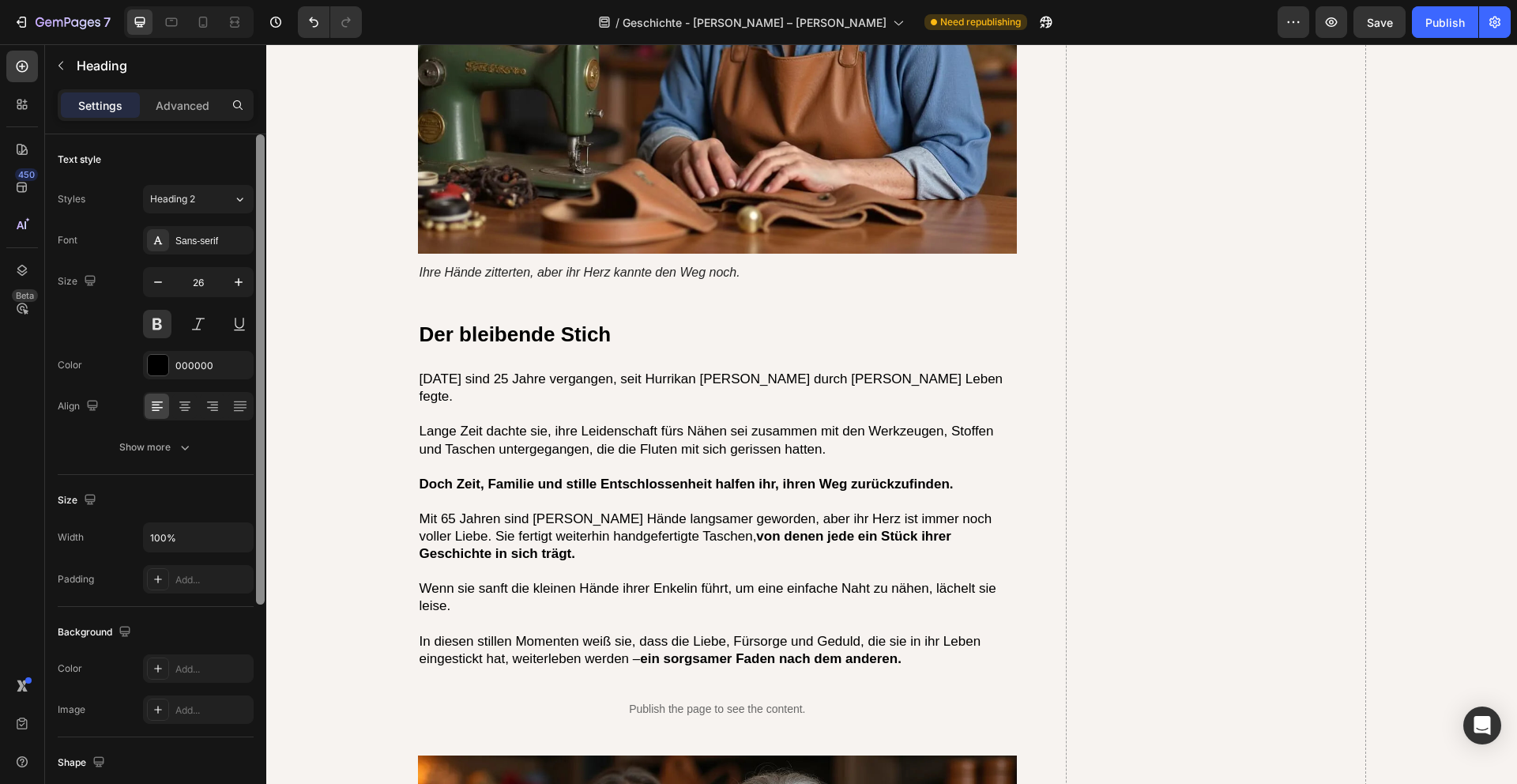
scroll to position [4702, 0]
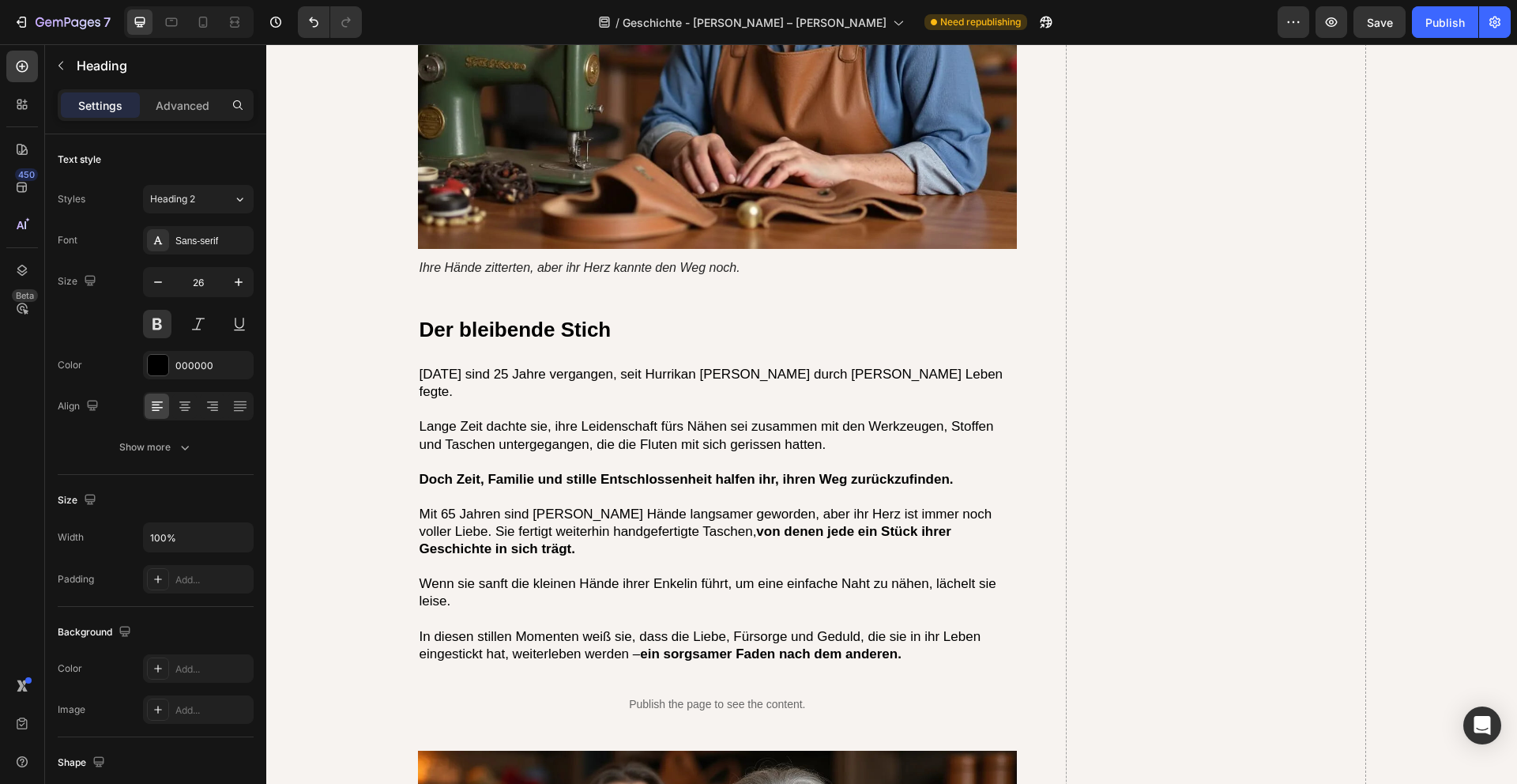
click at [610, 506] on p "Mit 65 Jahren sind Barbaras Hände langsamer geworden, aber ihr Herz ist immer n…" at bounding box center [718, 532] width 597 height 52
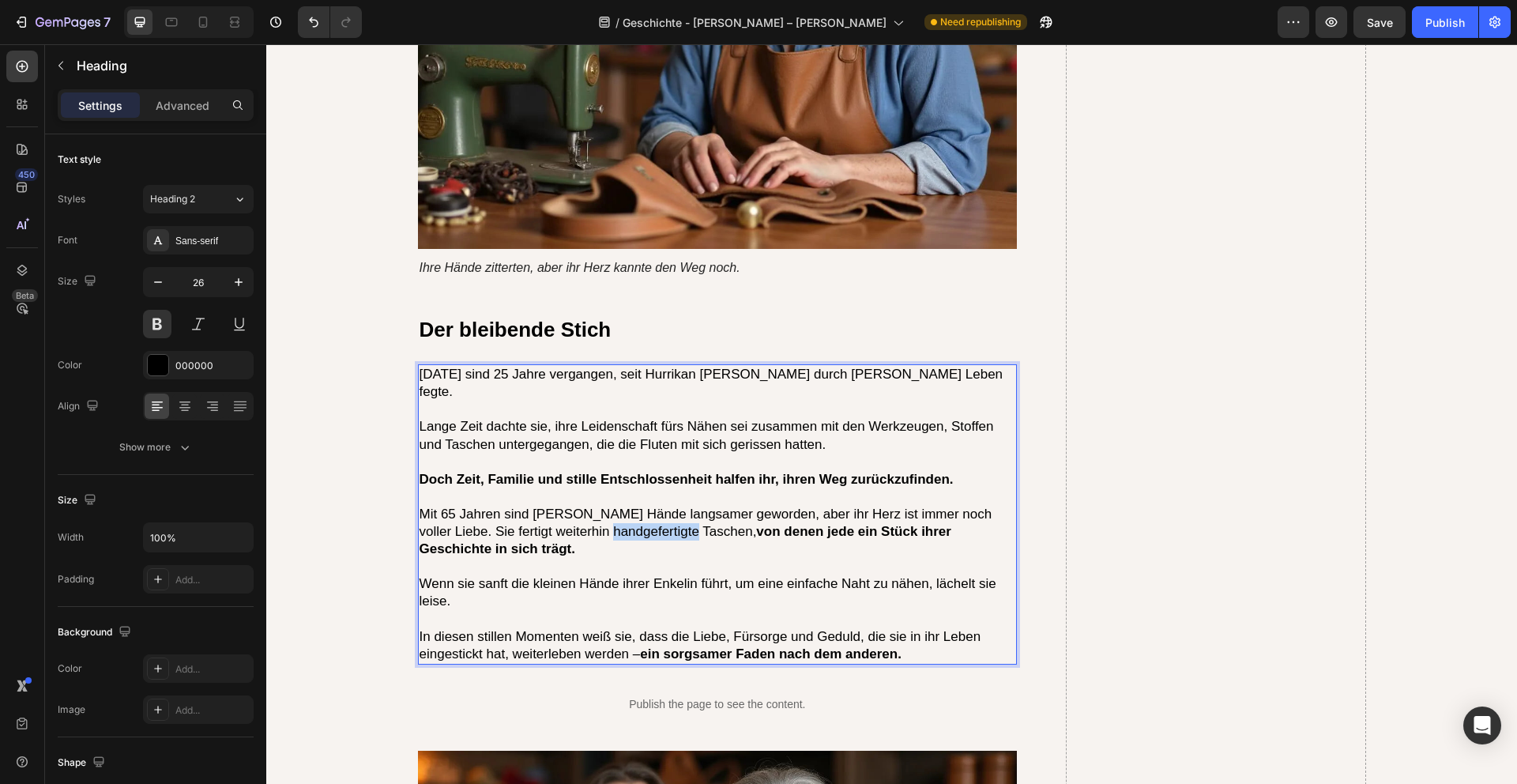
click at [610, 506] on p "Mit 65 Jahren sind Barbaras Hände langsamer geworden, aber ihr Herz ist immer n…" at bounding box center [718, 532] width 597 height 52
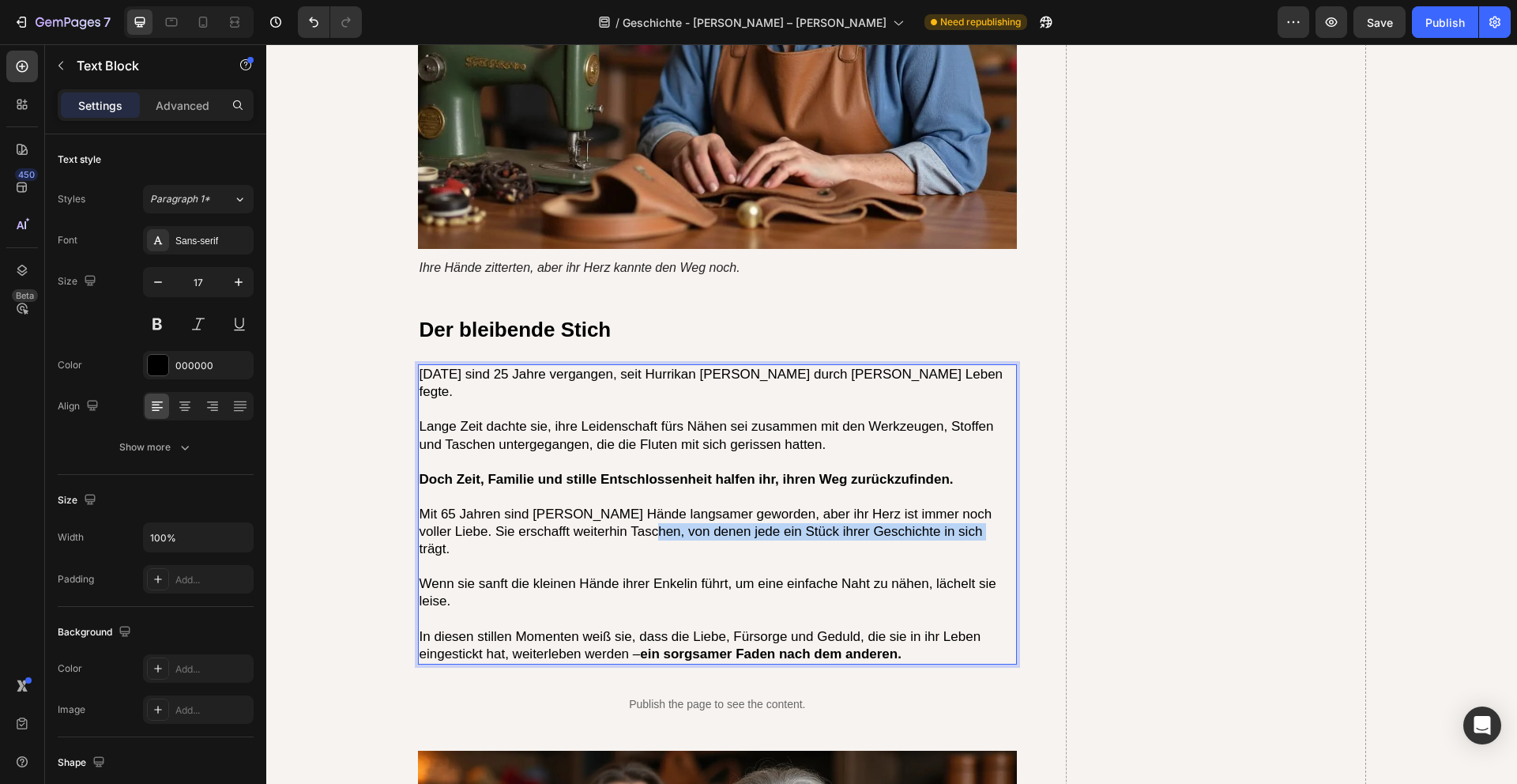
drag, startPoint x: 938, startPoint y: 448, endPoint x: 614, endPoint y: 446, distance: 324.0
click at [614, 506] on p "Mit 65 Jahren sind Barbaras Hände langsamer geworden, aber ihr Herz ist immer n…" at bounding box center [718, 532] width 597 height 52
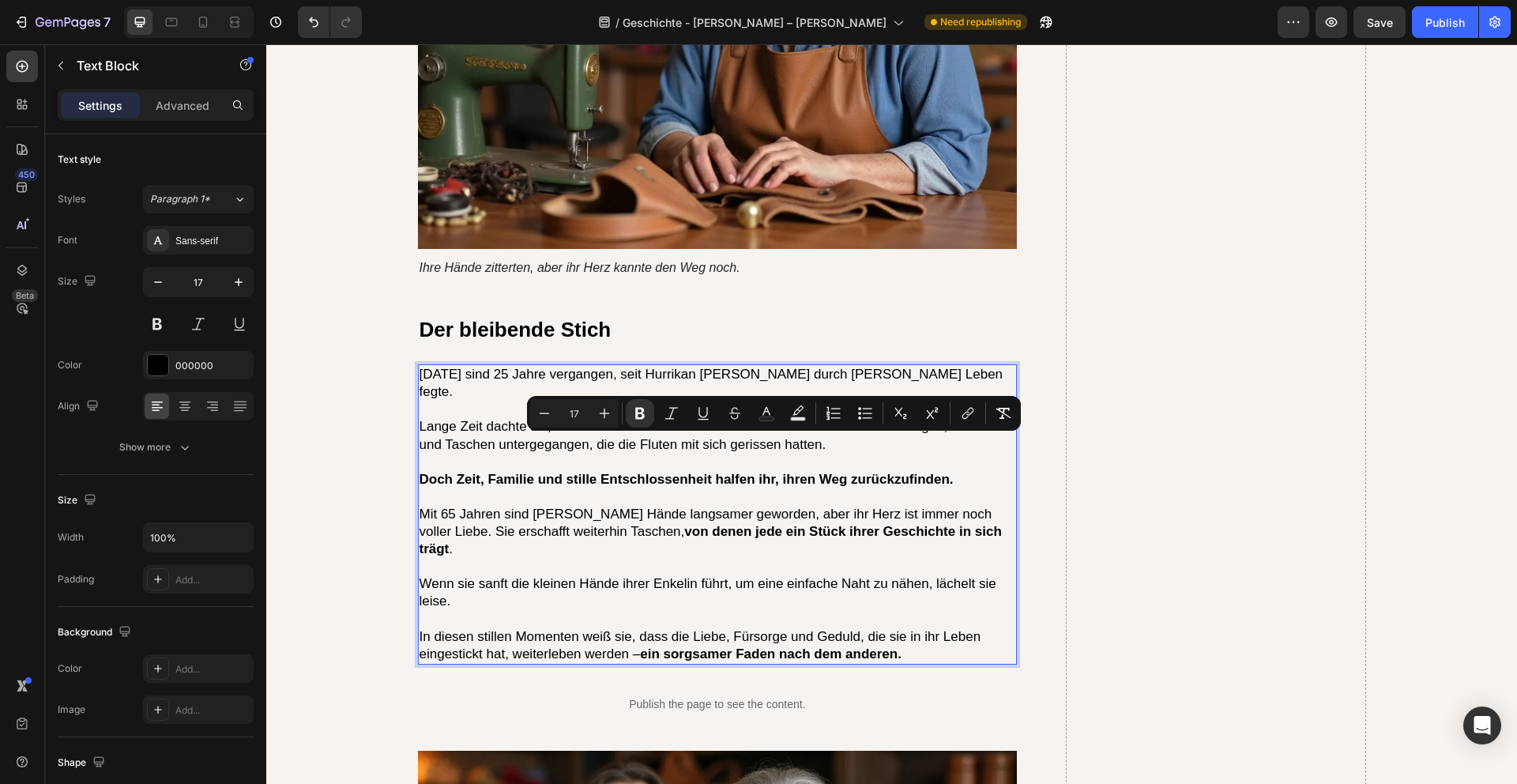
click at [764, 610] on p "Rich Text Editor. Editing area: main" at bounding box center [718, 619] width 597 height 18
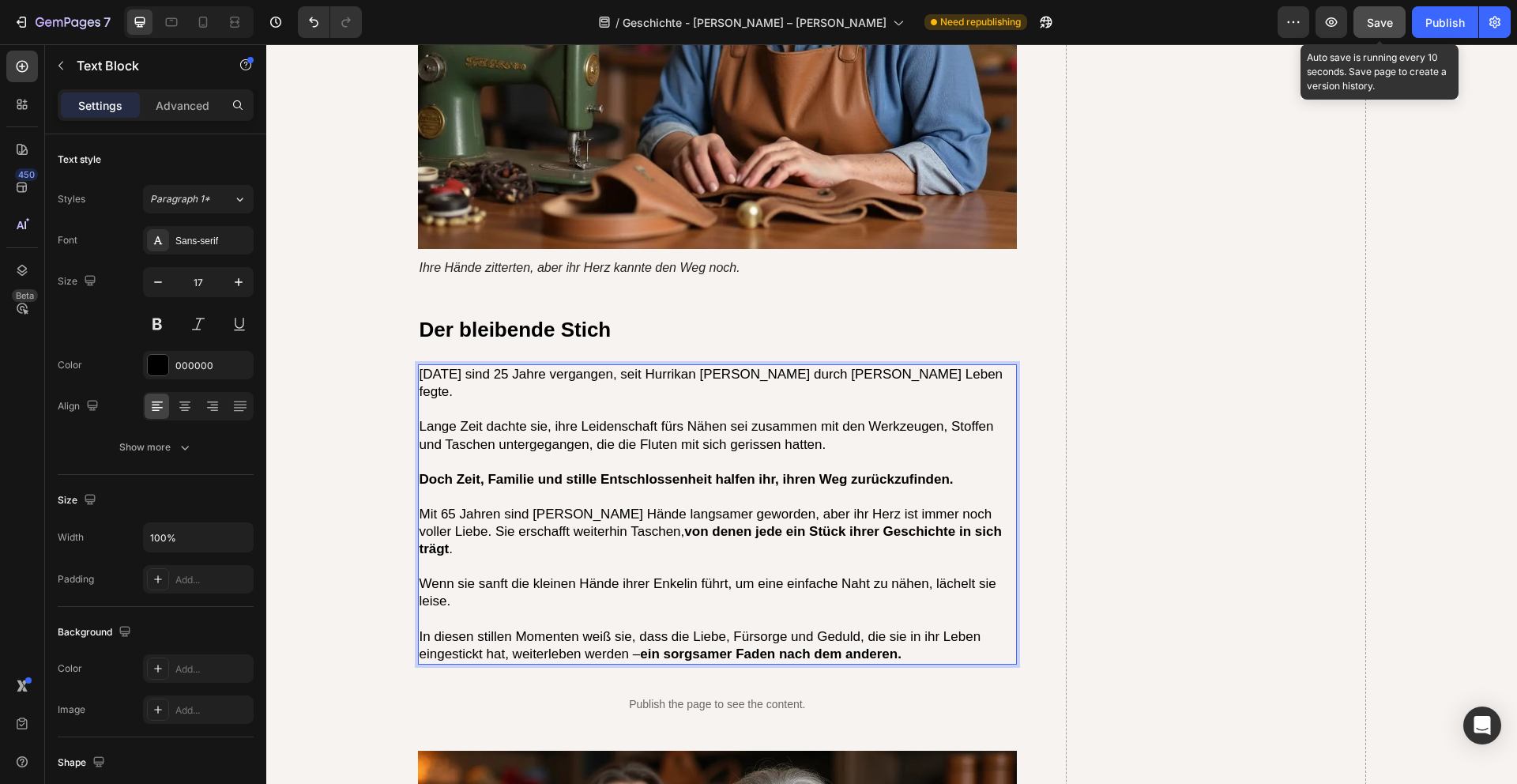
click at [1386, 30] on div "Save" at bounding box center [1380, 22] width 26 height 17
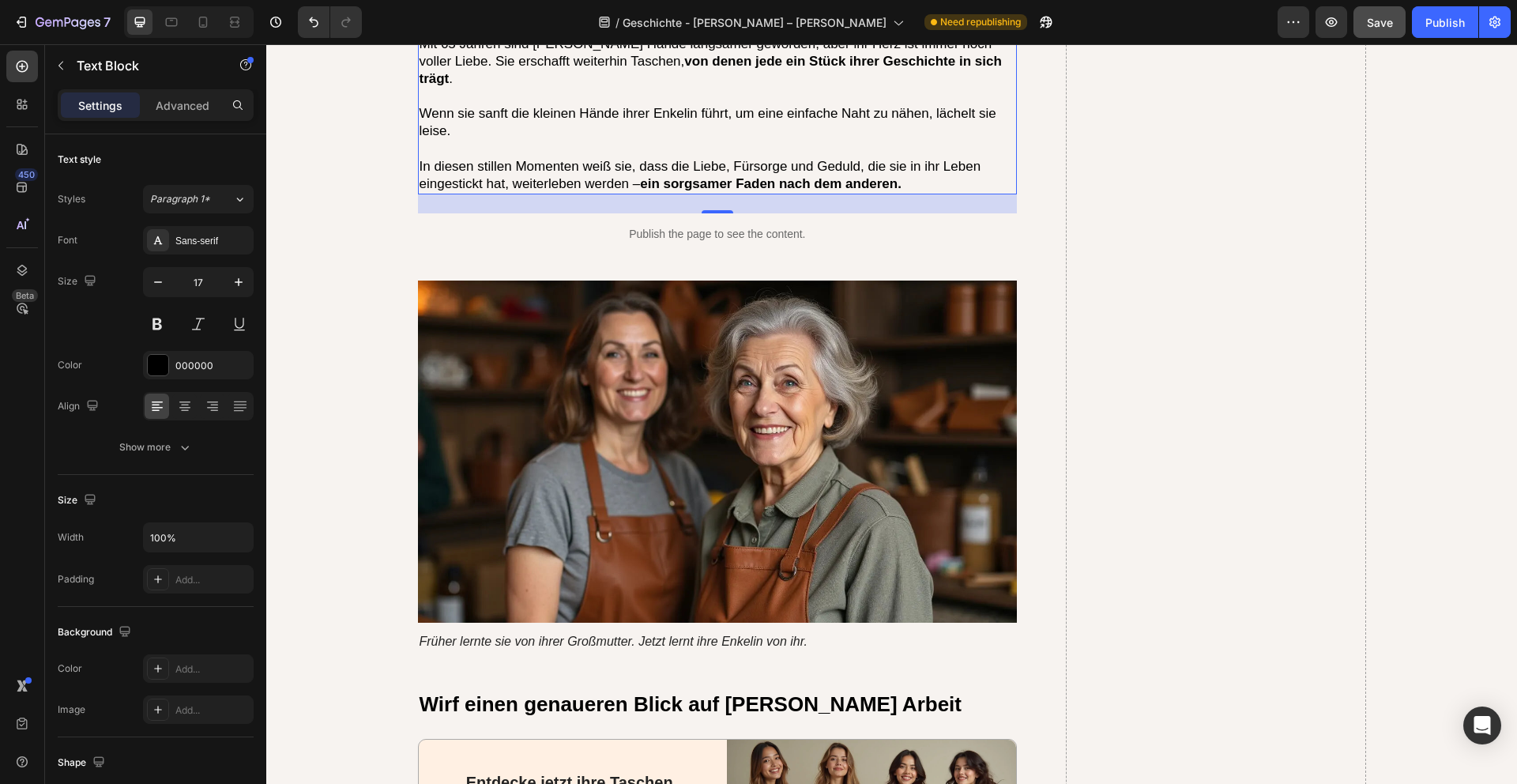
scroll to position [5209, 0]
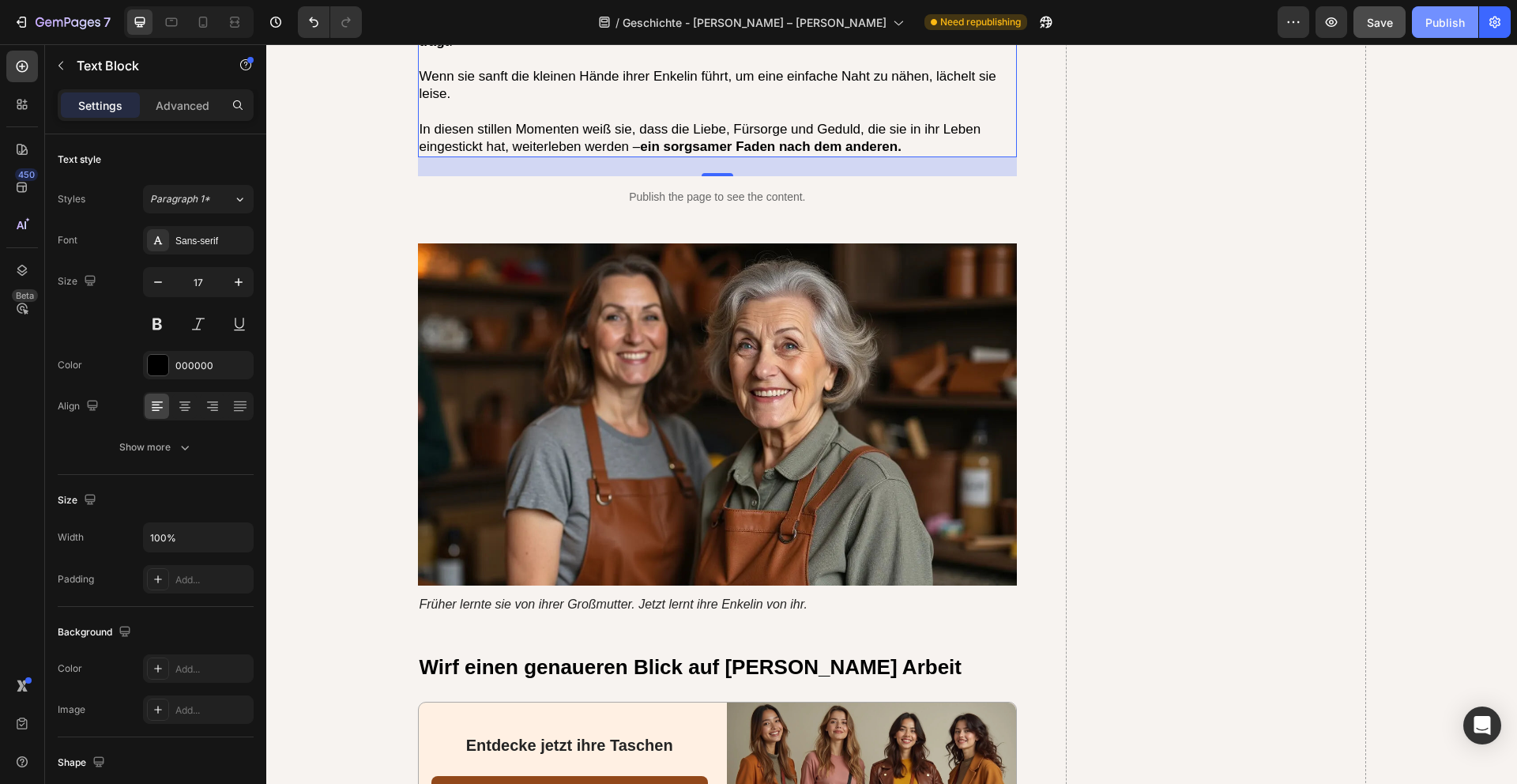
click at [1449, 23] on div "Publish" at bounding box center [1446, 22] width 40 height 17
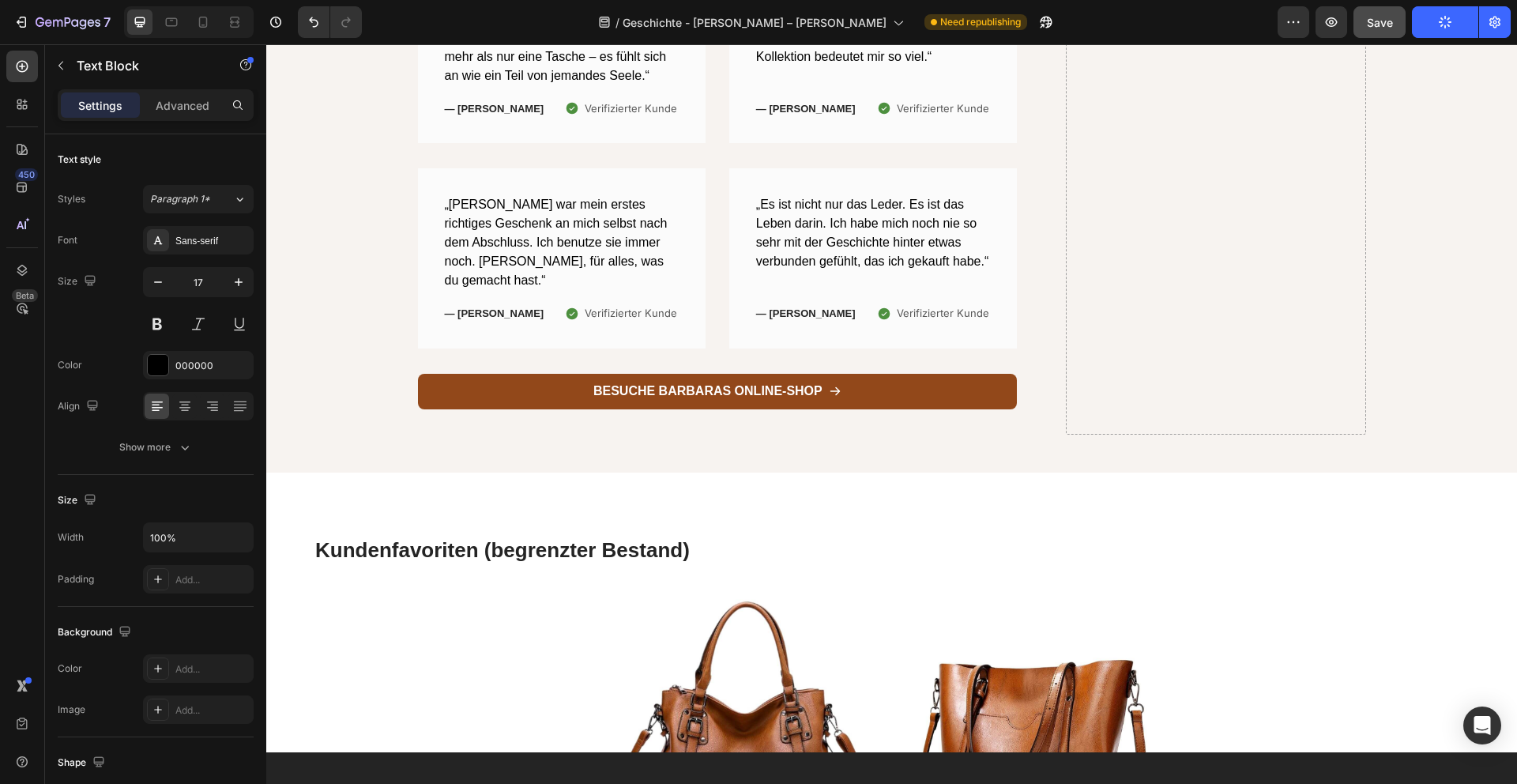
scroll to position [6485, 0]
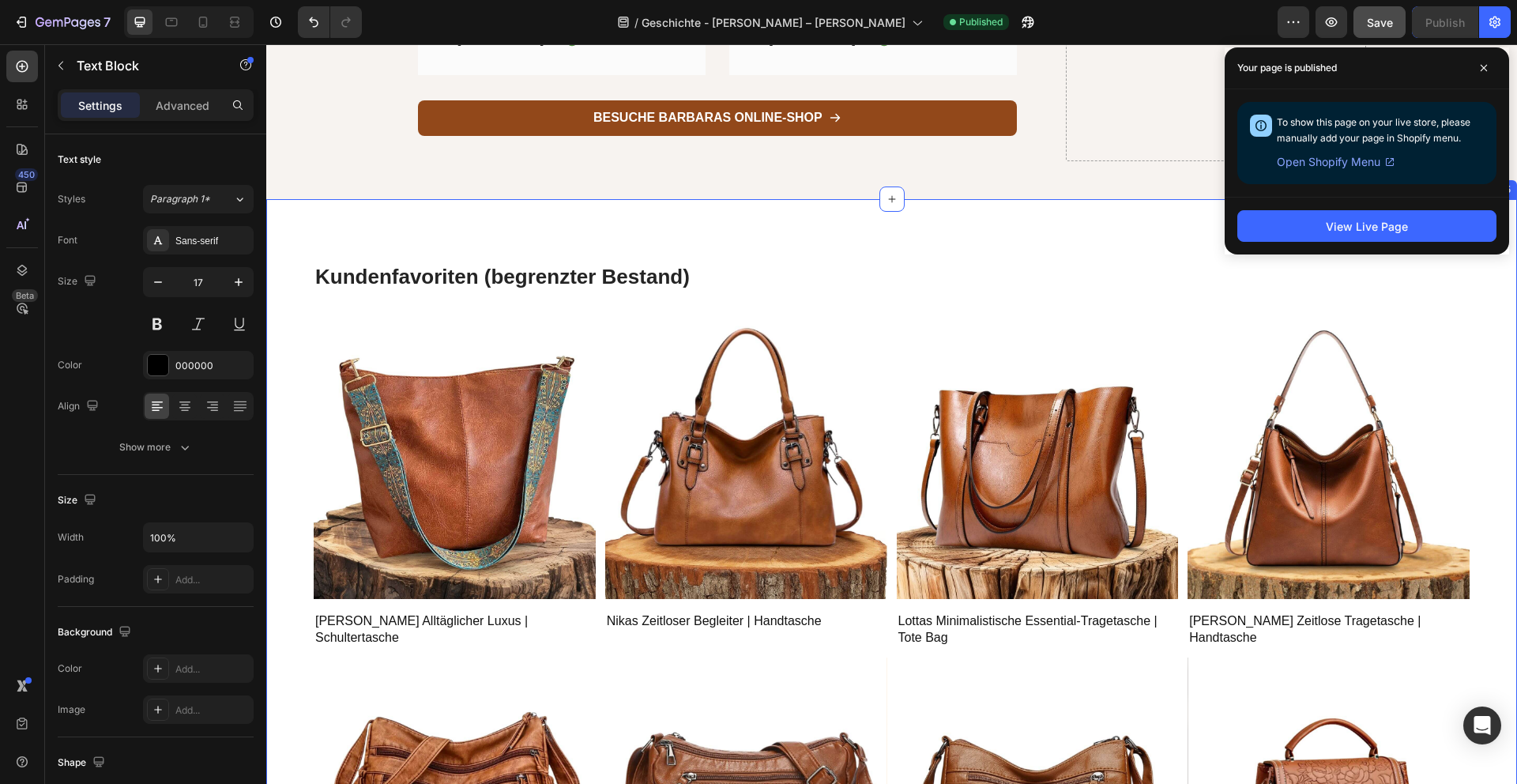
click at [1073, 199] on div "Kundenfavoriten (begrenzter Bestand) Heading Product Images Row Mathildas Alltä…" at bounding box center [891, 666] width 1251 height 934
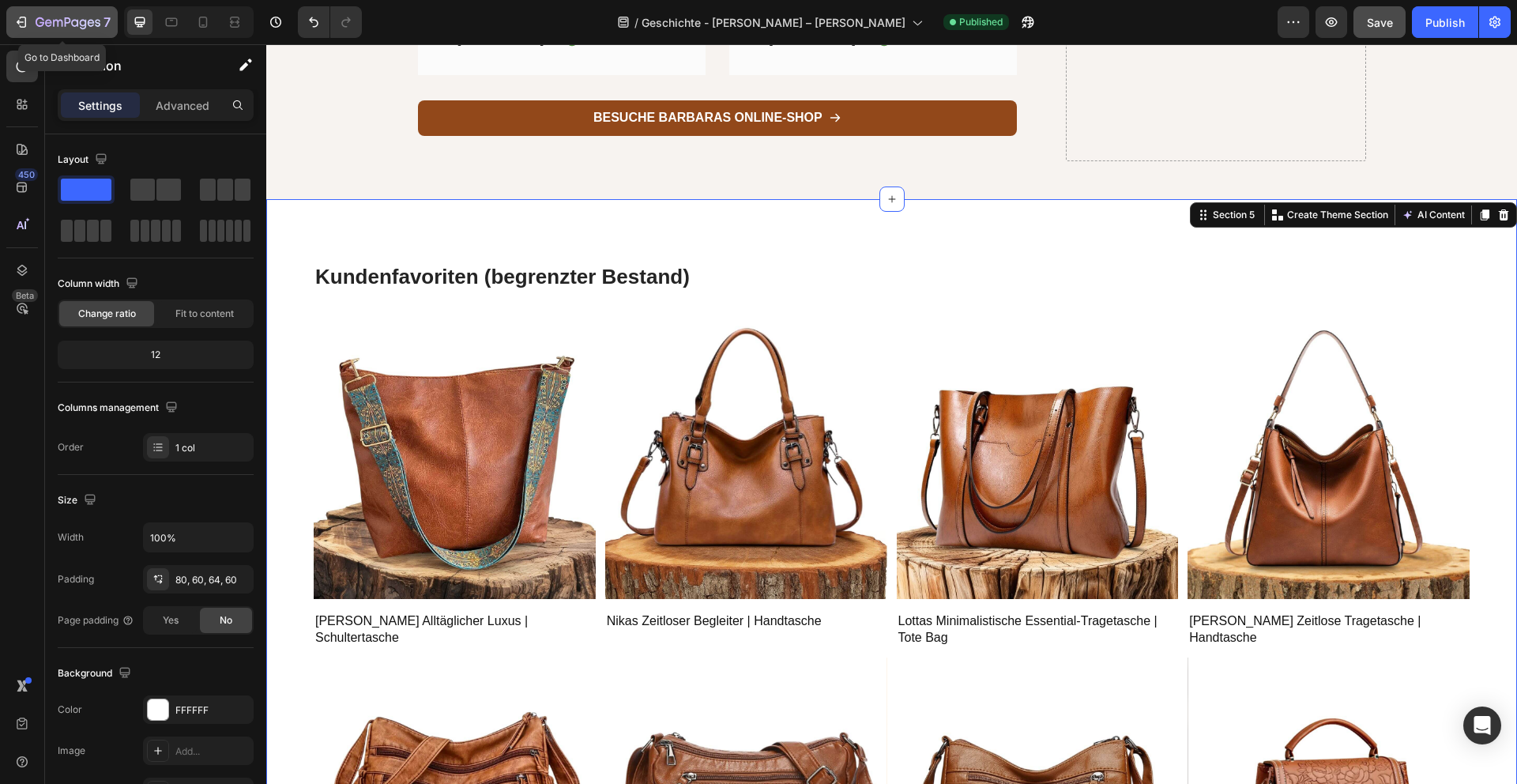
click at [87, 18] on icon "button" at bounding box center [67, 24] width 64 height 14
